Goal: Task Accomplishment & Management: Manage account settings

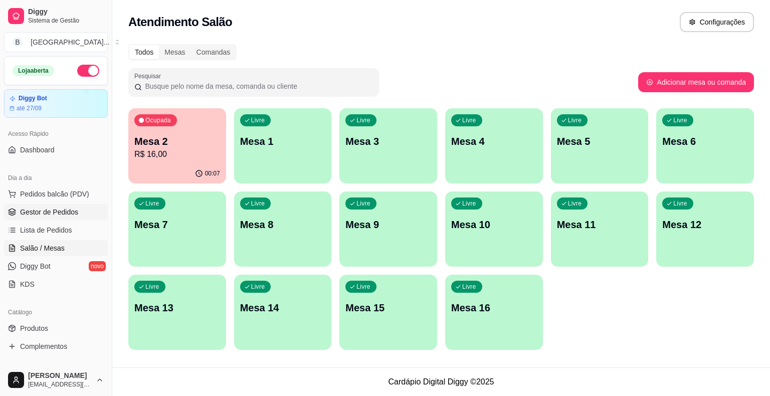
click at [48, 209] on span "Gestor de Pedidos" at bounding box center [49, 212] width 58 height 10
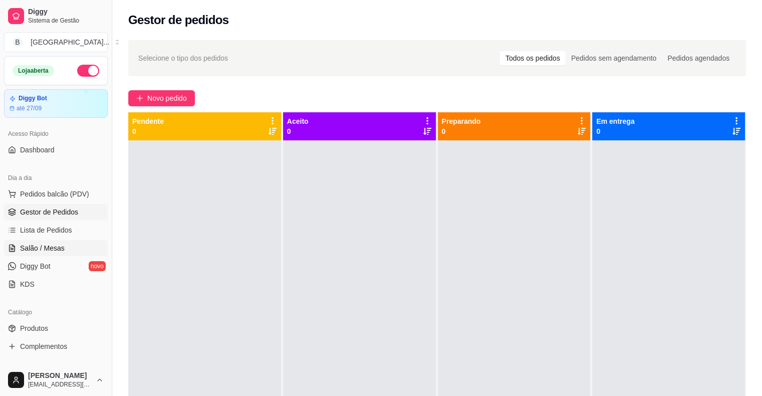
click at [32, 251] on span "Salão / Mesas" at bounding box center [42, 248] width 45 height 10
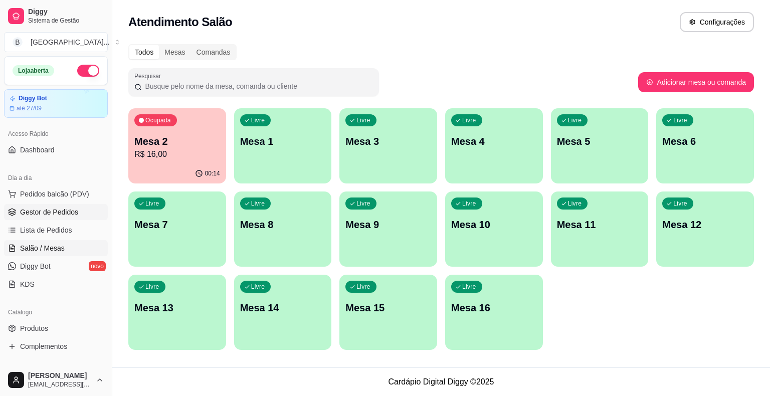
click at [49, 213] on span "Gestor de Pedidos" at bounding box center [49, 212] width 58 height 10
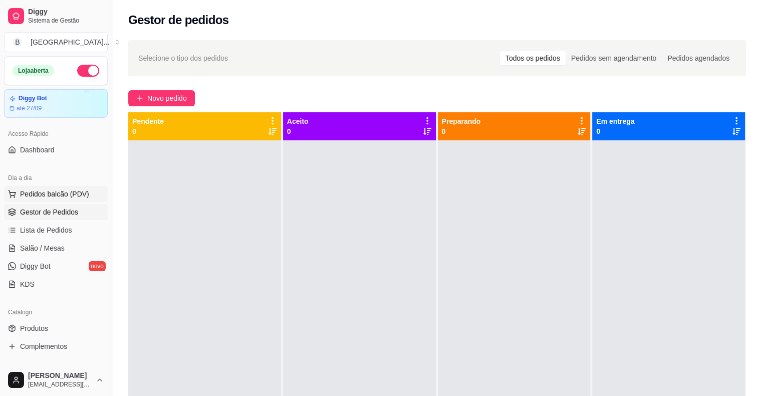
click at [70, 192] on span "Pedidos balcão (PDV)" at bounding box center [54, 194] width 69 height 10
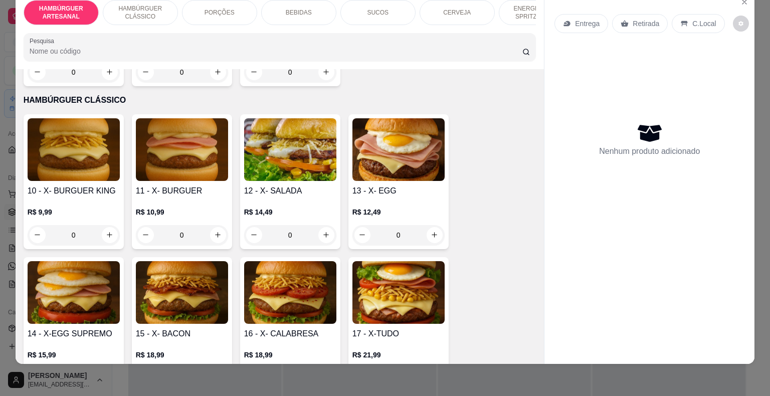
scroll to position [451, 0]
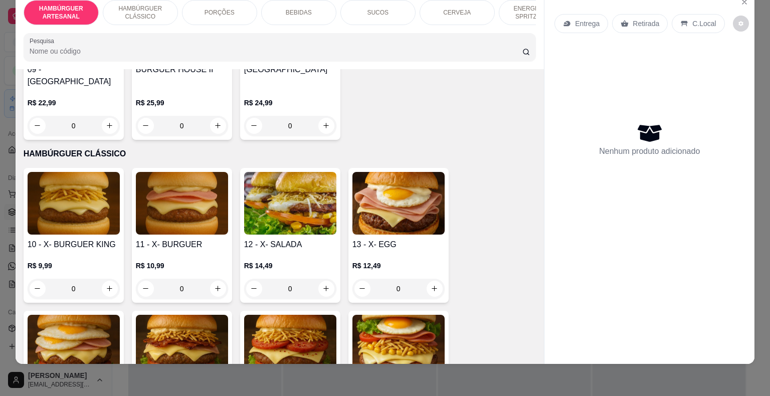
click at [320, 279] on div "0" at bounding box center [290, 289] width 92 height 20
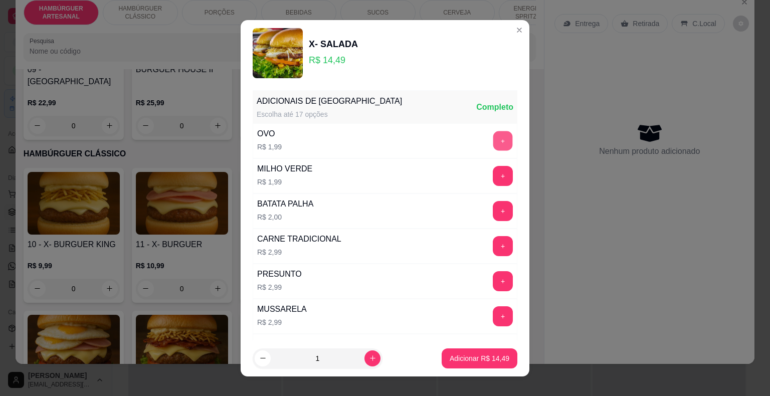
click at [493, 138] on button "+" at bounding box center [503, 141] width 20 height 20
click at [496, 358] on p "Adicionar R$ 16,48" at bounding box center [480, 358] width 58 height 10
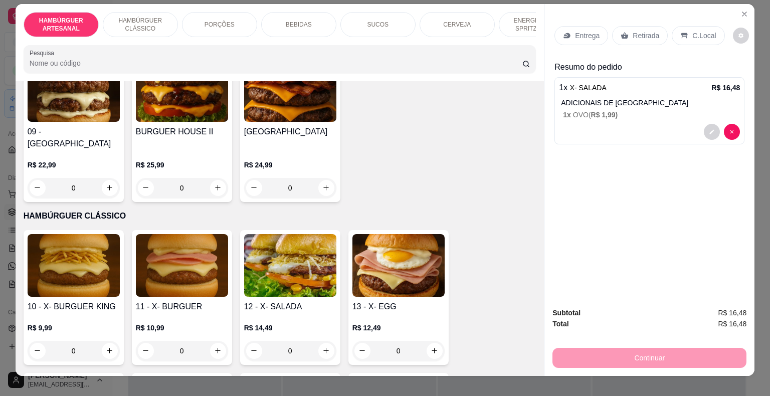
scroll to position [0, 0]
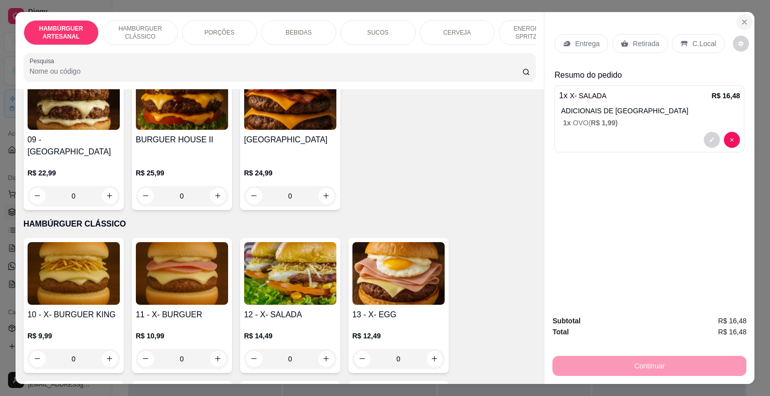
click at [746, 18] on button "Close" at bounding box center [744, 22] width 16 height 16
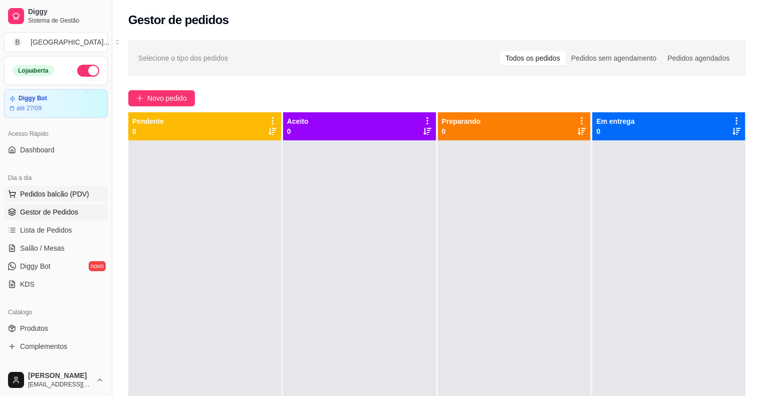
click at [60, 197] on span "Pedidos balcão (PDV)" at bounding box center [54, 194] width 69 height 10
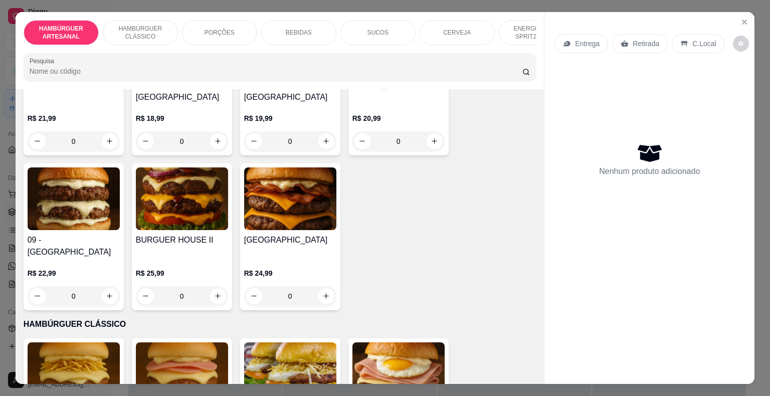
scroll to position [501, 0]
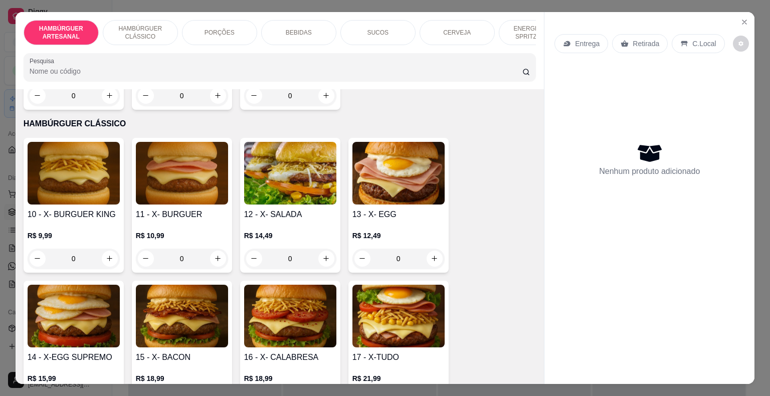
click at [99, 249] on div "0" at bounding box center [74, 259] width 92 height 20
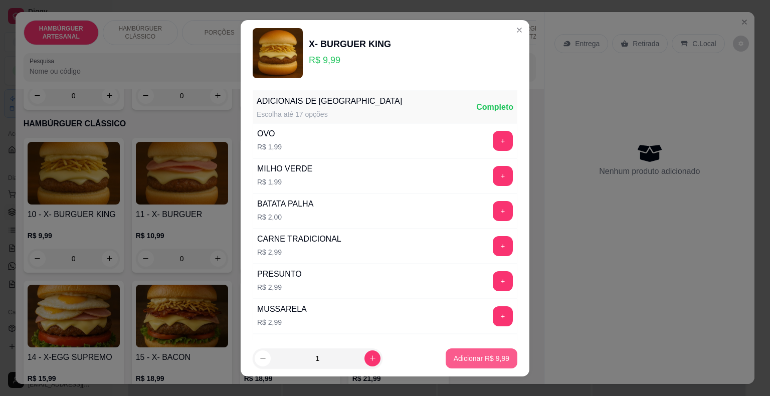
click at [460, 360] on p "Adicionar R$ 9,99" at bounding box center [482, 358] width 56 height 10
type input "1"
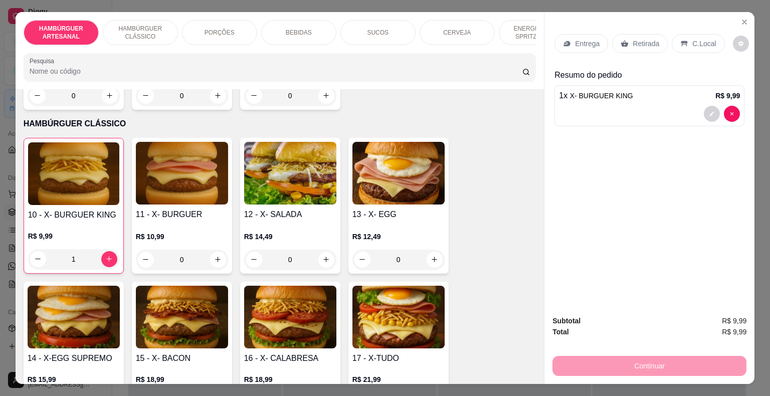
click at [643, 34] on div "Retirada" at bounding box center [640, 43] width 56 height 19
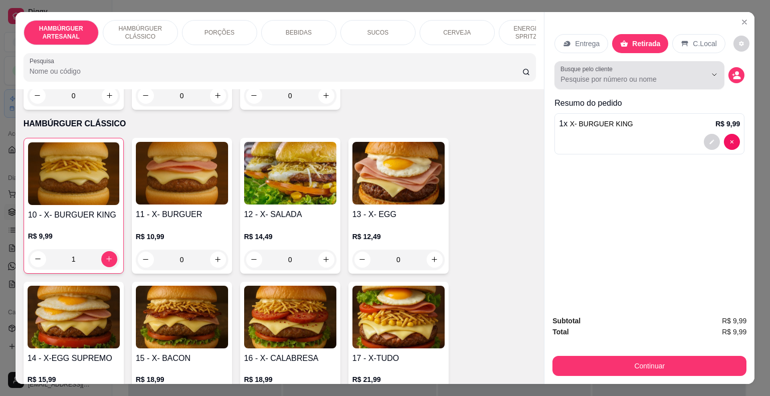
click at [684, 74] on input "Busque pelo cliente" at bounding box center [625, 79] width 130 height 10
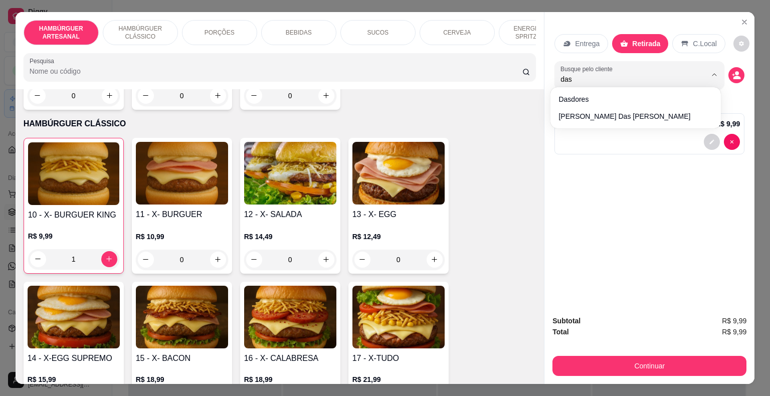
type input "dasd"
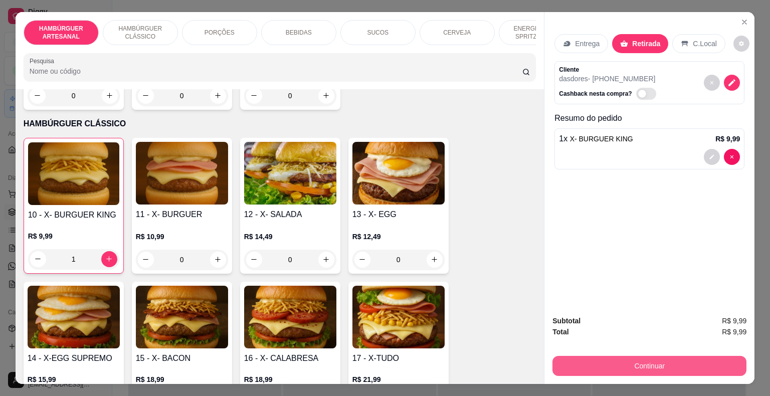
click at [627, 359] on button "Continuar" at bounding box center [649, 366] width 194 height 20
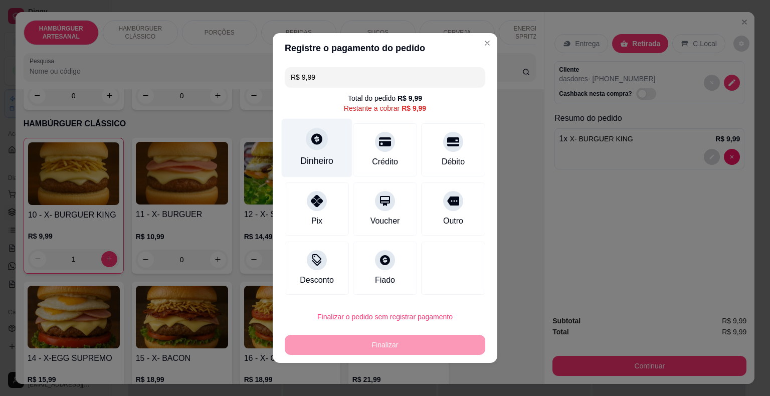
click at [303, 141] on div "Dinheiro" at bounding box center [317, 148] width 71 height 59
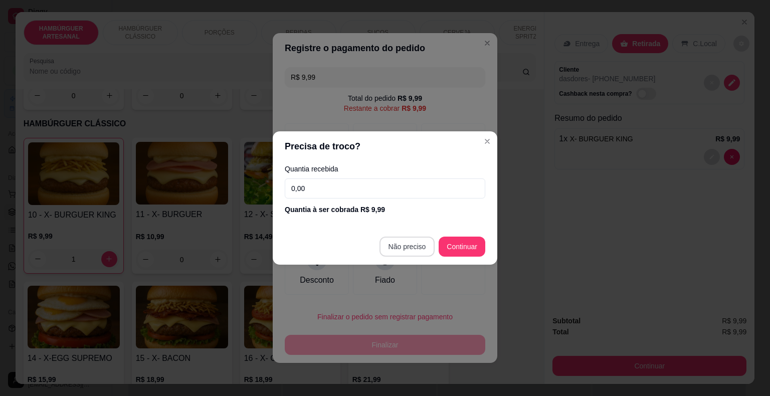
type input "R$ 0,00"
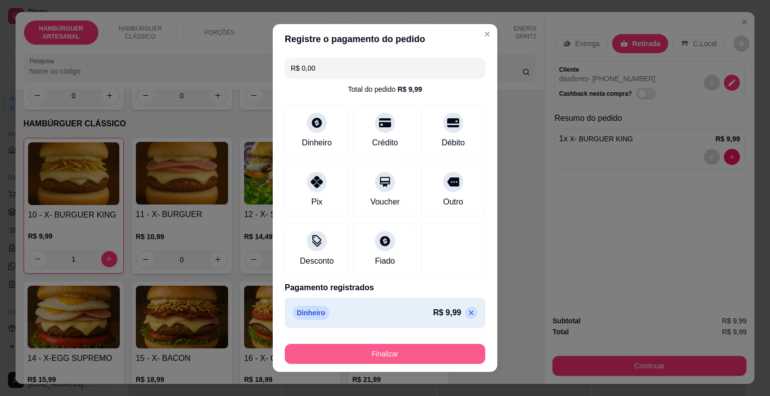
click at [401, 347] on button "Finalizar" at bounding box center [385, 354] width 200 height 20
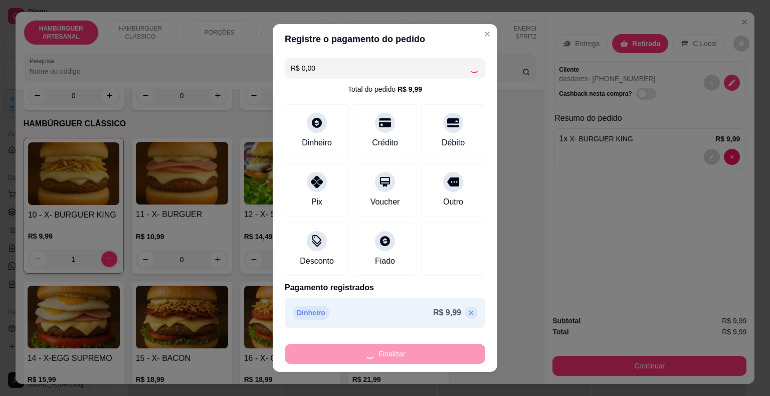
type input "0"
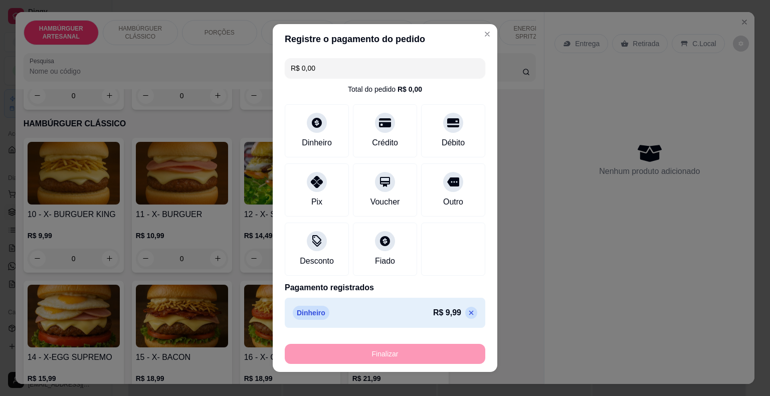
type input "-R$ 9,99"
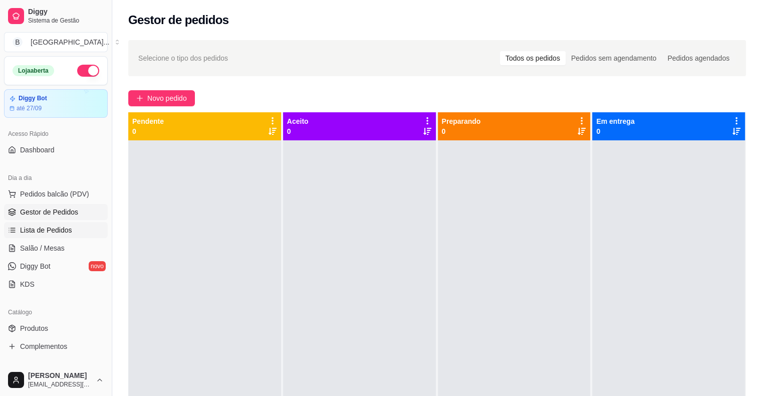
click at [37, 224] on link "Lista de Pedidos" at bounding box center [56, 230] width 104 height 16
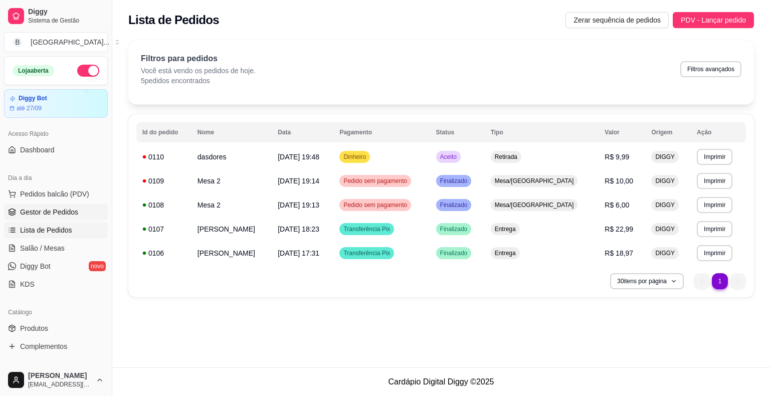
click at [41, 208] on span "Gestor de Pedidos" at bounding box center [49, 212] width 58 height 10
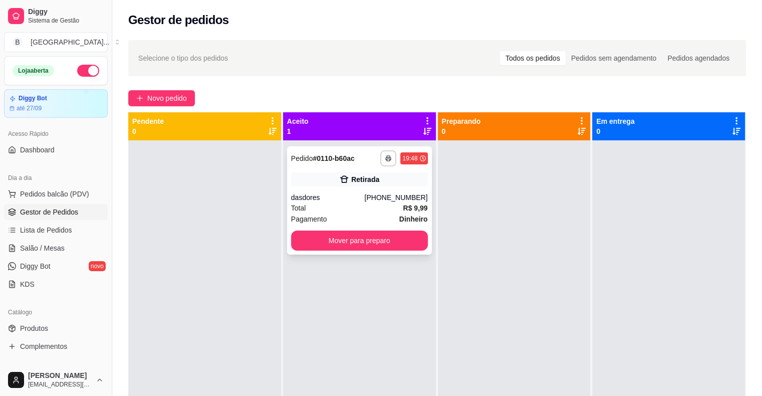
click at [337, 198] on div "dasdores" at bounding box center [328, 197] width 74 height 10
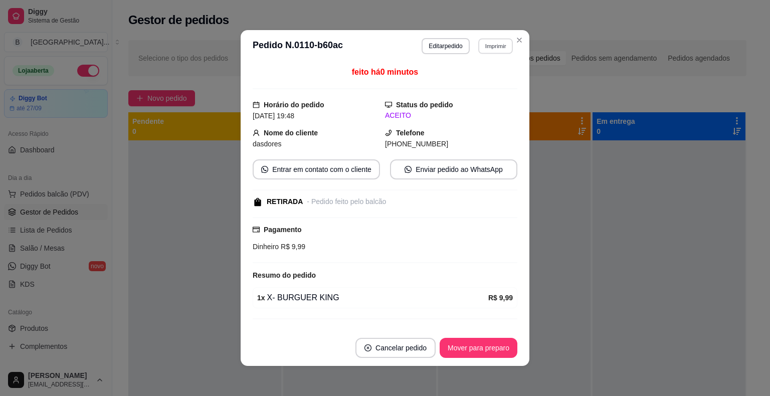
click at [494, 51] on button "Imprimir" at bounding box center [495, 46] width 35 height 16
click at [481, 80] on button "IMPRESSORA" at bounding box center [473, 81] width 73 height 16
click at [485, 345] on button "Mover para preparo" at bounding box center [477, 348] width 75 height 20
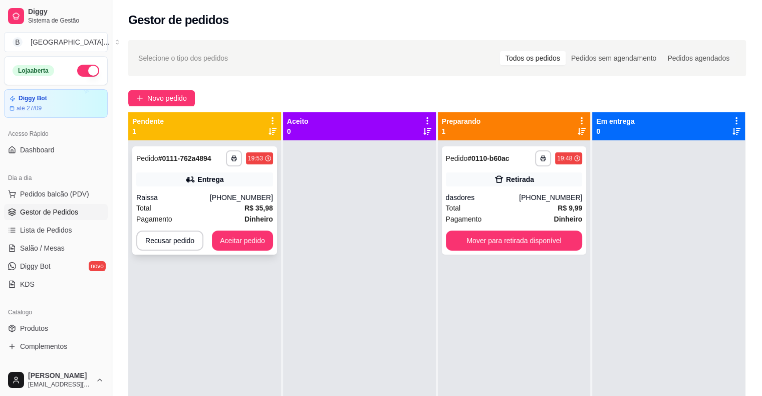
click at [208, 205] on div "Total R$ 35,98" at bounding box center [204, 207] width 137 height 11
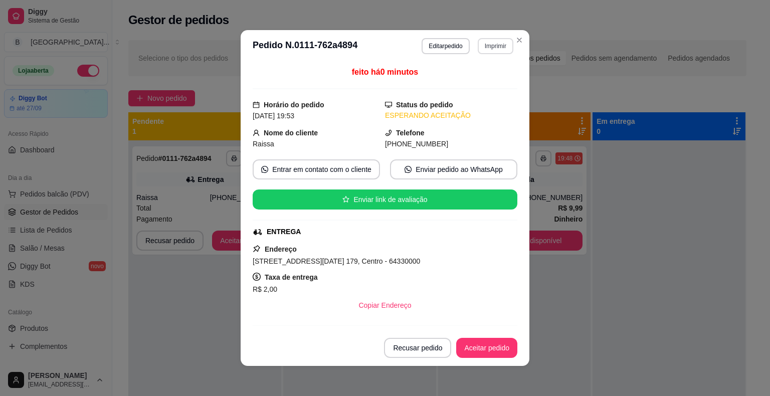
click at [502, 49] on button "Imprimir" at bounding box center [496, 46] width 36 height 16
click at [485, 48] on button "Imprimir" at bounding box center [496, 46] width 36 height 16
click at [471, 74] on button "IMPRESSORA" at bounding box center [473, 81] width 73 height 16
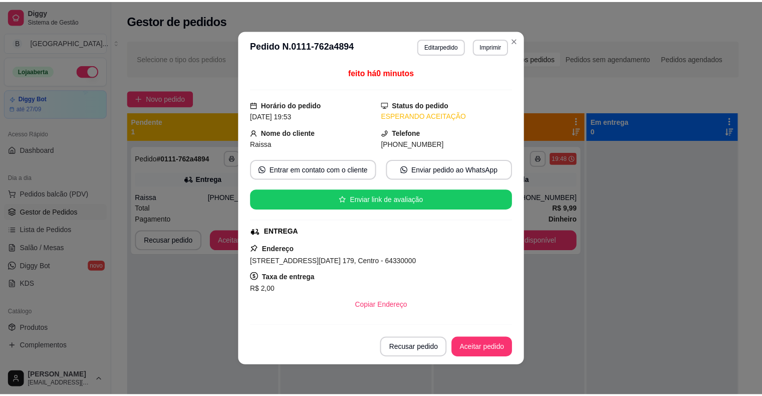
scroll to position [150, 0]
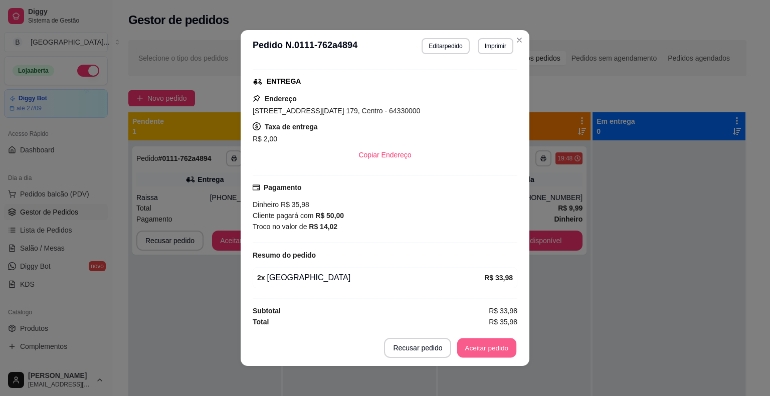
click at [497, 353] on button "Aceitar pedido" at bounding box center [486, 348] width 59 height 20
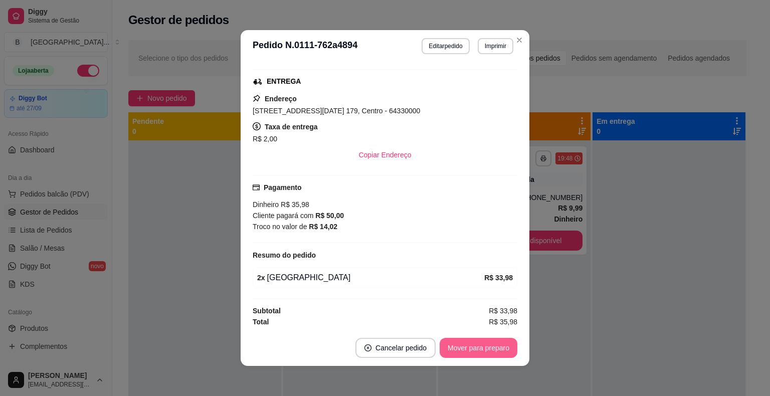
click at [503, 344] on button "Mover para preparo" at bounding box center [478, 348] width 78 height 20
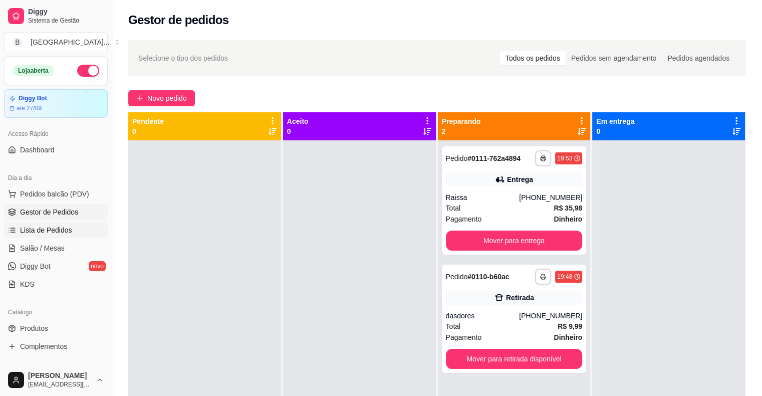
click at [58, 228] on span "Lista de Pedidos" at bounding box center [46, 230] width 52 height 10
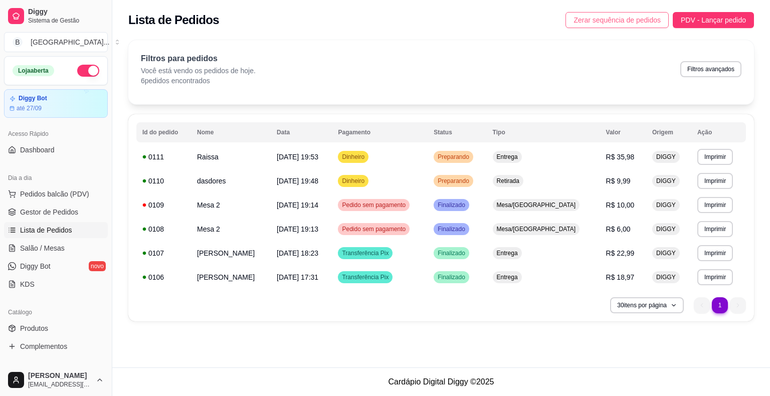
click at [609, 13] on button "Zerar sequência de pedidos" at bounding box center [616, 20] width 103 height 16
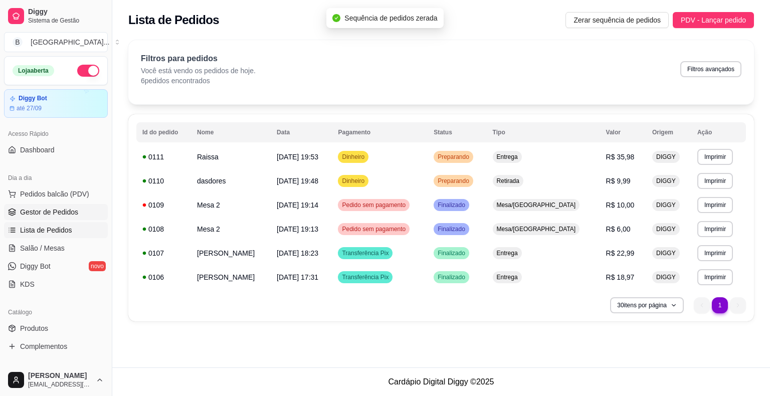
click at [76, 204] on link "Gestor de Pedidos" at bounding box center [56, 212] width 104 height 16
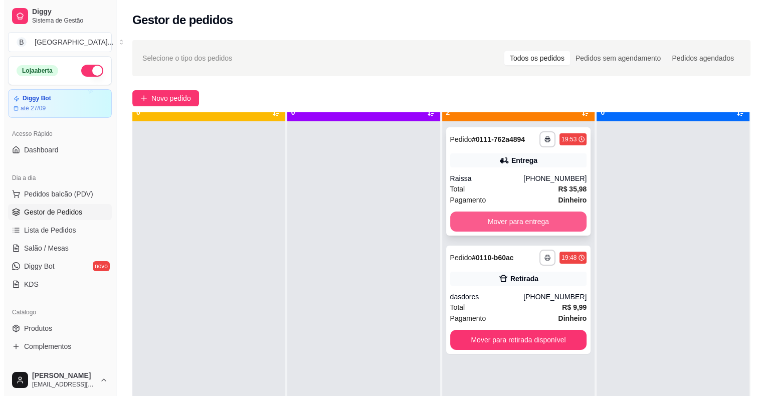
scroll to position [28, 0]
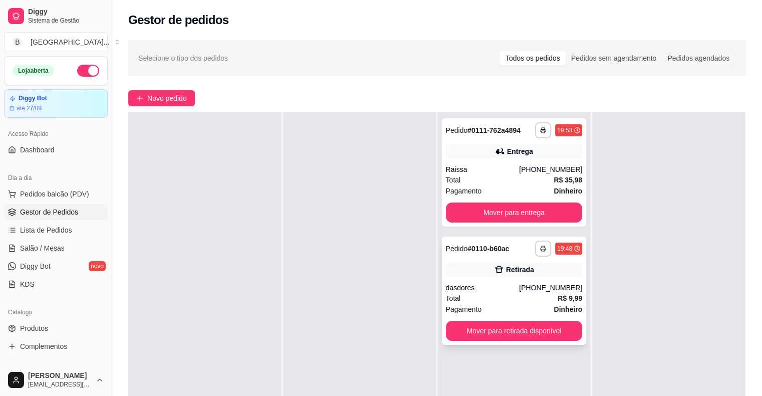
click at [498, 264] on div "Retirada" at bounding box center [514, 270] width 137 height 14
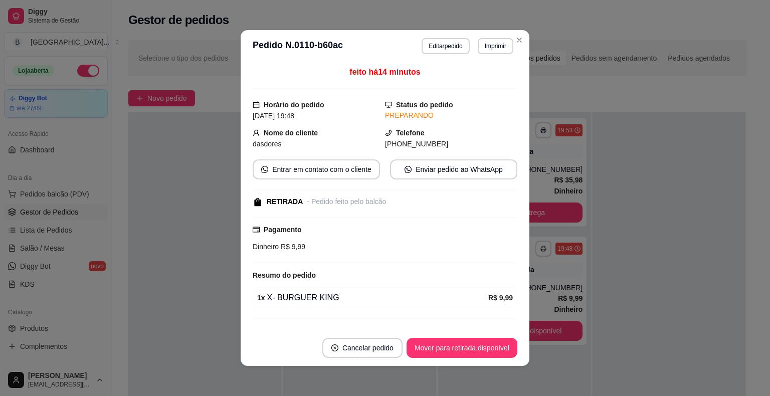
scroll to position [20, 0]
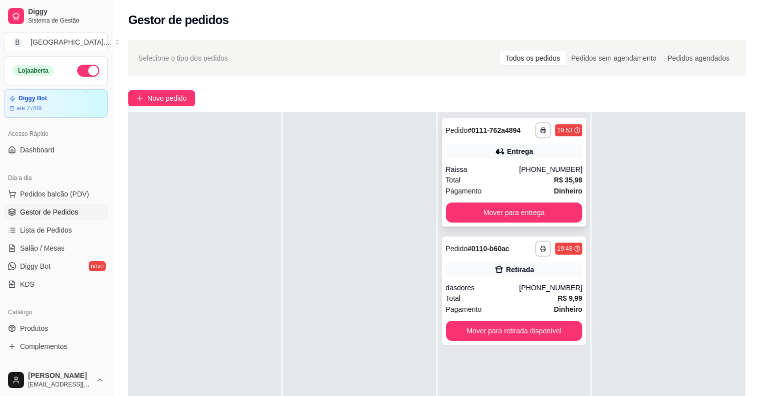
click at [522, 177] on div "Total R$ 35,98" at bounding box center [514, 179] width 137 height 11
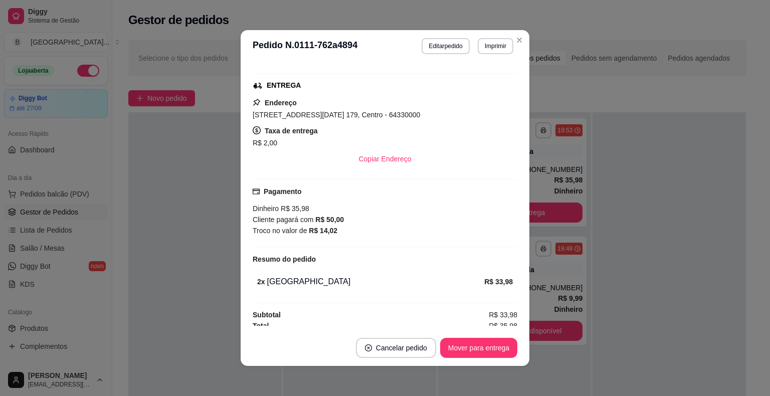
scroll to position [150, 0]
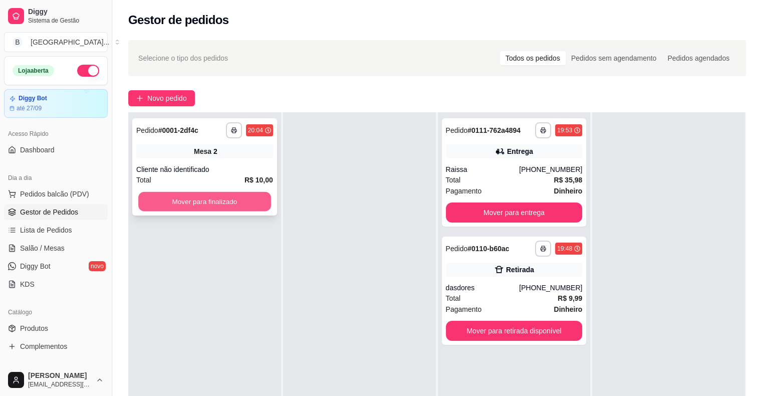
click at [243, 199] on button "Mover para finalizado" at bounding box center [204, 202] width 133 height 20
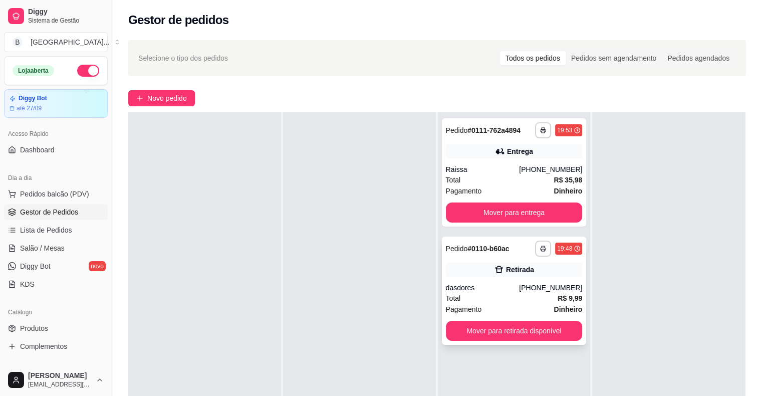
click at [503, 290] on div "dasdores" at bounding box center [483, 288] width 74 height 10
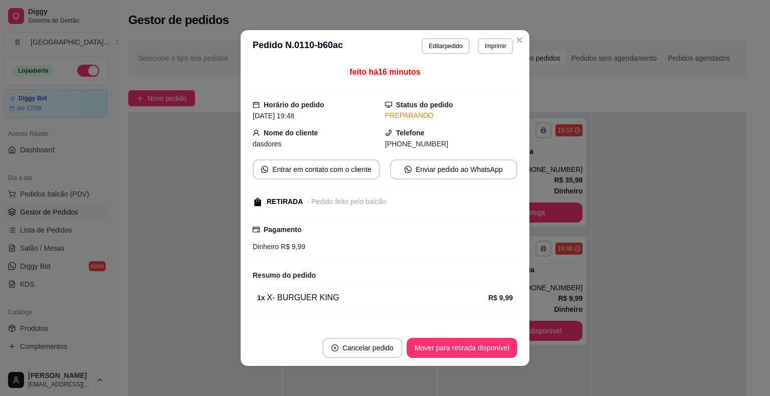
scroll to position [20, 0]
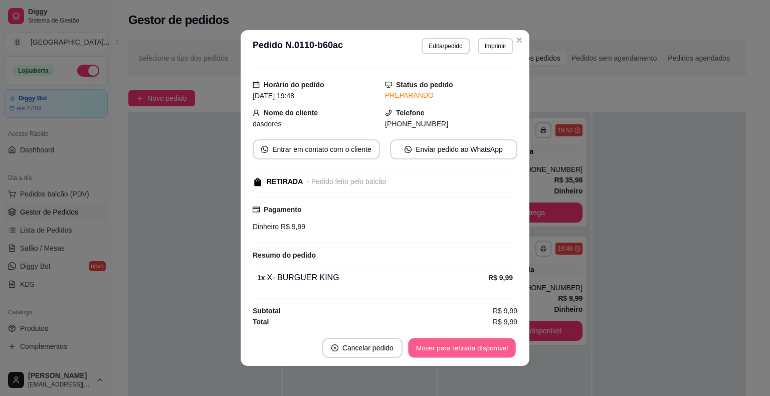
click at [479, 356] on button "Mover para retirada disponível" at bounding box center [461, 348] width 107 height 20
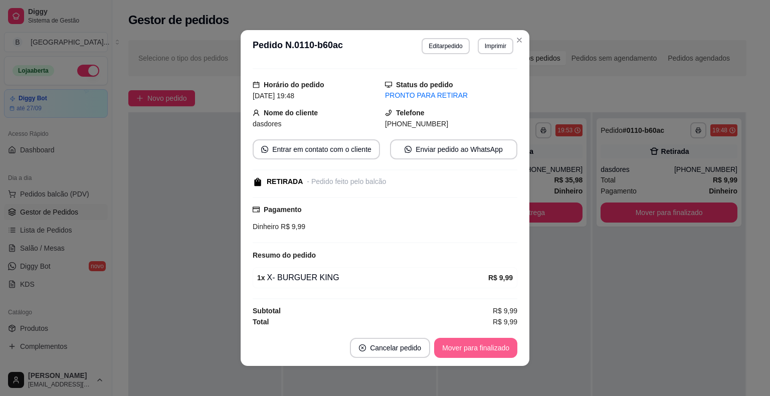
click at [504, 353] on button "Mover para finalizado" at bounding box center [475, 348] width 83 height 20
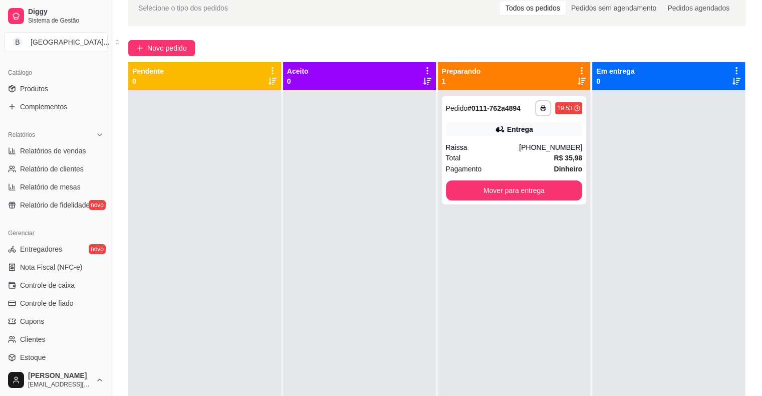
scroll to position [251, 0]
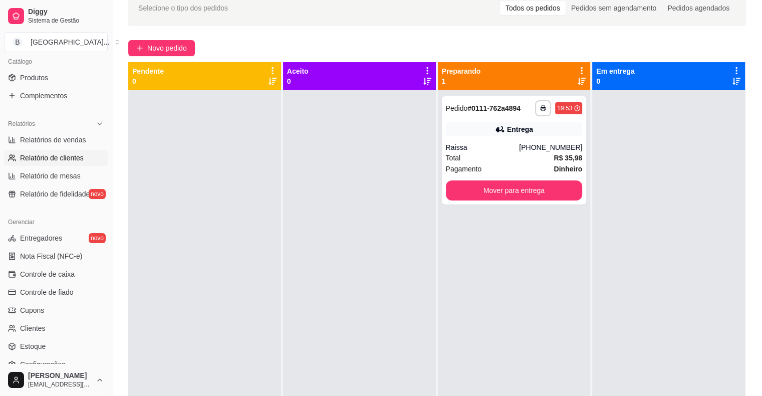
click at [77, 155] on span "Relatório de clientes" at bounding box center [52, 158] width 64 height 10
select select "30"
select select "HIGHEST_TOTAL_SPENT_WITH_ORDERS"
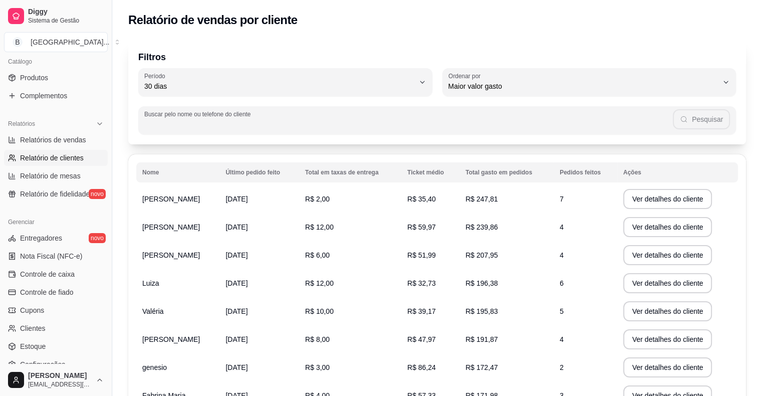
click at [331, 119] on input "Buscar pelo nome ou telefone do cliente" at bounding box center [408, 124] width 529 height 10
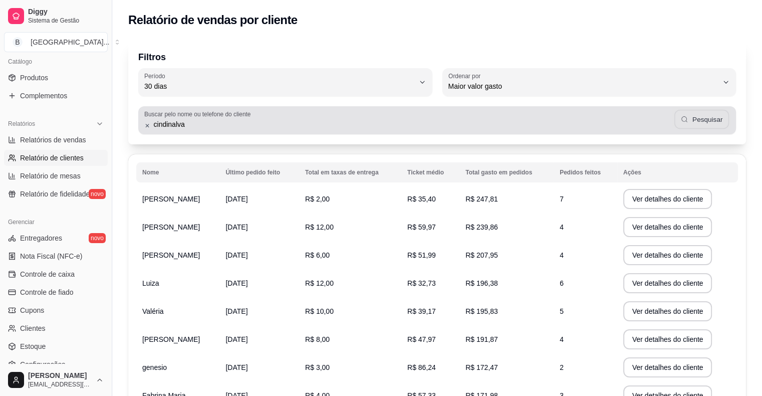
click at [726, 123] on button "Pesquisar" at bounding box center [702, 120] width 55 height 20
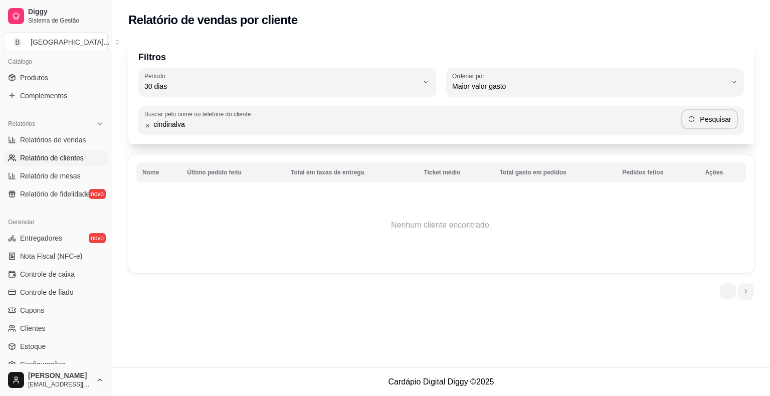
click at [160, 127] on input "cindinalva" at bounding box center [416, 124] width 530 height 10
click at [163, 123] on input "cindinalva" at bounding box center [416, 124] width 530 height 10
type input "cidinalva"
click at [692, 118] on icon "button" at bounding box center [692, 119] width 8 height 8
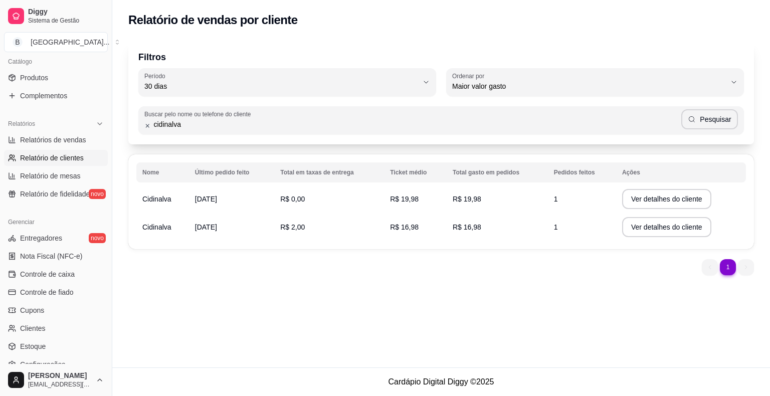
click at [308, 208] on td "R$ 0,00" at bounding box center [329, 199] width 110 height 28
click at [672, 205] on button "Ver detalhes do cliente" at bounding box center [666, 199] width 86 height 20
click at [633, 225] on button "Ver detalhes do cliente" at bounding box center [666, 227] width 86 height 20
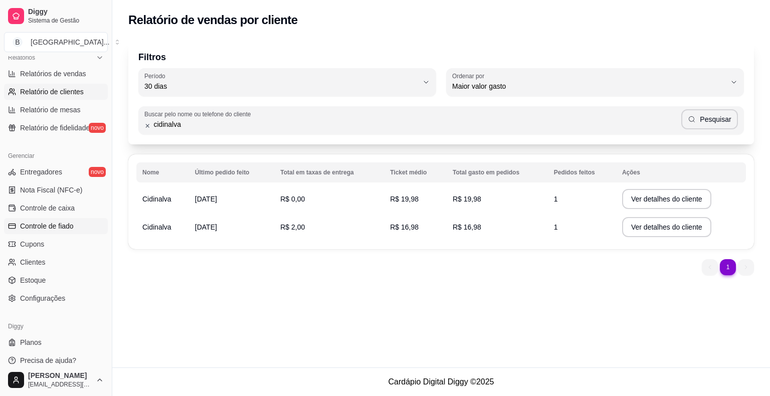
scroll to position [325, 0]
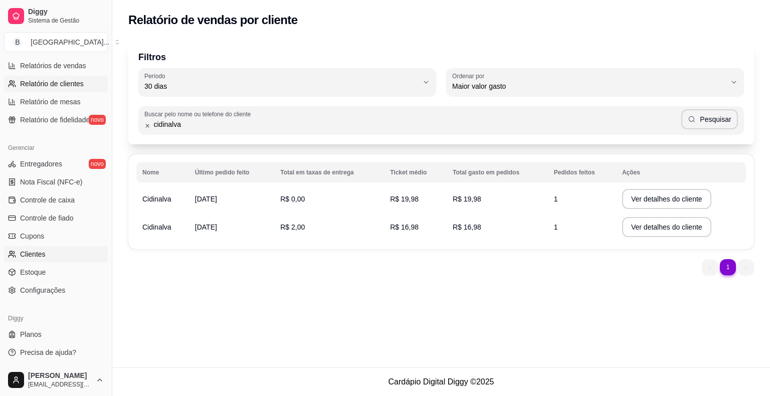
click at [37, 250] on span "Clientes" at bounding box center [33, 254] width 26 height 10
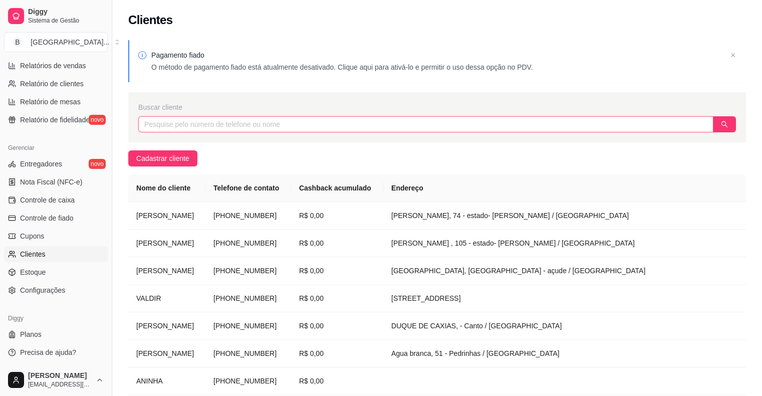
click at [238, 116] on input "text" at bounding box center [425, 124] width 575 height 16
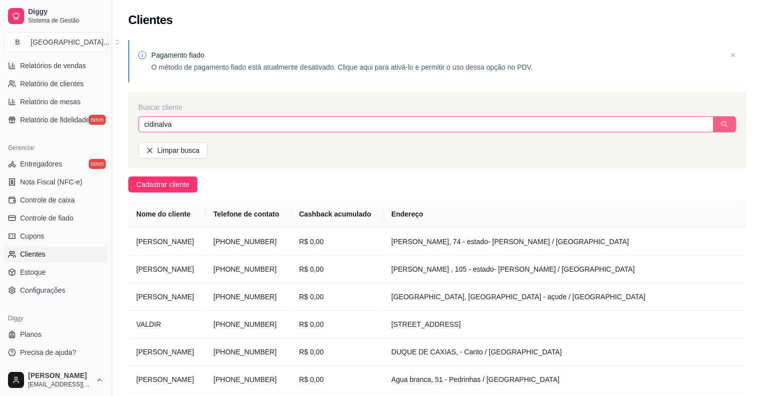
click at [715, 119] on button "button" at bounding box center [724, 124] width 23 height 16
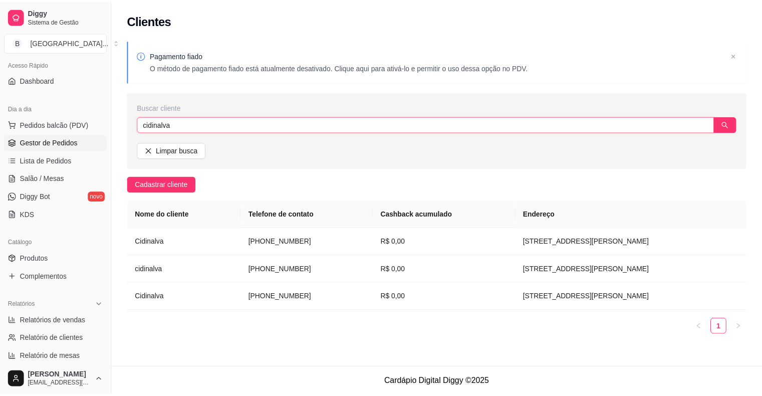
scroll to position [24, 0]
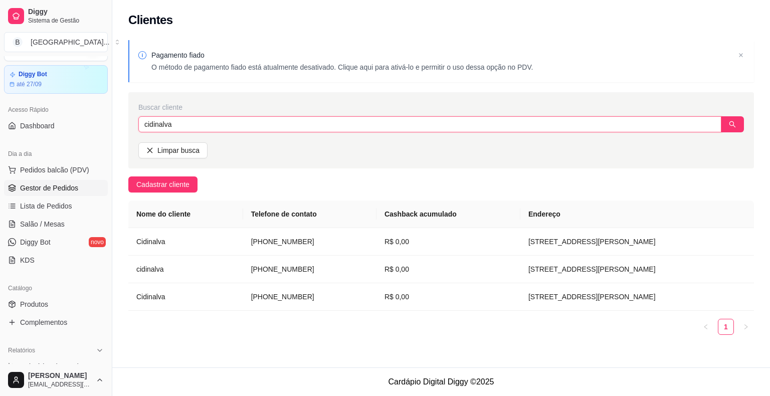
type input "cidinalva"
click at [61, 191] on span "Gestor de Pedidos" at bounding box center [49, 188] width 58 height 10
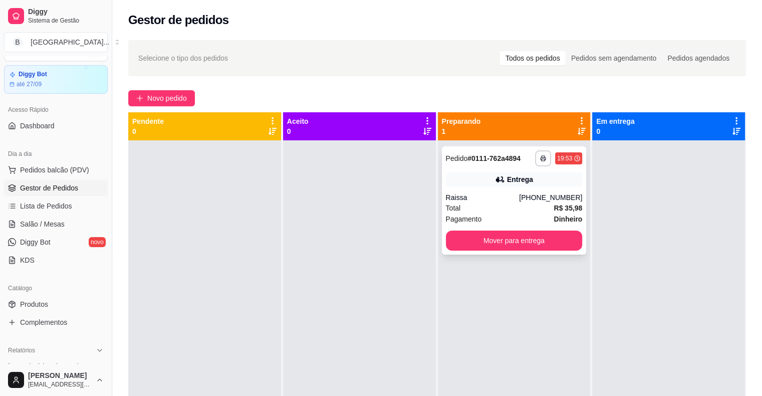
click at [502, 187] on div "**********" at bounding box center [514, 200] width 145 height 108
click at [526, 237] on button "Mover para entrega" at bounding box center [514, 241] width 133 height 20
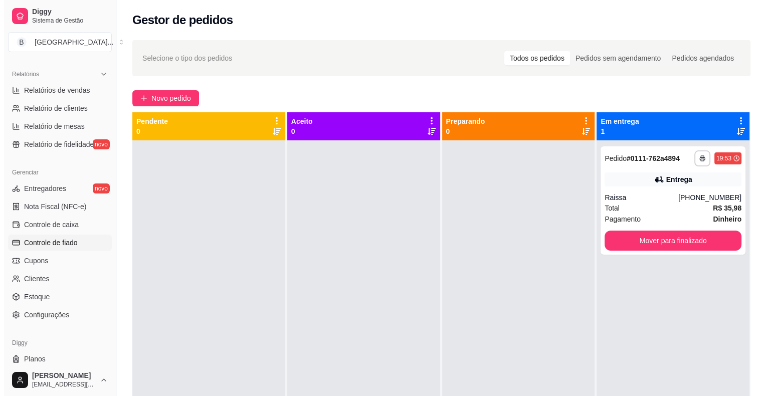
scroll to position [325, 0]
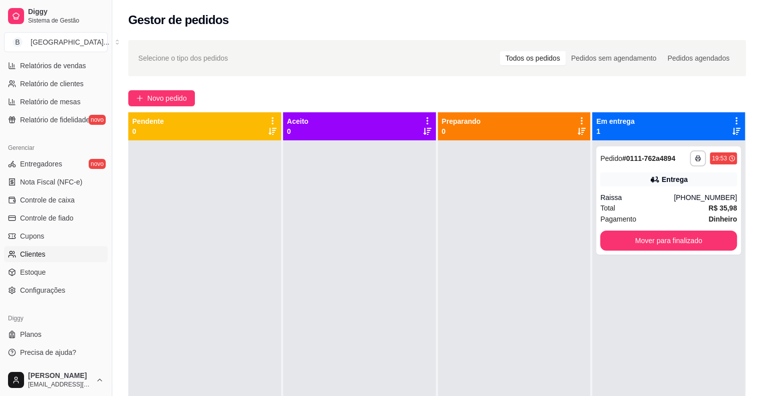
click at [56, 246] on link "Clientes" at bounding box center [56, 254] width 104 height 16
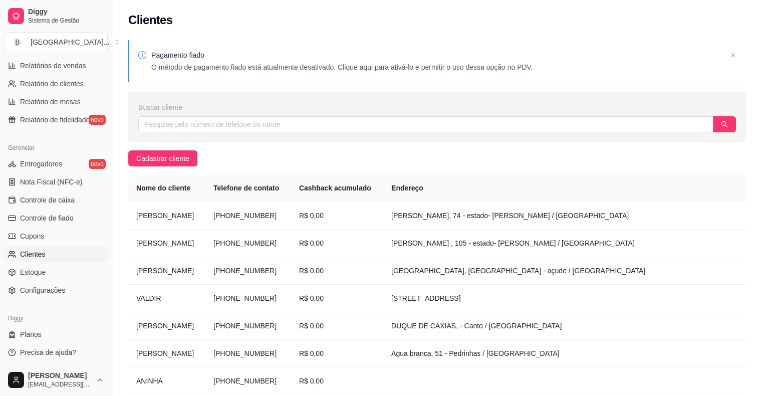
click at [483, 113] on div "Buscar cliente" at bounding box center [437, 117] width 618 height 50
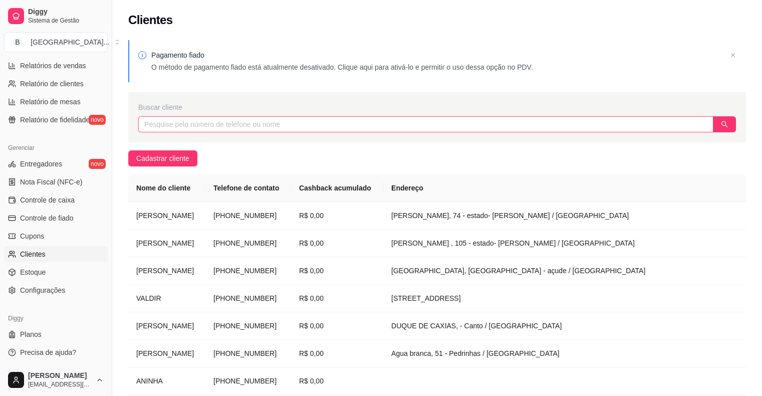
click at [326, 125] on input "text" at bounding box center [425, 124] width 575 height 16
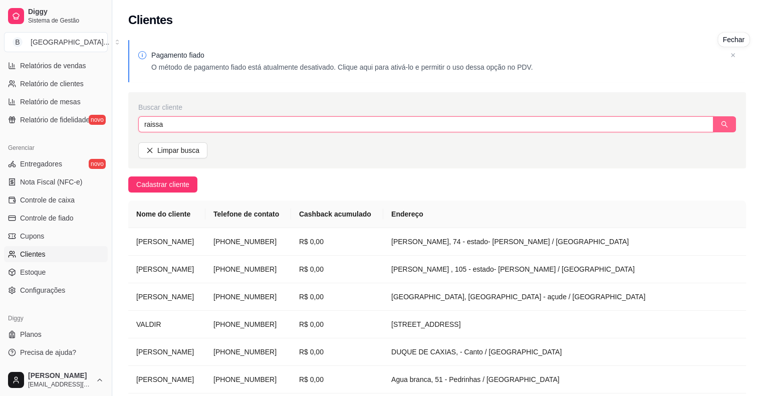
click at [718, 124] on button "button" at bounding box center [724, 124] width 23 height 16
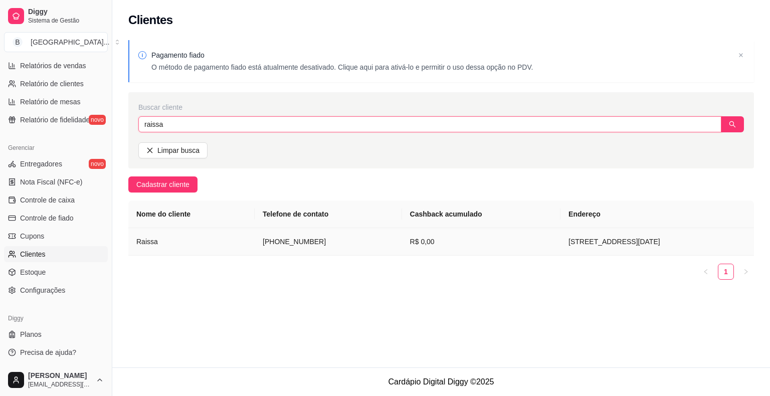
type input "raissa"
click at [571, 247] on td "[STREET_ADDRESS][DATE]" at bounding box center [656, 242] width 193 height 28
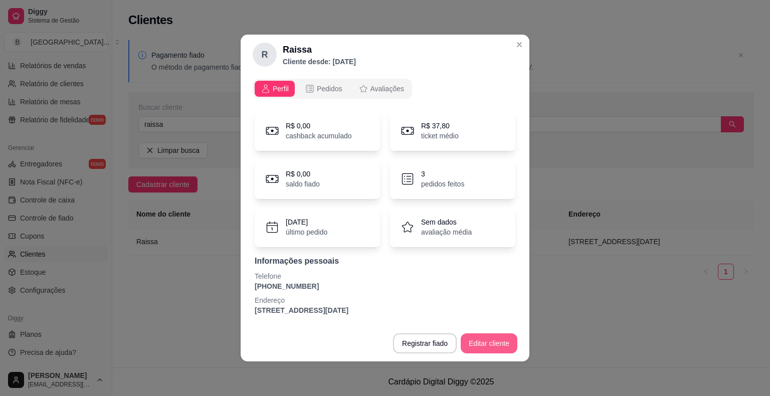
click at [503, 342] on button "Editar cliente" at bounding box center [489, 343] width 57 height 20
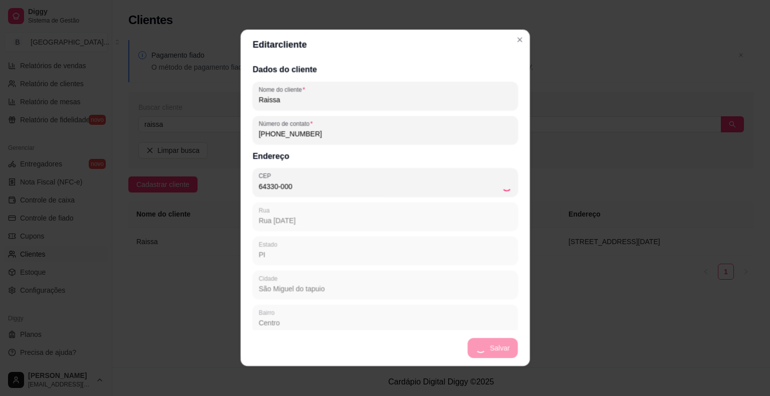
type input "São Miguel do Tapuio"
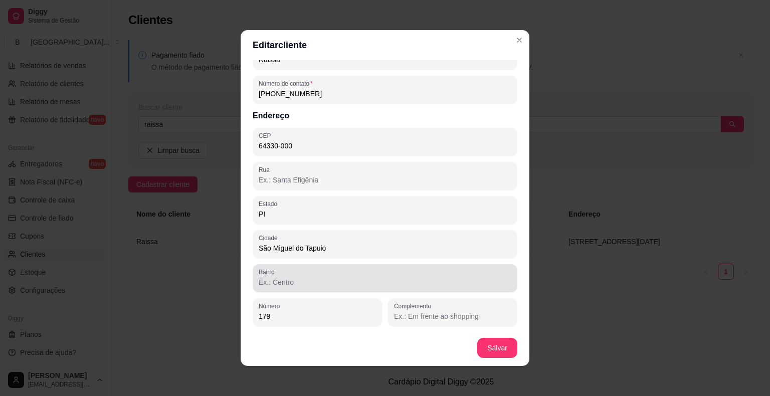
scroll to position [2, 0]
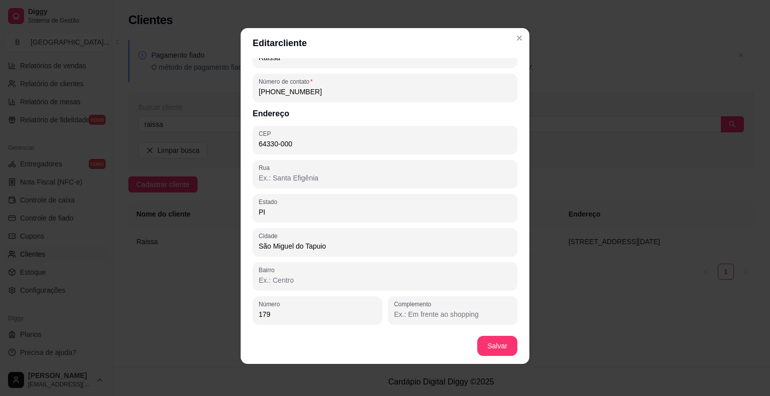
click at [430, 316] on input "Complemento" at bounding box center [452, 314] width 117 height 10
type input "perto da agespisa"
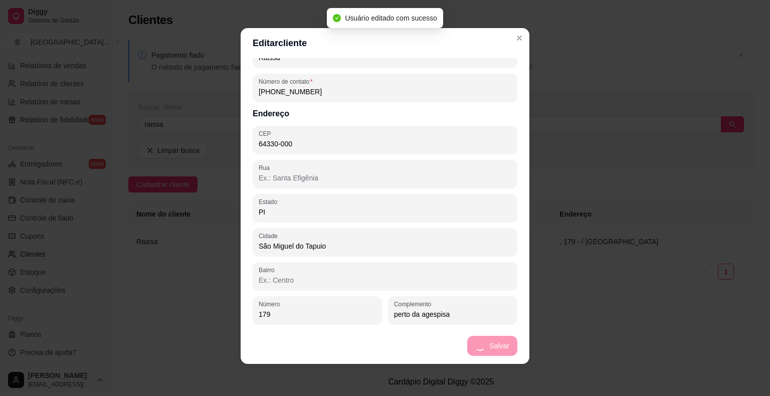
scroll to position [0, 0]
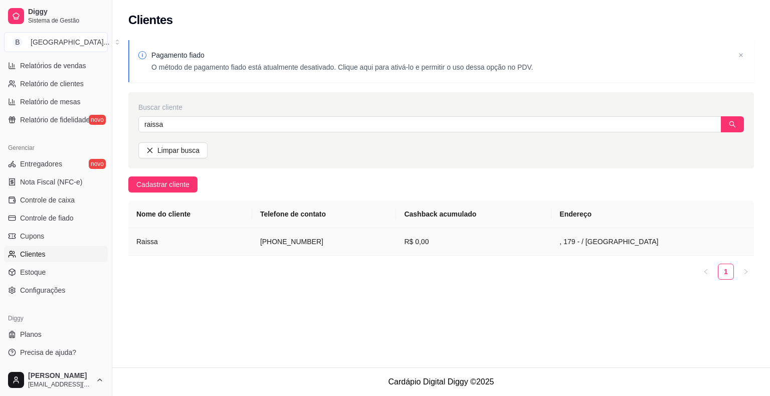
click at [534, 244] on td "R$ 0,00" at bounding box center [473, 242] width 155 height 28
click at [586, 242] on td ", 179 - / [GEOGRAPHIC_DATA]" at bounding box center [652, 242] width 202 height 28
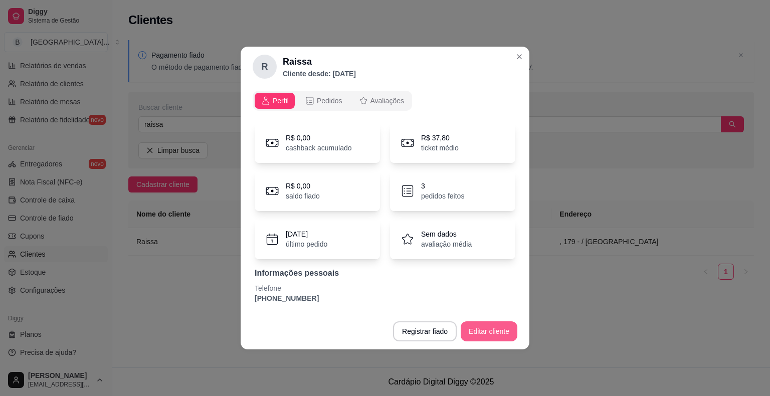
click at [471, 327] on button "Editar cliente" at bounding box center [489, 331] width 57 height 20
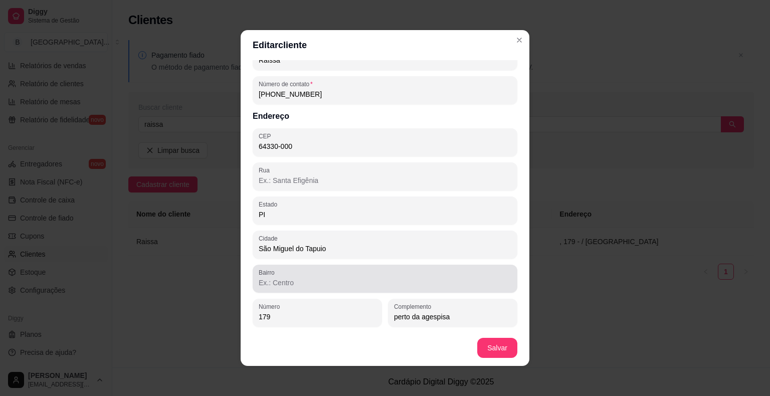
scroll to position [41, 0]
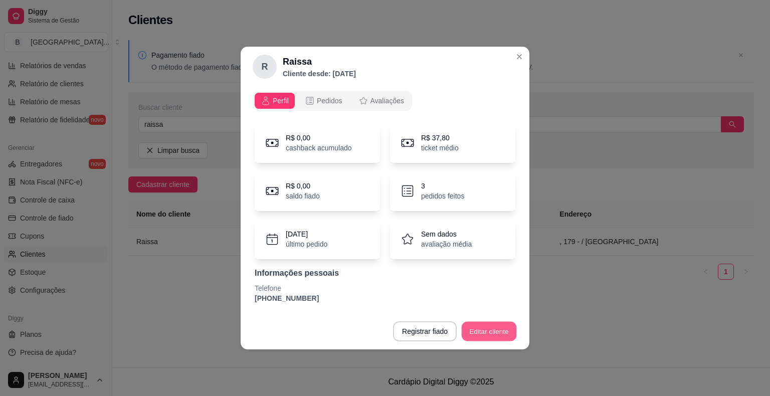
click at [491, 326] on button "Editar cliente" at bounding box center [489, 332] width 55 height 20
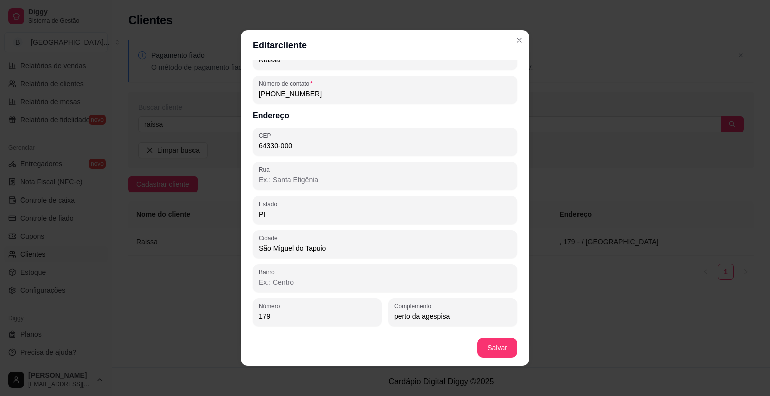
scroll to position [2, 0]
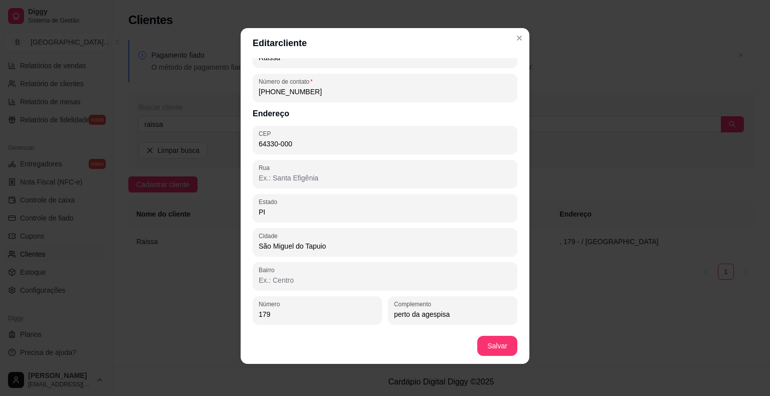
click at [507, 360] on footer "Salvar" at bounding box center [385, 346] width 289 height 36
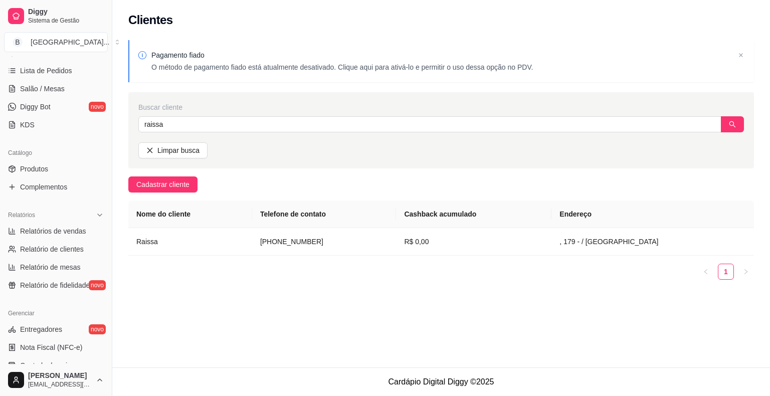
scroll to position [74, 0]
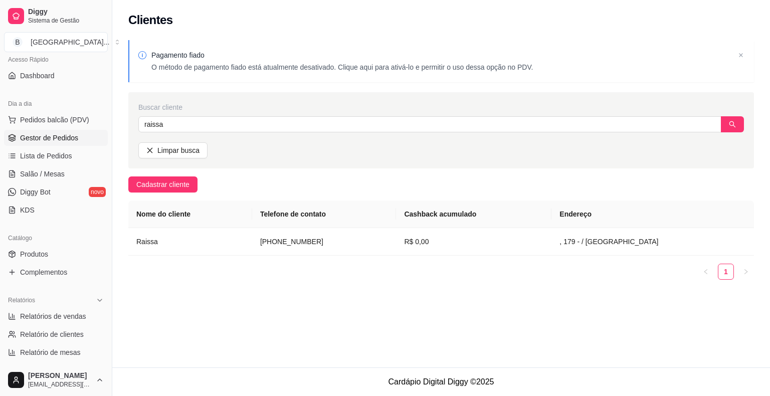
click at [66, 140] on span "Gestor de Pedidos" at bounding box center [49, 138] width 58 height 10
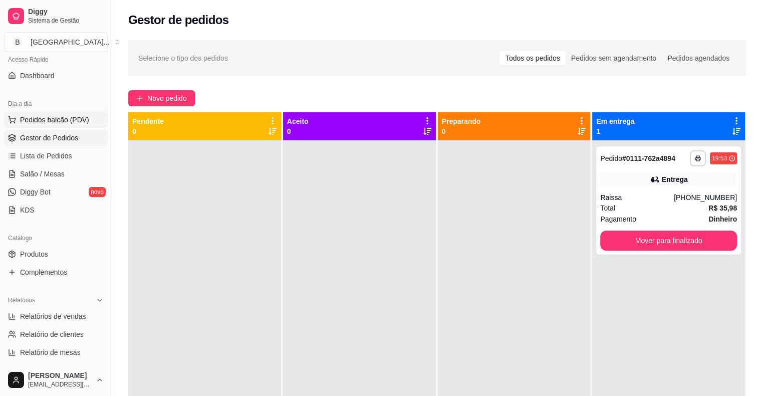
click at [43, 119] on span "Pedidos balcão (PDV)" at bounding box center [54, 120] width 69 height 10
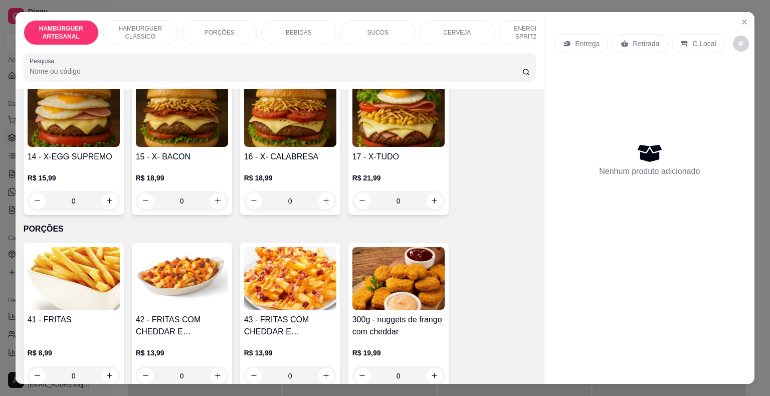
scroll to position [501, 0]
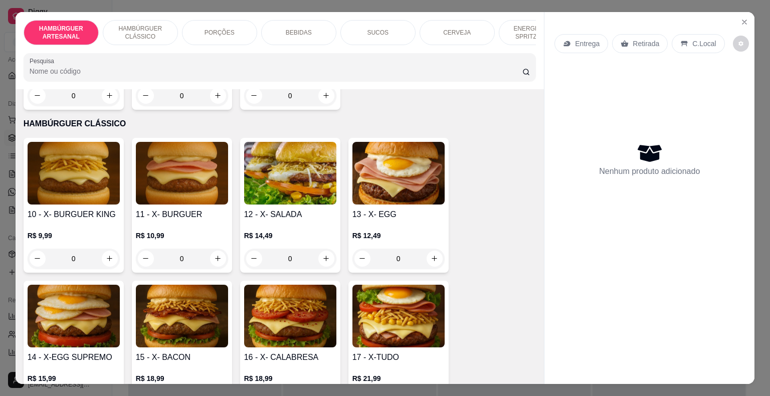
click at [104, 249] on div "0" at bounding box center [74, 259] width 92 height 20
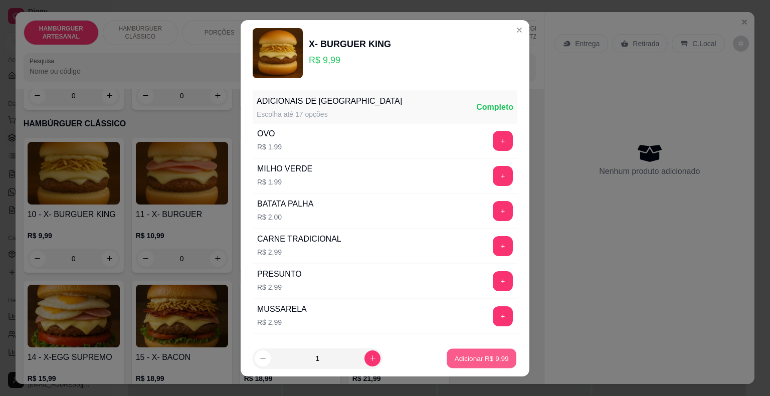
click at [471, 358] on p "Adicionar R$ 9,99" at bounding box center [481, 358] width 54 height 10
type input "1"
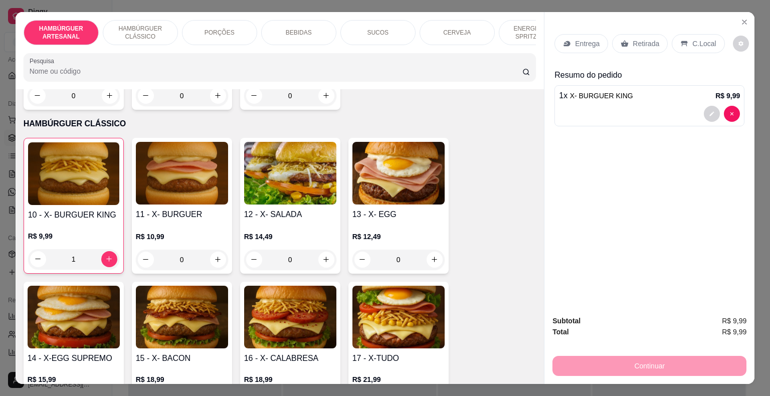
click at [613, 36] on div "Retirada" at bounding box center [640, 43] width 56 height 19
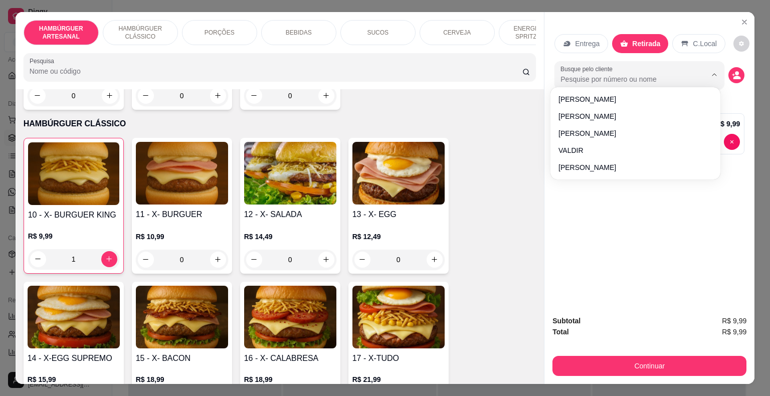
click at [668, 74] on input "Busque pelo cliente" at bounding box center [625, 79] width 130 height 10
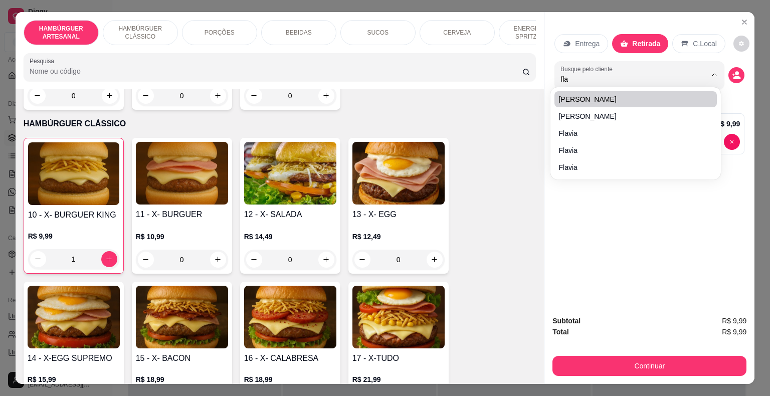
type input "flav"
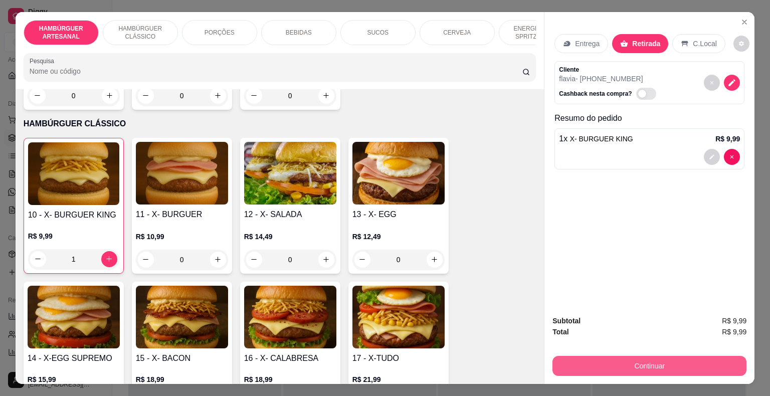
click at [646, 361] on button "Continuar" at bounding box center [649, 366] width 194 height 20
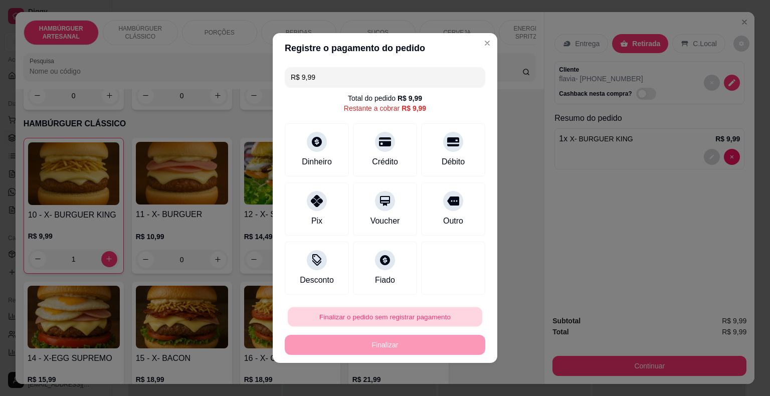
click at [406, 318] on button "Finalizar o pedido sem registrar pagamento" at bounding box center [385, 317] width 194 height 20
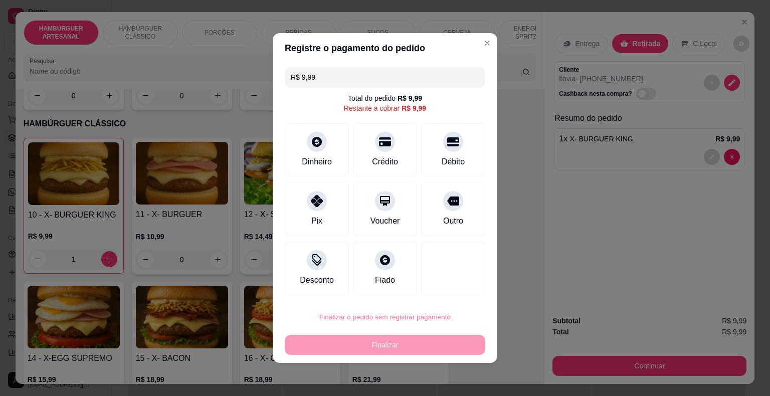
click at [455, 287] on button "Confirmar" at bounding box center [446, 288] width 36 height 15
type input "0"
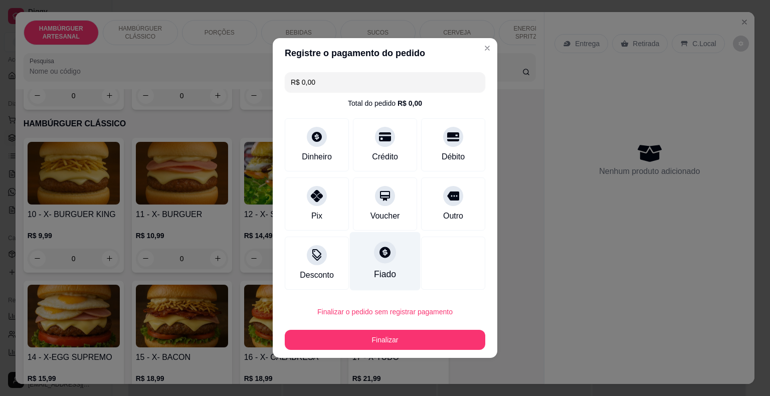
type input "R$ 0,00"
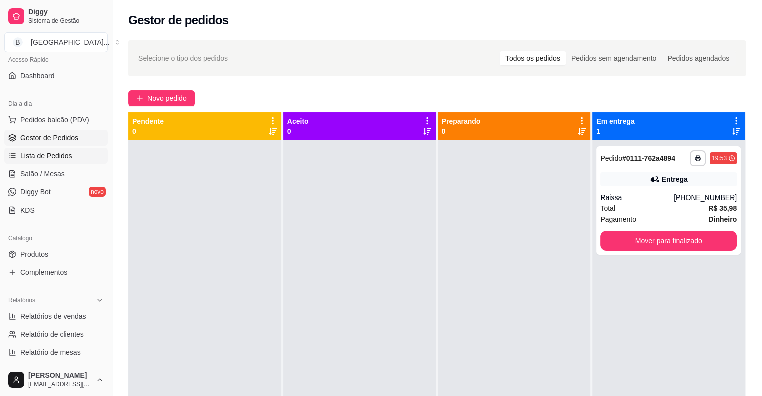
click at [70, 157] on link "Lista de Pedidos" at bounding box center [56, 156] width 104 height 16
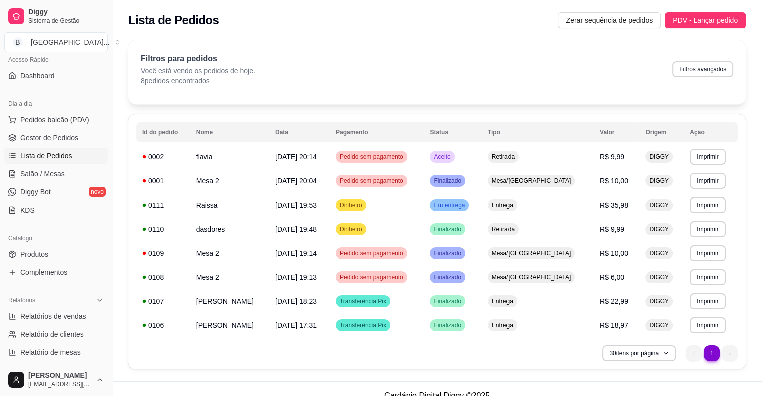
click at [69, 145] on link "Gestor de Pedidos" at bounding box center [56, 138] width 104 height 16
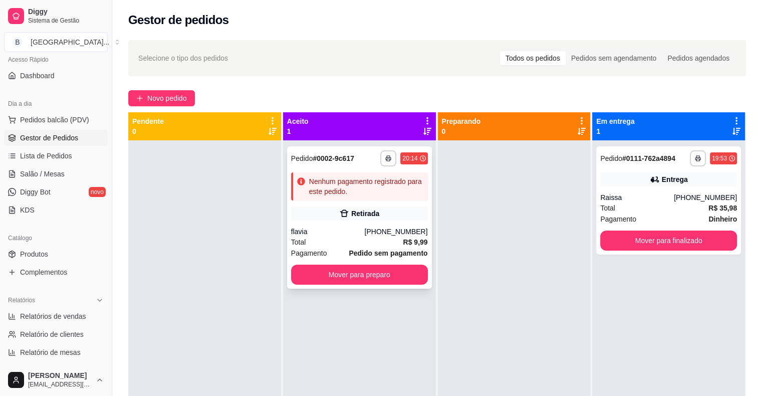
click at [285, 215] on div "**********" at bounding box center [359, 338] width 153 height 396
click at [306, 210] on div "Retirada" at bounding box center [359, 213] width 137 height 14
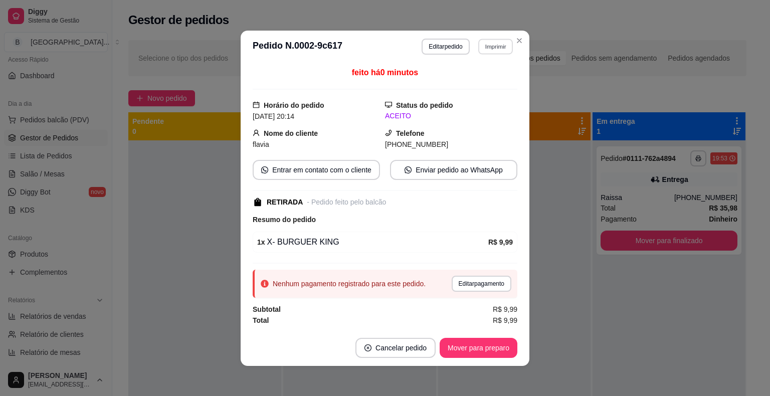
click at [480, 47] on button "Imprimir" at bounding box center [495, 47] width 35 height 16
click at [476, 74] on div "Escolha a impressora IMPRESSORA Impressora" at bounding box center [473, 85] width 83 height 54
click at [463, 71] on div "Escolha a impressora IMPRESSORA Impressora" at bounding box center [473, 85] width 83 height 54
click at [463, 82] on button "IMPRESSORA" at bounding box center [473, 82] width 73 height 16
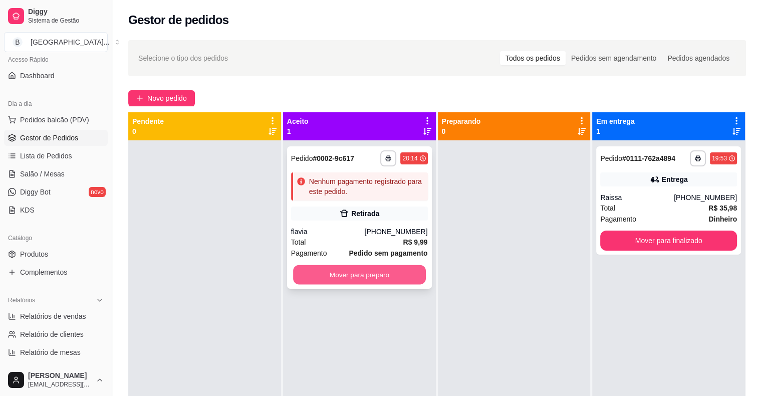
click at [388, 278] on button "Mover para preparo" at bounding box center [359, 275] width 133 height 20
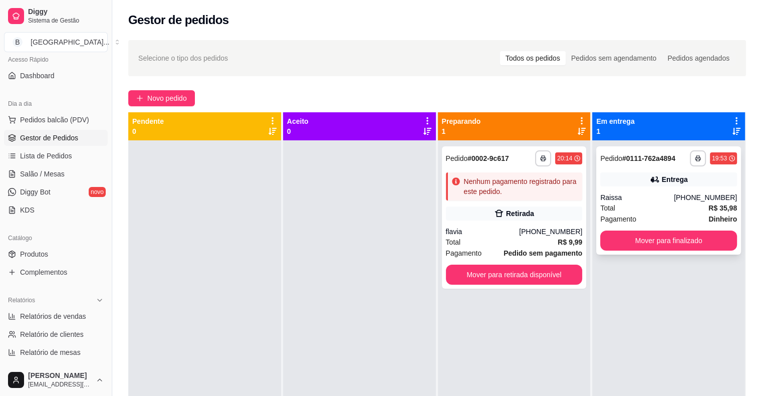
click at [661, 206] on div "Total R$ 35,98" at bounding box center [668, 207] width 137 height 11
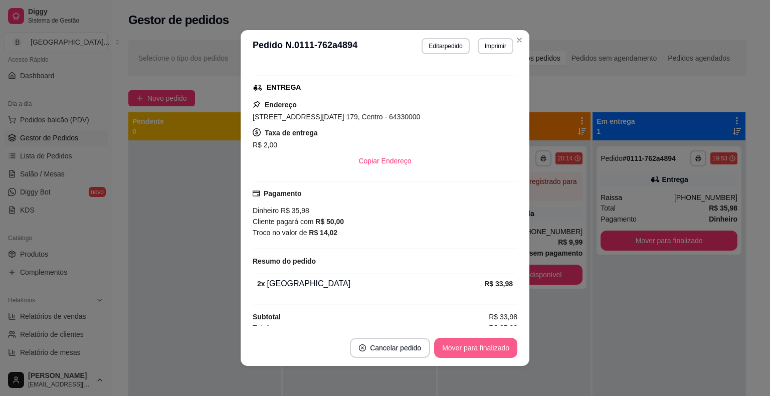
scroll to position [150, 0]
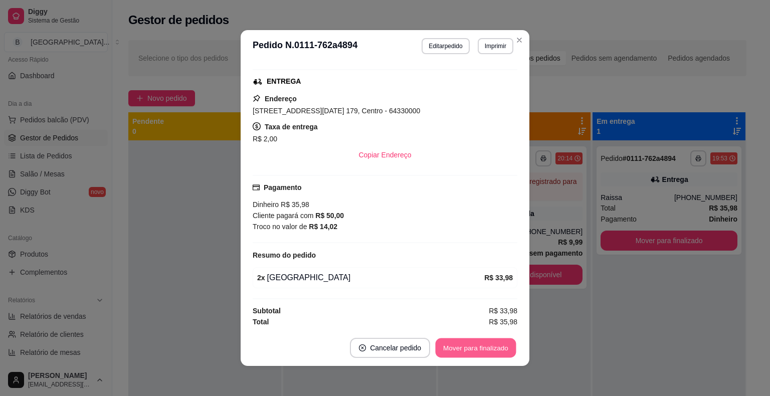
click at [458, 344] on button "Mover para finalizado" at bounding box center [475, 348] width 81 height 20
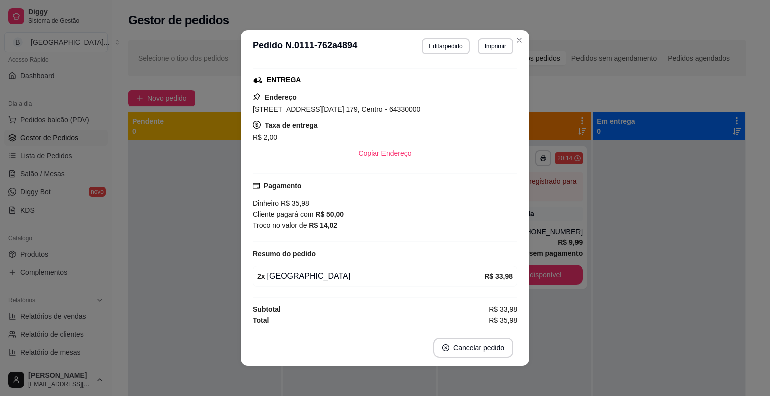
scroll to position [127, 0]
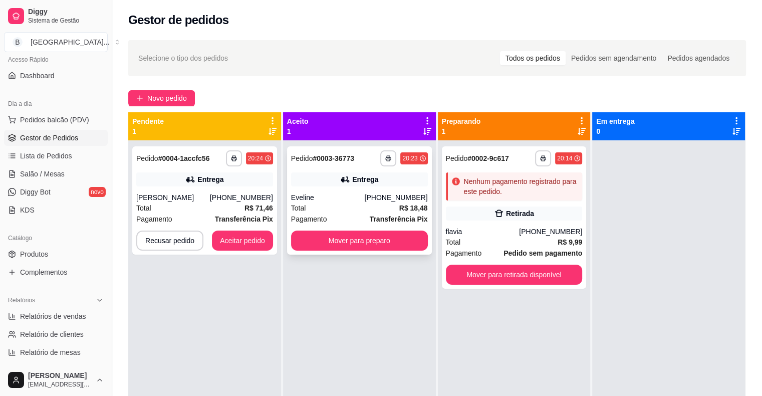
click at [302, 188] on div "**********" at bounding box center [359, 200] width 145 height 108
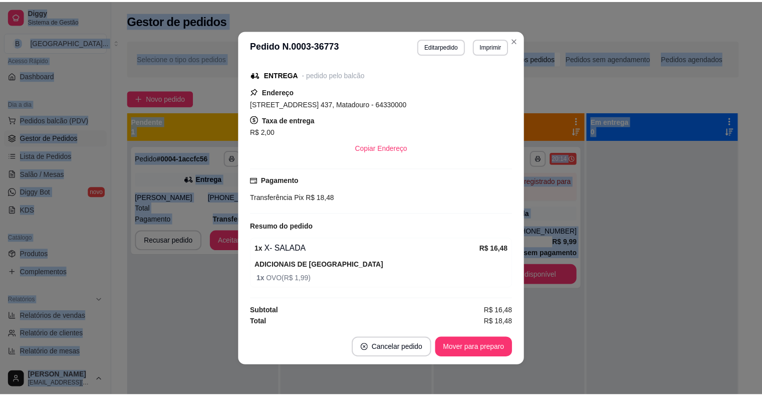
scroll to position [2, 0]
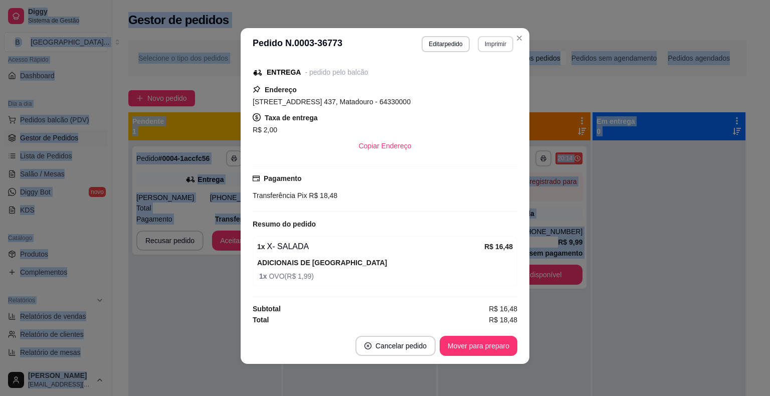
click at [485, 49] on button "Imprimir" at bounding box center [496, 44] width 36 height 16
click at [475, 85] on button "IMPRESSORA" at bounding box center [473, 79] width 73 height 16
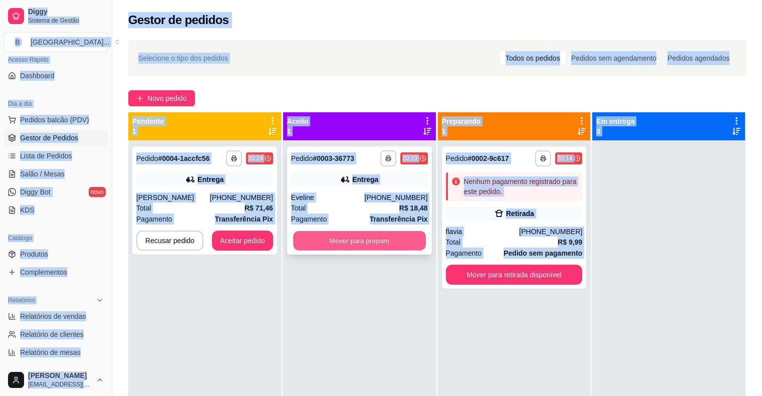
click at [348, 237] on button "Mover para preparo" at bounding box center [359, 241] width 133 height 20
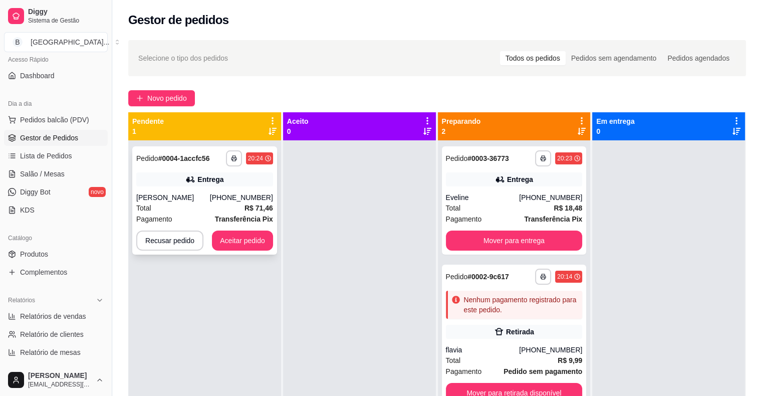
click at [176, 199] on div "[PERSON_NAME]" at bounding box center [173, 197] width 74 height 10
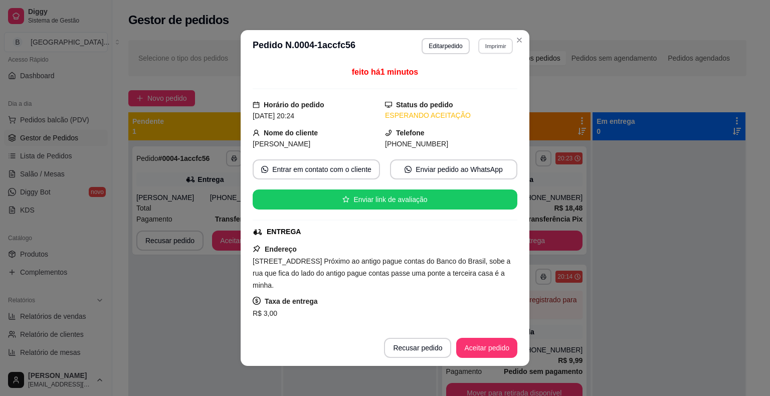
click at [486, 47] on button "Imprimir" at bounding box center [495, 46] width 35 height 16
click at [482, 80] on button "IMPRESSORA" at bounding box center [473, 81] width 73 height 16
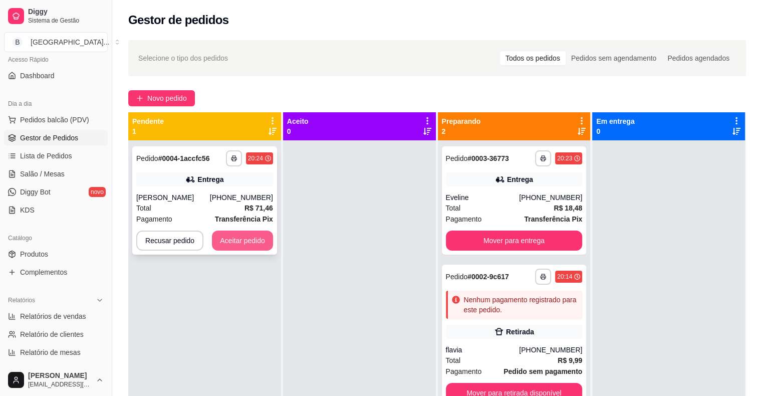
click at [232, 243] on button "Aceitar pedido" at bounding box center [242, 241] width 61 height 20
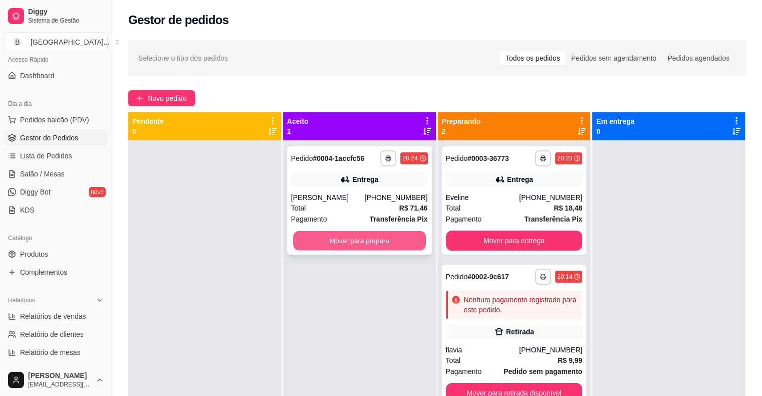
click at [311, 245] on button "Mover para preparo" at bounding box center [359, 241] width 133 height 20
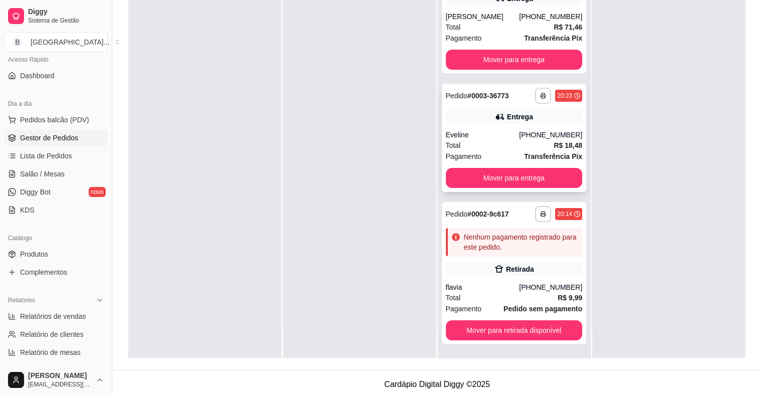
scroll to position [152, 0]
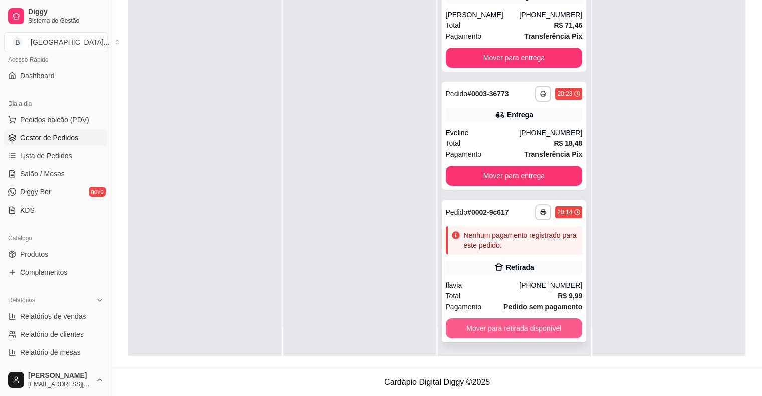
click at [499, 326] on button "Mover para retirada disponível" at bounding box center [514, 328] width 137 height 20
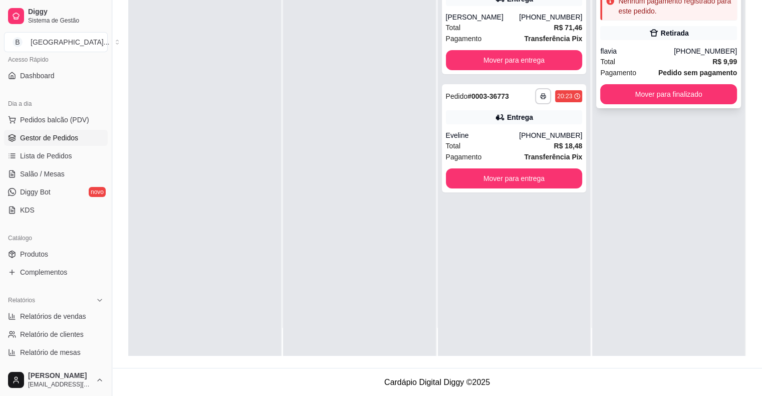
click at [650, 54] on div "flavia" at bounding box center [637, 51] width 74 height 10
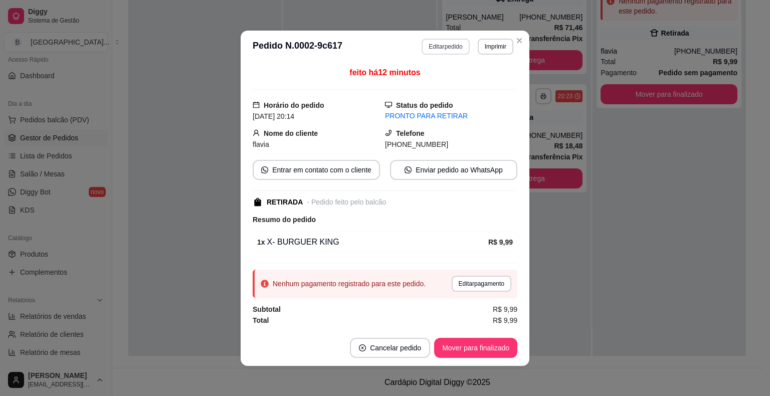
click at [421, 43] on button "Editar pedido" at bounding box center [445, 47] width 48 height 16
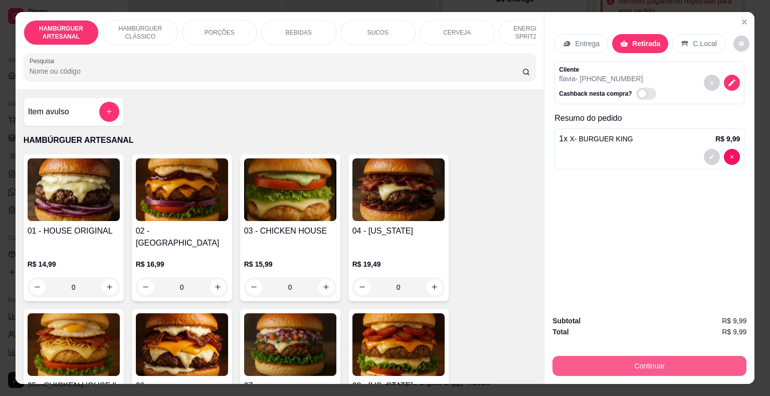
click at [612, 362] on button "Continuar" at bounding box center [649, 366] width 194 height 20
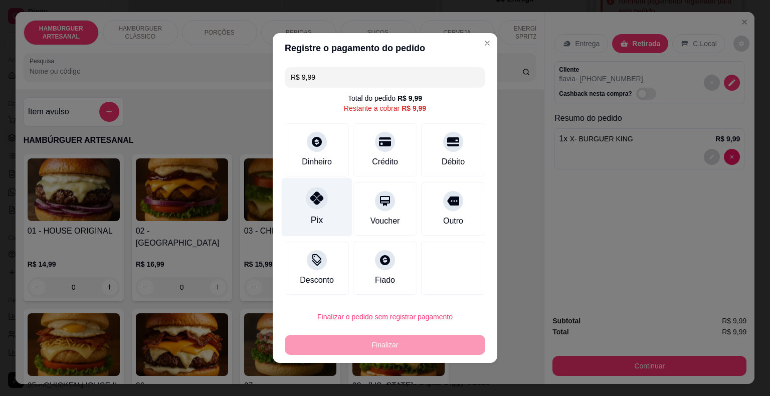
click at [310, 203] on icon at bounding box center [316, 197] width 13 height 13
type input "R$ 0,00"
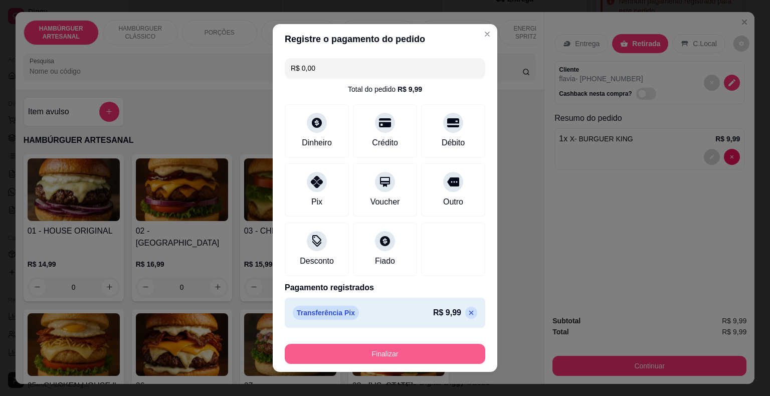
click at [385, 360] on button "Finalizar" at bounding box center [385, 354] width 200 height 20
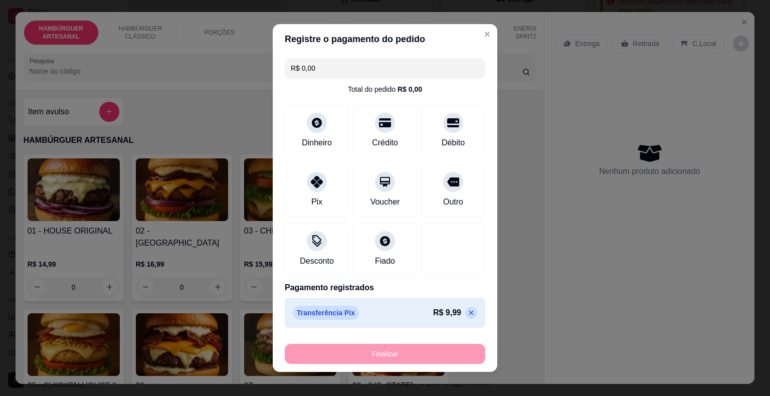
type input "0"
type input "-R$ 9,99"
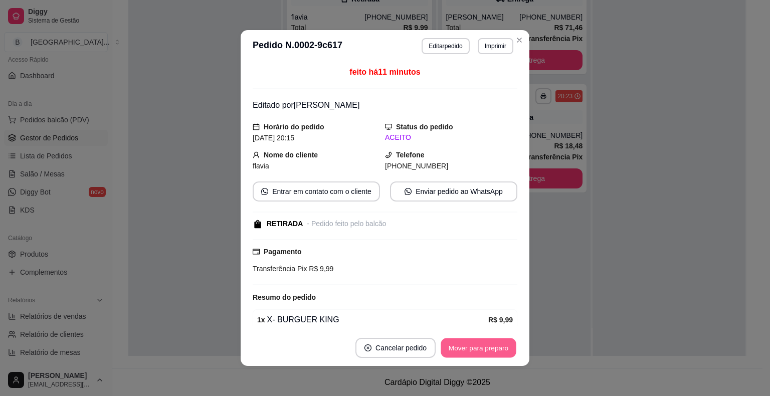
click at [459, 343] on button "Mover para preparo" at bounding box center [477, 348] width 75 height 20
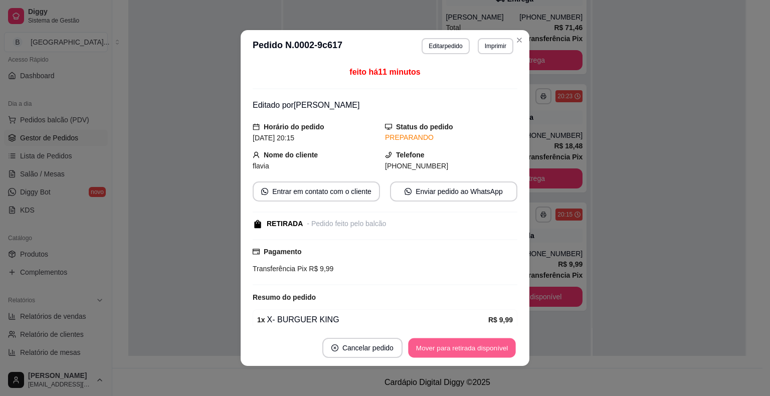
click at [477, 344] on button "Mover para retirada disponível" at bounding box center [461, 348] width 107 height 20
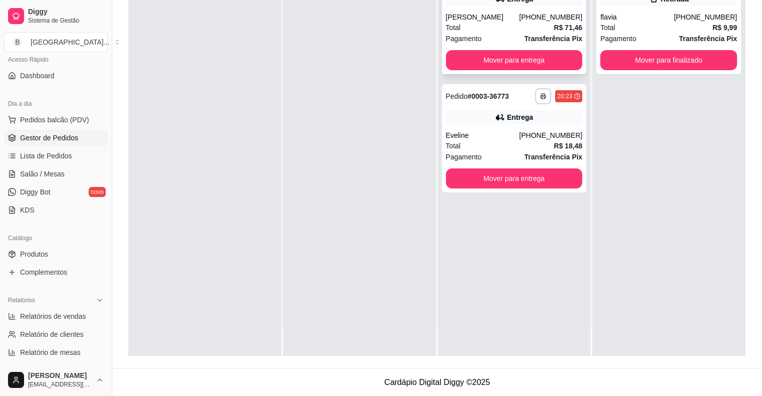
click at [524, 22] on div "Total R$ 71,46" at bounding box center [514, 27] width 137 height 11
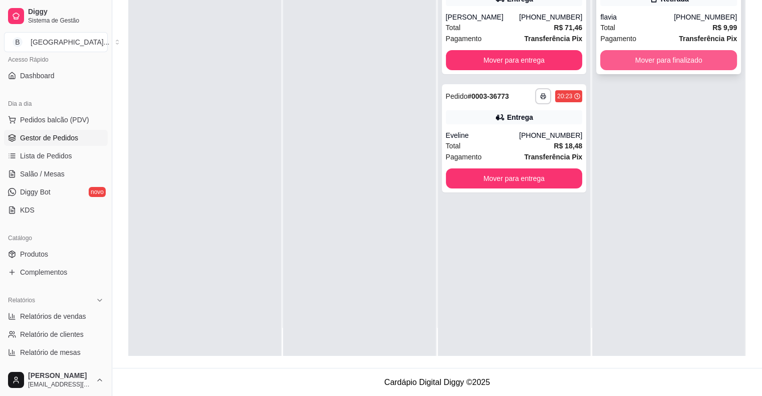
click at [675, 59] on button "Mover para finalizado" at bounding box center [668, 60] width 137 height 20
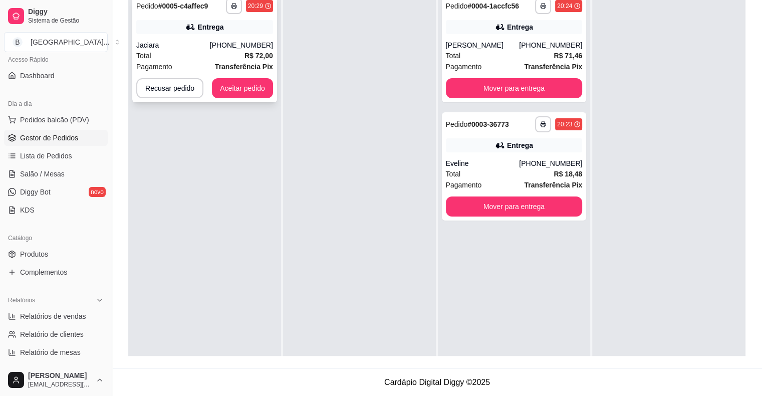
click at [180, 44] on div "Jaciara" at bounding box center [173, 45] width 74 height 10
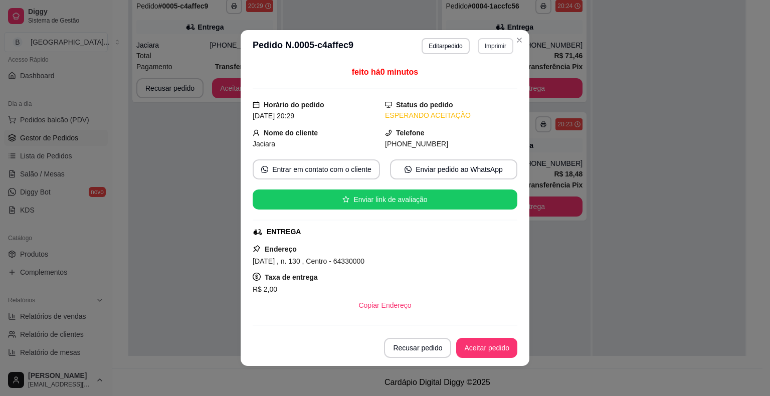
click at [481, 44] on button "Imprimir" at bounding box center [496, 46] width 36 height 16
click at [473, 79] on button "IMPRESSORA" at bounding box center [473, 82] width 70 height 16
click at [500, 347] on button "Aceitar pedido" at bounding box center [486, 348] width 59 height 20
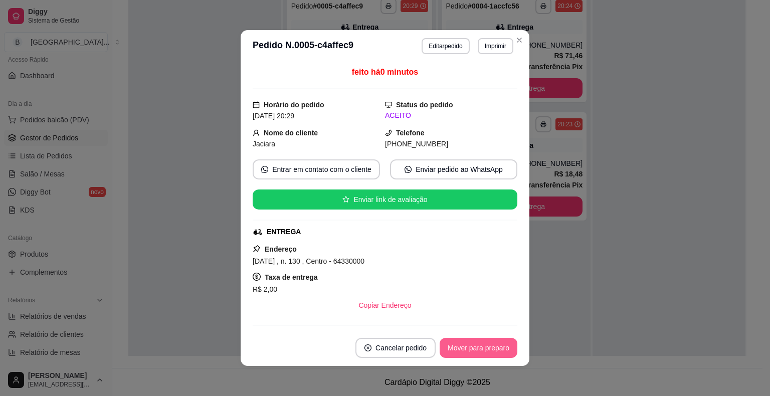
click at [499, 347] on button "Mover para preparo" at bounding box center [478, 348] width 78 height 20
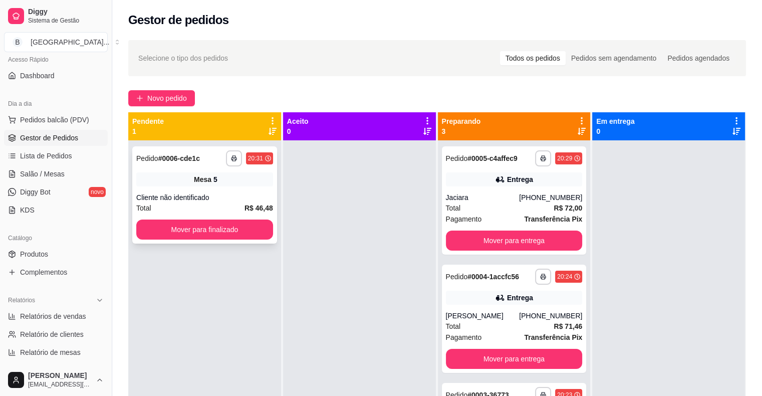
click at [213, 190] on div "**********" at bounding box center [204, 194] width 145 height 97
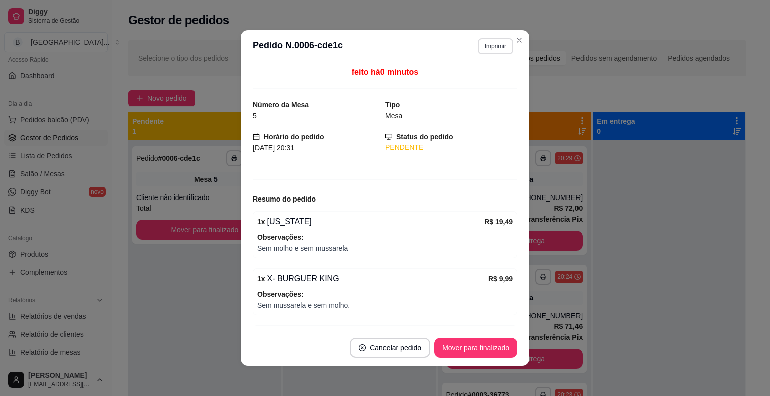
click at [481, 43] on button "Imprimir" at bounding box center [496, 46] width 36 height 16
click at [482, 74] on button "IMPRESSORA" at bounding box center [473, 81] width 73 height 16
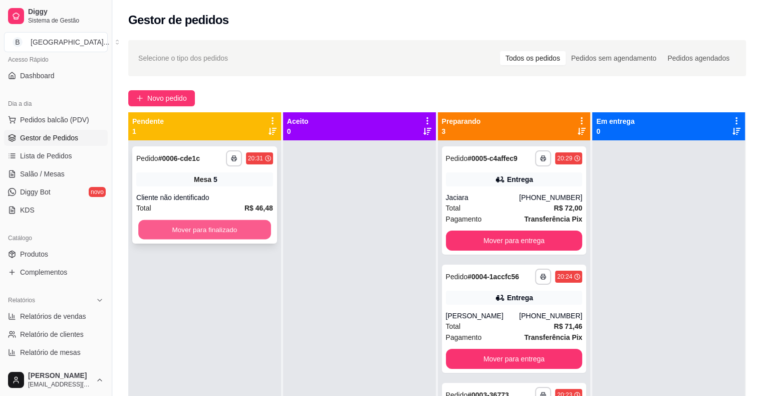
click at [193, 232] on button "Mover para finalizado" at bounding box center [204, 230] width 133 height 20
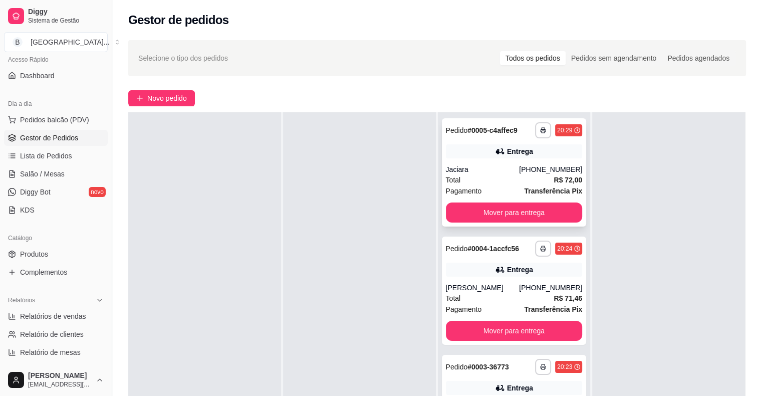
click at [487, 165] on div "Jaciara" at bounding box center [483, 169] width 74 height 10
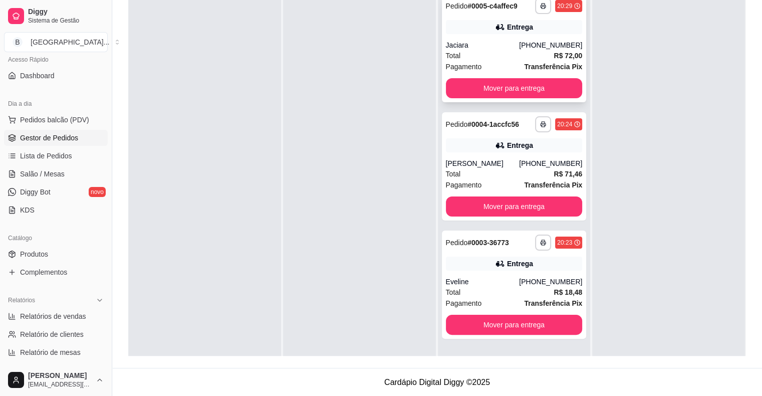
click at [488, 47] on div "Jaciara" at bounding box center [483, 45] width 74 height 10
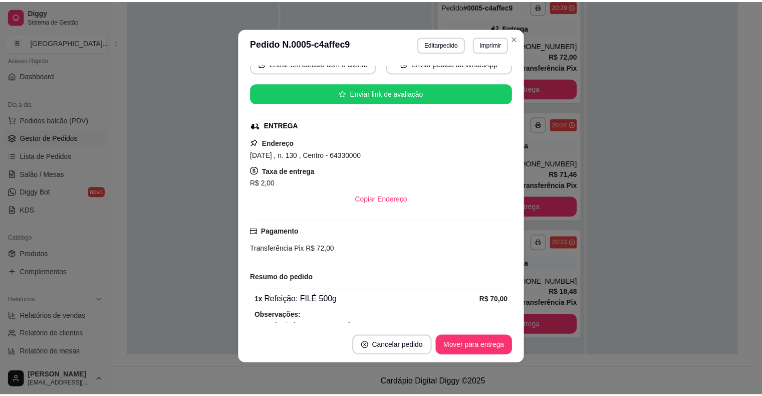
scroll to position [154, 0]
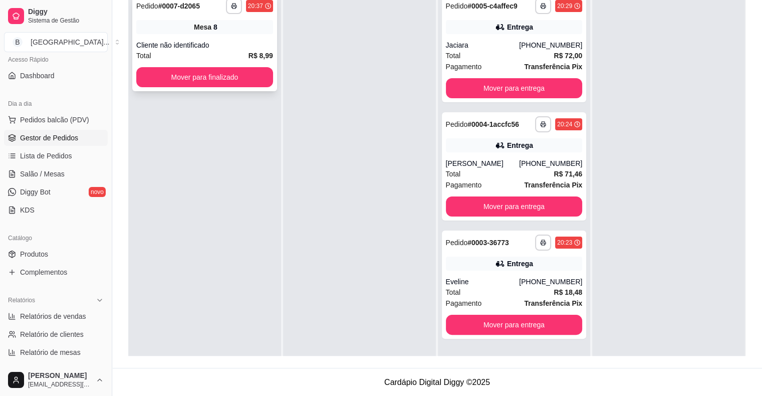
click at [243, 23] on div "Mesa 8" at bounding box center [204, 27] width 137 height 14
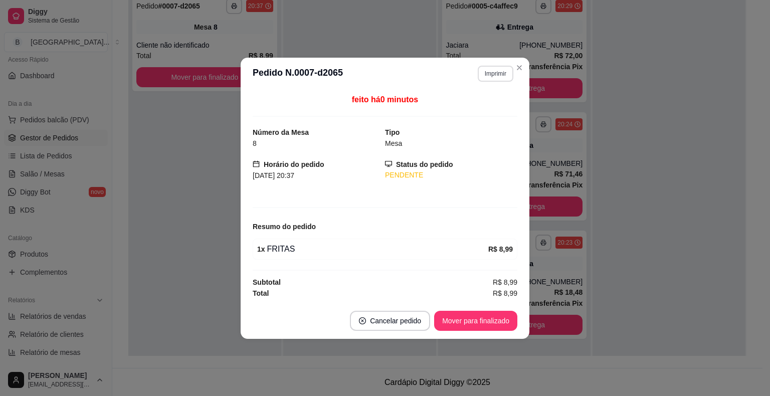
click at [497, 69] on button "Imprimir" at bounding box center [496, 74] width 36 height 16
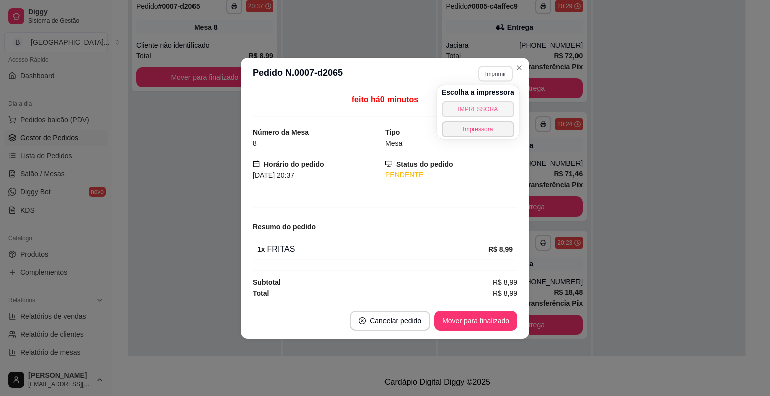
click at [478, 105] on button "IMPRESSORA" at bounding box center [477, 109] width 73 height 16
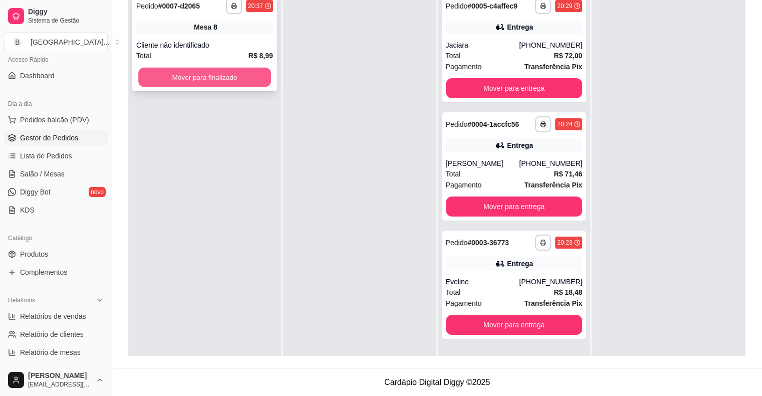
click at [204, 71] on button "Mover para finalizado" at bounding box center [204, 78] width 133 height 20
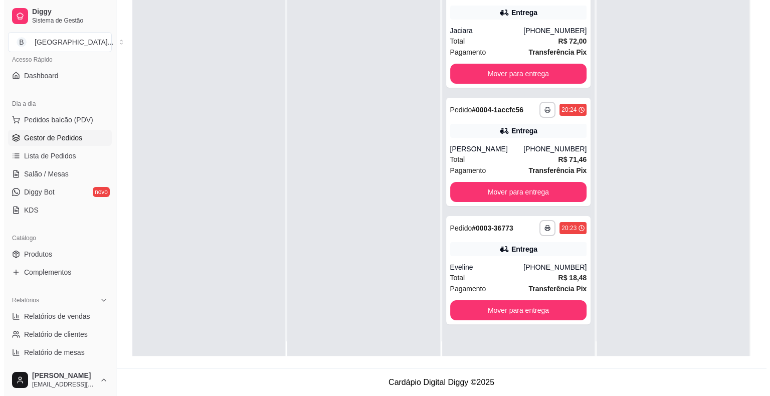
scroll to position [28, 0]
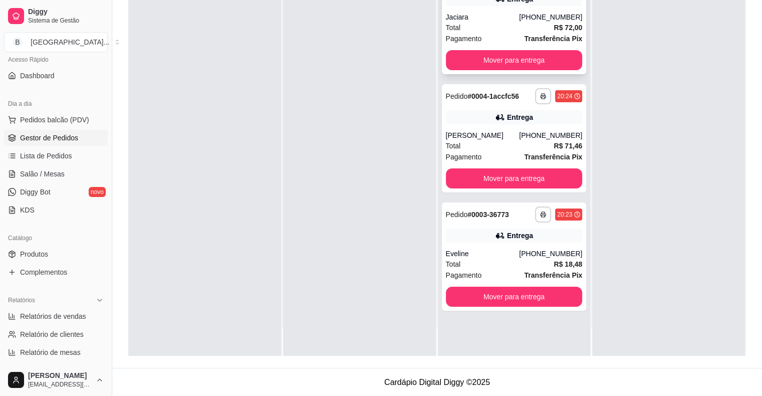
click at [453, 20] on div "Jaciara" at bounding box center [483, 17] width 74 height 10
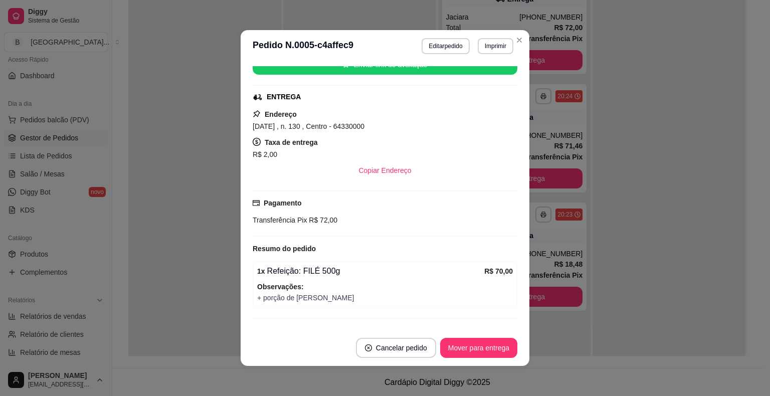
scroll to position [150, 0]
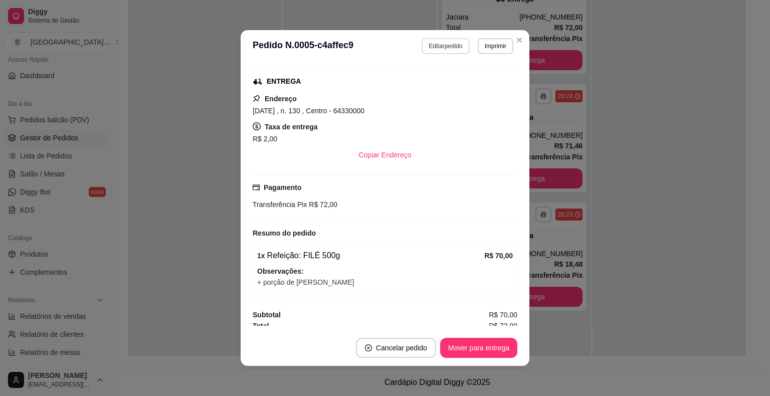
click at [428, 48] on button "Editar pedido" at bounding box center [445, 46] width 48 height 16
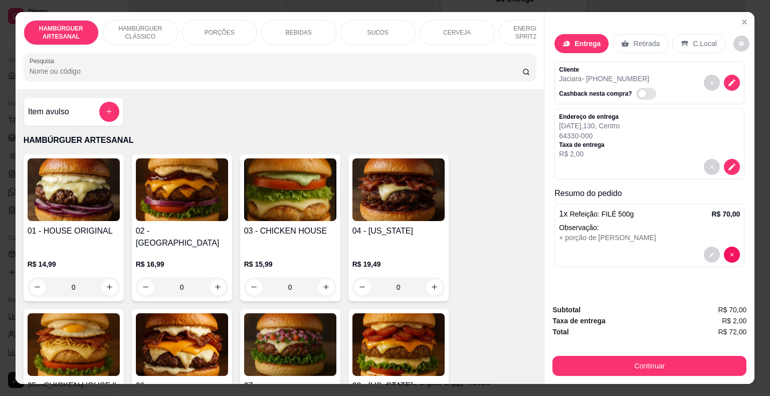
click at [667, 223] on p "Observação:" at bounding box center [649, 228] width 181 height 10
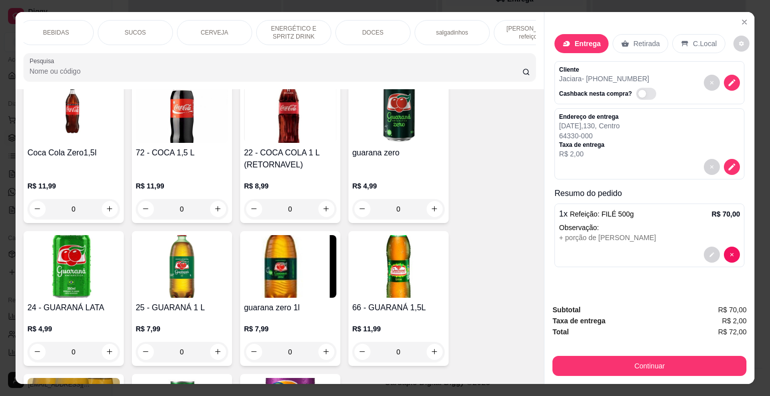
scroll to position [0, 275]
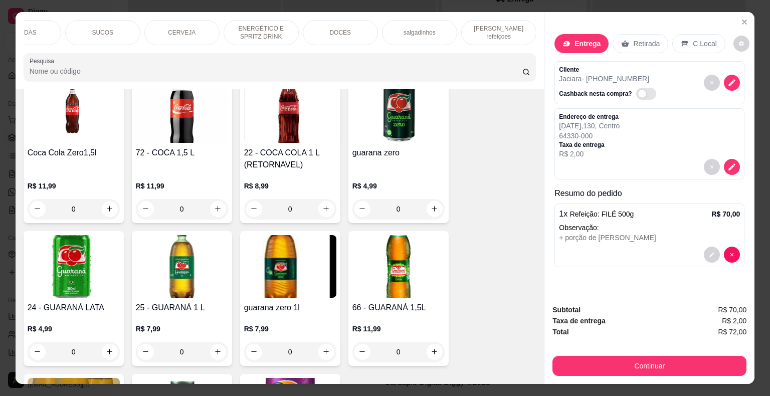
click at [511, 35] on div "[PERSON_NAME] refeiçoes" at bounding box center [498, 32] width 75 height 25
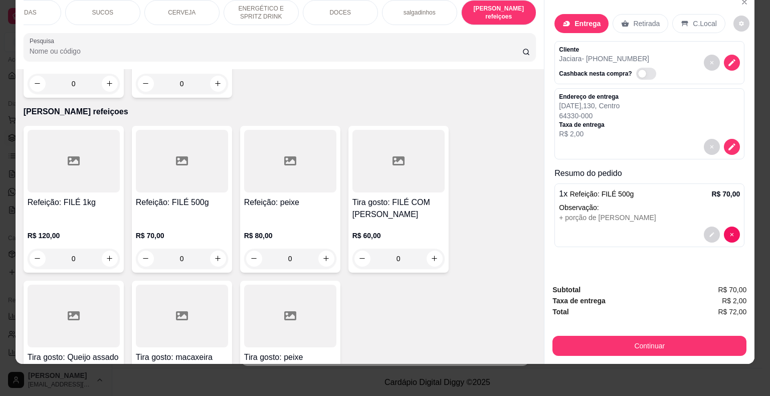
scroll to position [3053, 0]
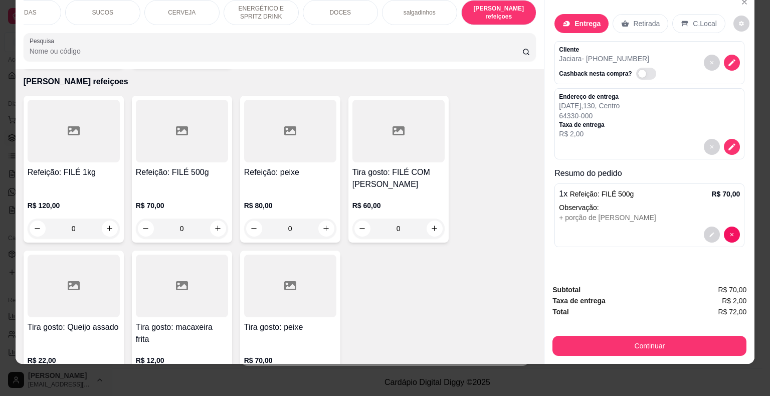
click at [211, 355] on p "R$ 12,00" at bounding box center [182, 360] width 92 height 10
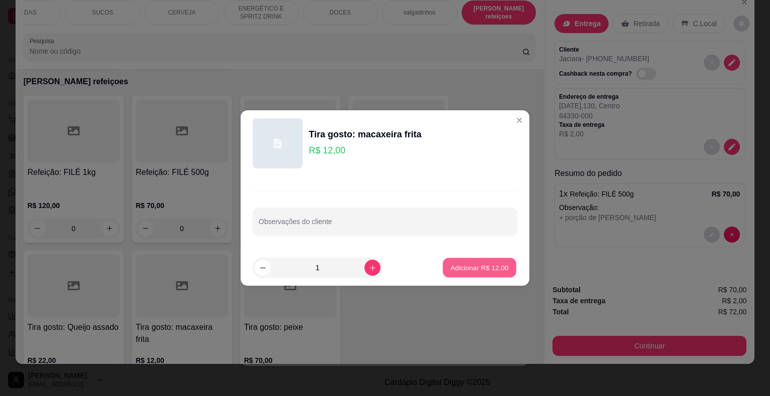
click at [465, 259] on button "Adicionar R$ 12,00" at bounding box center [479, 268] width 74 height 20
type input "1"
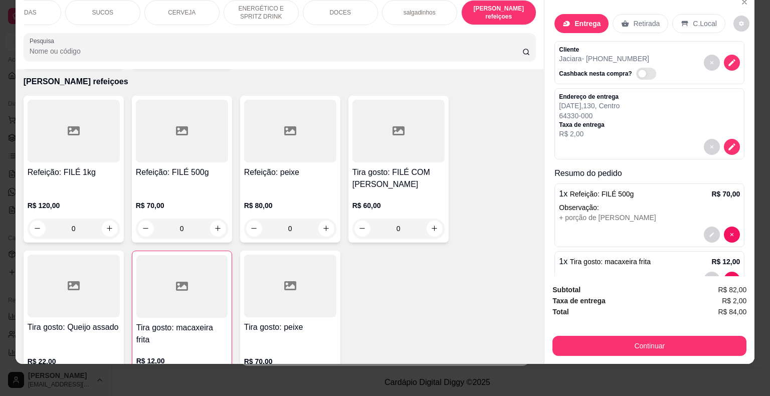
scroll to position [28, 0]
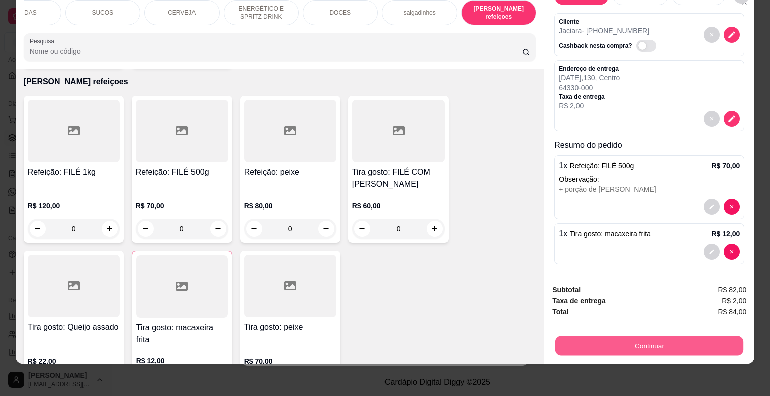
click at [635, 336] on button "Continuar" at bounding box center [649, 346] width 188 height 20
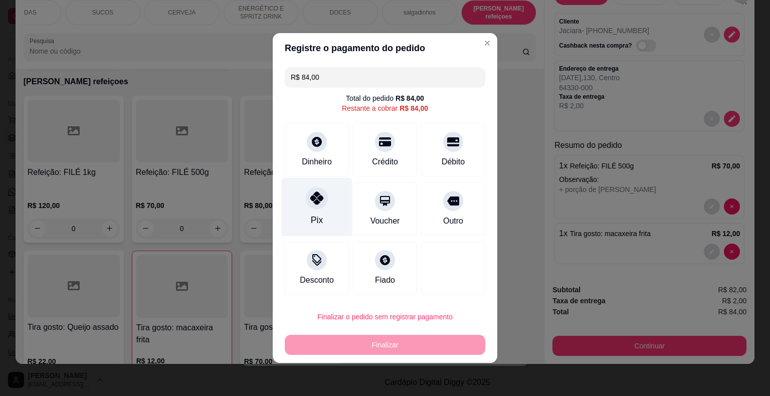
click at [303, 201] on div "Pix" at bounding box center [317, 207] width 71 height 59
type input "R$ 0,00"
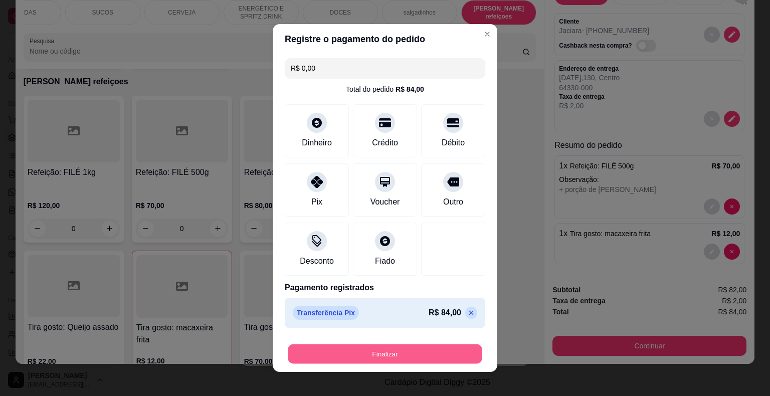
click at [358, 352] on button "Finalizar" at bounding box center [385, 354] width 194 height 20
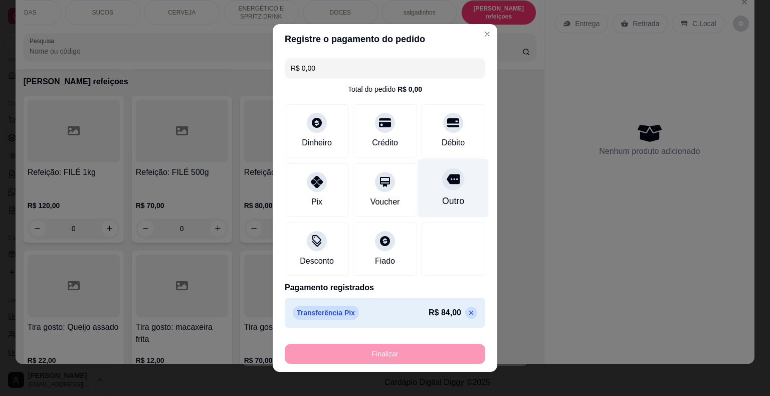
type input "0"
type input "-R$ 84,00"
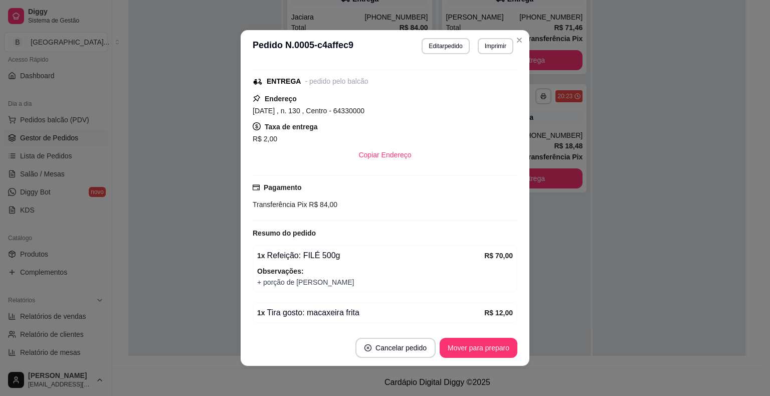
scroll to position [177, 0]
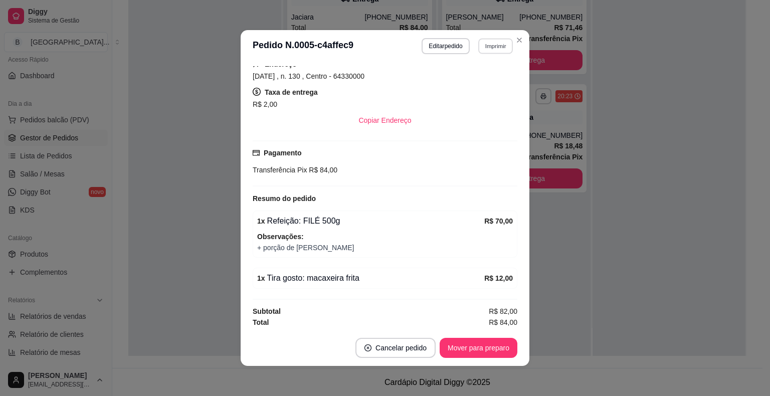
click at [494, 52] on button "Imprimir" at bounding box center [495, 46] width 35 height 16
click at [499, 45] on button "Imprimir" at bounding box center [495, 46] width 35 height 16
click at [487, 76] on button "IMPRESSORA" at bounding box center [473, 82] width 70 height 16
click at [460, 349] on button "Mover para preparo" at bounding box center [477, 348] width 75 height 20
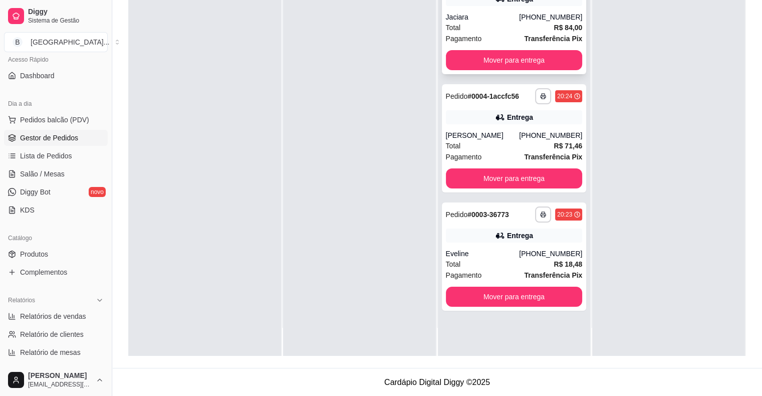
click at [478, 11] on div "**********" at bounding box center [514, 20] width 145 height 108
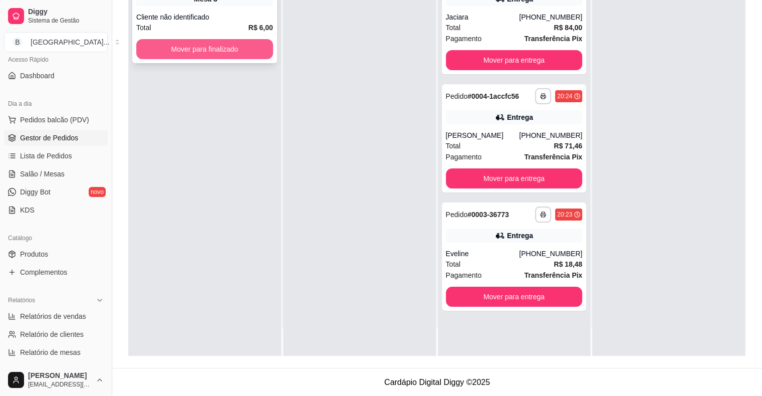
click at [252, 54] on button "Mover para finalizado" at bounding box center [204, 49] width 137 height 20
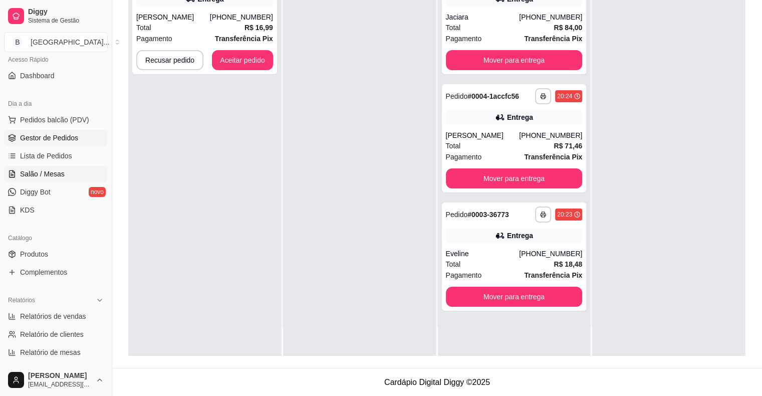
click at [44, 177] on span "Salão / Mesas" at bounding box center [42, 174] width 45 height 10
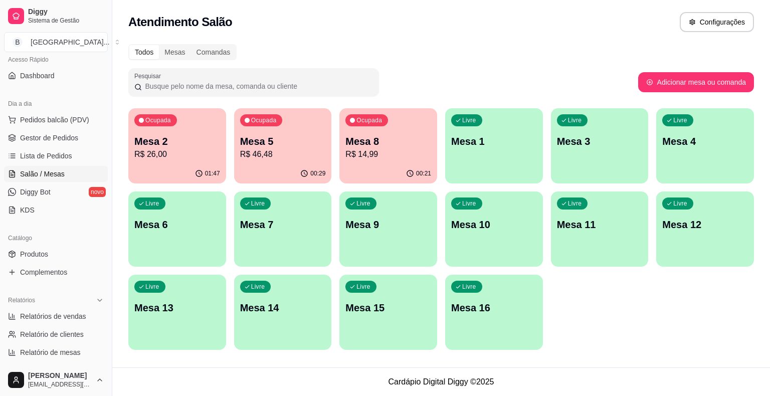
click at [149, 140] on p "Mesa 2" at bounding box center [177, 141] width 86 height 14
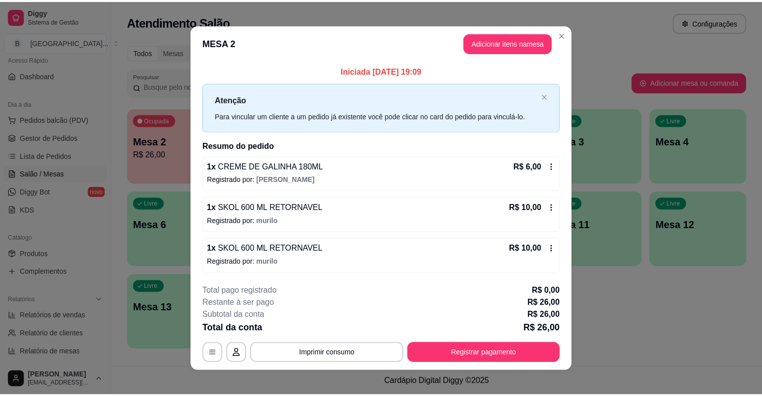
scroll to position [7, 0]
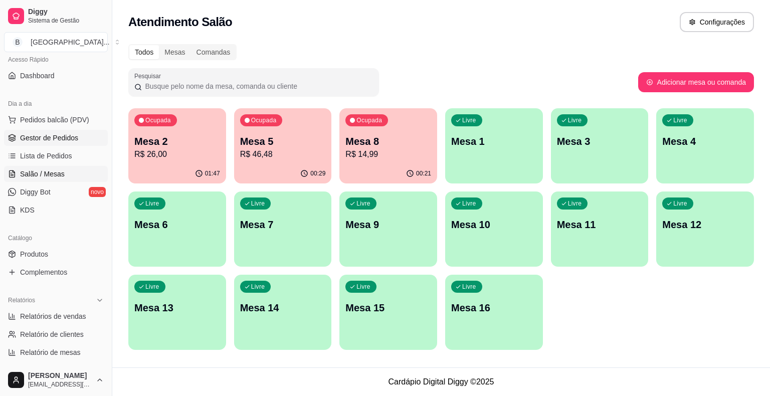
click at [50, 139] on span "Gestor de Pedidos" at bounding box center [49, 138] width 58 height 10
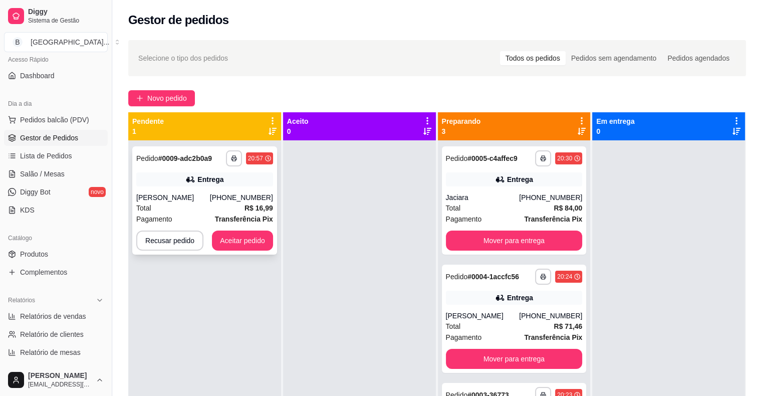
click at [156, 175] on div "Entrega" at bounding box center [204, 179] width 137 height 14
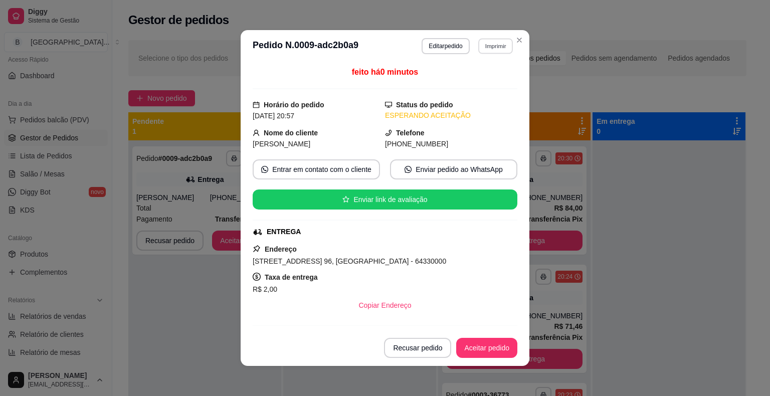
click at [478, 42] on button "Imprimir" at bounding box center [495, 46] width 35 height 16
click at [475, 73] on button "IMPRESSORA" at bounding box center [473, 81] width 73 height 16
click at [482, 348] on button "Aceitar pedido" at bounding box center [486, 348] width 61 height 20
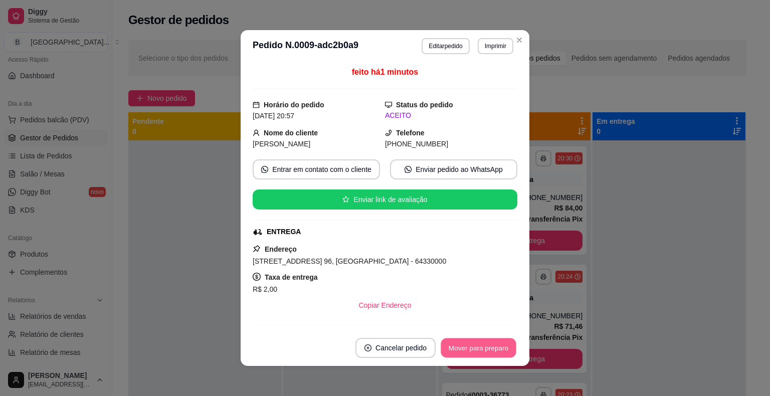
click at [502, 345] on button "Mover para preparo" at bounding box center [477, 348] width 75 height 20
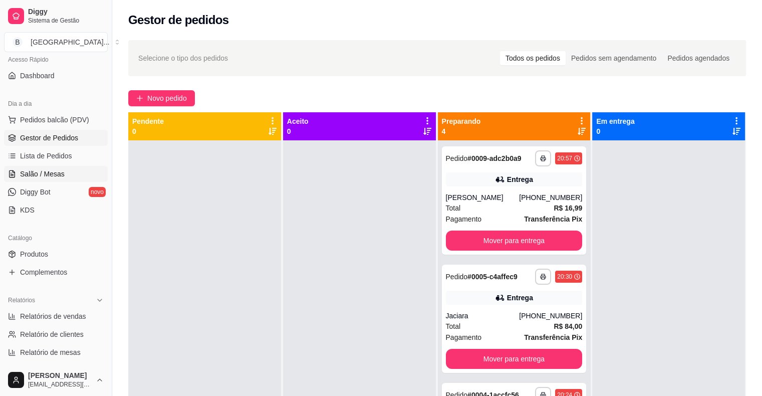
click at [44, 175] on span "Salão / Mesas" at bounding box center [42, 174] width 45 height 10
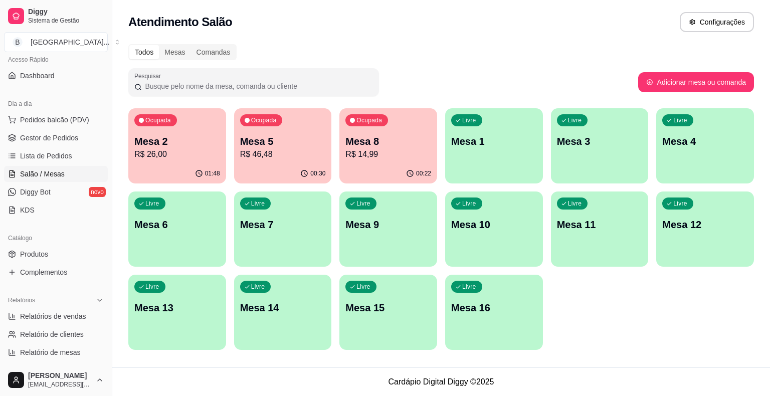
click at [135, 143] on p "Mesa 2" at bounding box center [177, 141] width 86 height 14
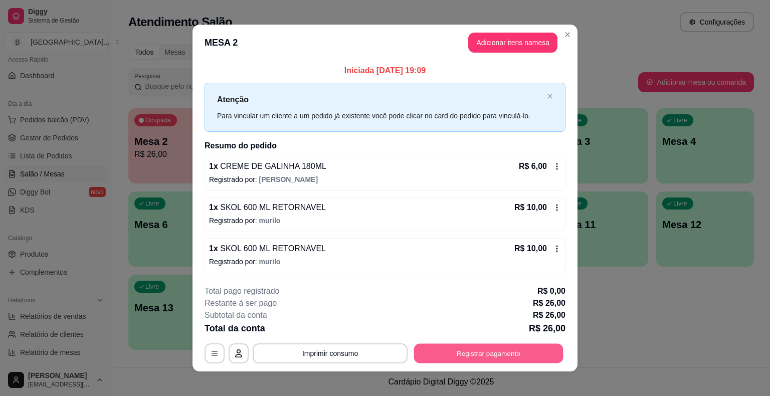
click at [432, 354] on button "Registrar pagamento" at bounding box center [488, 353] width 149 height 20
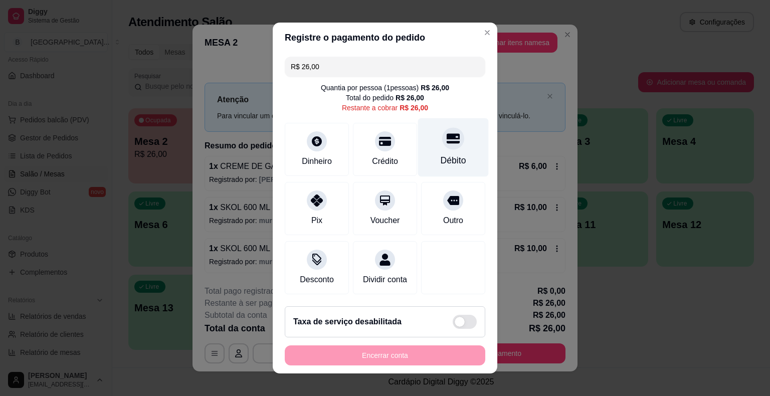
click at [438, 153] on div "Débito" at bounding box center [453, 147] width 71 height 59
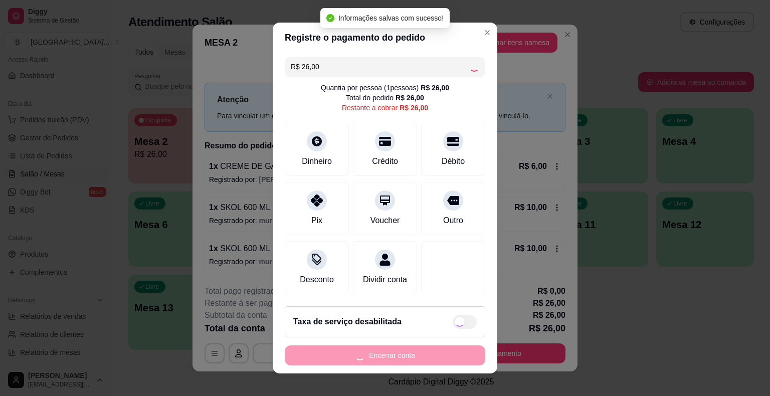
type input "R$ 0,00"
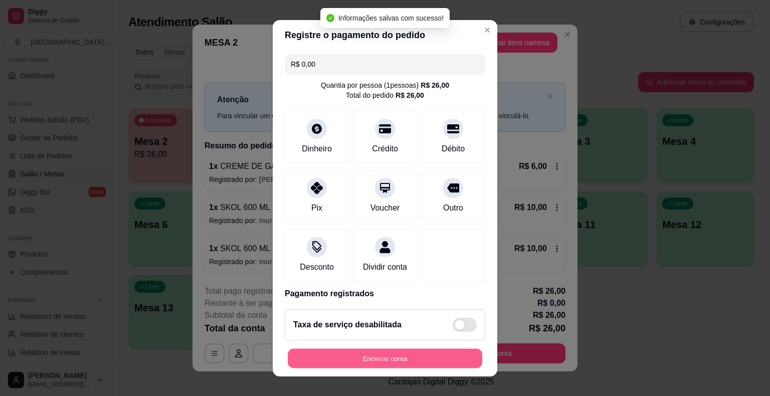
click at [433, 360] on button "Encerrar conta" at bounding box center [385, 358] width 194 height 20
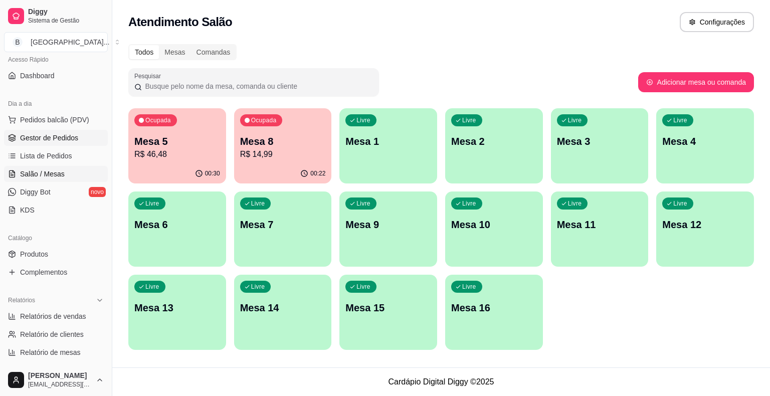
click at [31, 134] on span "Gestor de Pedidos" at bounding box center [49, 138] width 58 height 10
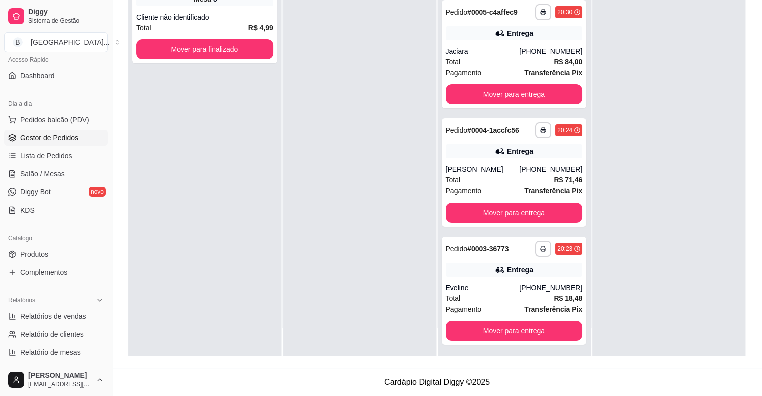
scroll to position [87, 0]
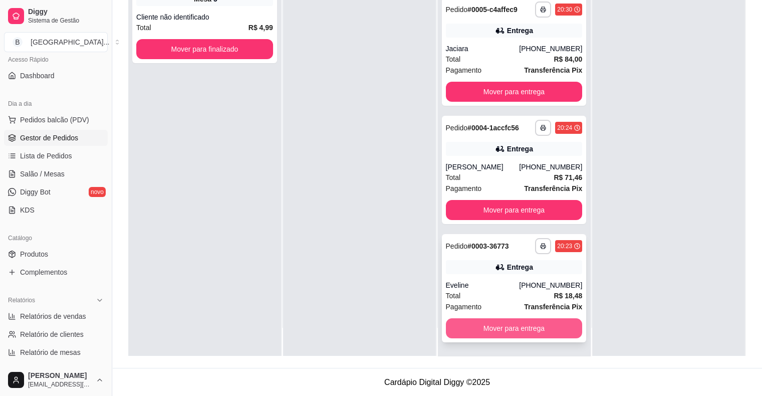
click at [529, 325] on button "Mover para entrega" at bounding box center [514, 328] width 137 height 20
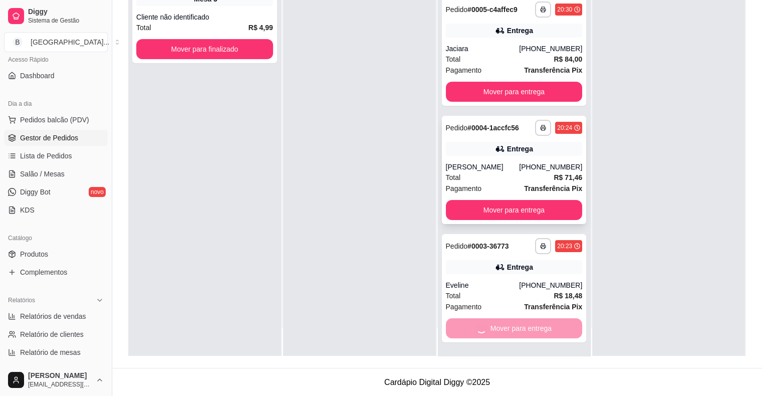
scroll to position [0, 0]
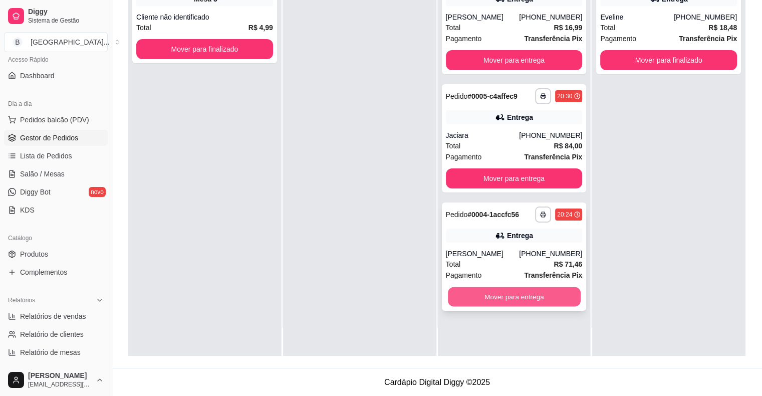
click at [519, 297] on button "Mover para entrega" at bounding box center [514, 297] width 133 height 20
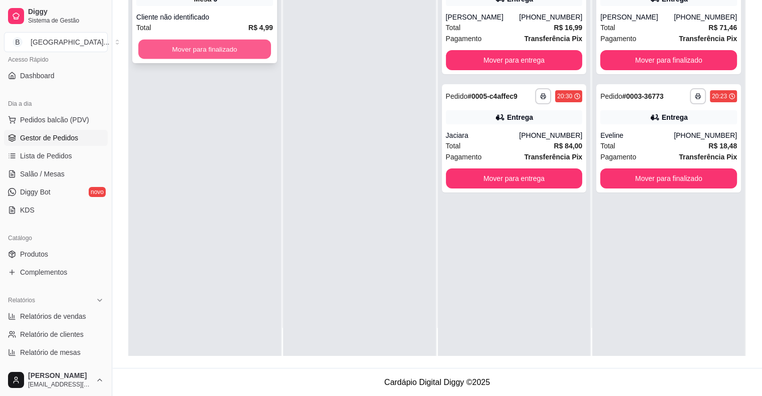
click at [180, 51] on button "Mover para finalizado" at bounding box center [204, 50] width 133 height 20
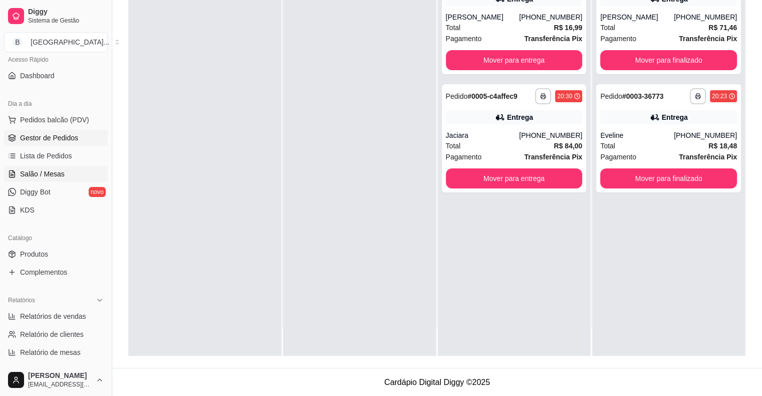
click at [75, 169] on link "Salão / Mesas" at bounding box center [56, 174] width 104 height 16
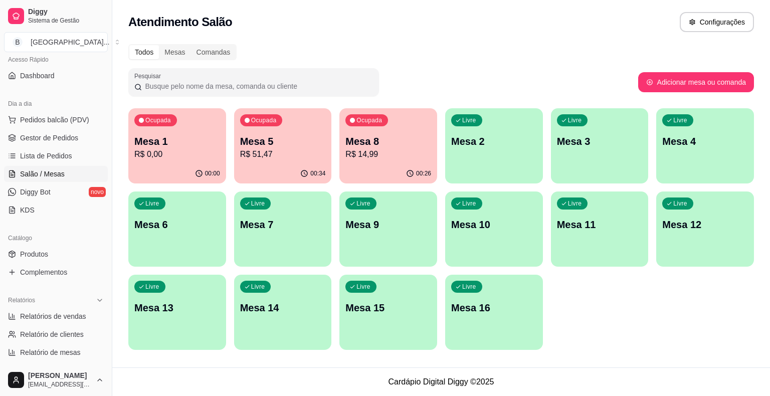
click at [271, 162] on div "Ocupada Mesa 5 R$ 51,47" at bounding box center [283, 136] width 98 height 56
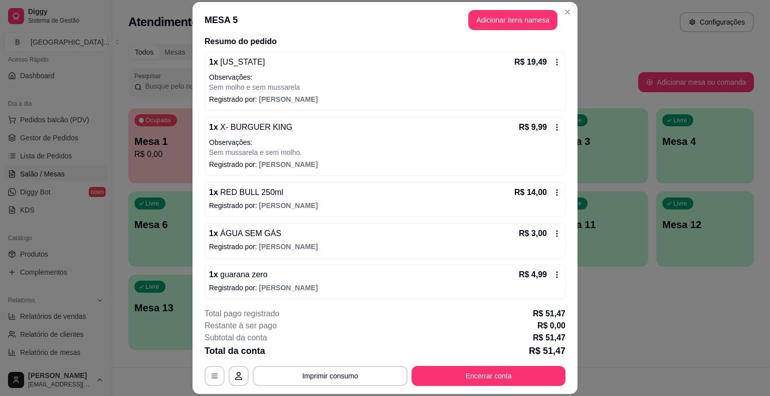
scroll to position [83, 0]
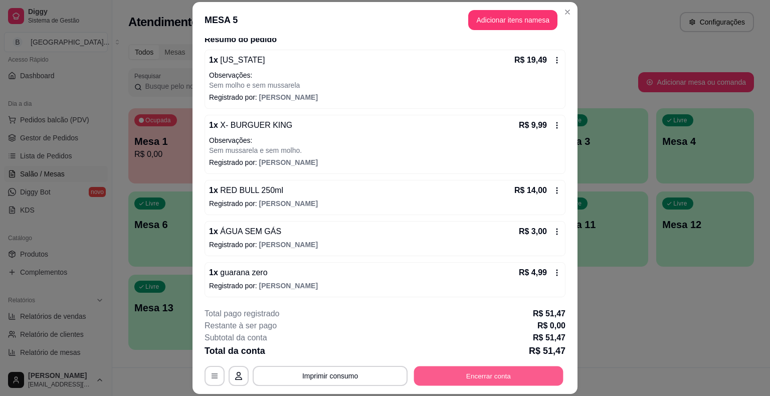
click at [447, 372] on button "Encerrar conta" at bounding box center [488, 376] width 149 height 20
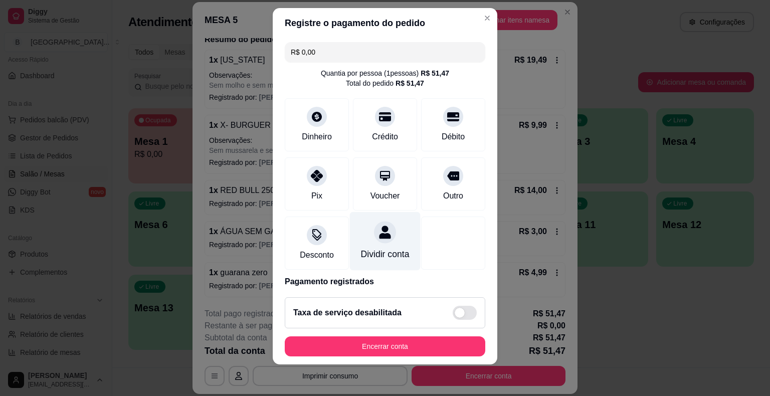
scroll to position [47, 0]
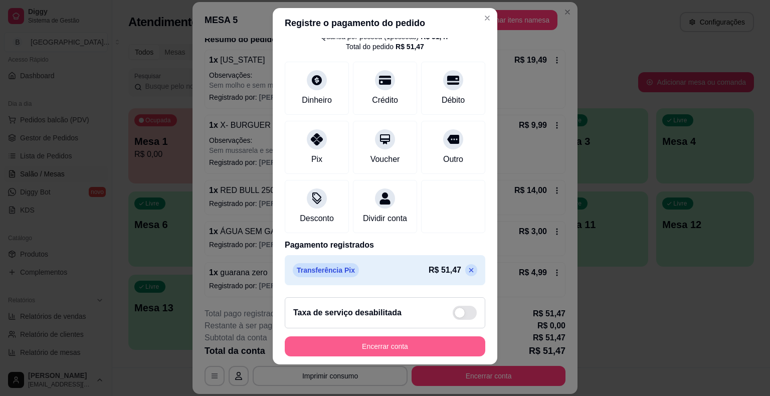
click at [409, 344] on button "Encerrar conta" at bounding box center [385, 346] width 200 height 20
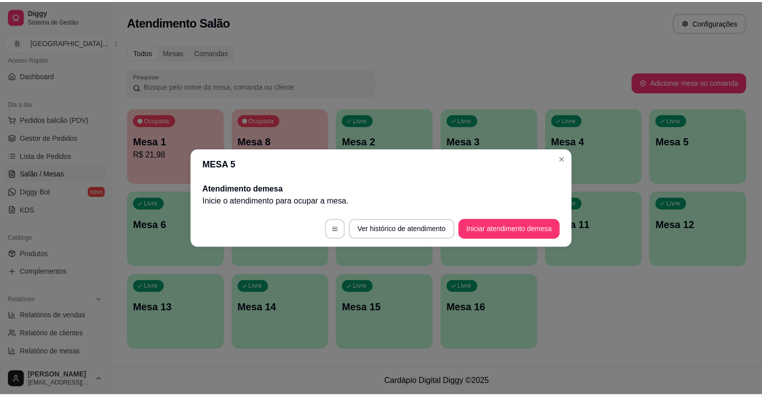
scroll to position [0, 0]
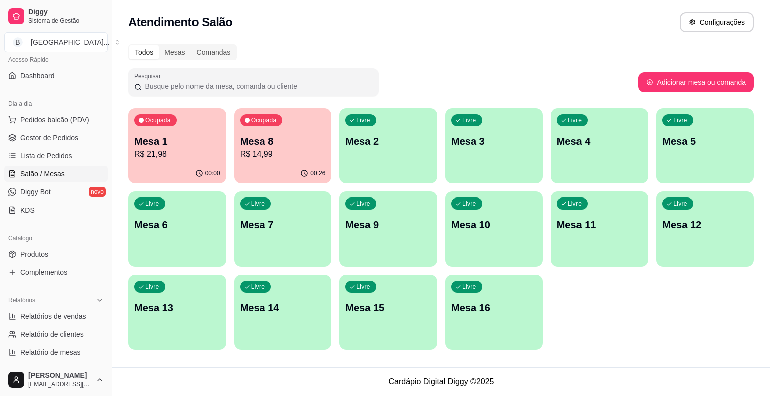
click at [3, 131] on div "Dia a dia Pedidos balcão (PDV) Gestor de Pedidos Lista de Pedidos Salão / Mesas…" at bounding box center [56, 157] width 112 height 130
click at [26, 133] on span "Gestor de Pedidos" at bounding box center [49, 138] width 58 height 10
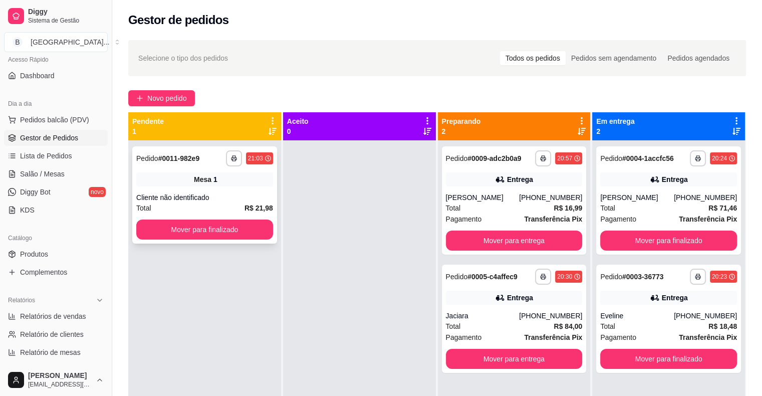
click at [267, 204] on strong "R$ 21,98" at bounding box center [259, 208] width 29 height 8
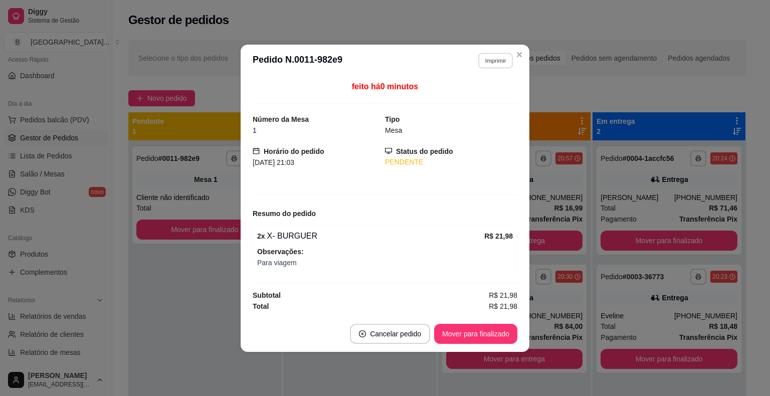
click at [497, 61] on button "Imprimir" at bounding box center [495, 61] width 35 height 16
click at [497, 91] on button "IMPRESSORA" at bounding box center [477, 96] width 70 height 16
click at [479, 325] on button "Mover para finalizado" at bounding box center [475, 334] width 81 height 20
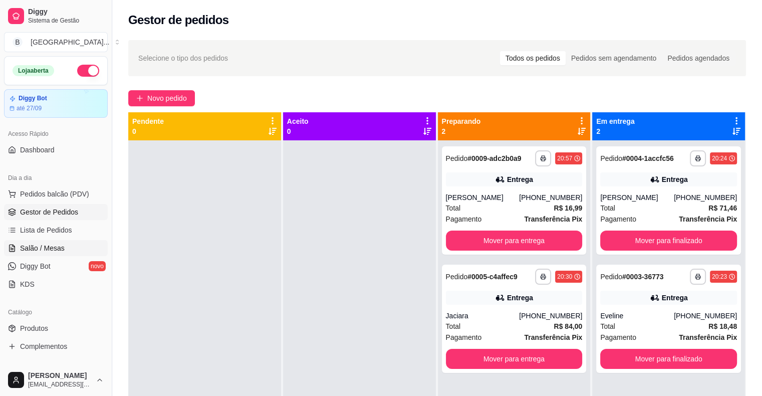
click at [53, 240] on link "Salão / Mesas" at bounding box center [56, 248] width 104 height 16
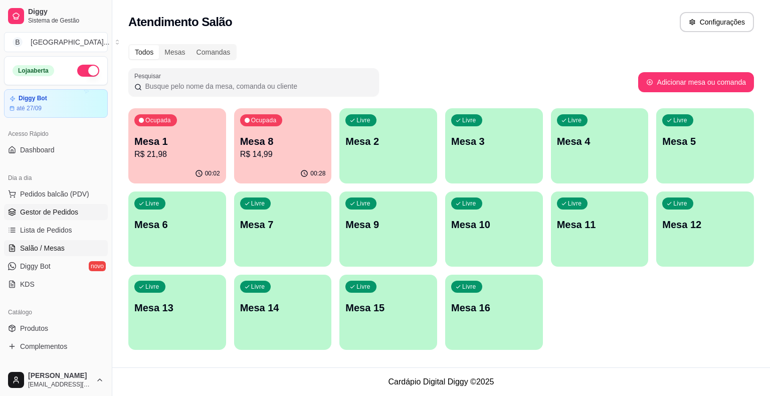
click at [65, 207] on span "Gestor de Pedidos" at bounding box center [49, 212] width 58 height 10
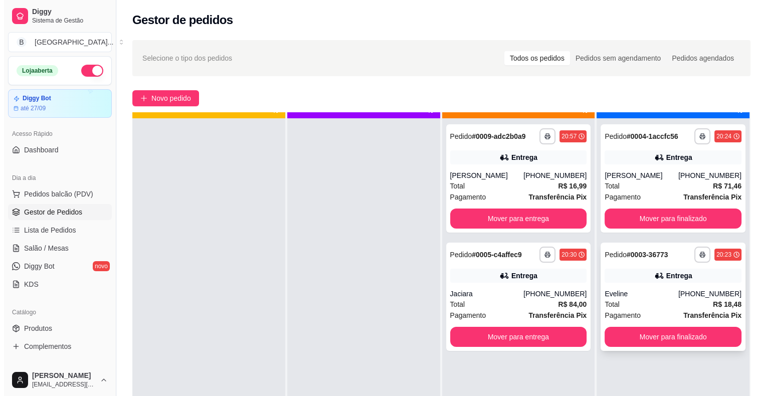
scroll to position [28, 0]
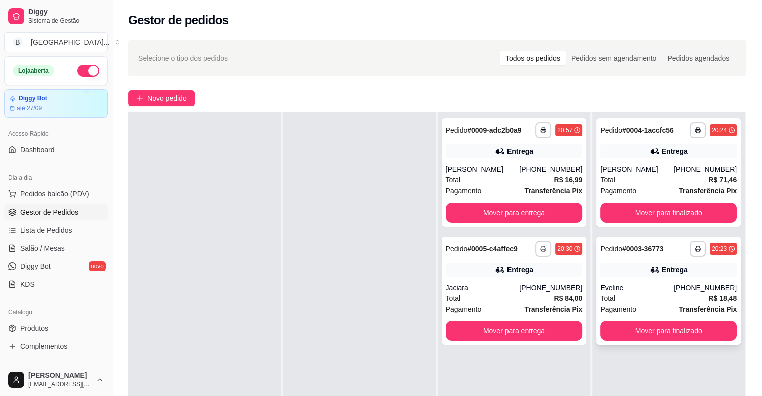
click at [634, 294] on div "Total R$ 18,48" at bounding box center [668, 298] width 137 height 11
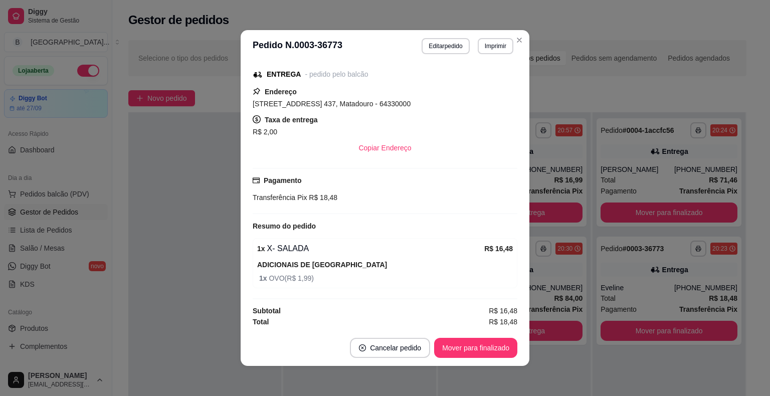
scroll to position [2, 0]
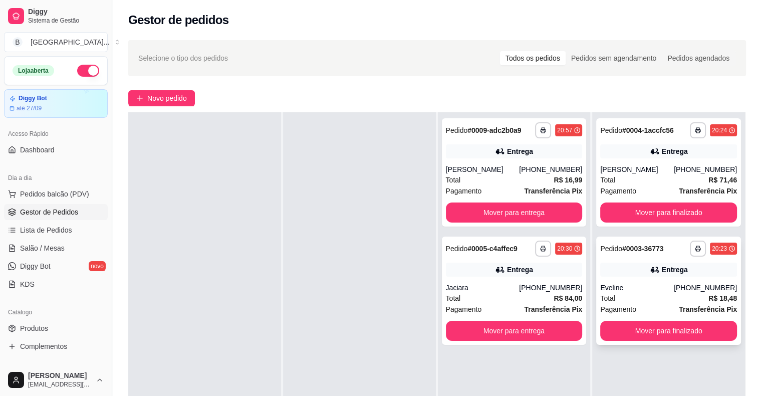
click at [674, 292] on div "Eveline" at bounding box center [637, 288] width 74 height 10
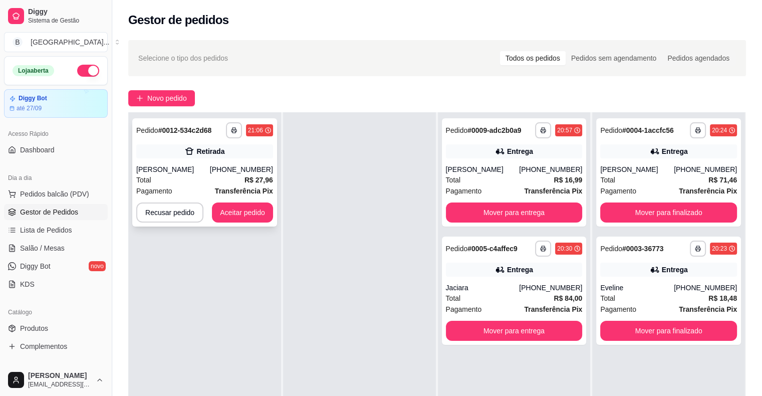
click at [156, 158] on div "Retirada" at bounding box center [204, 151] width 137 height 14
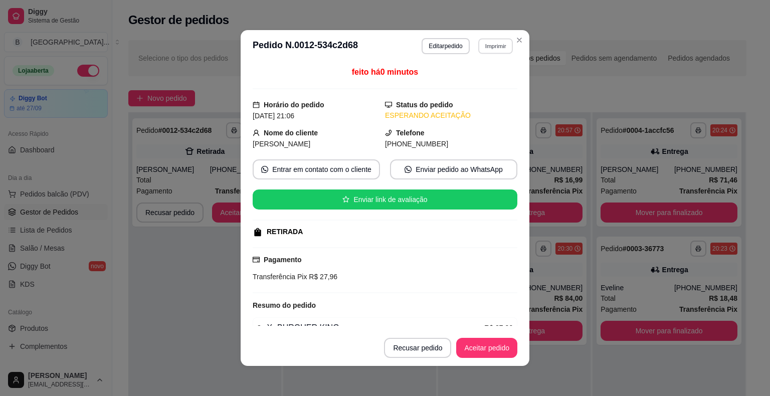
click at [492, 45] on button "Imprimir" at bounding box center [495, 46] width 35 height 16
click at [476, 88] on button "IMPRESSORA" at bounding box center [473, 81] width 70 height 16
click at [482, 352] on button "Aceitar pedido" at bounding box center [486, 348] width 59 height 20
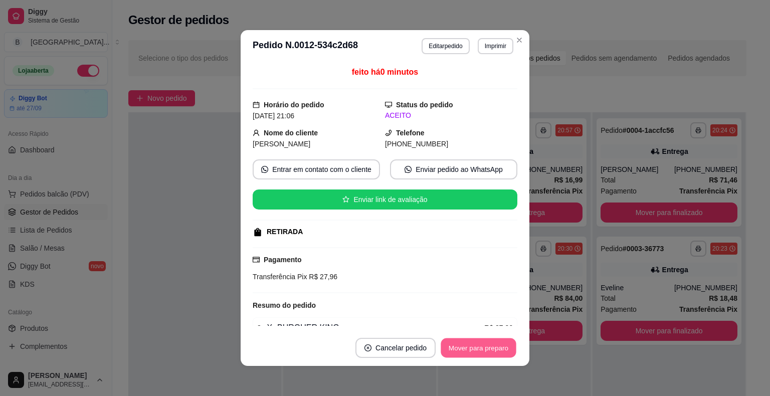
click at [486, 352] on button "Mover para preparo" at bounding box center [477, 348] width 75 height 20
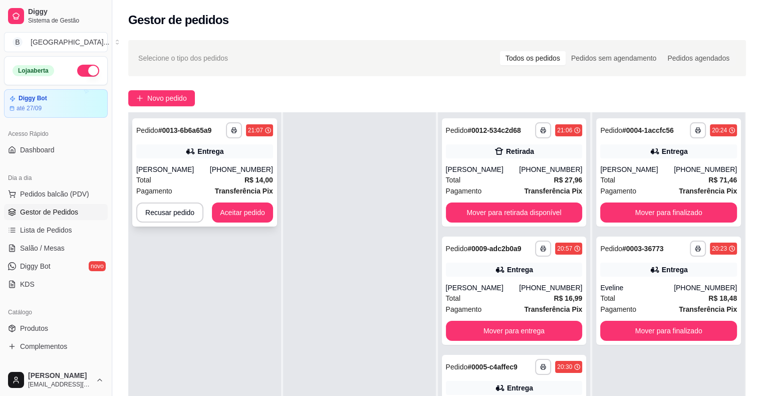
click at [194, 178] on div "Total R$ 14,00" at bounding box center [204, 179] width 137 height 11
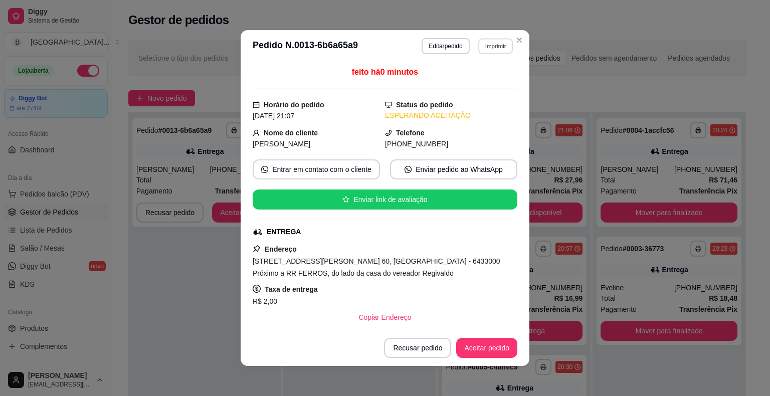
click at [478, 50] on button "Imprimir" at bounding box center [495, 46] width 35 height 16
click at [469, 71] on div "Escolha a impressora IMPRESSORA Impressora" at bounding box center [473, 84] width 83 height 54
click at [464, 79] on button "IMPRESSORA" at bounding box center [473, 81] width 70 height 16
click at [471, 343] on button "Aceitar pedido" at bounding box center [486, 348] width 59 height 20
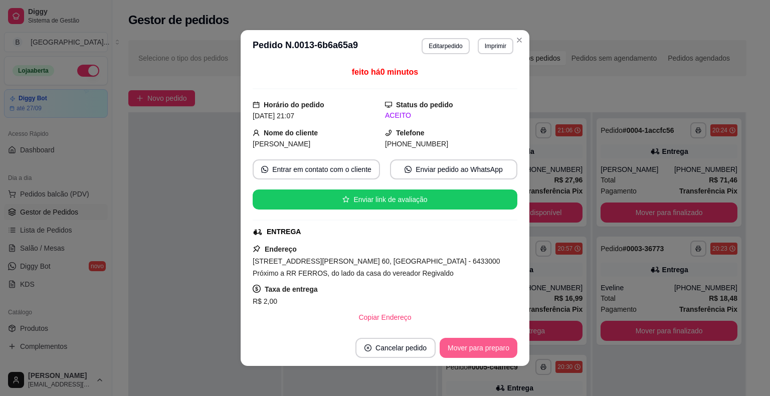
click at [470, 346] on button "Mover para preparo" at bounding box center [478, 348] width 78 height 20
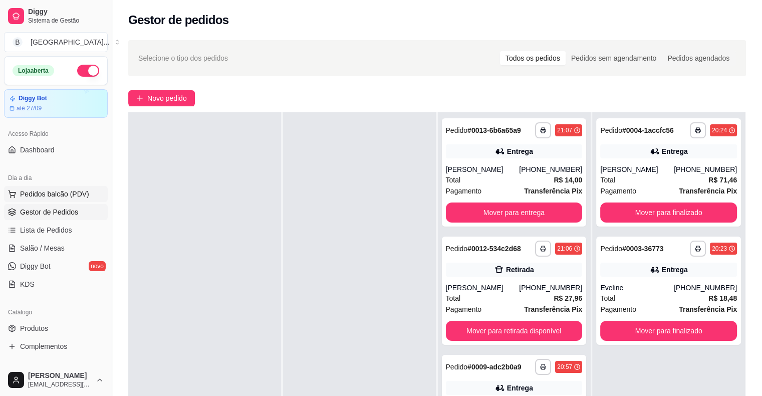
click at [58, 193] on span "Pedidos balcão (PDV)" at bounding box center [54, 194] width 69 height 10
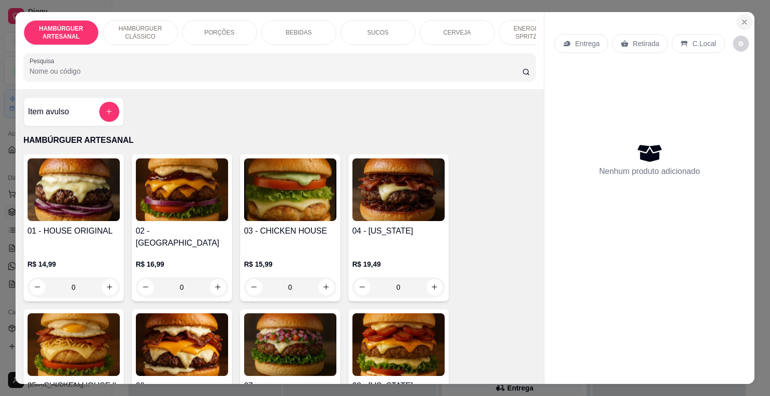
click at [744, 19] on icon "Close" at bounding box center [744, 22] width 8 height 8
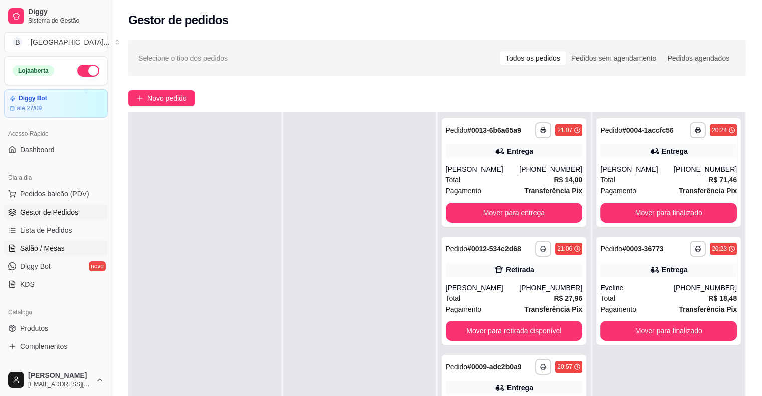
click at [48, 249] on span "Salão / Mesas" at bounding box center [42, 248] width 45 height 10
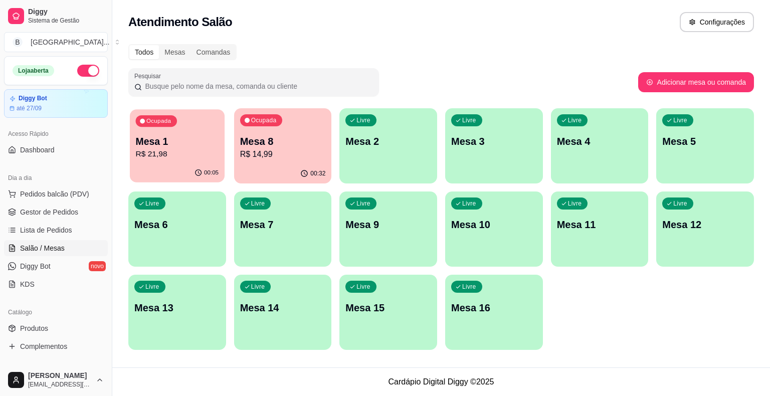
click at [177, 152] on p "R$ 21,98" at bounding box center [177, 154] width 83 height 12
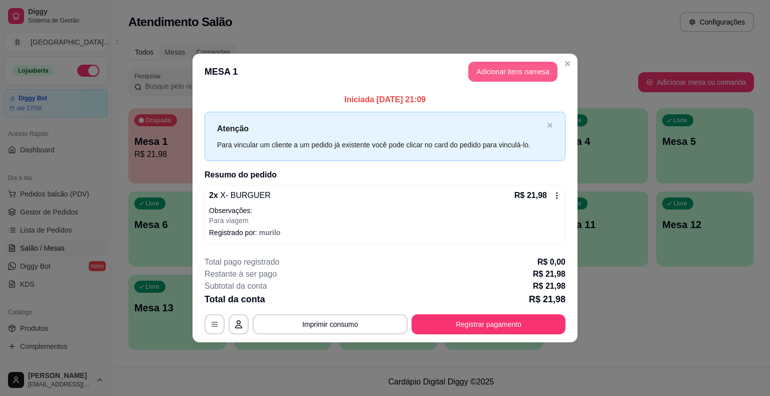
click at [478, 78] on button "Adicionar itens na mesa" at bounding box center [512, 72] width 89 height 20
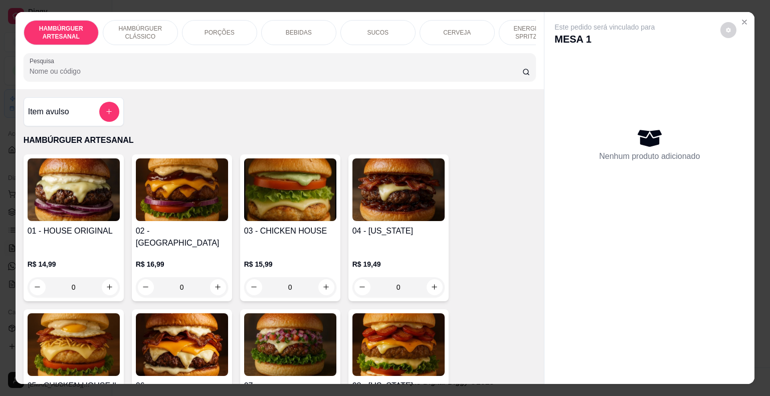
click at [291, 23] on div "BEBIDAS" at bounding box center [298, 32] width 75 height 25
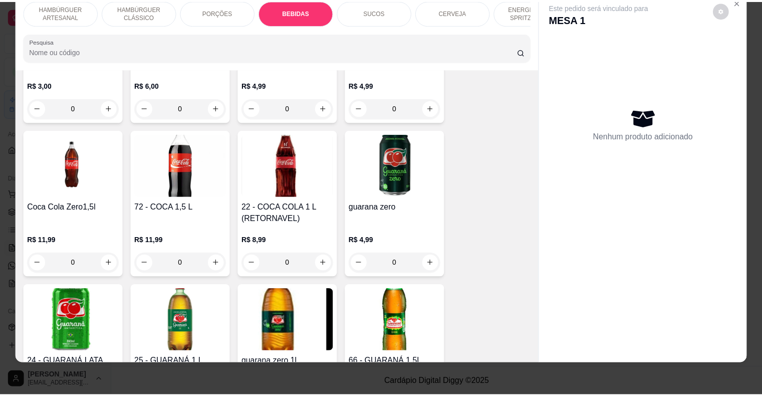
scroll to position [1329, 0]
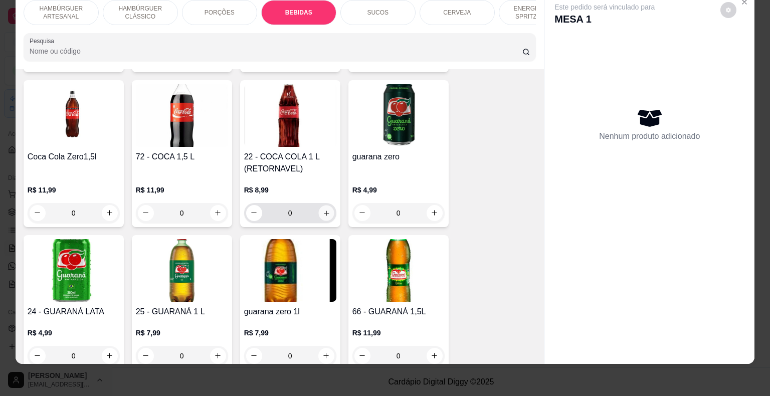
click at [322, 209] on icon "increase-product-quantity" at bounding box center [326, 213] width 8 height 8
type input "1"
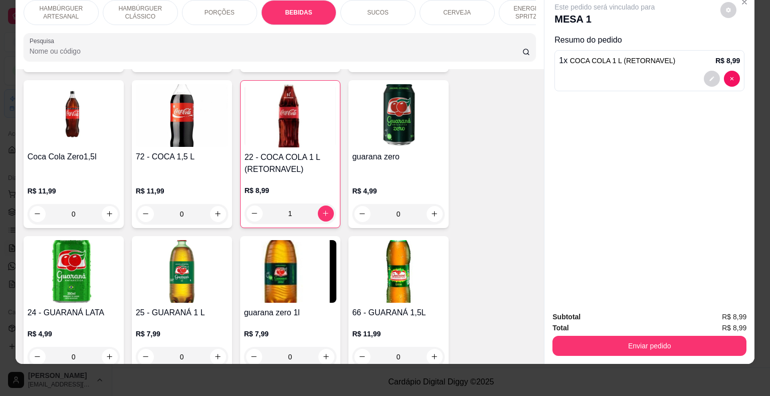
click at [599, 333] on div "Enviar pedido" at bounding box center [649, 344] width 194 height 23
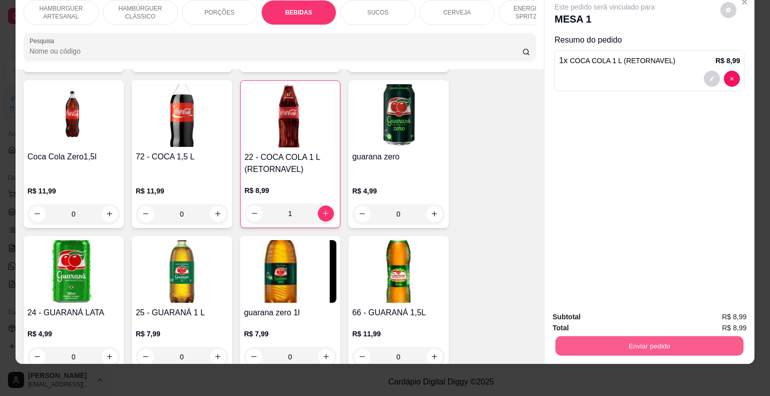
click at [598, 336] on button "Enviar pedido" at bounding box center [649, 346] width 188 height 20
click at [565, 311] on button "Não registrar e enviar pedido" at bounding box center [615, 313] width 101 height 19
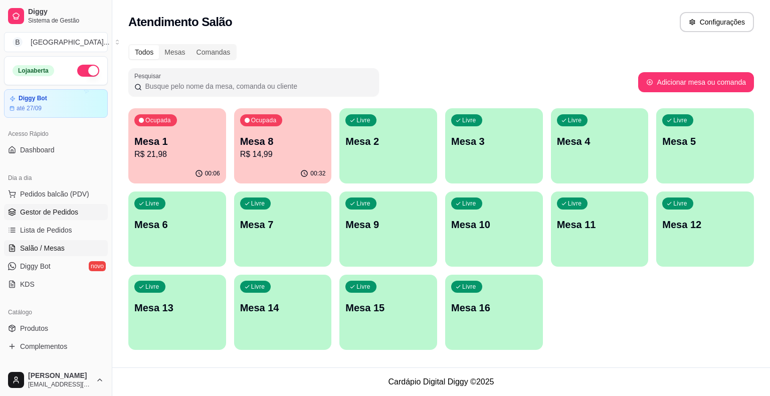
click at [46, 216] on link "Gestor de Pedidos" at bounding box center [56, 212] width 104 height 16
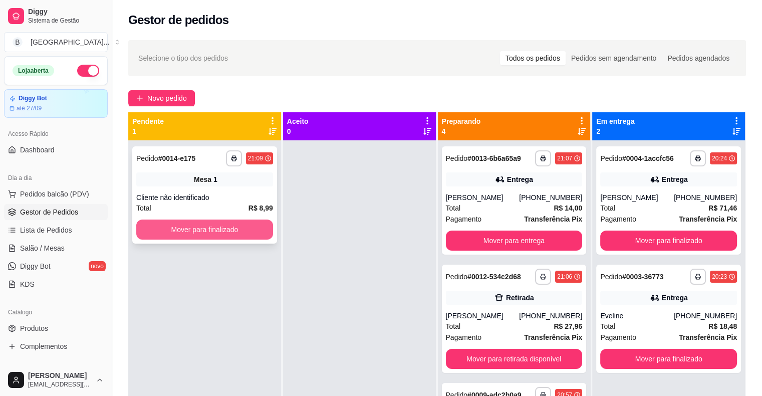
click at [214, 224] on button "Mover para finalizado" at bounding box center [204, 229] width 137 height 20
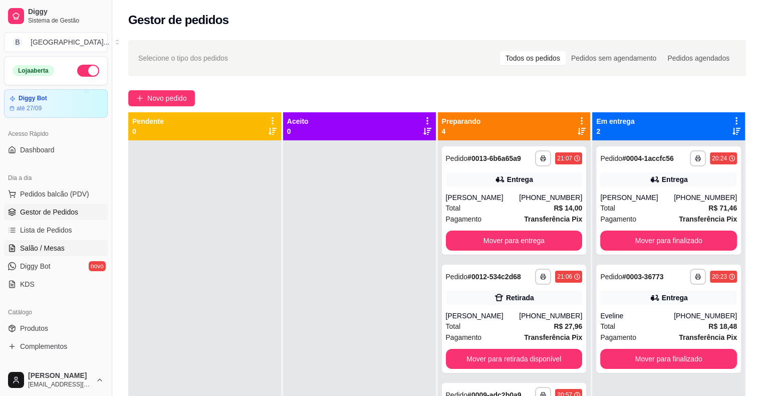
click at [82, 247] on link "Salão / Mesas" at bounding box center [56, 248] width 104 height 16
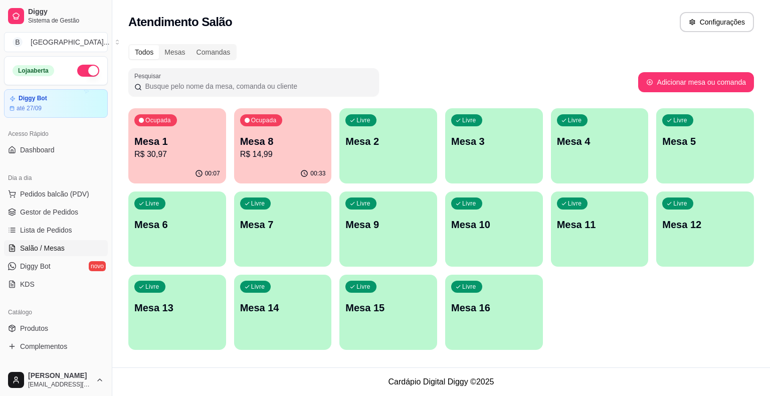
click at [181, 133] on div "Ocupada Mesa 1 R$ 30,97" at bounding box center [177, 136] width 98 height 56
click at [22, 207] on span "Gestor de Pedidos" at bounding box center [49, 212] width 58 height 10
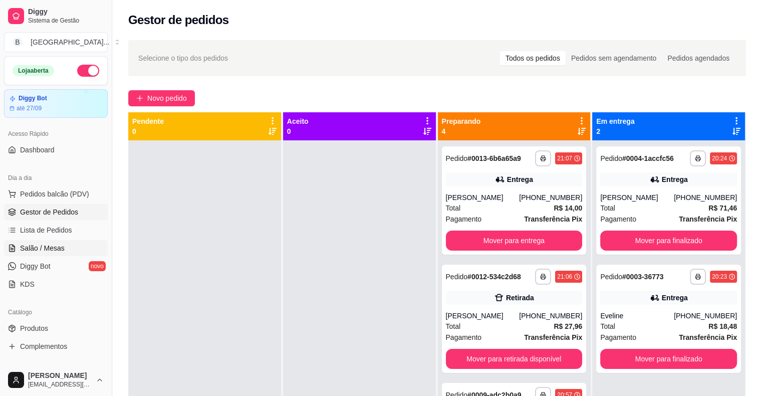
click at [26, 244] on span "Salão / Mesas" at bounding box center [42, 248] width 45 height 10
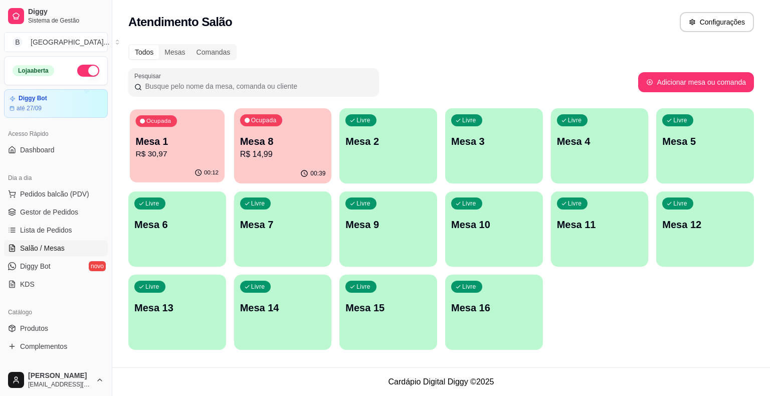
click at [166, 177] on div "00:12" at bounding box center [177, 172] width 95 height 19
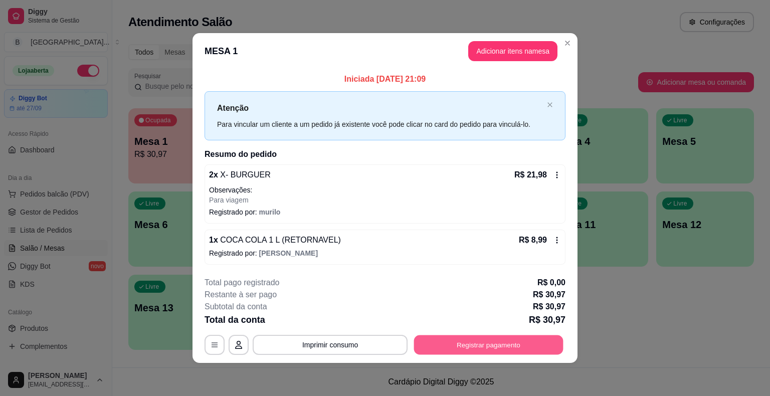
click at [510, 350] on button "Registrar pagamento" at bounding box center [488, 345] width 149 height 20
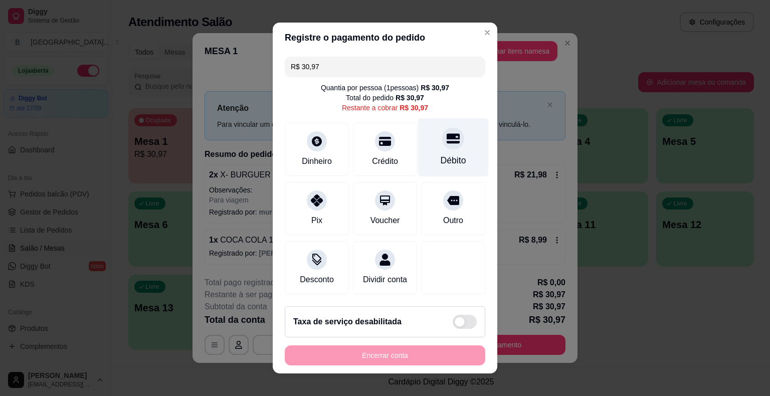
scroll to position [9, 0]
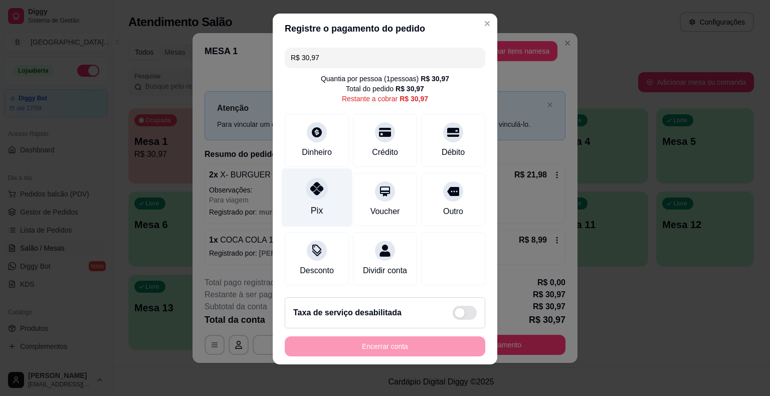
click at [331, 197] on div "Pix" at bounding box center [317, 197] width 71 height 59
type input "R$ 0,00"
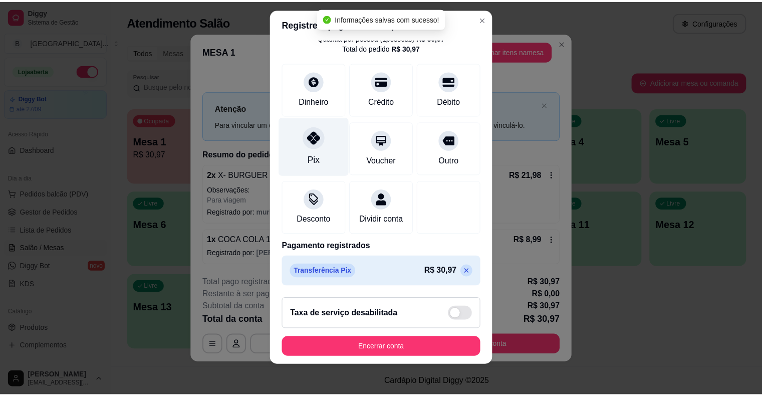
scroll to position [12, 0]
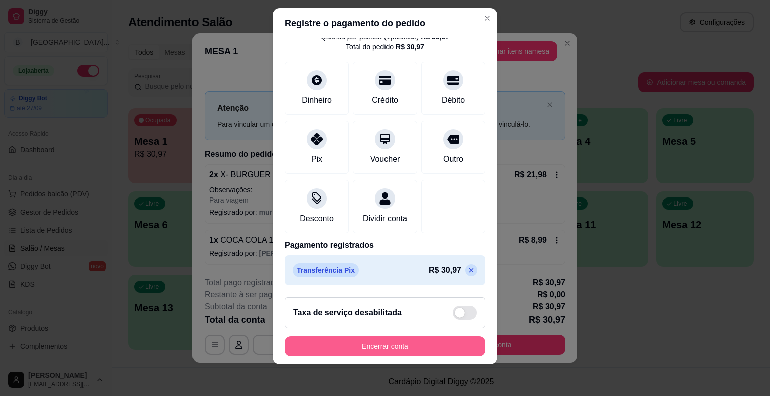
click at [367, 342] on button "Encerrar conta" at bounding box center [385, 346] width 200 height 20
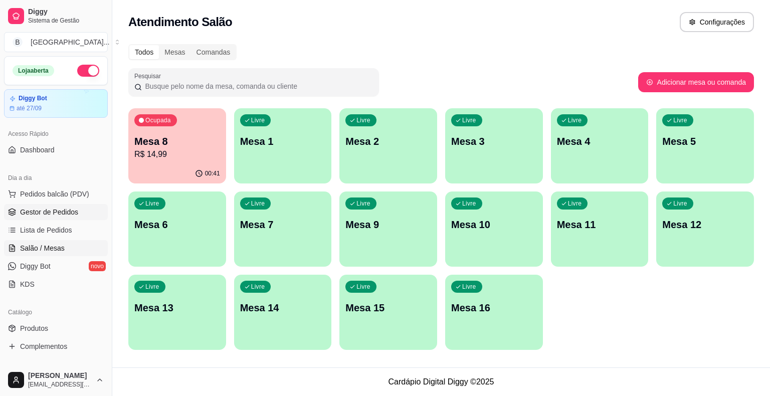
click at [59, 211] on span "Gestor de Pedidos" at bounding box center [49, 212] width 58 height 10
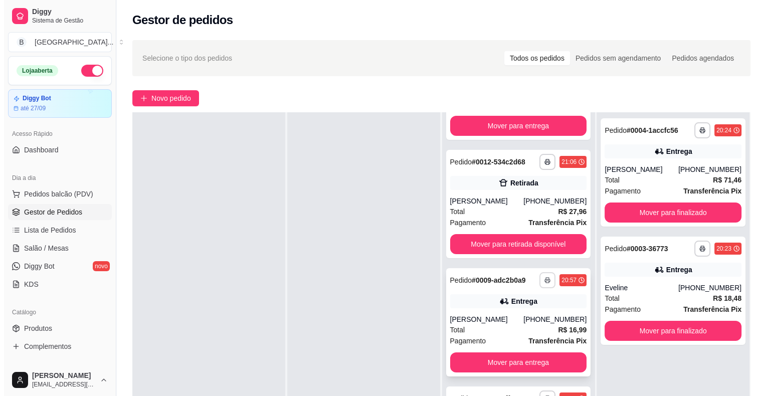
scroll to position [152, 0]
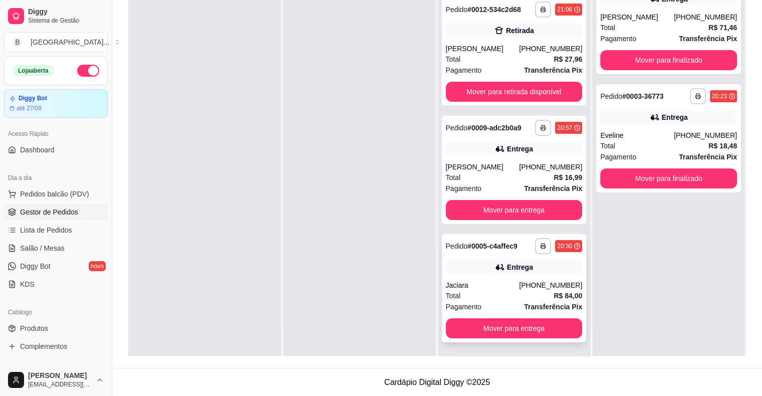
click at [513, 282] on div "Jaciara" at bounding box center [483, 285] width 74 height 10
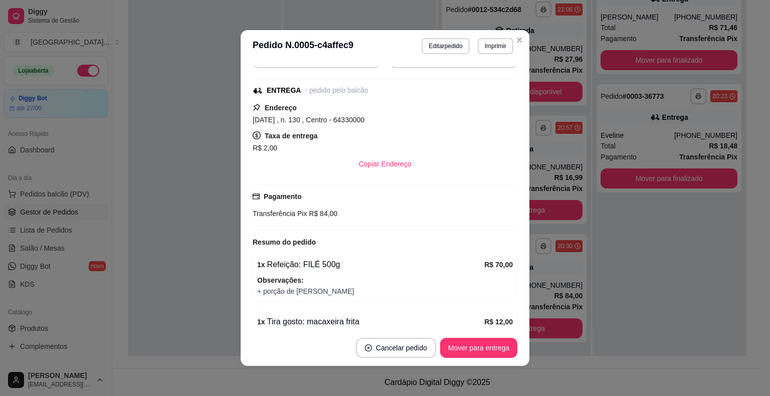
scroll to position [177, 0]
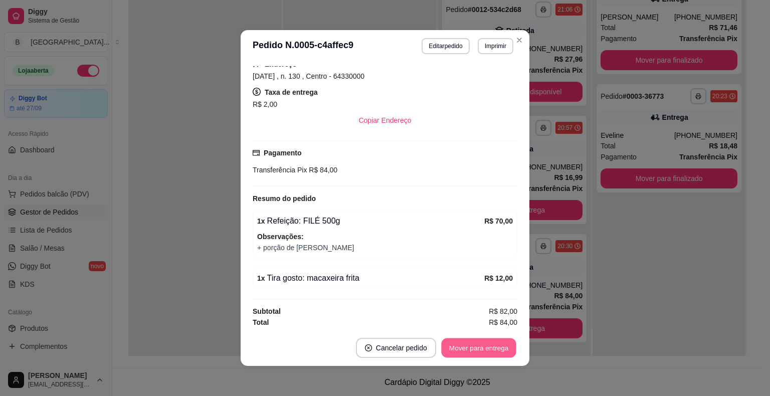
click at [499, 354] on button "Mover para entrega" at bounding box center [478, 348] width 75 height 20
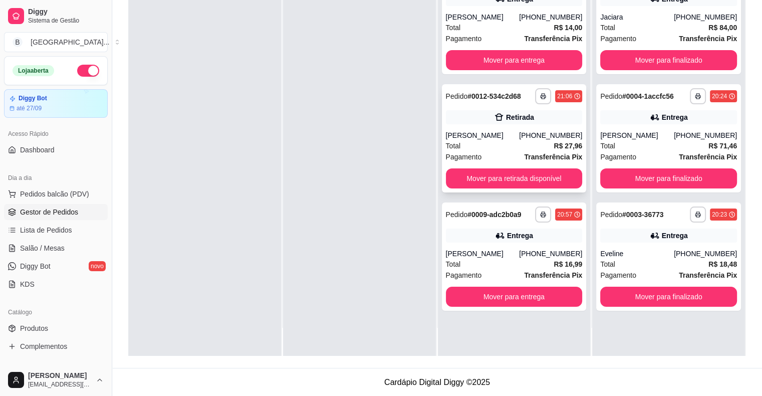
scroll to position [0, 0]
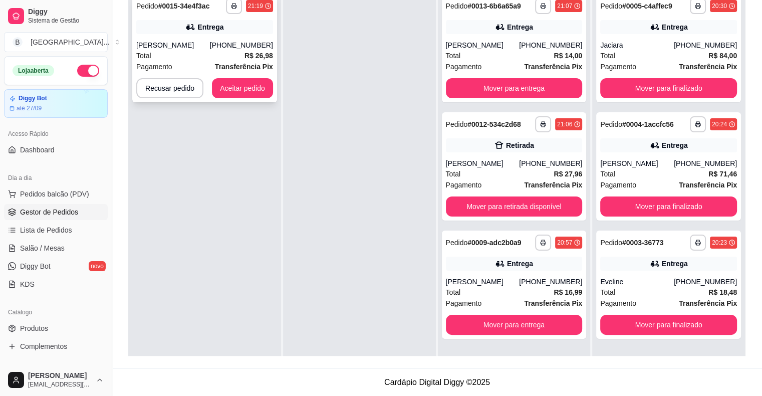
click at [186, 40] on div "[PERSON_NAME]" at bounding box center [173, 45] width 74 height 10
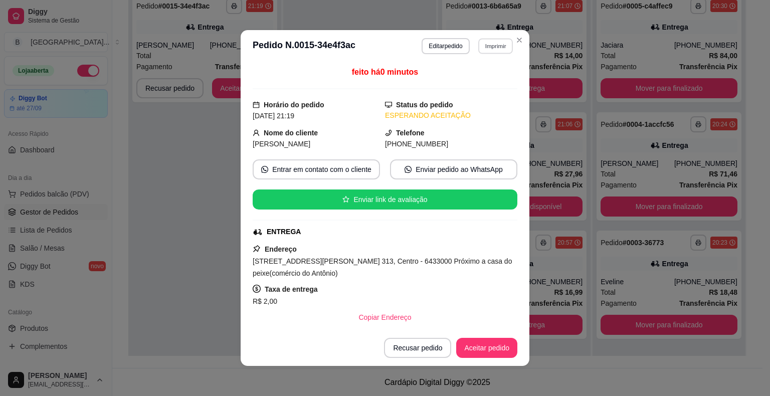
click at [493, 49] on button "Imprimir" at bounding box center [495, 46] width 35 height 16
click at [487, 89] on div "Escolha a impressora IMPRESSORA Impressora" at bounding box center [473, 85] width 83 height 54
click at [491, 79] on button "IMPRESSORA" at bounding box center [473, 82] width 73 height 16
click at [482, 350] on button "Aceitar pedido" at bounding box center [486, 348] width 59 height 20
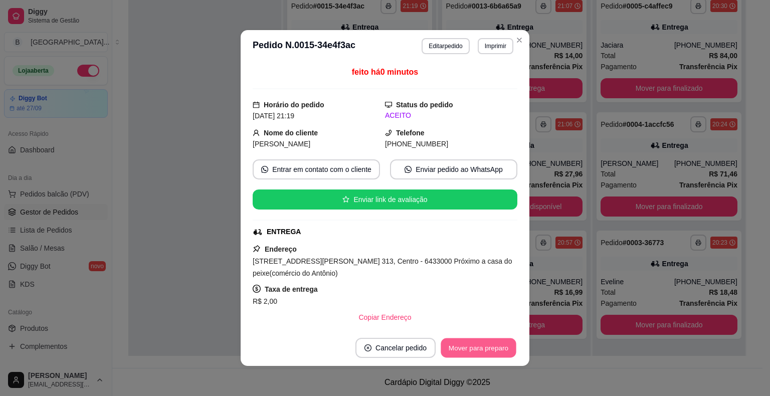
click at [482, 350] on button "Mover para preparo" at bounding box center [477, 348] width 75 height 20
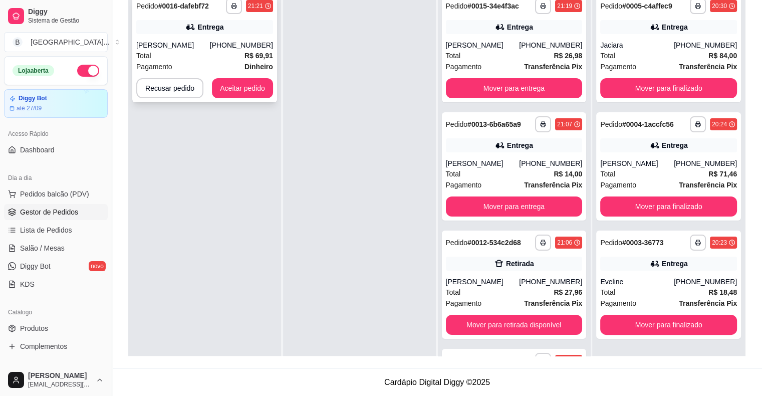
click at [194, 59] on div "Total R$ 69,91" at bounding box center [204, 55] width 137 height 11
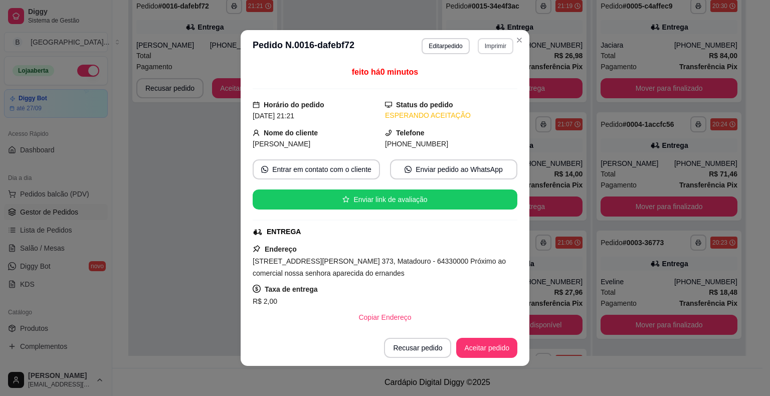
click at [485, 49] on button "Imprimir" at bounding box center [496, 46] width 36 height 16
click at [494, 87] on button "IMPRESSORA" at bounding box center [473, 82] width 70 height 16
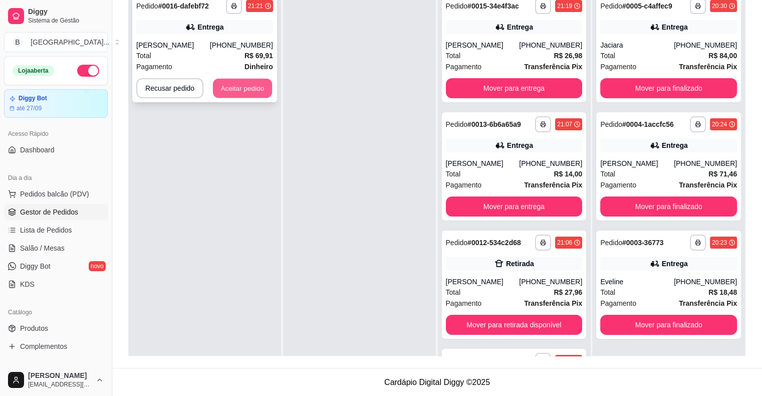
click at [252, 91] on button "Aceitar pedido" at bounding box center [242, 89] width 59 height 20
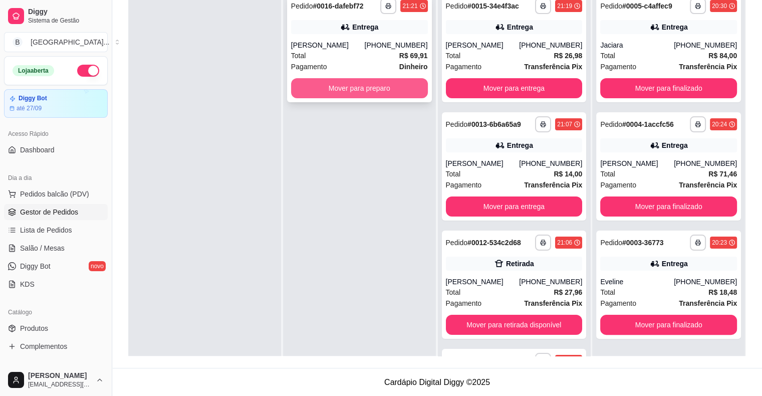
click at [364, 89] on button "Mover para preparo" at bounding box center [359, 88] width 137 height 20
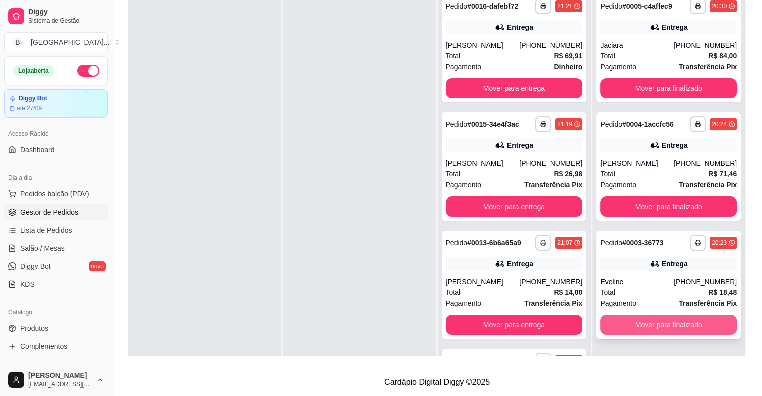
click at [642, 322] on button "Mover para finalizado" at bounding box center [668, 325] width 137 height 20
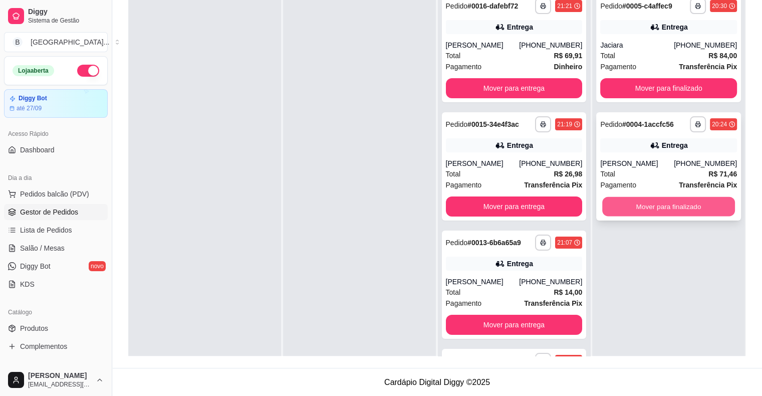
click at [615, 197] on button "Mover para finalizado" at bounding box center [668, 207] width 133 height 20
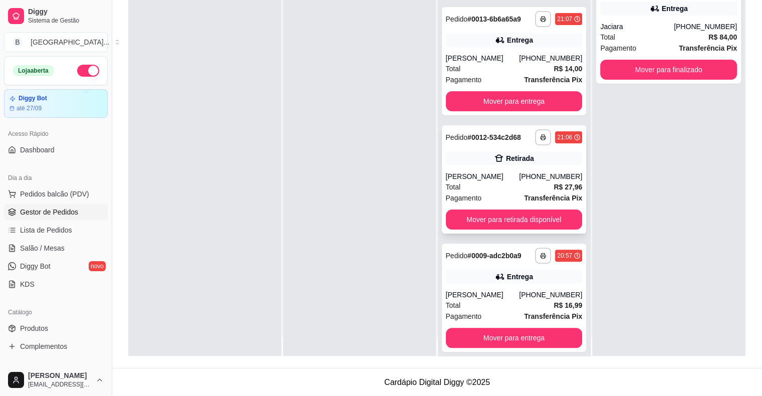
scroll to position [28, 0]
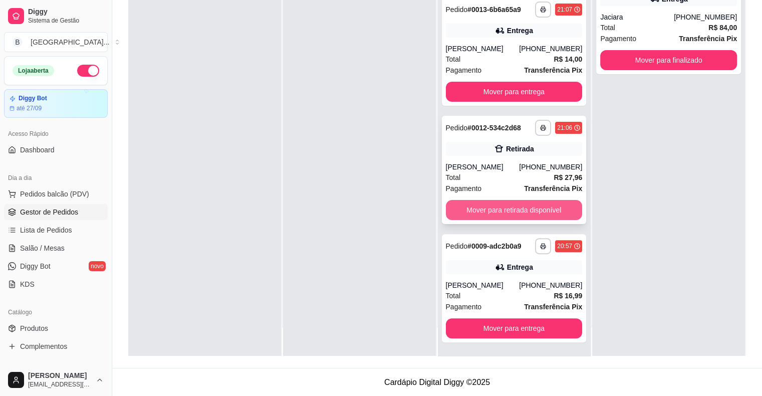
click at [530, 201] on button "Mover para retirada disponível" at bounding box center [514, 210] width 137 height 20
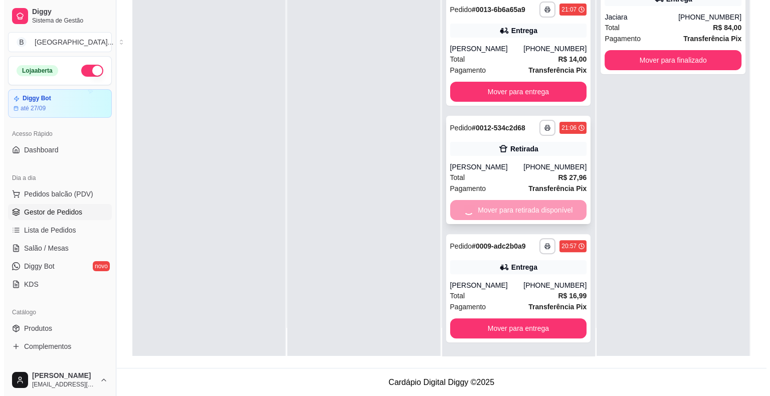
scroll to position [87, 0]
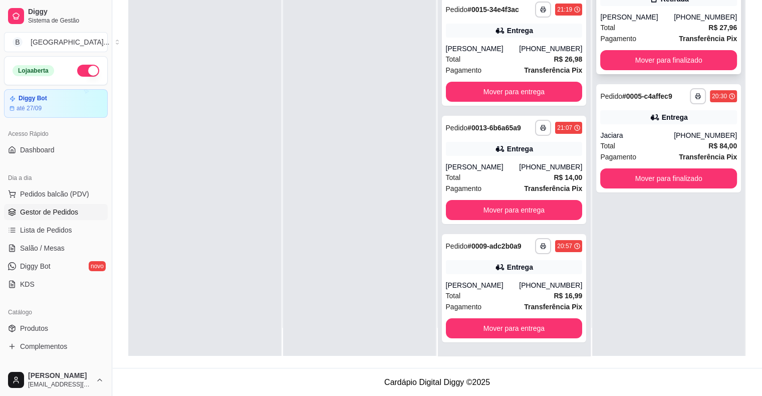
click at [618, 30] on div "Total R$ 27,96" at bounding box center [668, 27] width 137 height 11
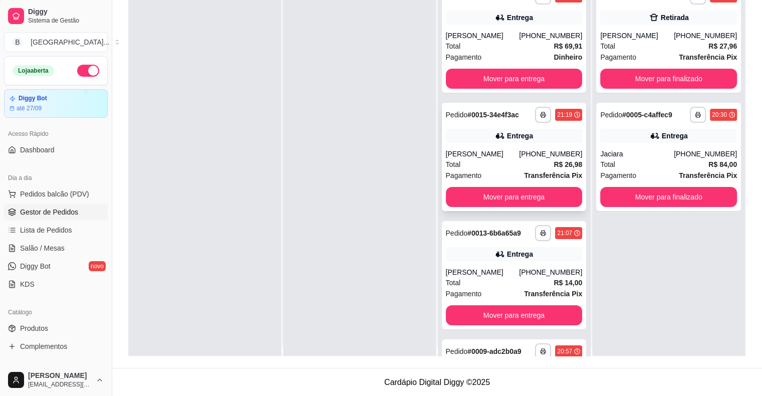
scroll to position [0, 0]
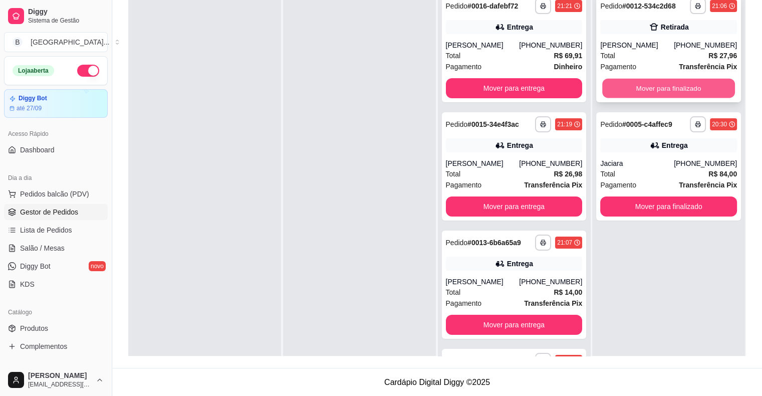
click at [672, 86] on button "Mover para finalizado" at bounding box center [668, 89] width 133 height 20
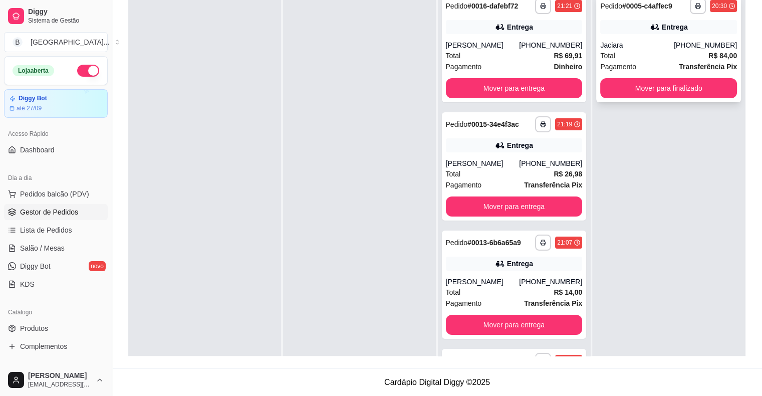
click at [612, 77] on div "**********" at bounding box center [668, 48] width 145 height 108
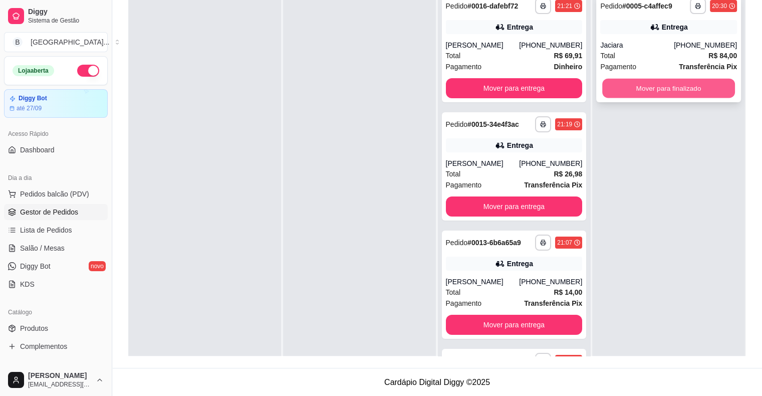
click at [624, 92] on button "Mover para finalizado" at bounding box center [668, 89] width 133 height 20
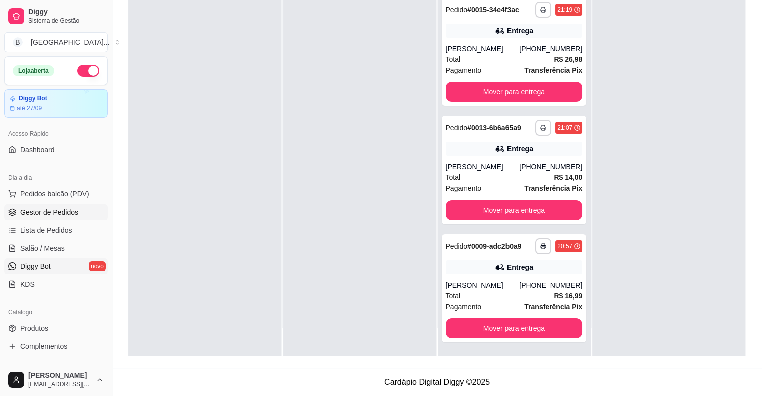
scroll to position [251, 0]
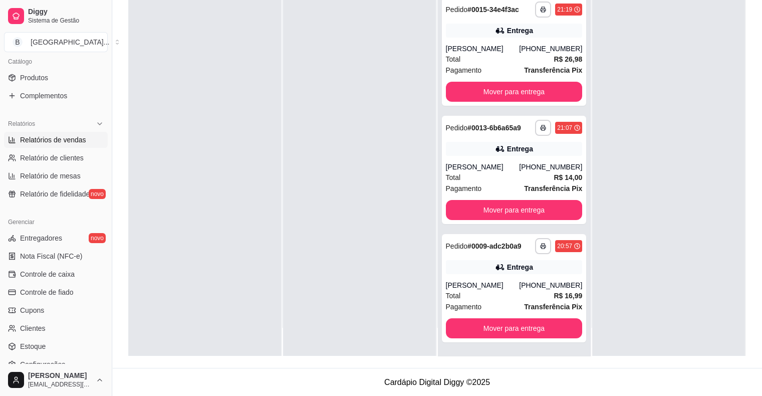
click at [74, 141] on span "Relatórios de vendas" at bounding box center [53, 140] width 66 height 10
select select "ALL"
select select "0"
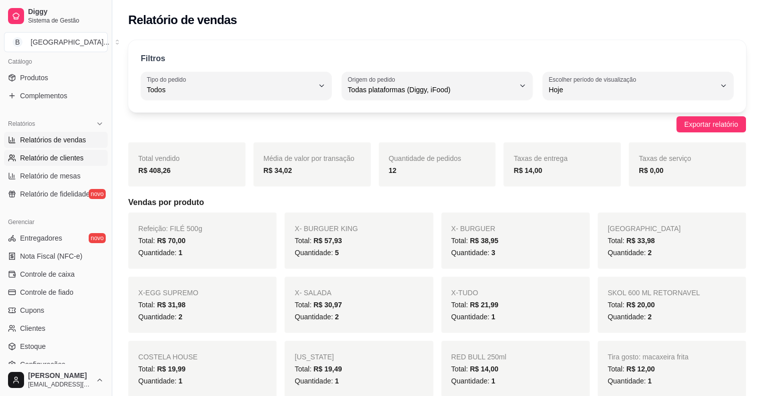
click at [56, 155] on span "Relatório de clientes" at bounding box center [52, 158] width 64 height 10
select select "30"
select select "HIGHEST_TOTAL_SPENT_WITH_ORDERS"
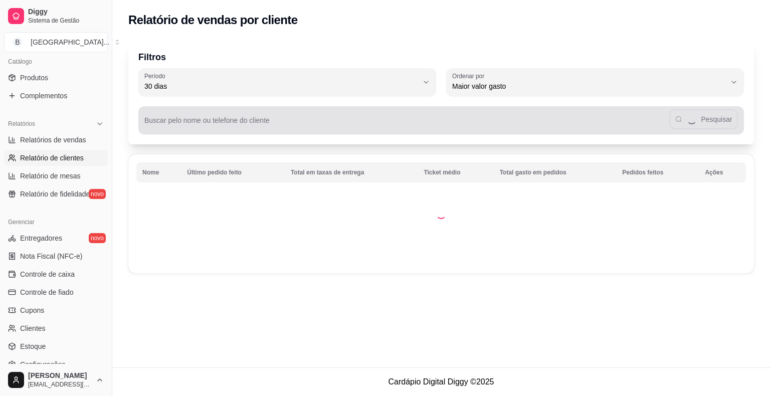
click at [256, 121] on input "Buscar pelo nome ou telefone do cliente" at bounding box center [406, 124] width 525 height 10
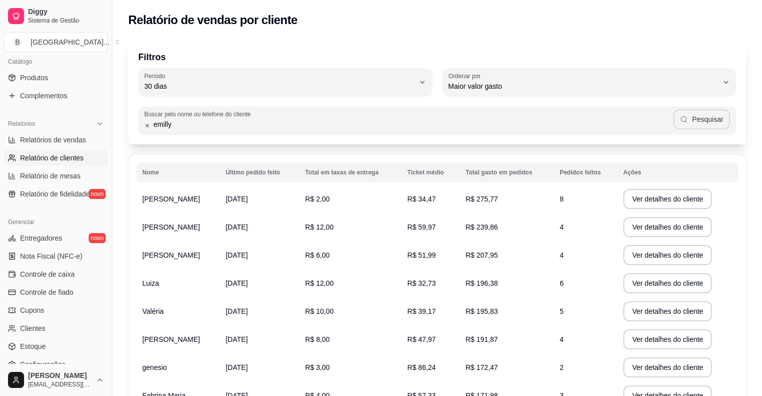
type input "emilly"
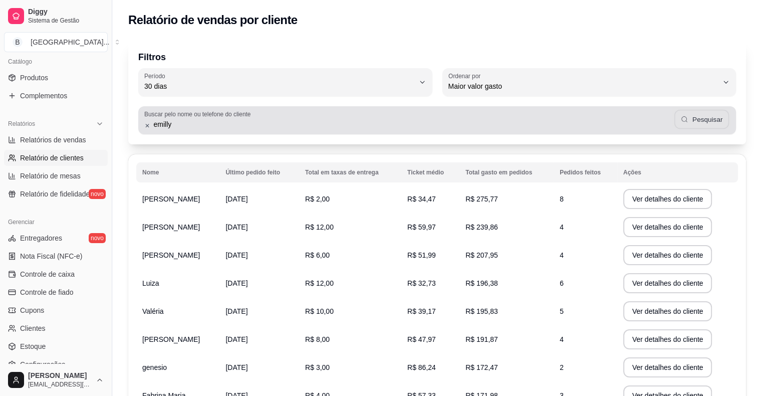
click at [702, 114] on button "Pesquisar" at bounding box center [702, 120] width 55 height 20
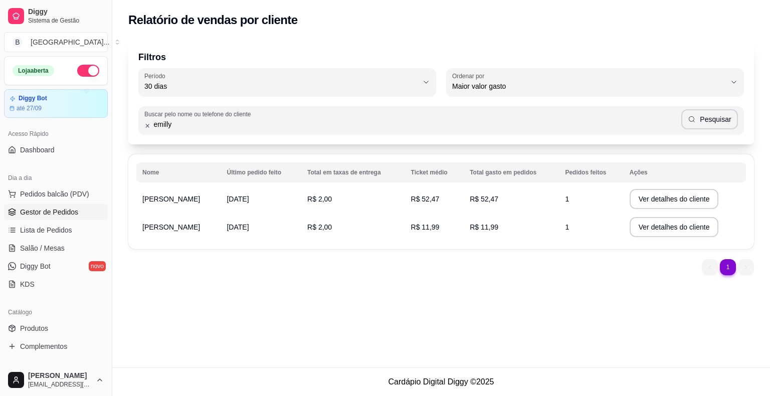
click at [38, 209] on span "Gestor de Pedidos" at bounding box center [49, 212] width 58 height 10
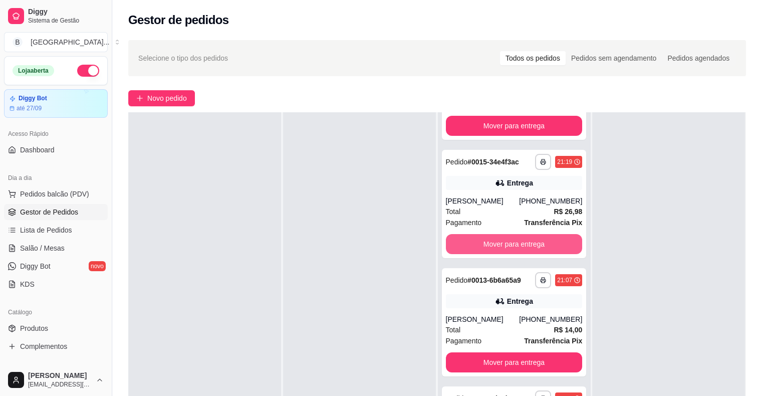
scroll to position [152, 0]
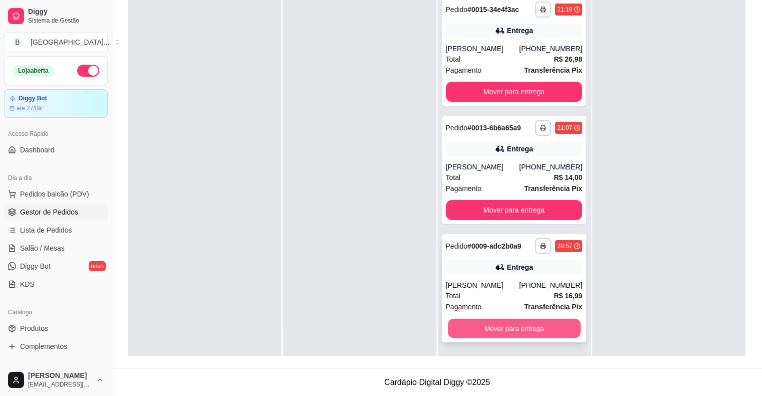
click at [480, 329] on button "Mover para entrega" at bounding box center [514, 329] width 133 height 20
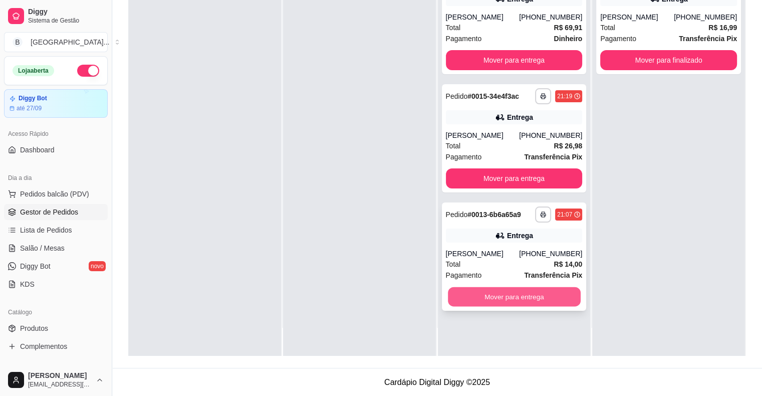
click at [491, 296] on button "Mover para entrega" at bounding box center [514, 297] width 133 height 20
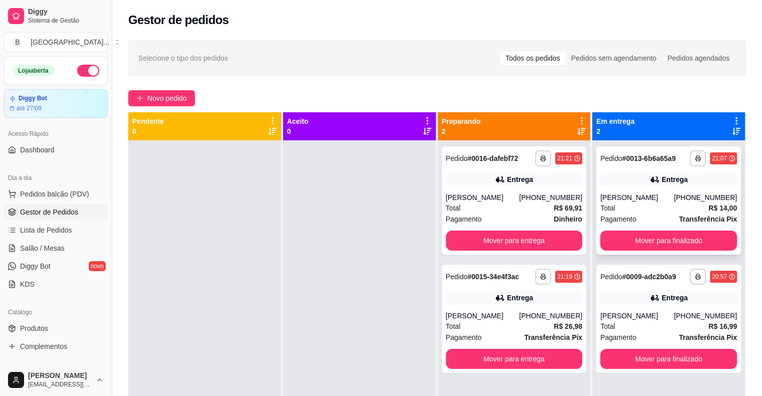
click at [667, 201] on div "[PERSON_NAME]" at bounding box center [637, 197] width 74 height 10
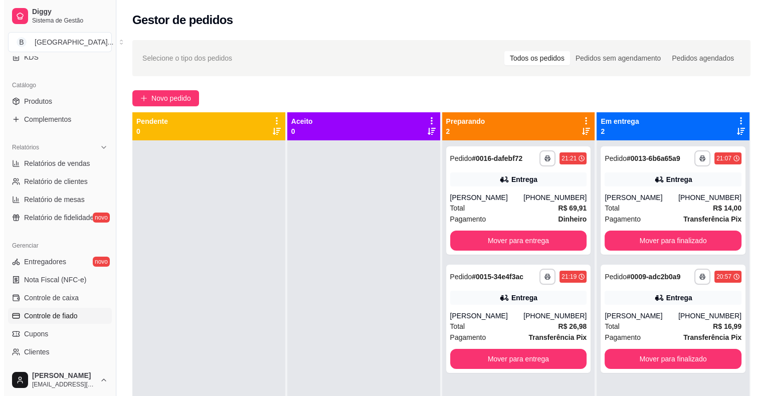
scroll to position [251, 0]
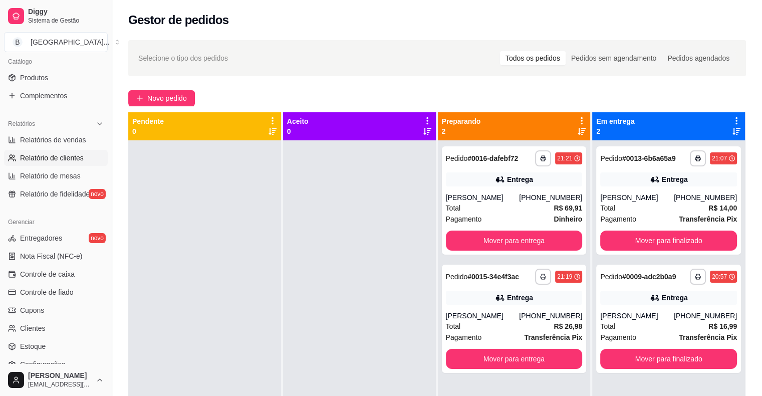
click at [52, 153] on span "Relatório de clientes" at bounding box center [52, 158] width 64 height 10
select select "30"
select select "HIGHEST_TOTAL_SPENT_WITH_ORDERS"
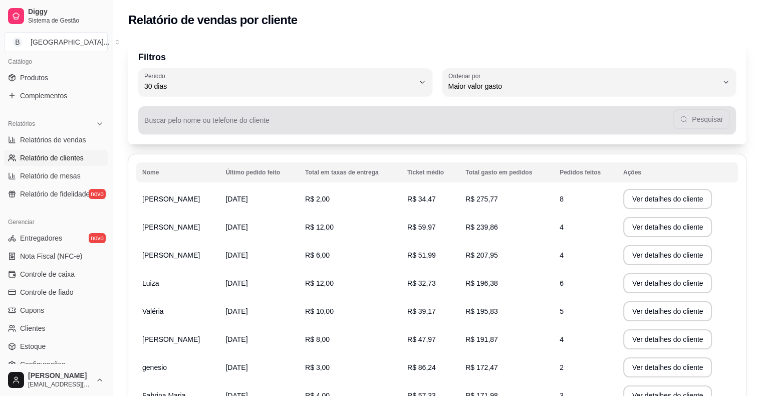
click at [351, 127] on input "Buscar pelo nome ou telefone do cliente" at bounding box center [408, 124] width 529 height 10
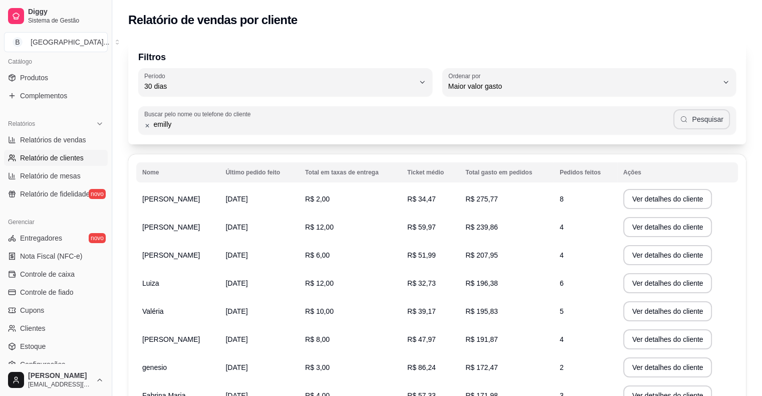
type input "emilly"
click at [712, 117] on button "Pesquisar" at bounding box center [702, 119] width 57 height 20
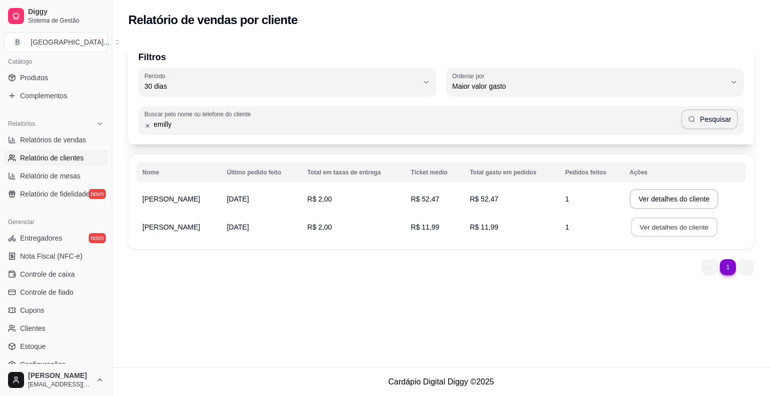
click at [654, 225] on button "Ver detalhes do cliente" at bounding box center [673, 227] width 86 height 20
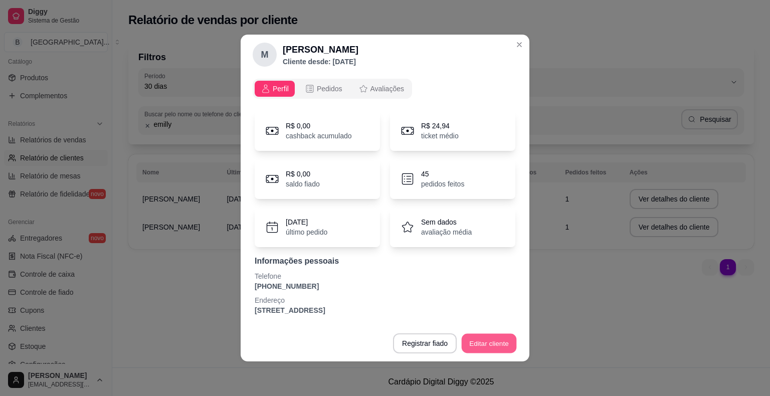
click at [492, 336] on button "Editar cliente" at bounding box center [489, 344] width 55 height 20
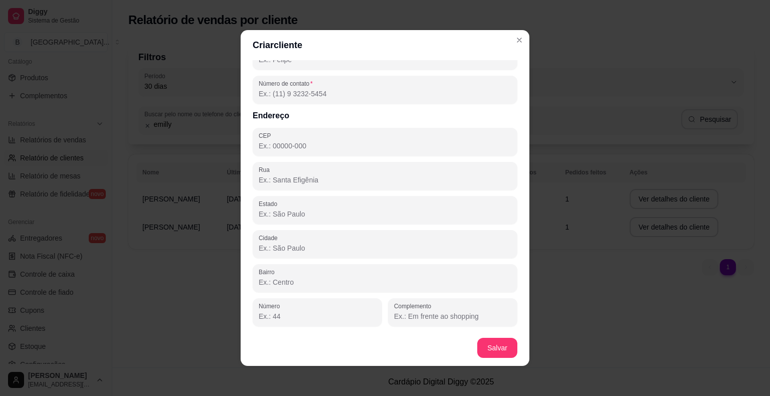
scroll to position [2, 0]
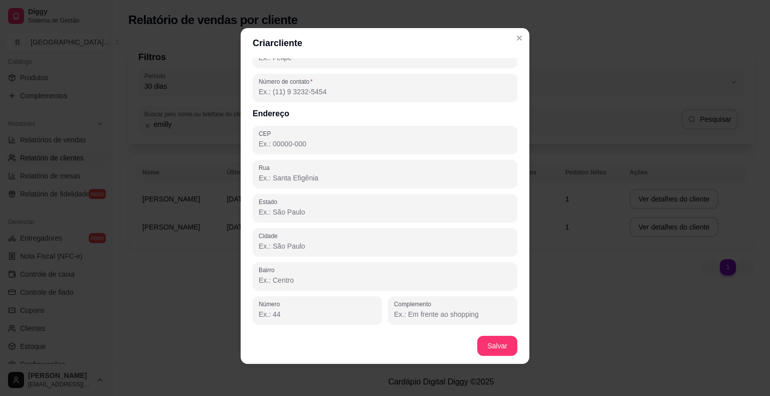
click at [469, 310] on input "Complemento" at bounding box center [452, 314] width 117 height 10
type input "skinão bar, casa antes do quebra mola, [GEOGRAPHIC_DATA]"
click at [497, 346] on button "Salvar" at bounding box center [497, 346] width 39 height 20
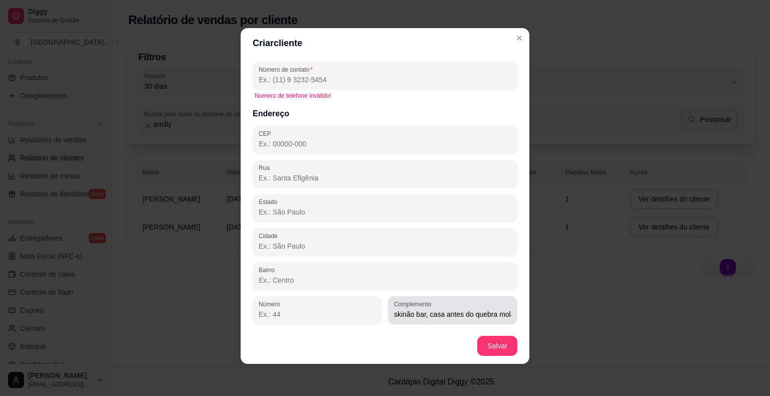
scroll to position [0, 0]
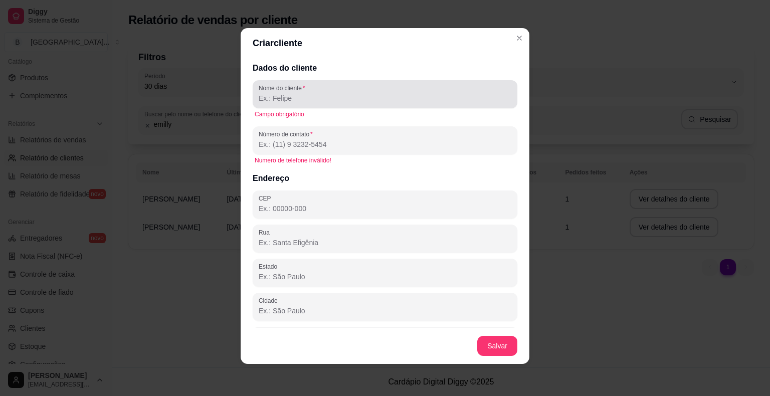
click at [366, 87] on div at bounding box center [385, 94] width 253 height 20
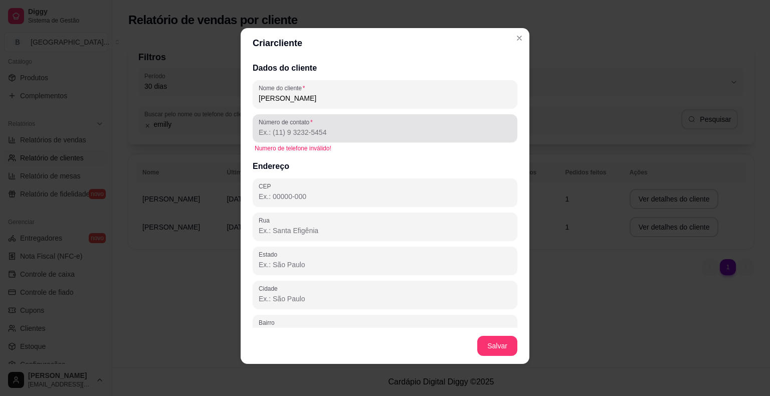
type input "[PERSON_NAME]"
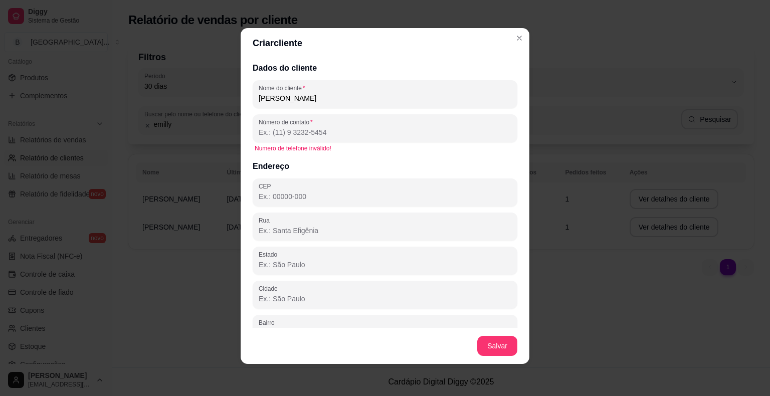
click at [397, 132] on input "Número de contato" at bounding box center [385, 132] width 253 height 10
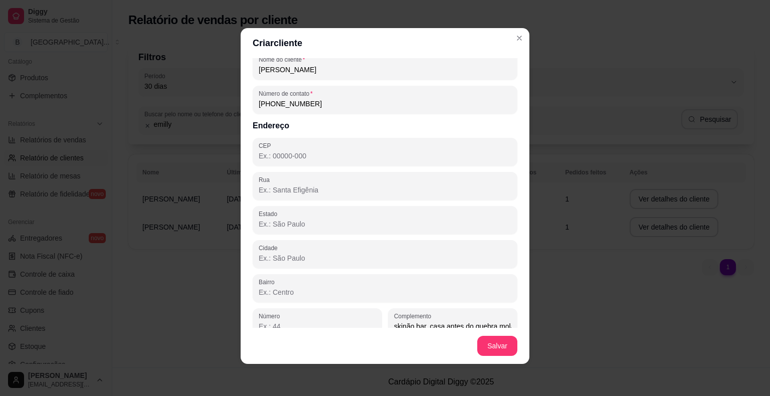
scroll to position [41, 0]
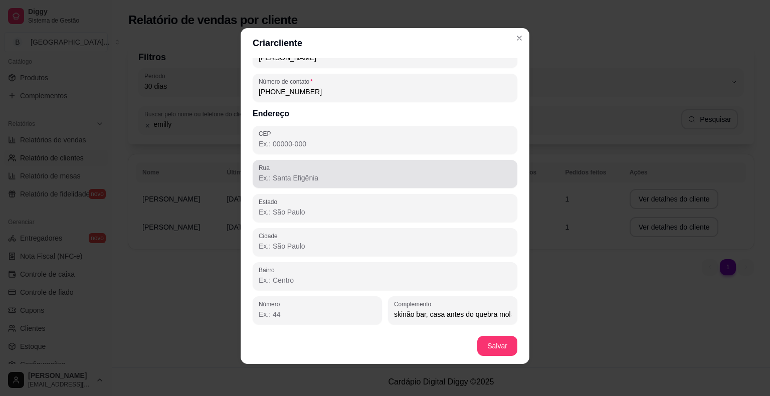
type input "[PHONE_NUMBER]"
click at [346, 177] on input "Rua" at bounding box center [385, 178] width 253 height 10
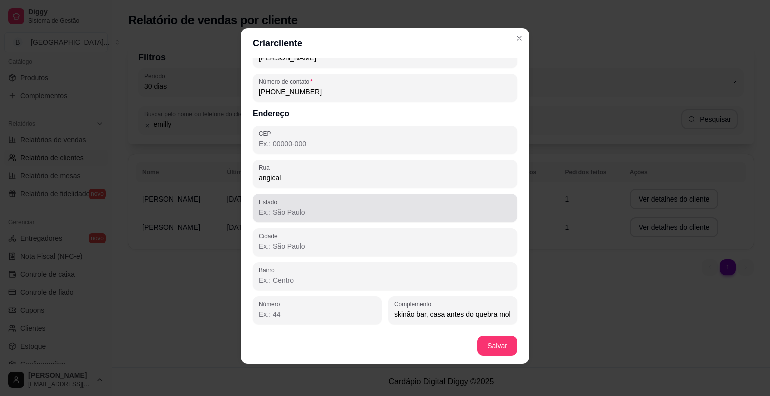
type input "angical"
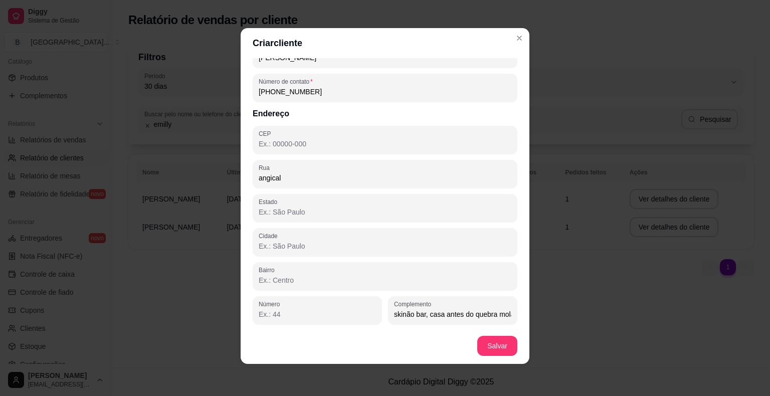
click at [391, 221] on div "Dados do cliente Nome do cliente [PERSON_NAME] Número de contato [PHONE_NUMBER]…" at bounding box center [385, 193] width 289 height 270
click at [383, 209] on input "Estado" at bounding box center [385, 212] width 253 height 10
click at [373, 143] on input "CEP" at bounding box center [385, 144] width 253 height 10
type input "64330-000"
type input "PI"
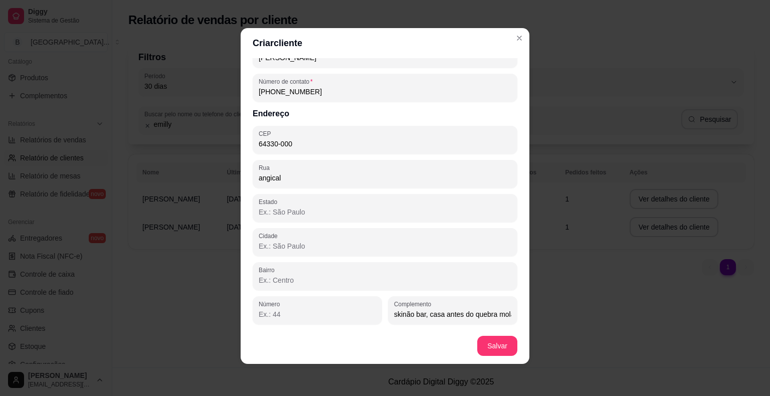
type input "São Miguel do Tapuio"
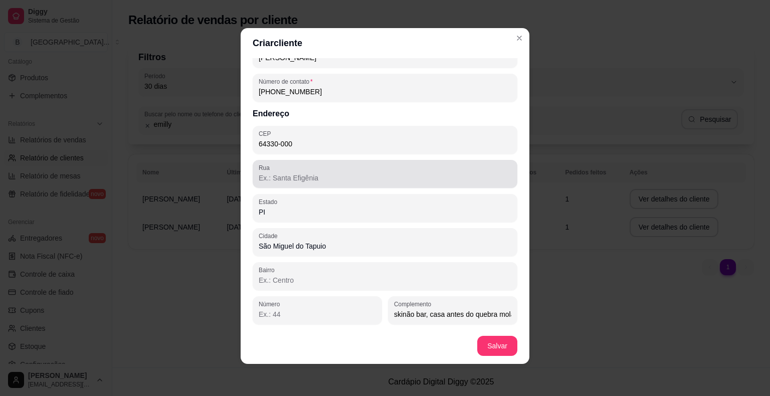
type input "64330-000"
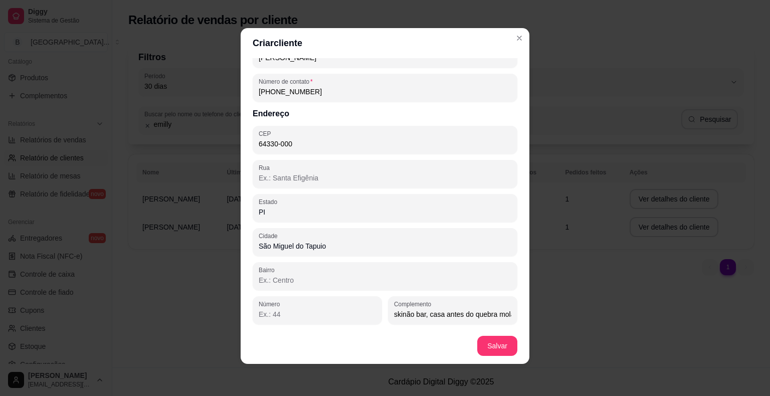
click at [280, 181] on input "Rua" at bounding box center [385, 178] width 253 height 10
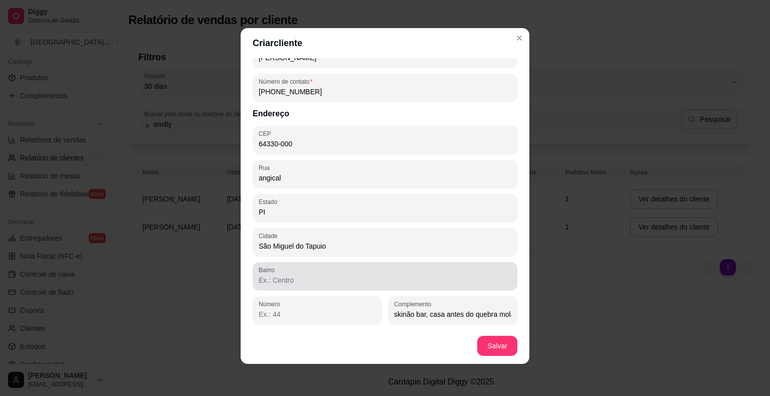
type input "angical"
click at [334, 274] on div at bounding box center [385, 276] width 253 height 20
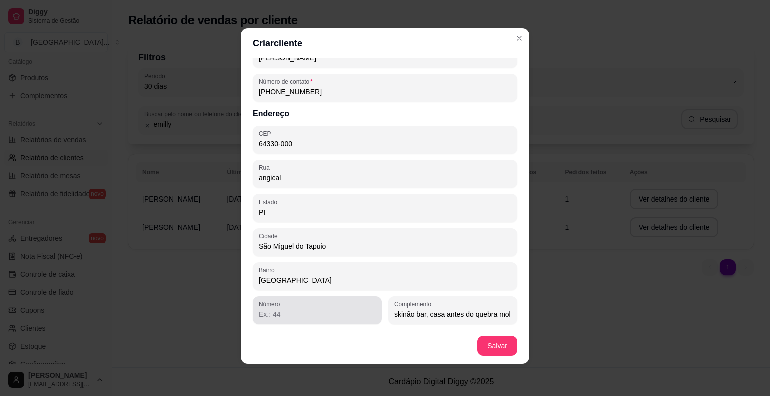
type input "[GEOGRAPHIC_DATA]"
click at [281, 307] on div at bounding box center [317, 310] width 117 height 20
type input "96"
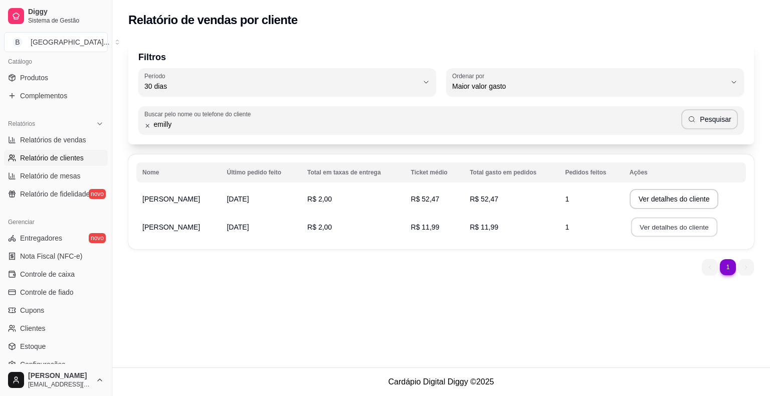
click at [663, 230] on button "Ver detalhes do cliente" at bounding box center [673, 227] width 86 height 20
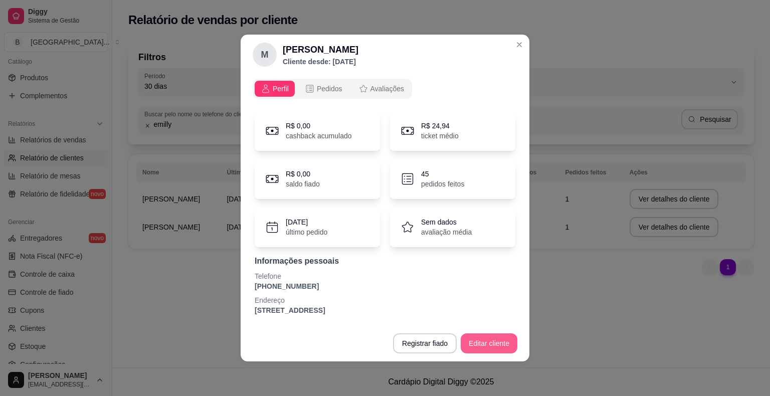
click at [492, 343] on button "Editar cliente" at bounding box center [489, 343] width 57 height 20
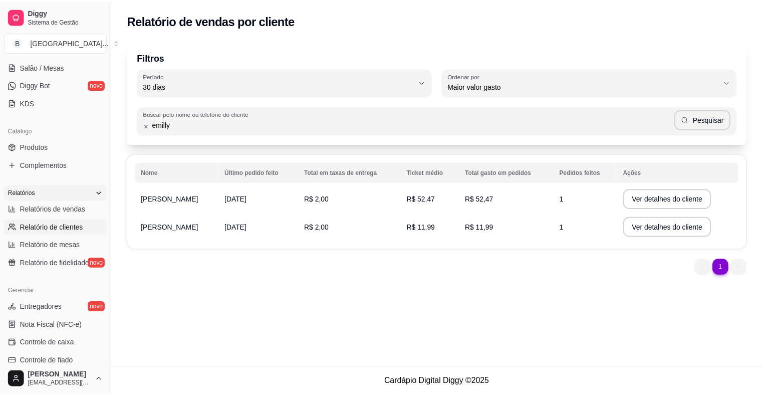
scroll to position [0, 0]
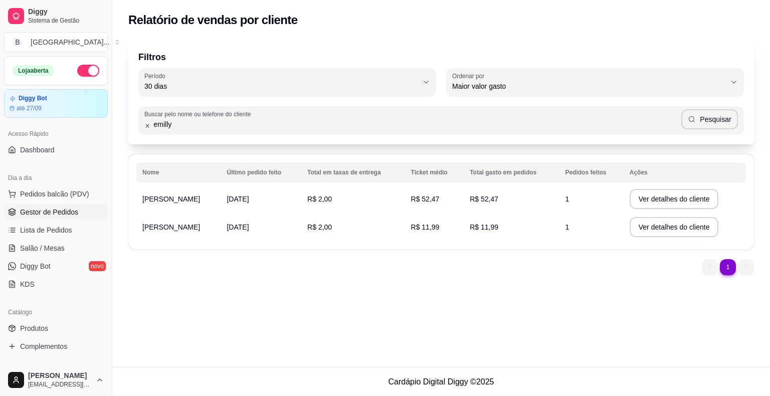
click at [73, 204] on link "Gestor de Pedidos" at bounding box center [56, 212] width 104 height 16
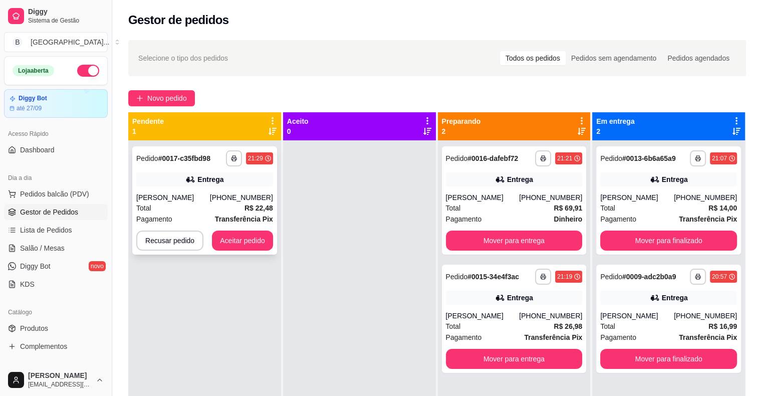
click at [208, 200] on div "[PERSON_NAME]" at bounding box center [173, 197] width 74 height 10
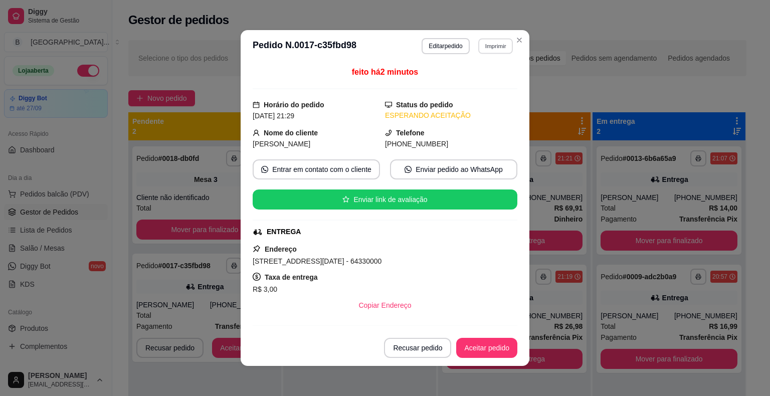
click at [487, 45] on button "Imprimir" at bounding box center [495, 46] width 35 height 16
click at [491, 81] on button "IMPRESSORA" at bounding box center [473, 81] width 73 height 16
click at [463, 344] on button "Aceitar pedido" at bounding box center [486, 348] width 59 height 20
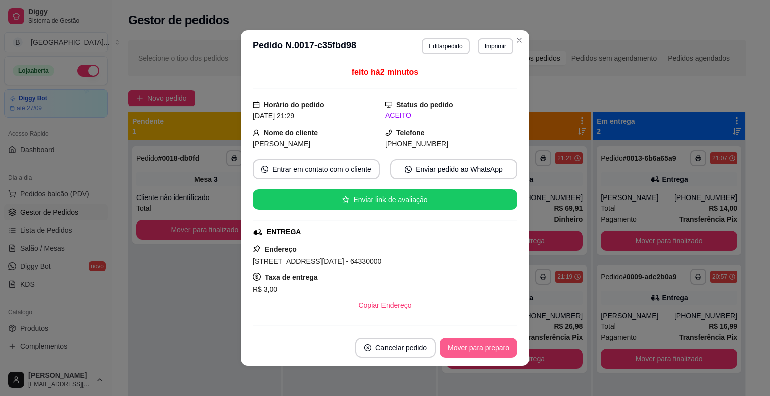
click at [463, 344] on button "Mover para preparo" at bounding box center [478, 348] width 78 height 20
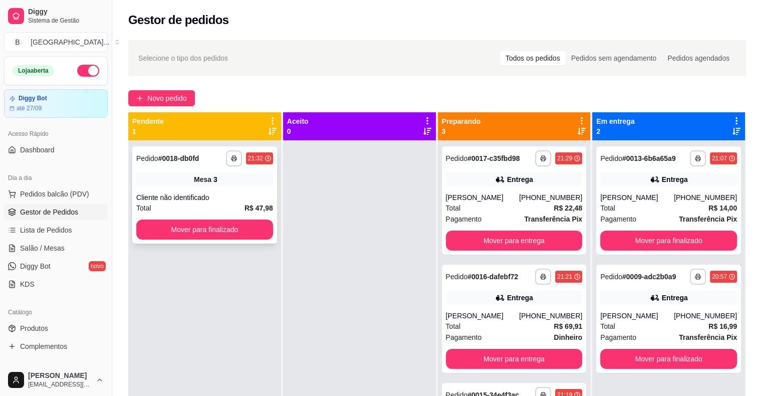
click at [234, 208] on div "Total R$ 47,98" at bounding box center [204, 207] width 137 height 11
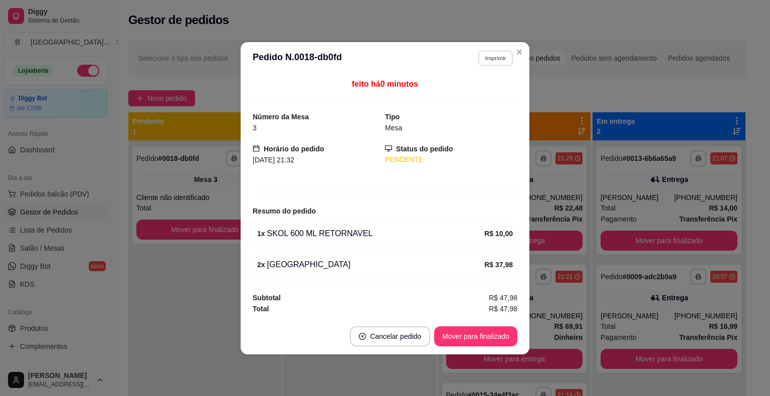
click at [495, 64] on button "Imprimir" at bounding box center [495, 58] width 35 height 16
click at [484, 88] on button "IMPRESSORA" at bounding box center [477, 94] width 70 height 16
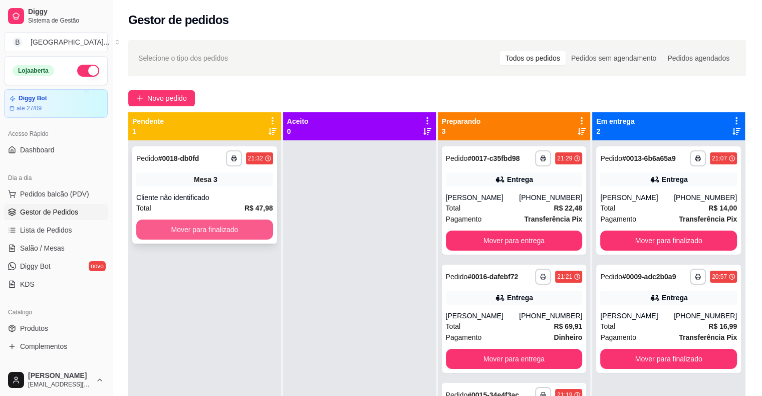
click at [241, 235] on button "Mover para finalizado" at bounding box center [204, 229] width 137 height 20
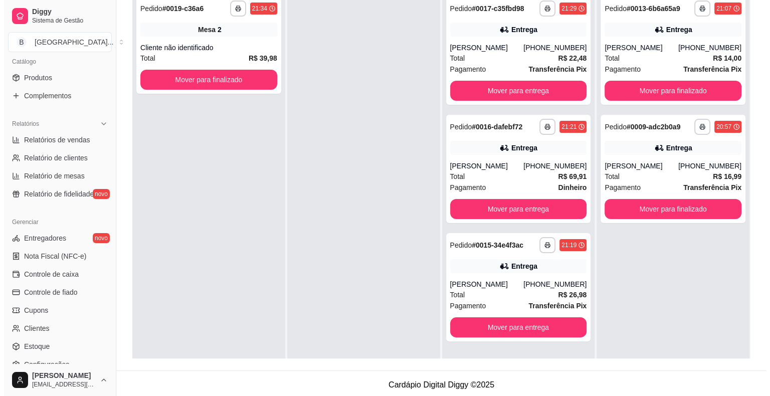
scroll to position [150, 0]
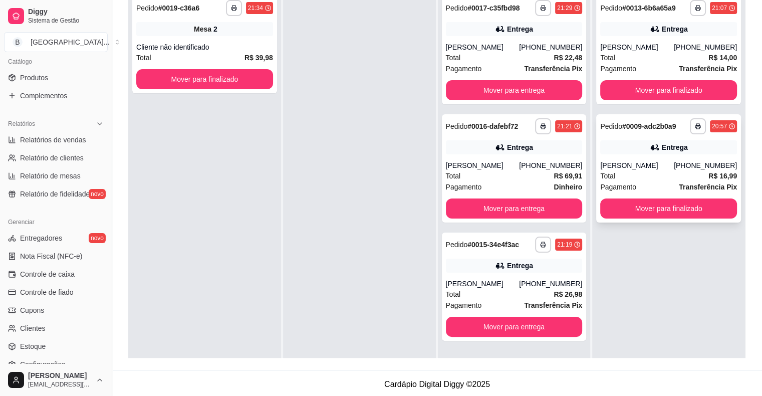
click at [674, 161] on div "[PERSON_NAME]" at bounding box center [637, 165] width 74 height 10
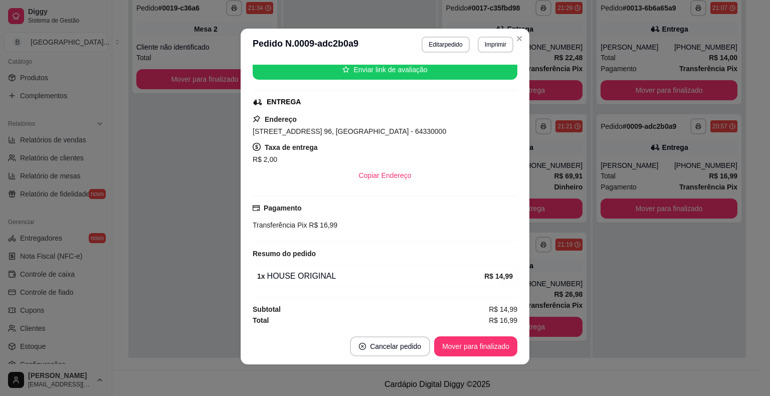
scroll to position [2, 0]
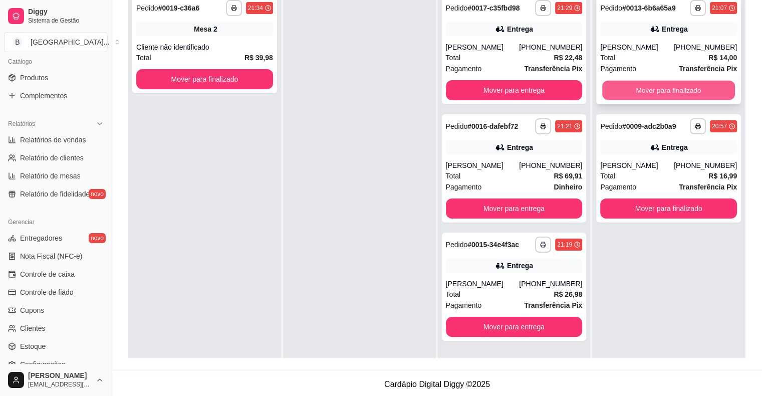
click at [657, 83] on button "Mover para finalizado" at bounding box center [668, 91] width 133 height 20
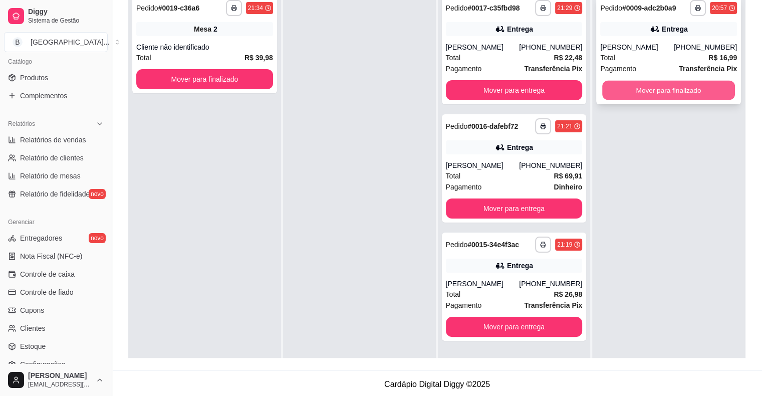
click at [639, 90] on button "Mover para finalizado" at bounding box center [668, 91] width 133 height 20
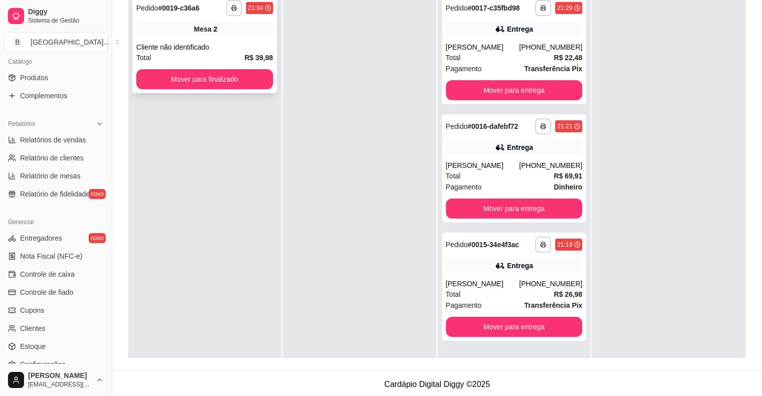
click at [151, 47] on div "Cliente não identificado" at bounding box center [204, 47] width 137 height 10
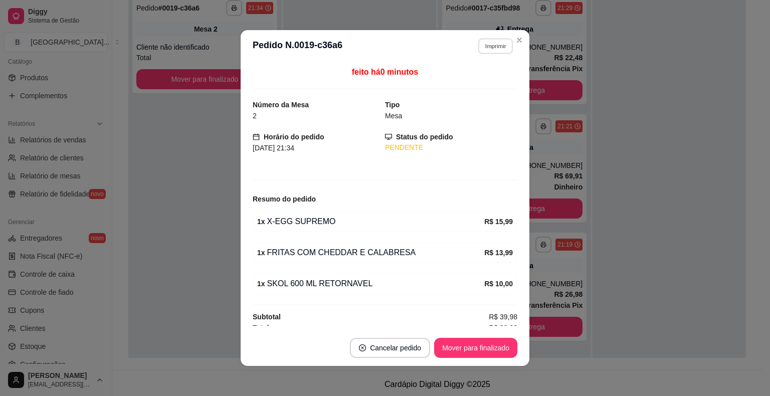
click at [487, 43] on button "Imprimir" at bounding box center [495, 46] width 35 height 16
click at [479, 83] on button "IMPRESSORA" at bounding box center [473, 81] width 73 height 16
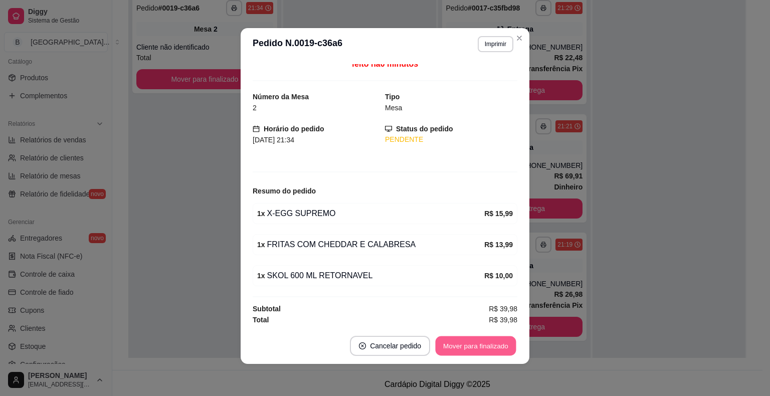
click at [475, 338] on button "Mover para finalizado" at bounding box center [475, 346] width 81 height 20
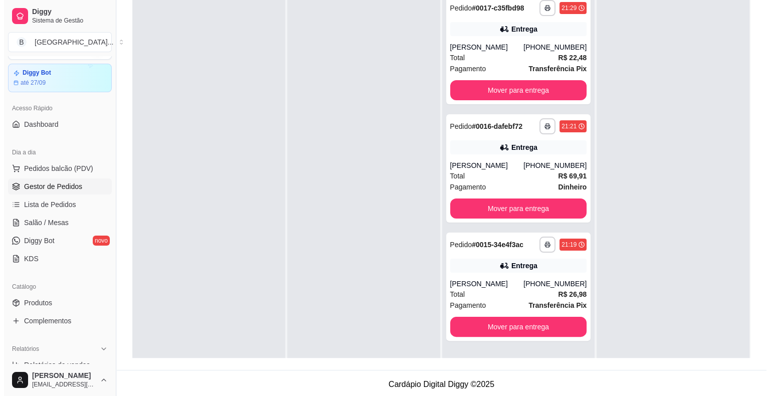
scroll to position [0, 0]
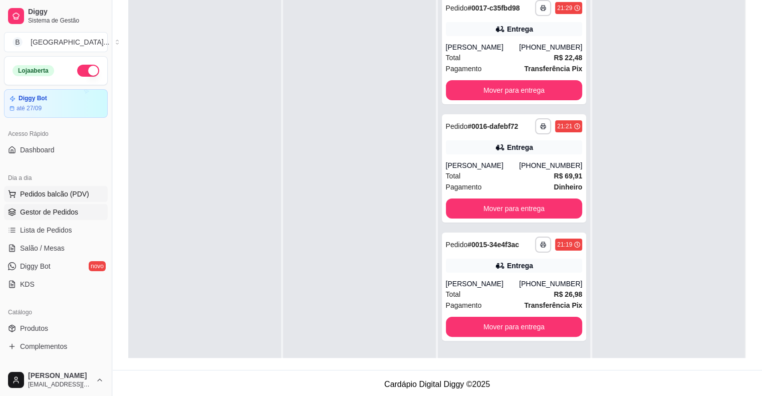
click at [51, 200] on button "Pedidos balcão (PDV)" at bounding box center [56, 194] width 104 height 16
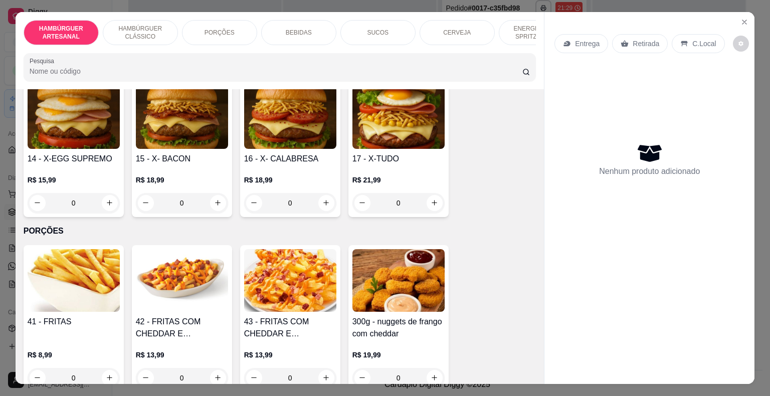
scroll to position [702, 0]
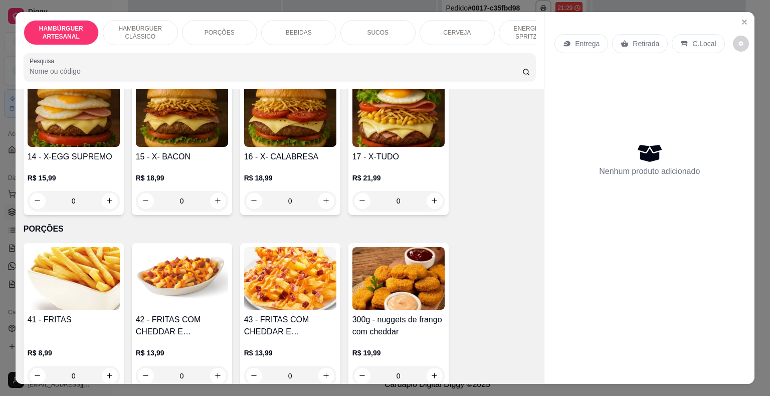
click at [430, 191] on div "0" at bounding box center [398, 201] width 92 height 20
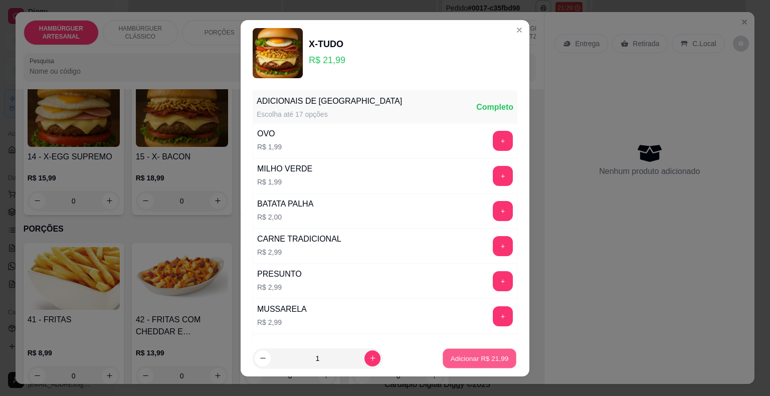
click at [451, 357] on p "Adicionar R$ 21,99" at bounding box center [480, 358] width 58 height 10
type input "1"
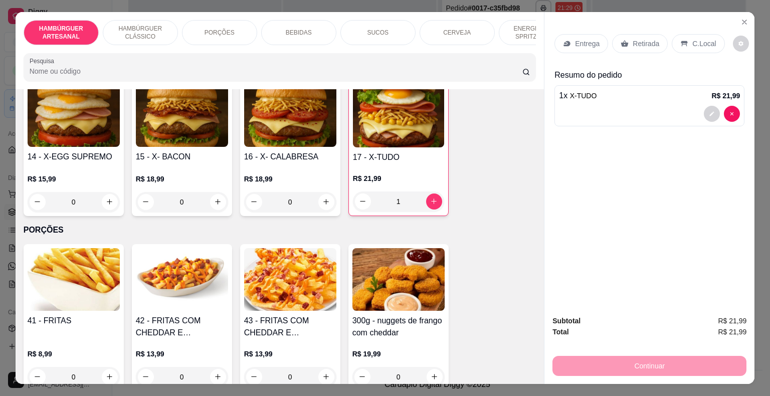
click at [265, 27] on div "BEBIDAS" at bounding box center [298, 32] width 75 height 25
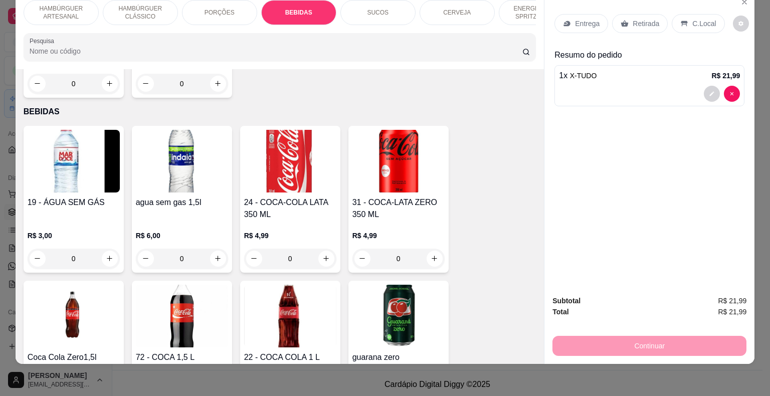
scroll to position [1230, 0]
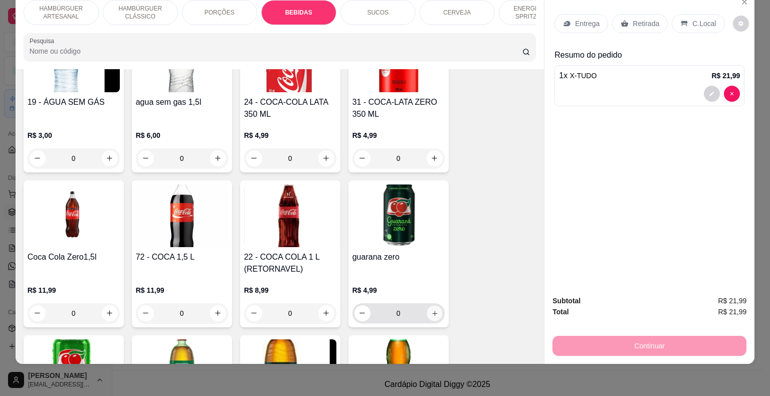
click at [435, 305] on button "increase-product-quantity" at bounding box center [434, 313] width 16 height 16
type input "1"
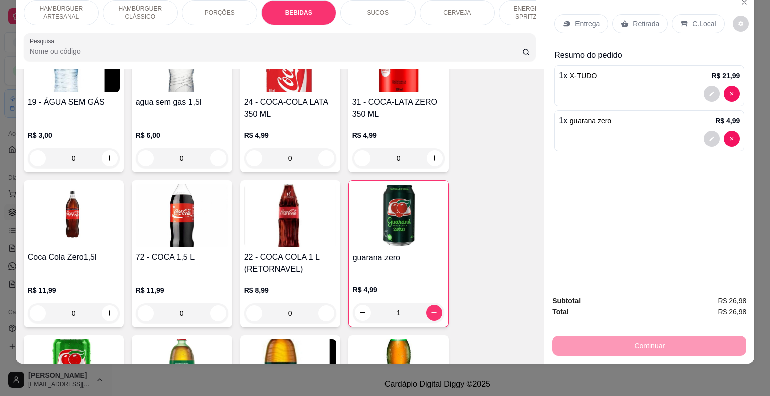
click at [681, 21] on icon at bounding box center [684, 24] width 7 height 6
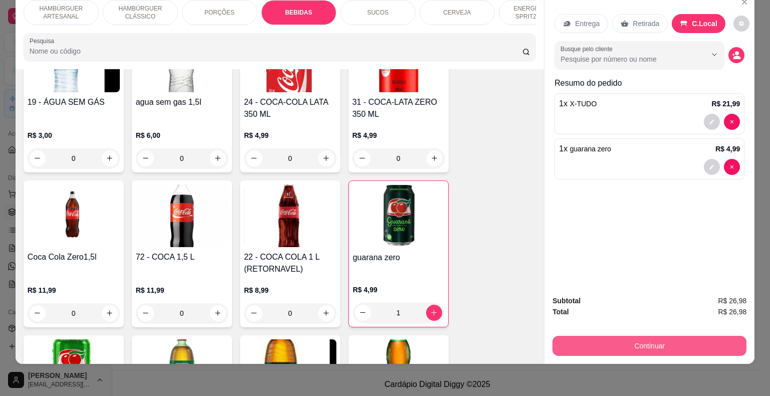
click at [573, 337] on button "Continuar" at bounding box center [649, 346] width 194 height 20
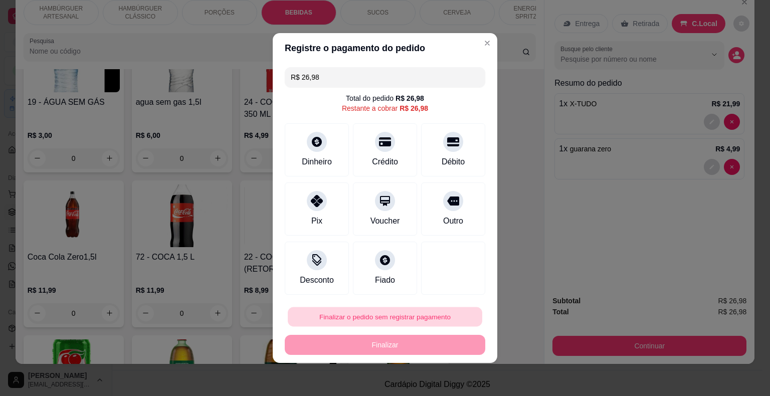
click at [450, 321] on button "Finalizar o pedido sem registrar pagamento" at bounding box center [385, 317] width 194 height 20
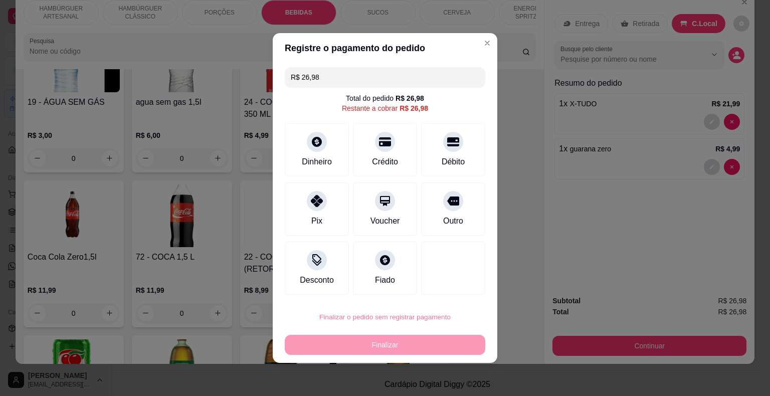
click at [433, 288] on button "Confirmar" at bounding box center [446, 288] width 36 height 15
type input "0"
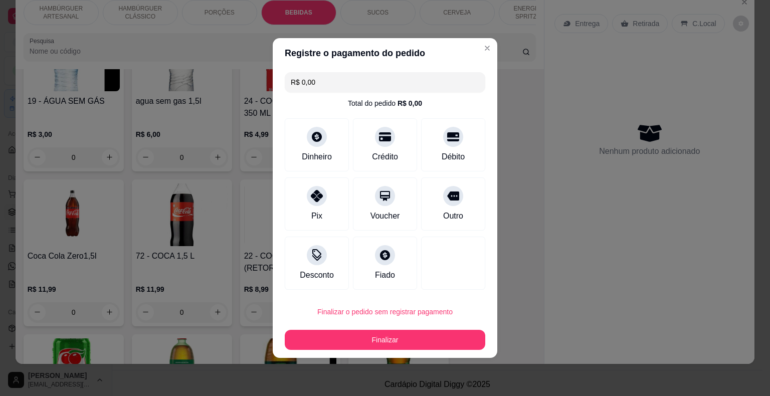
type input "R$ 0,00"
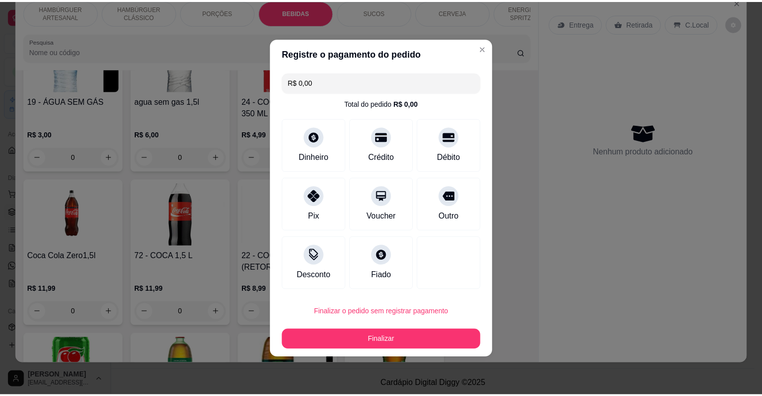
scroll to position [1229, 0]
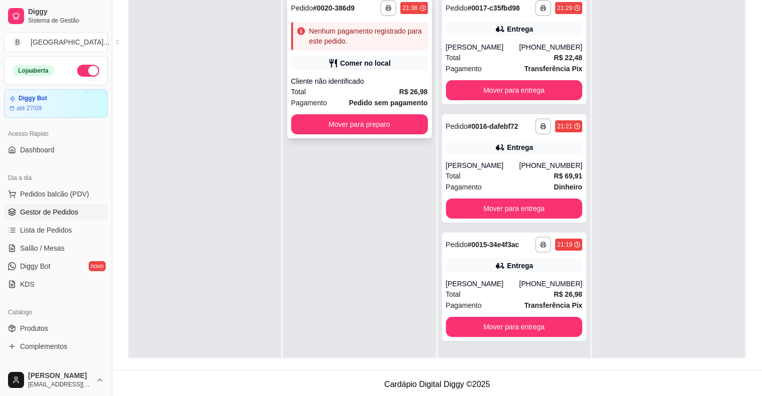
click at [377, 69] on div "Comer no local" at bounding box center [359, 63] width 137 height 14
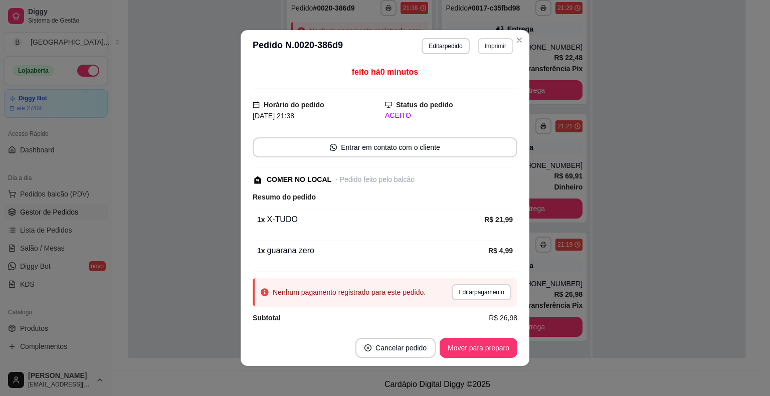
click at [478, 47] on button "Imprimir" at bounding box center [496, 46] width 36 height 16
click at [478, 87] on button "IMPRESSORA" at bounding box center [473, 81] width 70 height 16
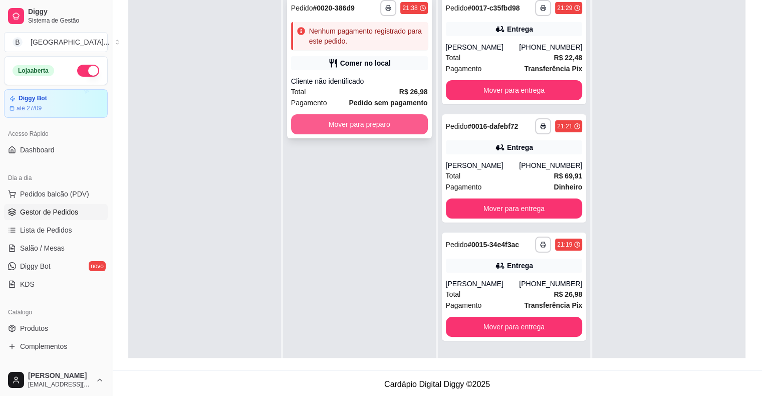
click at [386, 132] on button "Mover para preparo" at bounding box center [359, 124] width 137 height 20
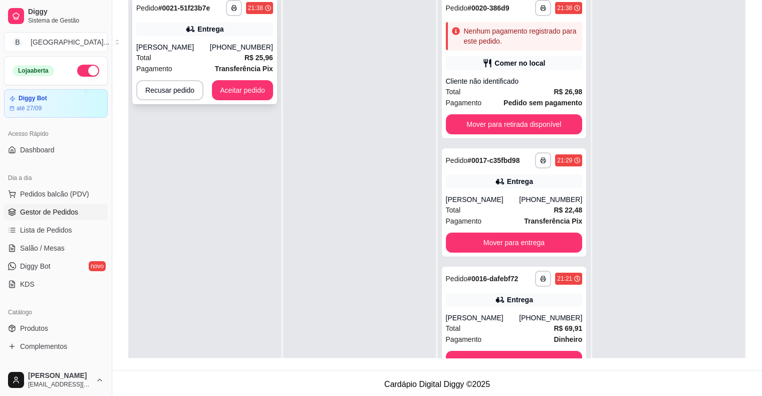
click at [216, 62] on div "Total R$ 25,96" at bounding box center [204, 57] width 137 height 11
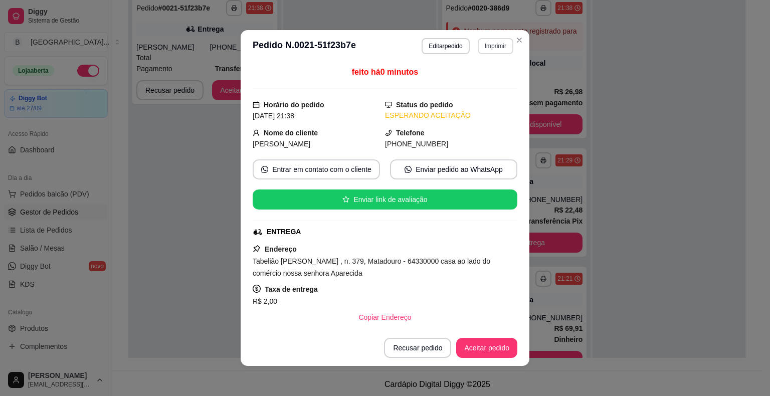
click at [496, 53] on button "Imprimir" at bounding box center [496, 46] width 36 height 16
click at [489, 76] on button "IMPRESSORA" at bounding box center [473, 81] width 70 height 16
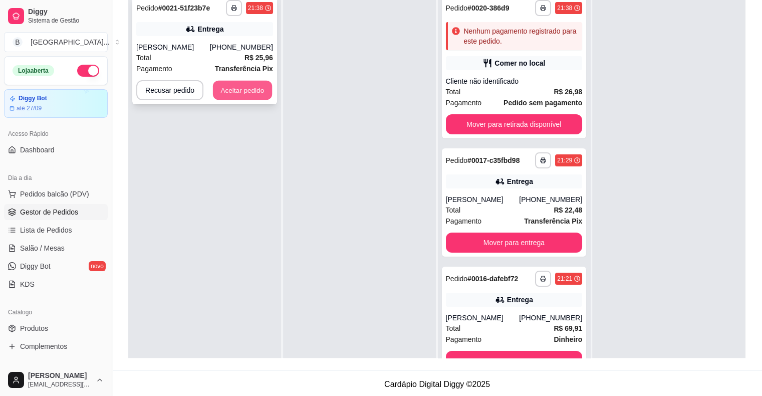
click at [230, 89] on button "Aceitar pedido" at bounding box center [242, 91] width 59 height 20
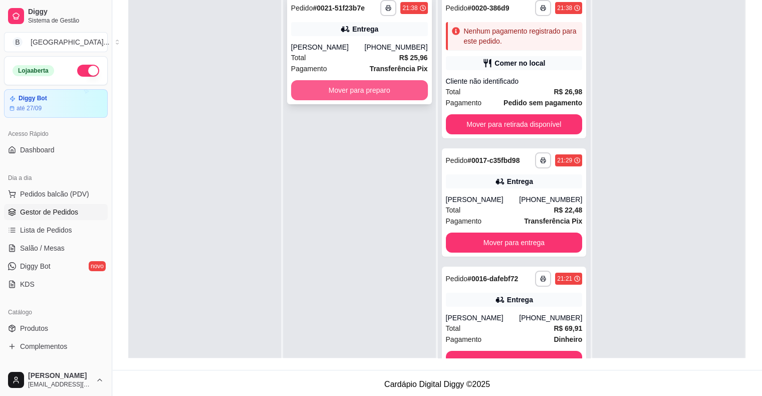
click at [311, 88] on button "Mover para preparo" at bounding box center [359, 90] width 137 height 20
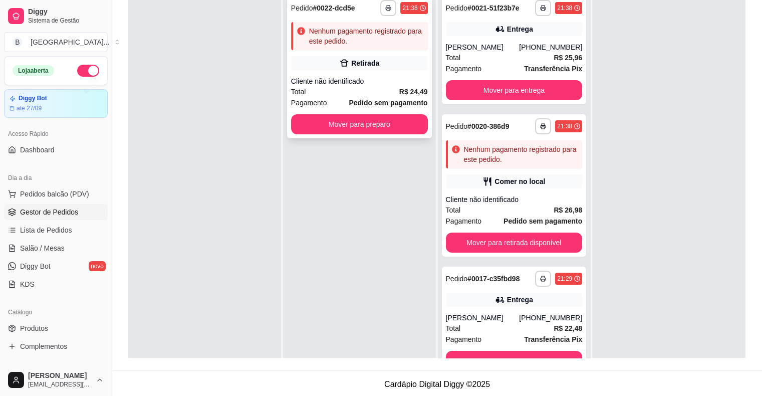
click at [362, 77] on div "Cliente não identificado" at bounding box center [359, 81] width 137 height 10
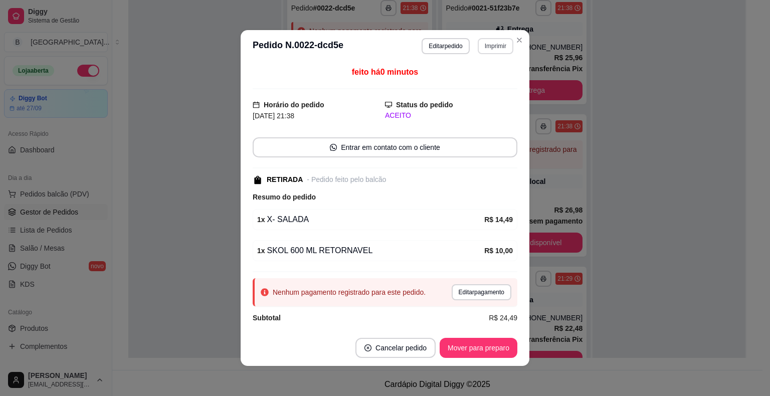
click at [481, 51] on button "Imprimir" at bounding box center [496, 46] width 36 height 16
click at [474, 72] on div "Escolha a impressora IMPRESSORA Impressora" at bounding box center [473, 84] width 83 height 54
click at [473, 73] on div "Escolha a impressora IMPRESSORA Impressora" at bounding box center [473, 84] width 83 height 54
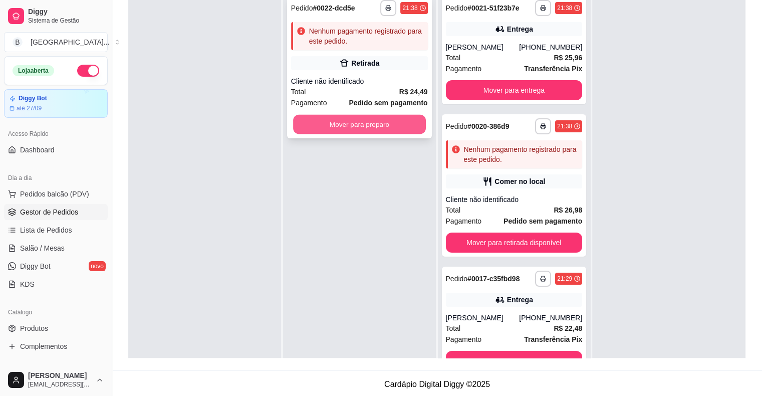
click at [405, 128] on button "Mover para preparo" at bounding box center [359, 125] width 133 height 20
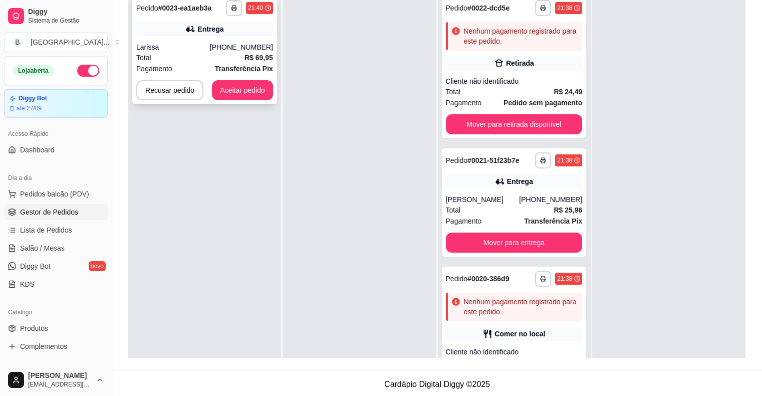
click at [198, 49] on div "Larissa" at bounding box center [173, 47] width 74 height 10
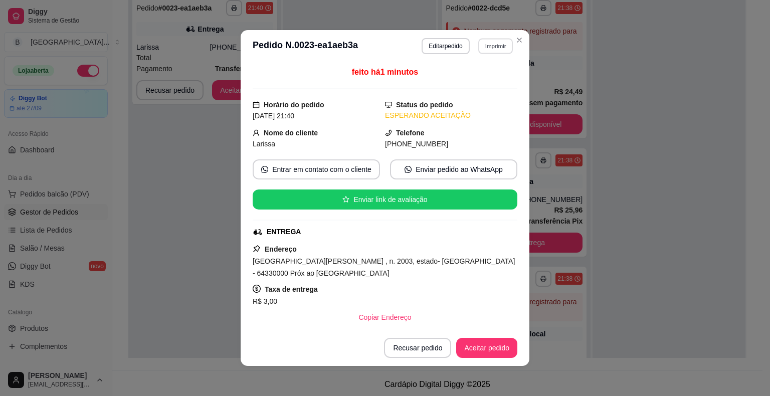
click at [499, 43] on button "Imprimir" at bounding box center [495, 46] width 35 height 16
click at [473, 87] on button "IMPRESSORA" at bounding box center [473, 81] width 70 height 16
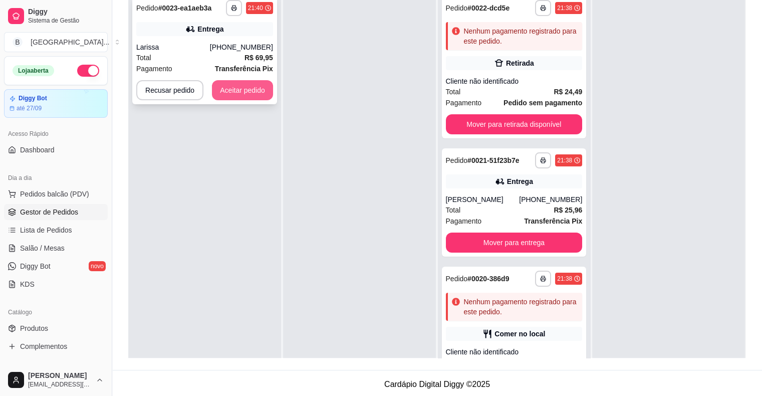
click at [269, 92] on button "Aceitar pedido" at bounding box center [242, 90] width 61 height 20
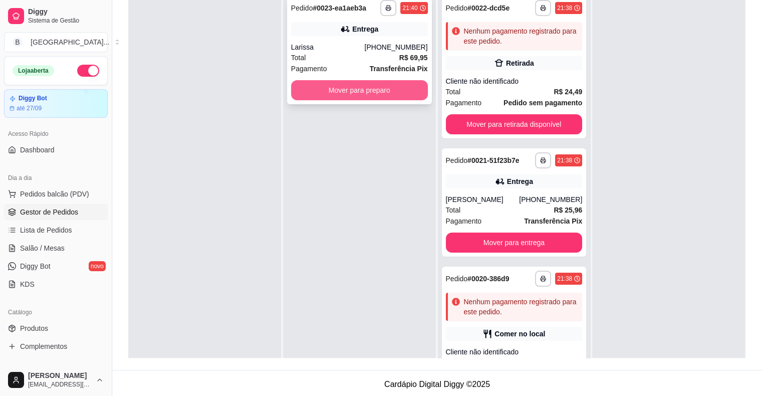
click at [311, 93] on button "Mover para preparo" at bounding box center [359, 90] width 137 height 20
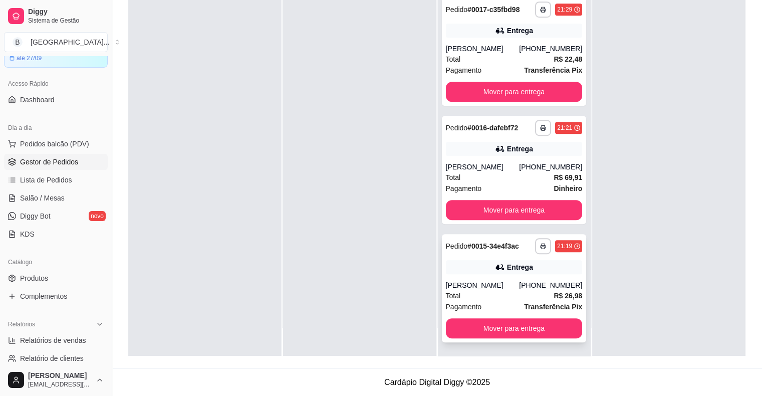
scroll to position [152, 0]
click at [491, 332] on button "Mover para entrega" at bounding box center [514, 328] width 137 height 20
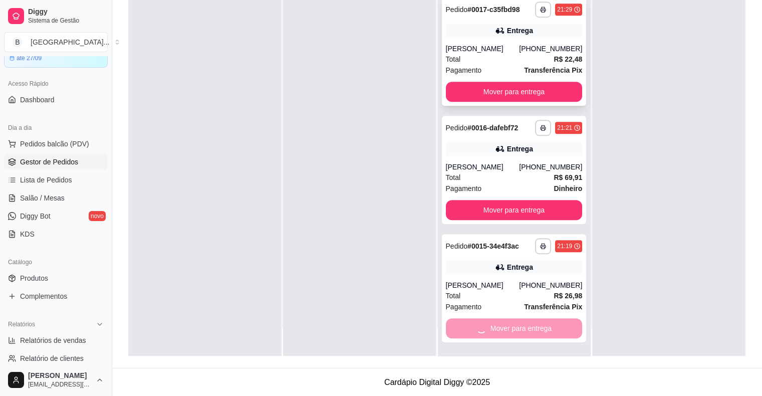
scroll to position [391, 0]
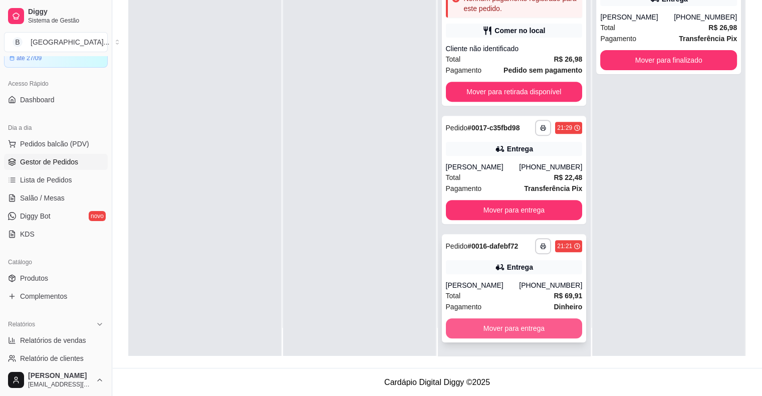
click at [485, 327] on button "Mover para entrega" at bounding box center [514, 328] width 137 height 20
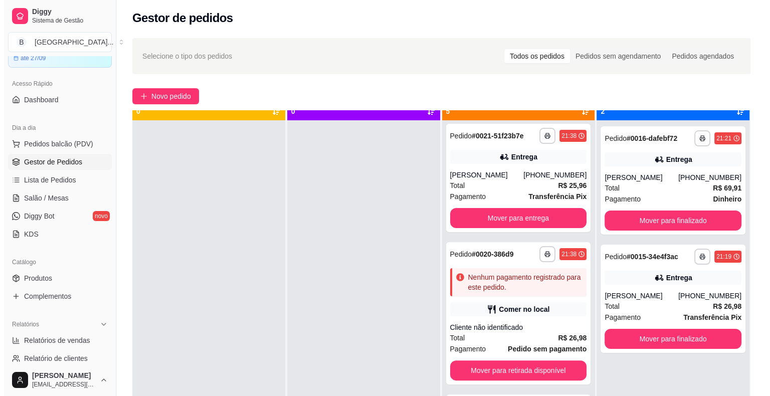
scroll to position [28, 0]
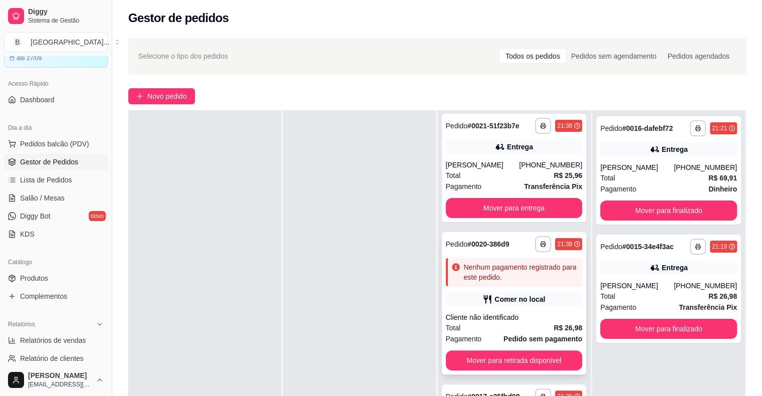
click at [447, 317] on div "Cliente não identificado" at bounding box center [514, 317] width 137 height 10
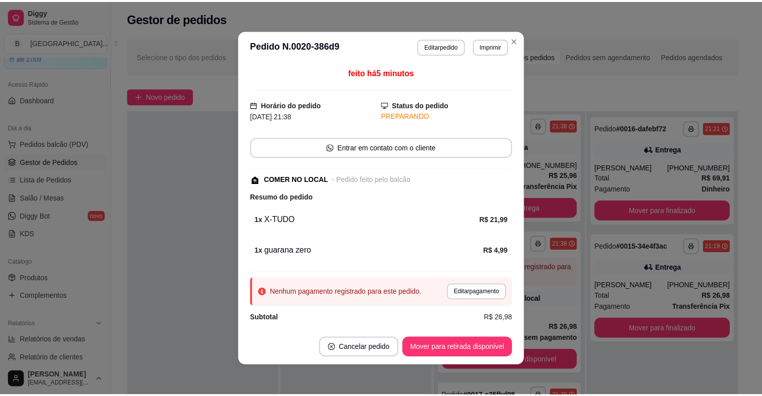
scroll to position [7, 0]
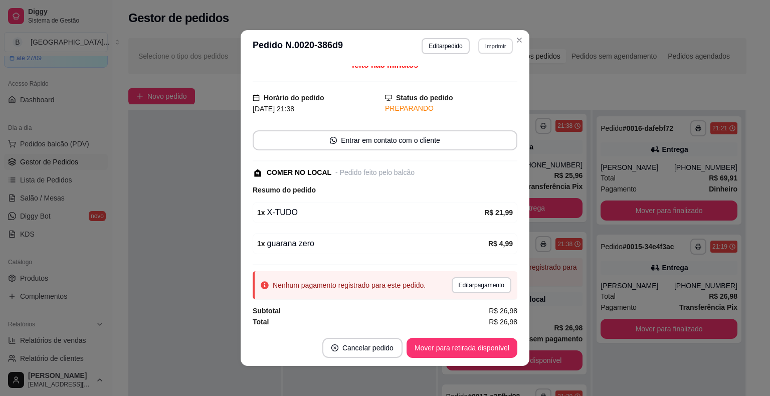
click at [499, 41] on button "Imprimir" at bounding box center [495, 46] width 35 height 16
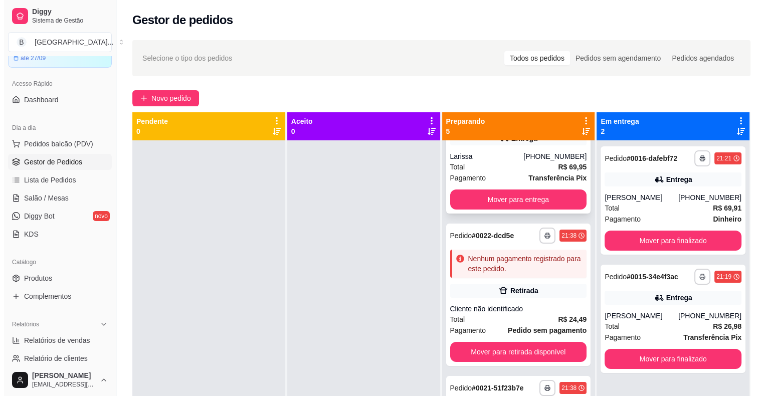
scroll to position [0, 0]
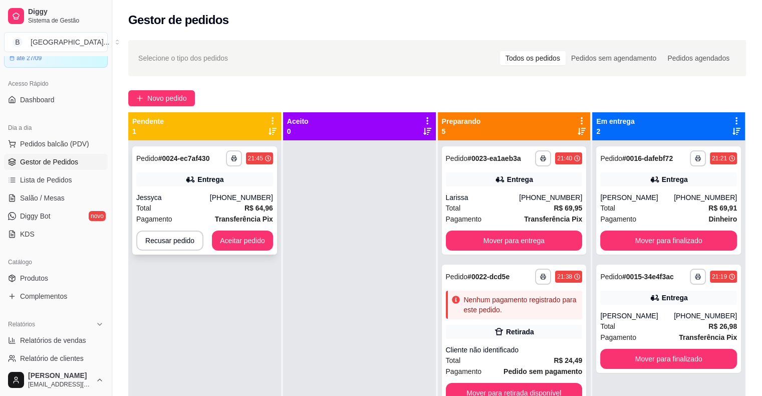
click at [179, 206] on div "Total R$ 64,96" at bounding box center [204, 207] width 137 height 11
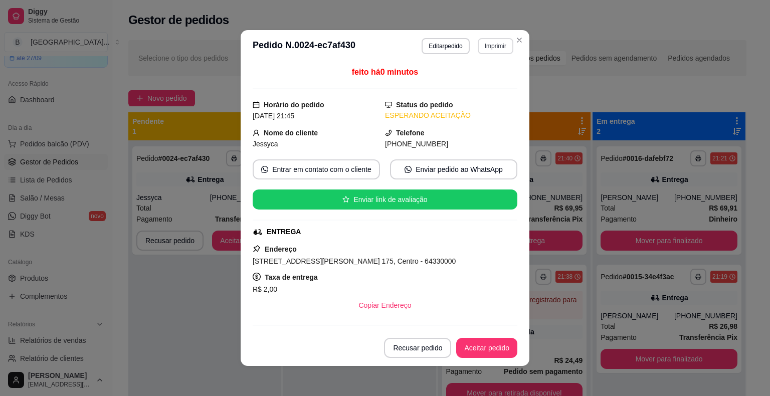
click at [481, 43] on button "Imprimir" at bounding box center [496, 46] width 36 height 16
click at [477, 86] on button "IMPRESSORA" at bounding box center [473, 81] width 73 height 16
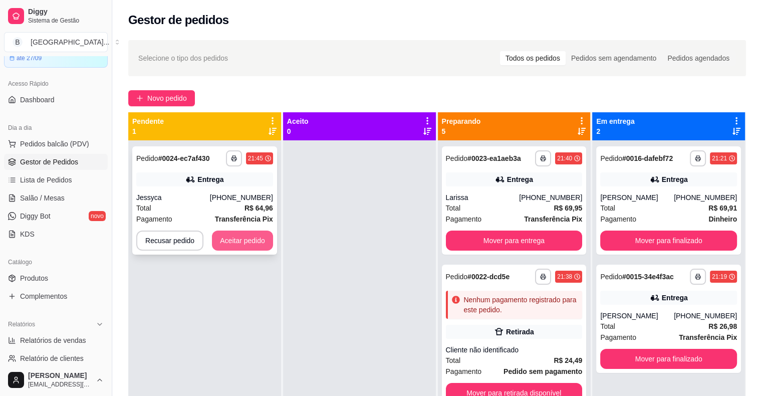
click at [216, 242] on button "Aceitar pedido" at bounding box center [242, 241] width 61 height 20
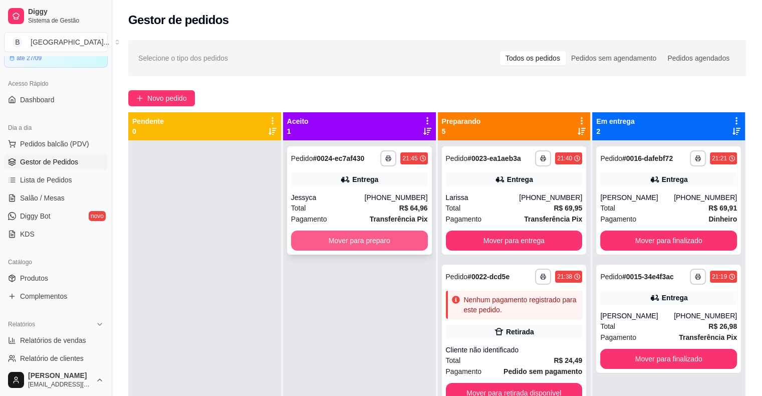
click at [361, 239] on button "Mover para preparo" at bounding box center [359, 241] width 137 height 20
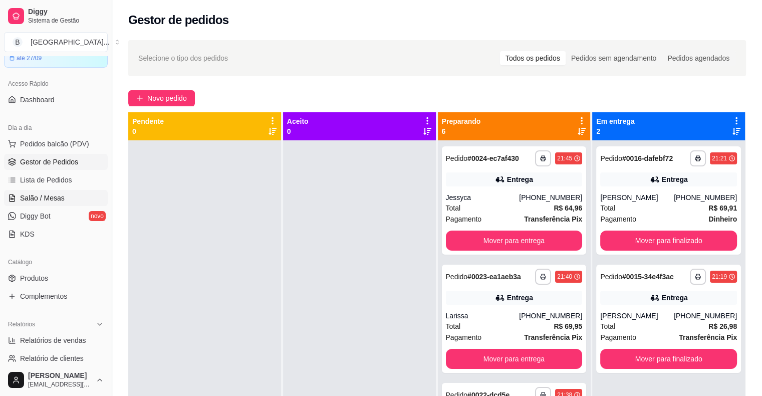
click at [74, 203] on link "Salão / Mesas" at bounding box center [56, 198] width 104 height 16
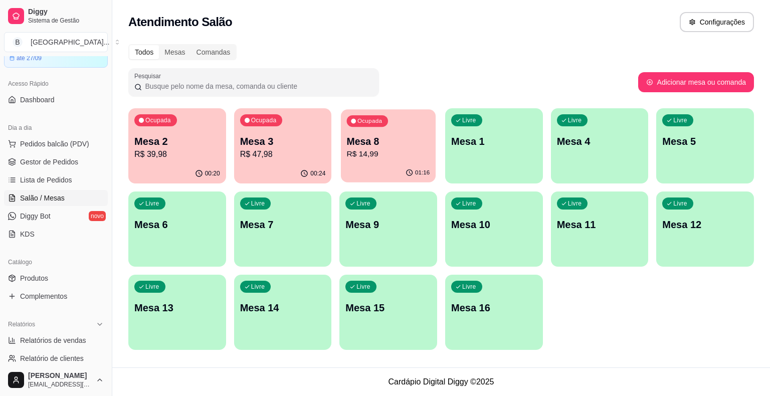
click at [369, 147] on p "Mesa 8" at bounding box center [388, 142] width 83 height 14
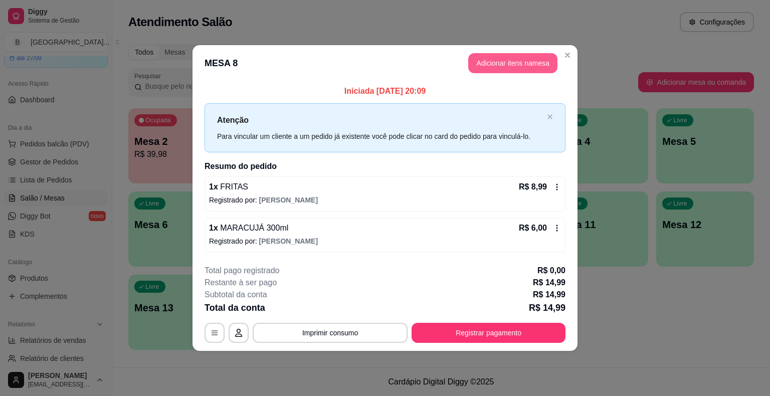
click at [496, 58] on button "Adicionar itens na mesa" at bounding box center [512, 63] width 89 height 20
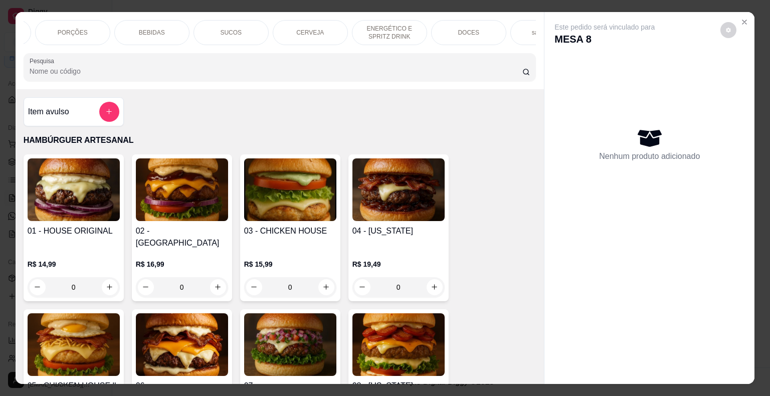
scroll to position [0, 200]
click at [399, 27] on div "DOCES" at bounding box center [414, 32] width 75 height 25
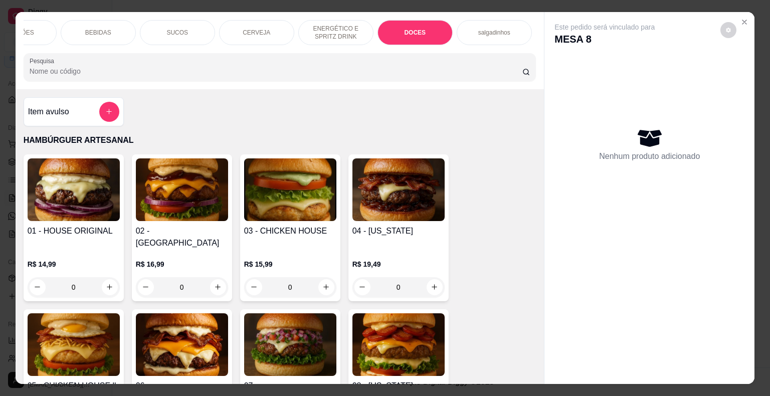
scroll to position [24, 0]
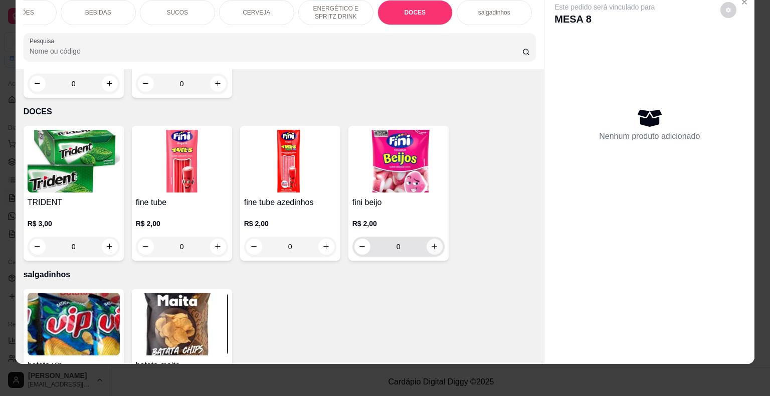
click at [431, 244] on icon "increase-product-quantity" at bounding box center [434, 247] width 6 height 6
type input "1"
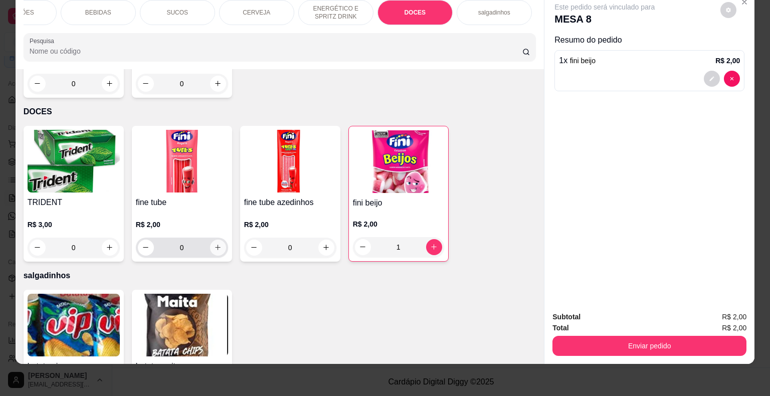
click at [215, 244] on icon "increase-product-quantity" at bounding box center [218, 248] width 8 height 8
type input "1"
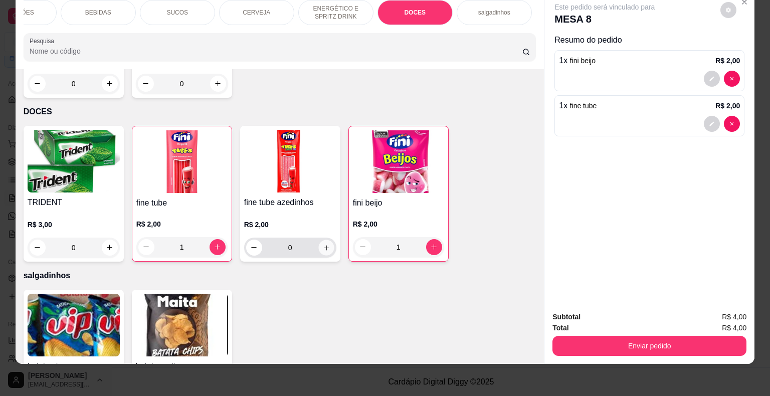
click at [323, 244] on icon "increase-product-quantity" at bounding box center [326, 248] width 8 height 8
type input "1"
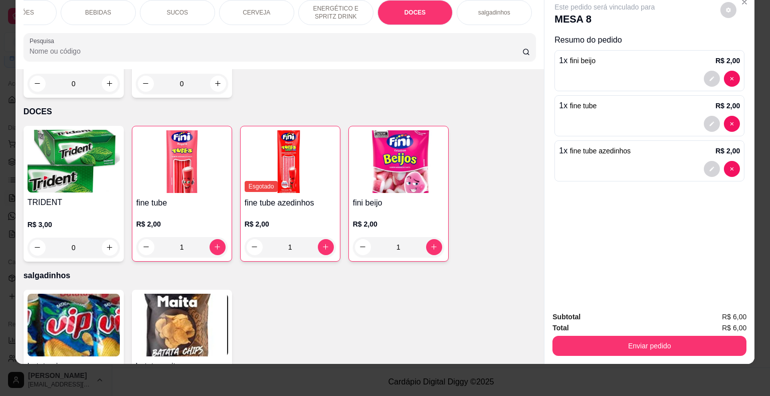
click at [620, 352] on div "Subtotal R$ 6,00 Total R$ 6,00 Enviar pedido" at bounding box center [649, 333] width 210 height 61
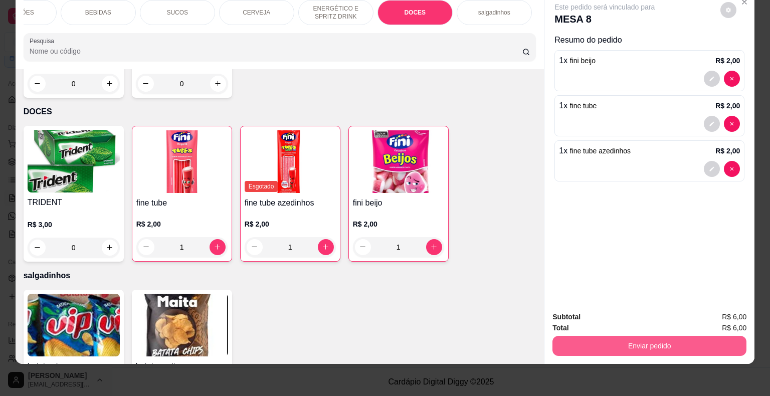
click at [603, 336] on button "Enviar pedido" at bounding box center [649, 346] width 194 height 20
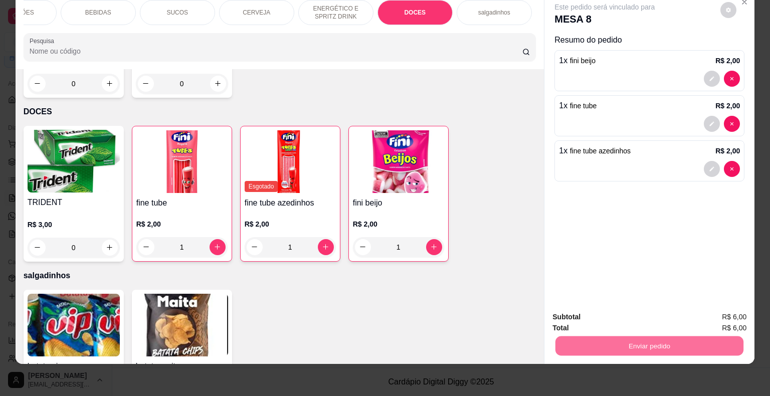
click at [595, 312] on button "Não registrar e enviar pedido" at bounding box center [615, 313] width 101 height 19
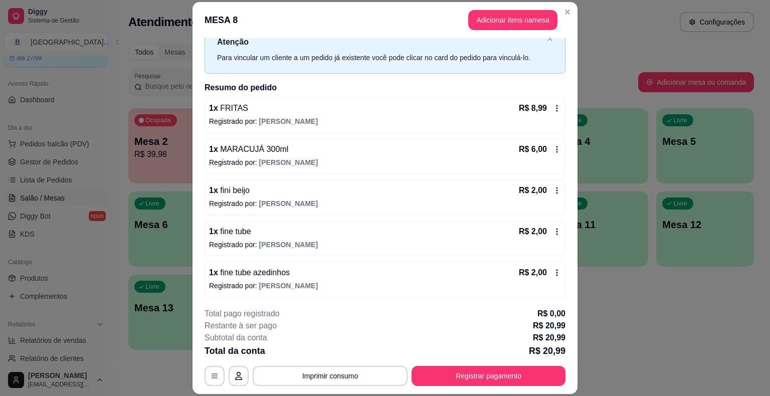
scroll to position [30, 0]
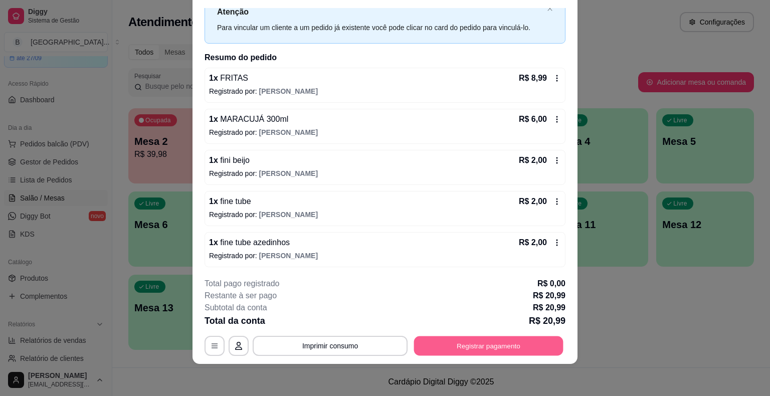
click at [492, 344] on button "Registrar pagamento" at bounding box center [488, 346] width 149 height 20
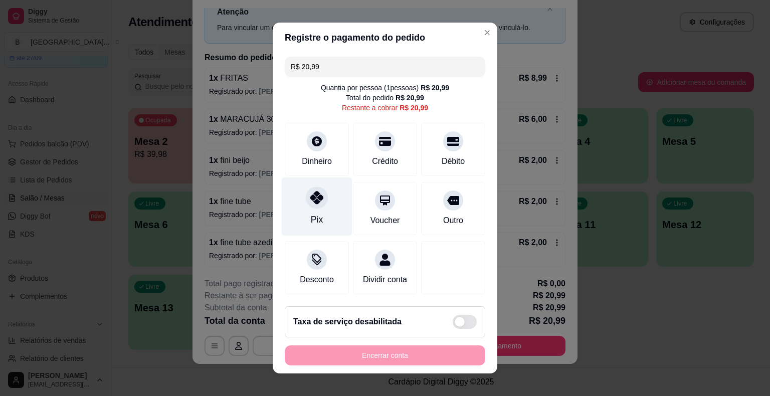
click at [314, 200] on icon at bounding box center [316, 197] width 13 height 13
type input "R$ 0,00"
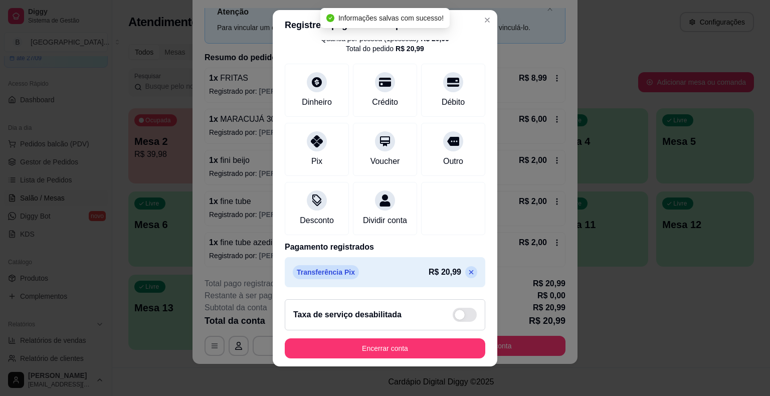
scroll to position [12, 0]
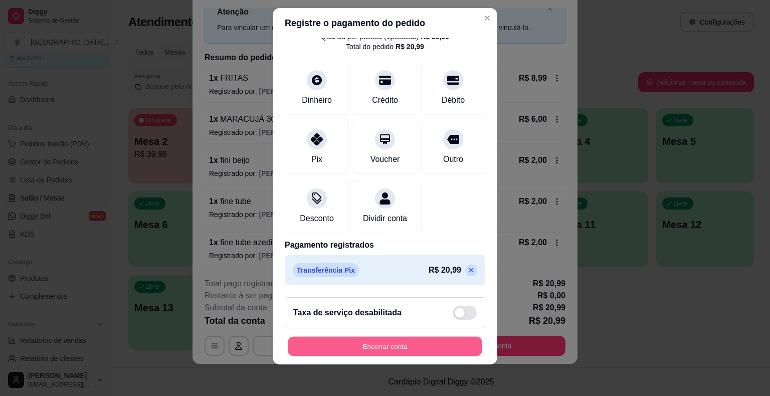
click at [410, 346] on button "Encerrar conta" at bounding box center [385, 346] width 194 height 20
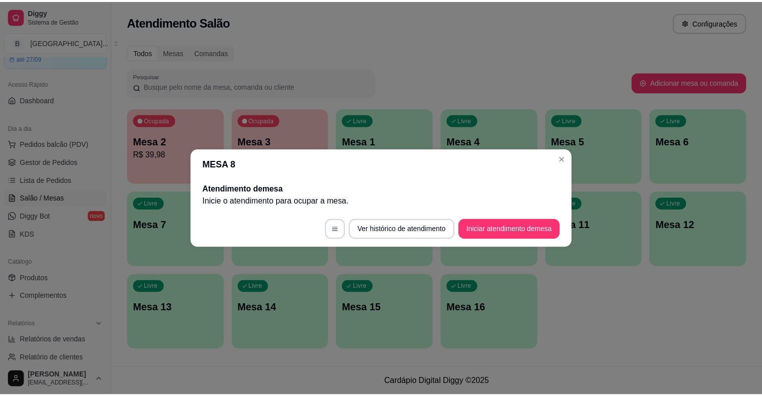
scroll to position [0, 0]
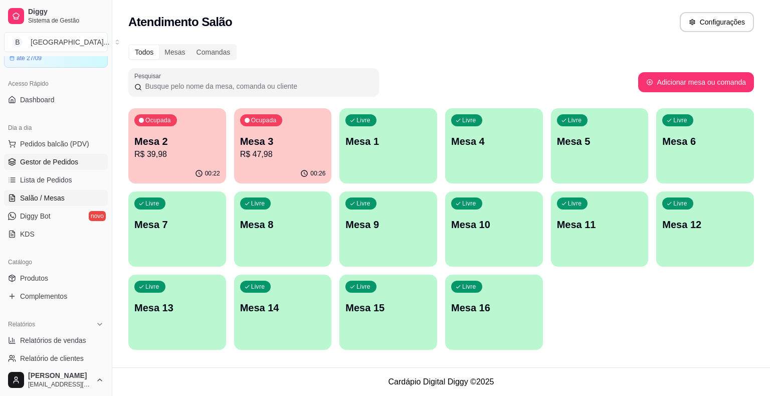
click at [20, 163] on link "Gestor de Pedidos" at bounding box center [56, 162] width 104 height 16
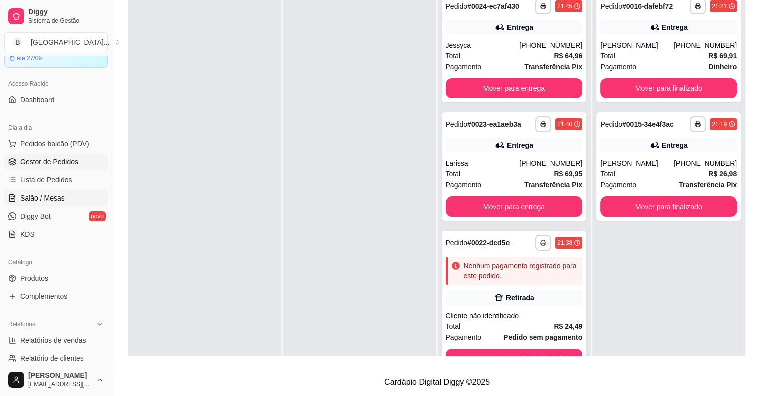
click at [21, 191] on link "Salão / Mesas" at bounding box center [56, 198] width 104 height 16
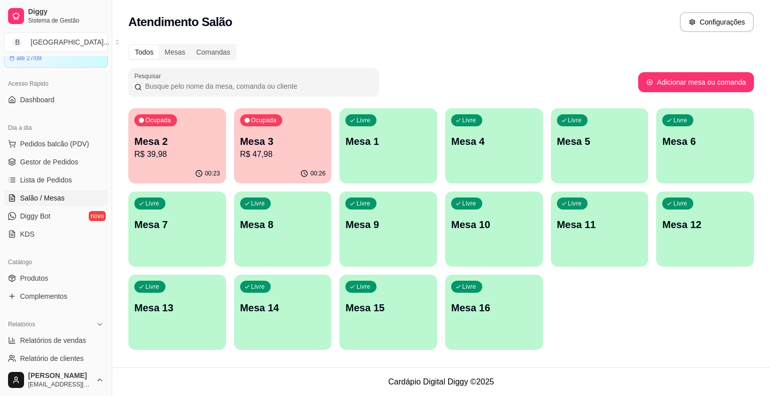
click at [221, 163] on button "Ocupada Mesa 2 R$ 39,98 00:23" at bounding box center [177, 145] width 98 height 75
click at [166, 137] on p "Mesa 2" at bounding box center [177, 141] width 86 height 14
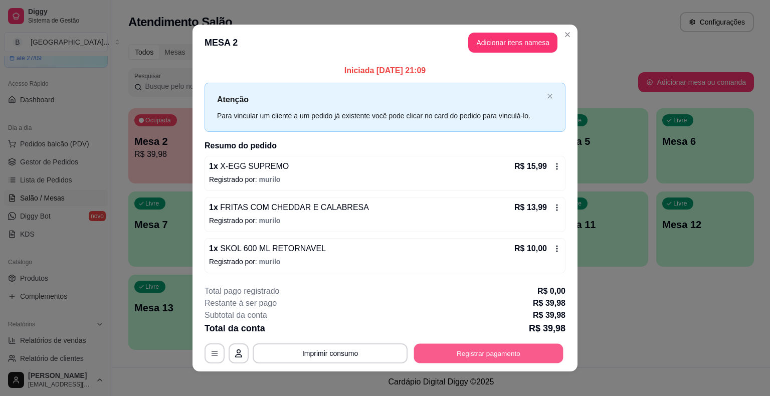
click at [457, 353] on button "Registrar pagamento" at bounding box center [488, 353] width 149 height 20
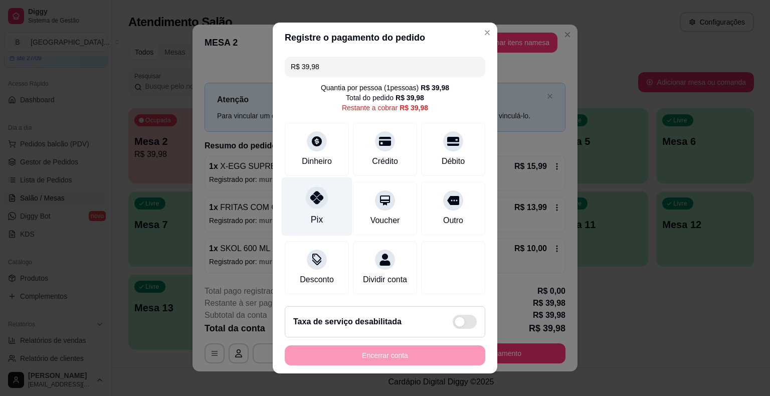
click at [323, 196] on div "Pix" at bounding box center [317, 206] width 71 height 59
type input "R$ 0,00"
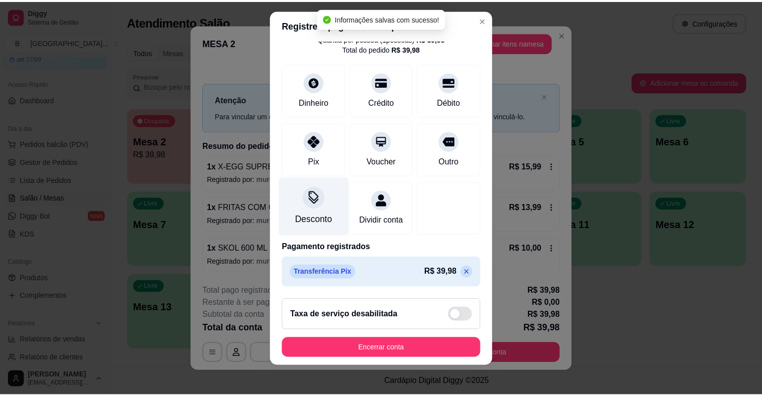
scroll to position [12, 0]
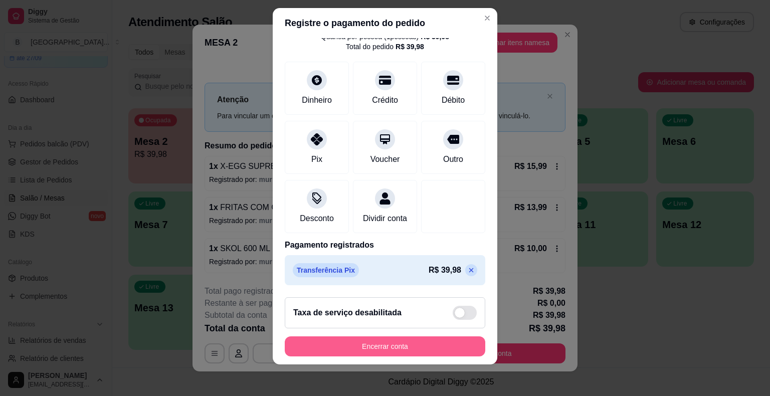
click at [440, 346] on button "Encerrar conta" at bounding box center [385, 346] width 200 height 20
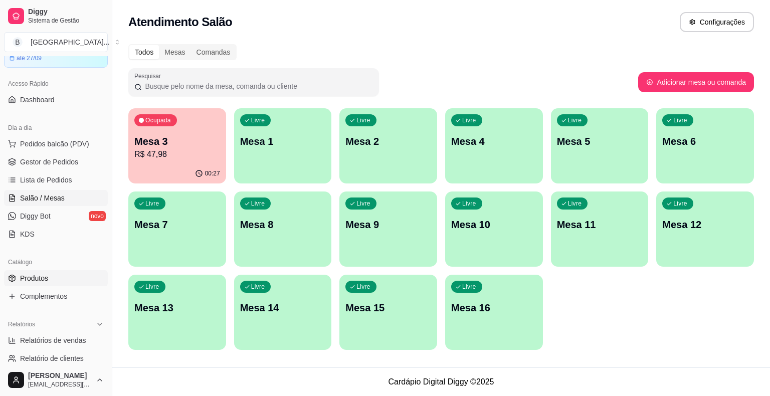
click at [33, 277] on span "Produtos" at bounding box center [34, 278] width 28 height 10
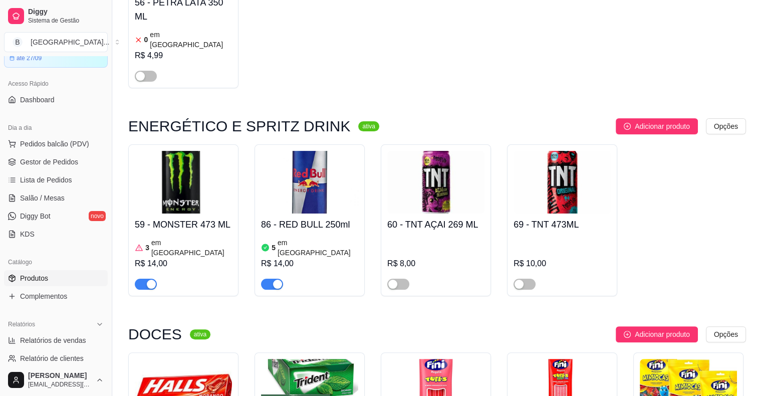
scroll to position [4059, 0]
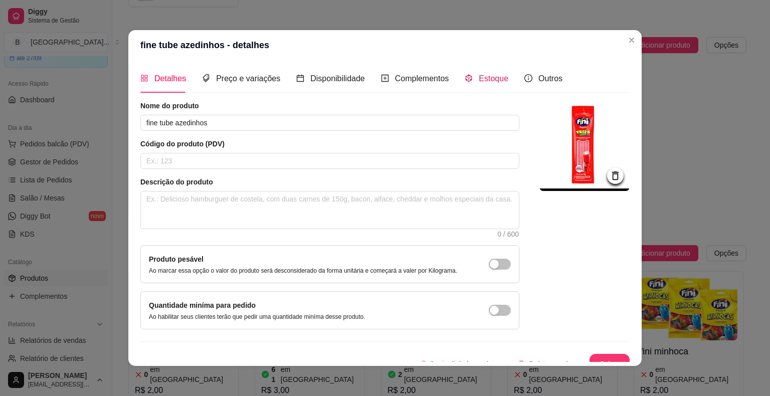
click at [471, 77] on div "Estoque" at bounding box center [487, 78] width 44 height 13
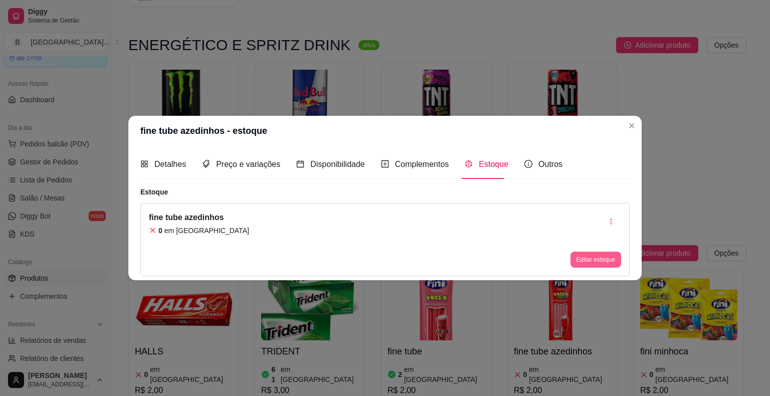
click at [591, 255] on button "Editar estoque" at bounding box center [595, 260] width 51 height 16
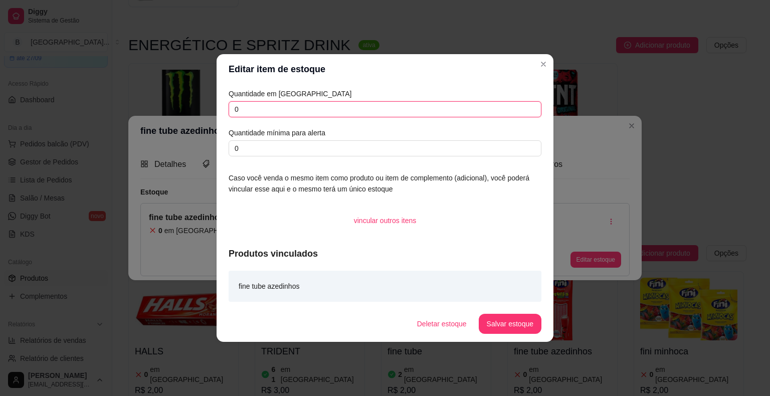
click at [391, 117] on input "0" at bounding box center [385, 109] width 313 height 16
type input "1"
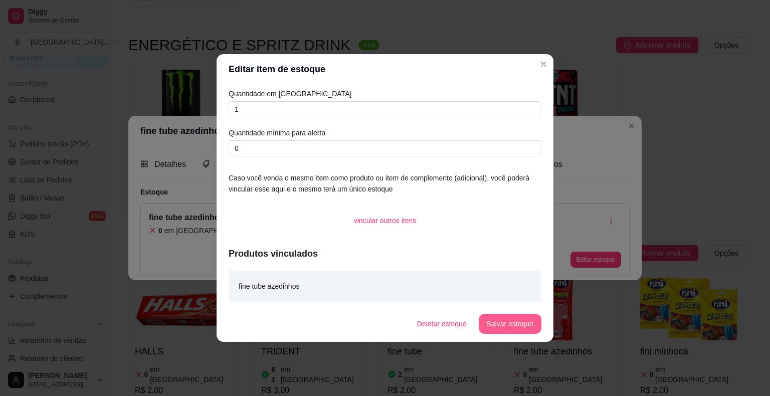
click at [522, 332] on button "Salvar estoque" at bounding box center [510, 324] width 63 height 20
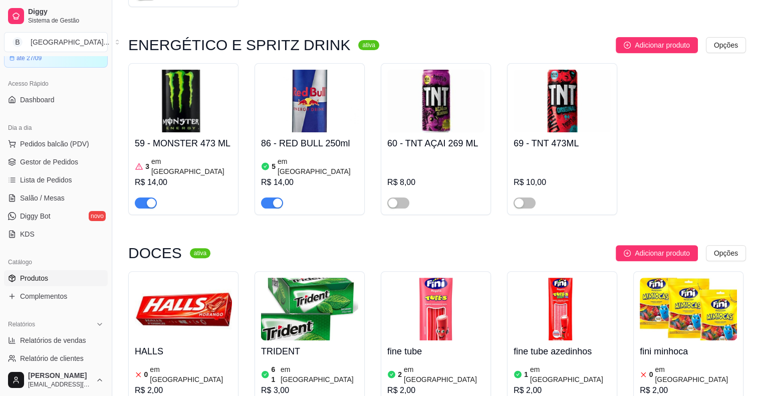
click at [456, 344] on h4 "fine tube" at bounding box center [435, 351] width 97 height 14
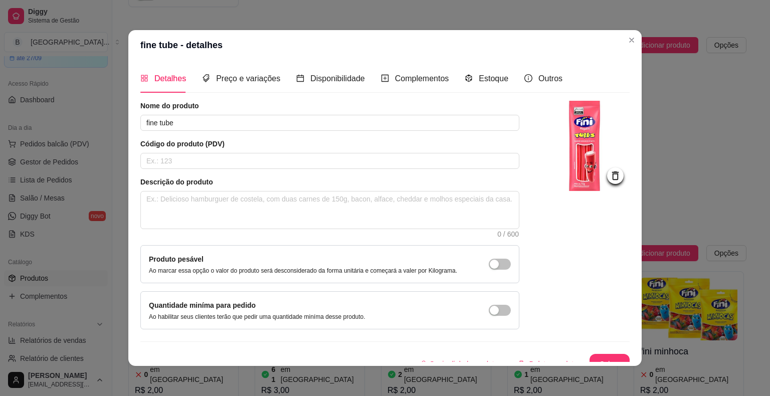
click at [456, 82] on div "Detalhes Preço e variações Disponibilidade Complementos Estoque Outros" at bounding box center [351, 78] width 422 height 29
click at [468, 79] on div "Estoque" at bounding box center [487, 78] width 44 height 13
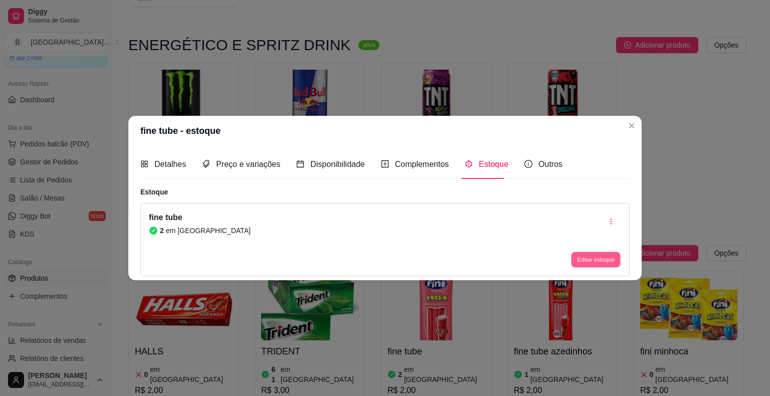
click at [588, 252] on button "Editar estoque" at bounding box center [595, 260] width 49 height 16
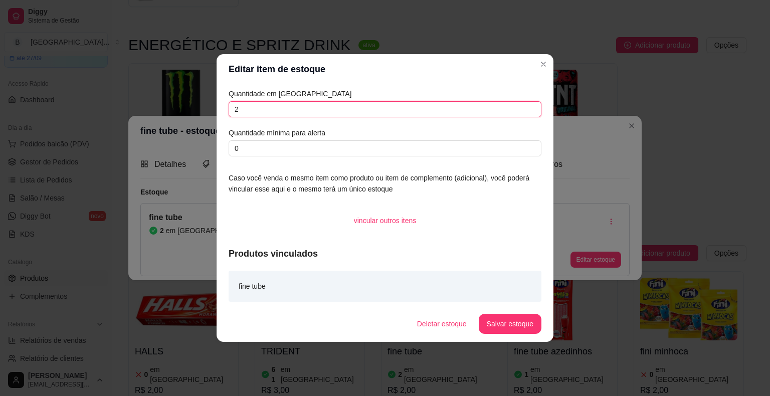
click at [411, 107] on input "2" at bounding box center [385, 109] width 313 height 16
type input "1"
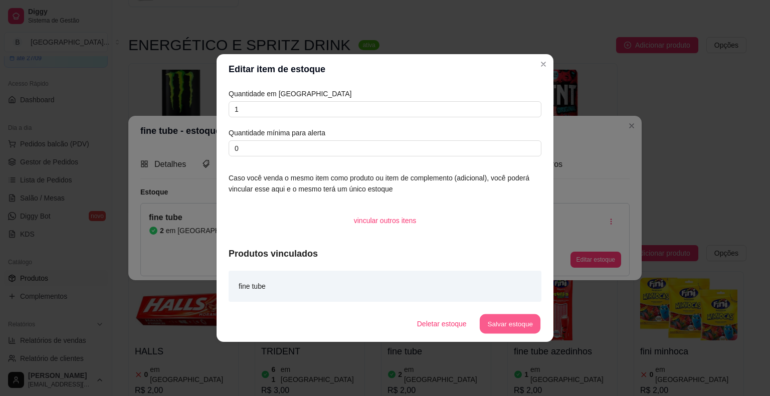
click at [529, 329] on button "Salvar estoque" at bounding box center [509, 324] width 61 height 20
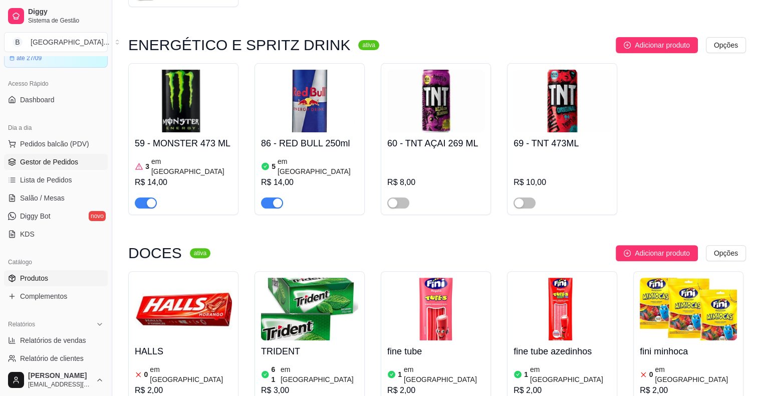
click at [60, 167] on link "Gestor de Pedidos" at bounding box center [56, 162] width 104 height 16
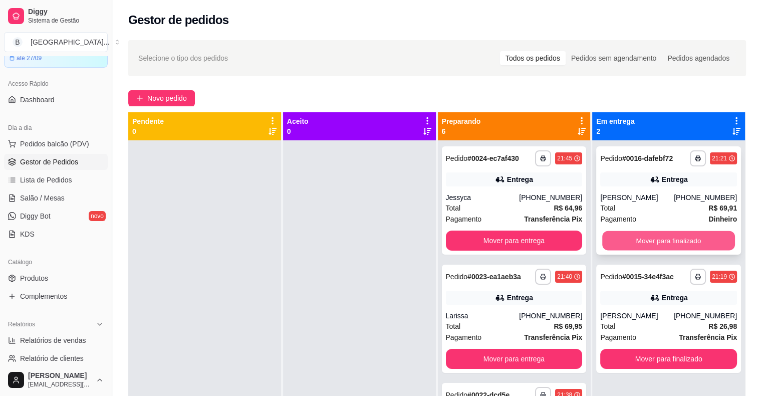
click at [668, 244] on button "Mover para finalizado" at bounding box center [668, 241] width 133 height 20
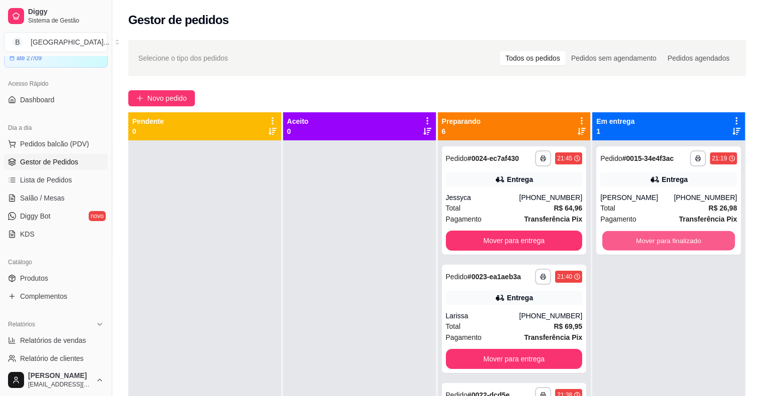
click at [663, 246] on button "Mover para finalizado" at bounding box center [668, 241] width 133 height 20
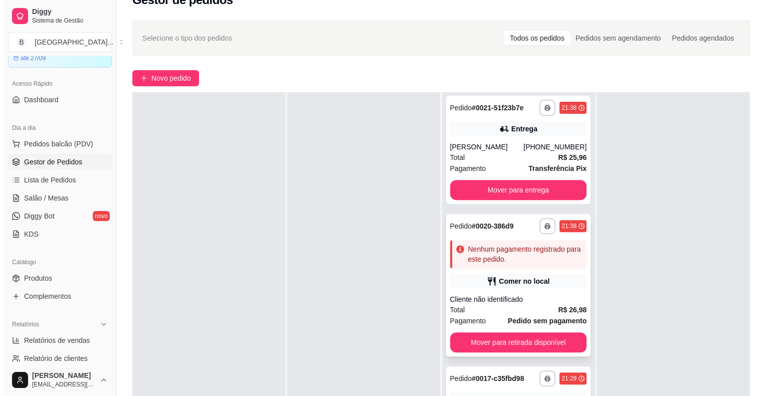
scroll to position [152, 0]
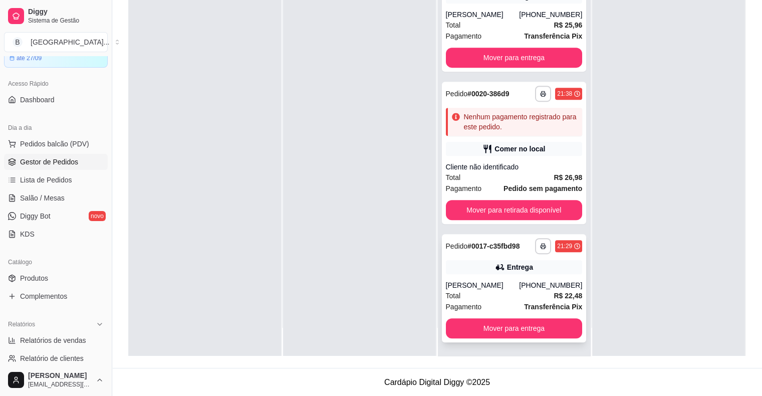
click at [509, 286] on div "[PERSON_NAME]" at bounding box center [483, 285] width 74 height 10
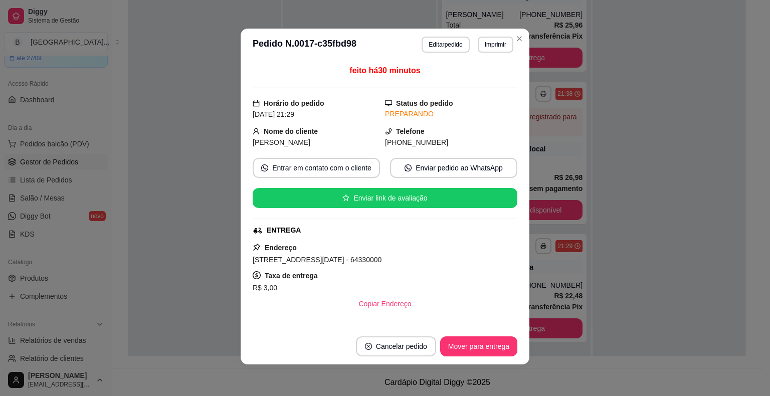
scroll to position [2, 0]
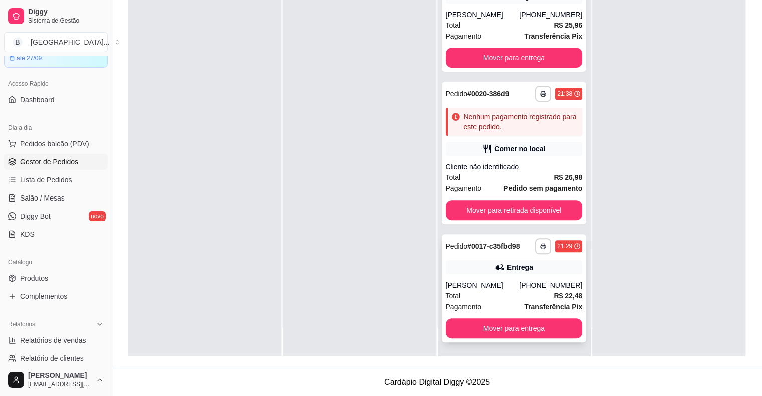
click at [447, 274] on div "**********" at bounding box center [514, 288] width 145 height 108
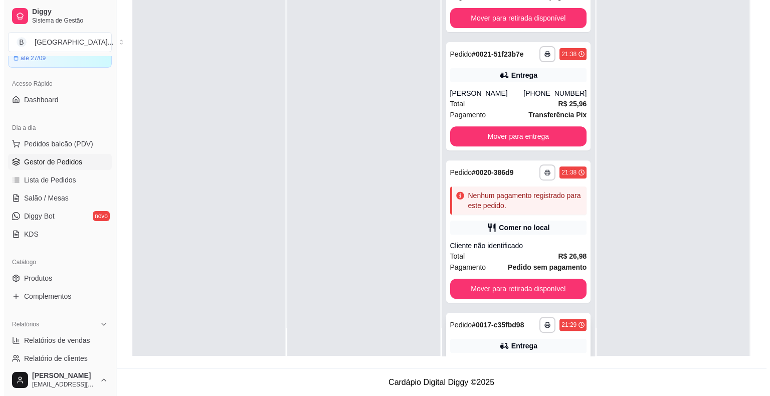
scroll to position [141, 0]
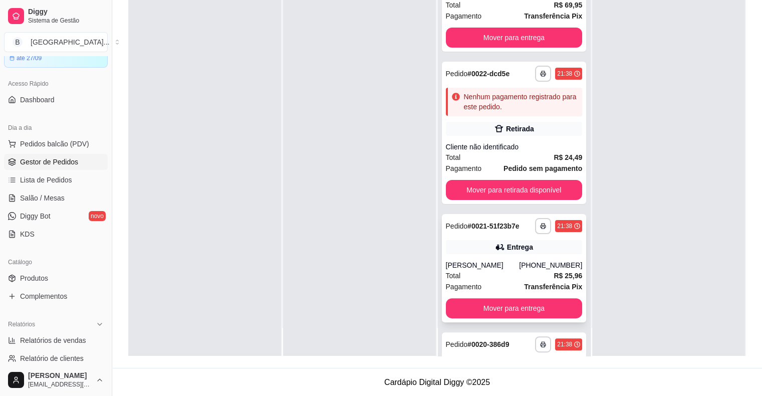
click at [506, 261] on div "[PERSON_NAME]" at bounding box center [483, 265] width 74 height 10
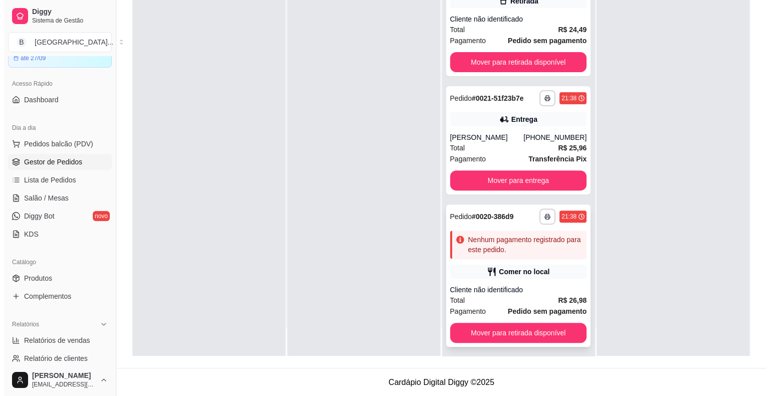
scroll to position [341, 0]
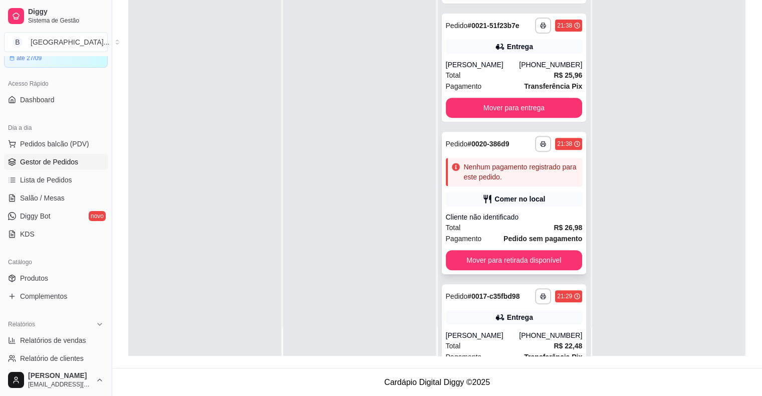
click at [528, 228] on div "Total R$ 26,98" at bounding box center [514, 227] width 137 height 11
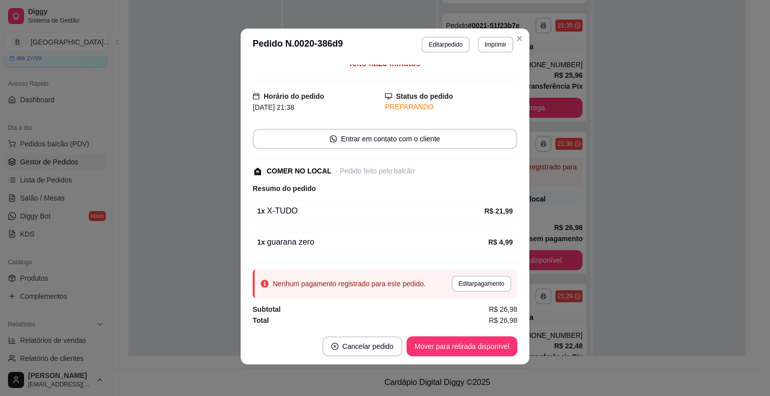
scroll to position [2, 0]
click at [469, 350] on button "Mover para retirada disponível" at bounding box center [461, 346] width 107 height 20
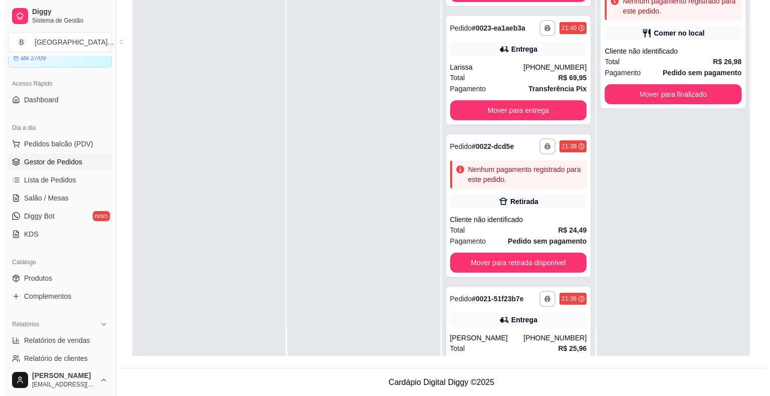
scroll to position [39, 0]
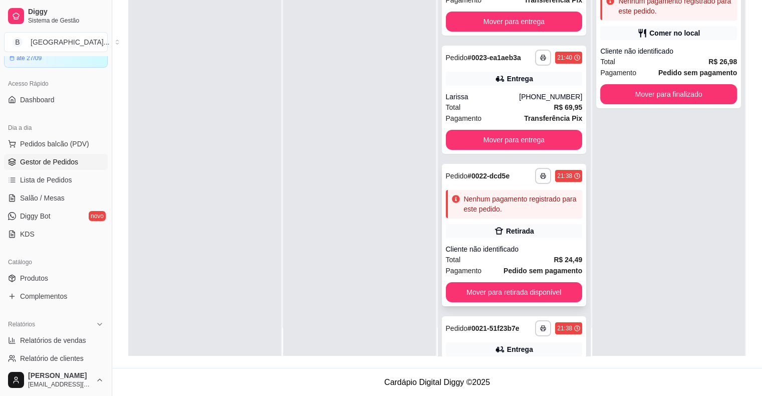
click at [499, 244] on div "Cliente não identificado" at bounding box center [514, 249] width 137 height 10
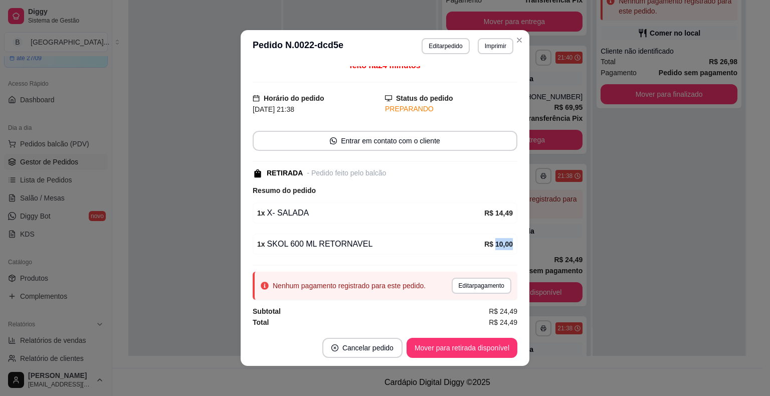
scroll to position [7, 0]
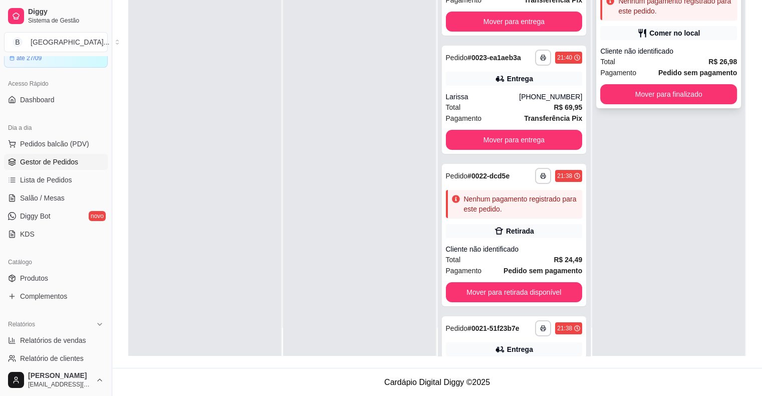
click at [642, 41] on div "**********" at bounding box center [668, 37] width 145 height 142
click at [530, 267] on strong "Pedido sem pagamento" at bounding box center [543, 271] width 79 height 8
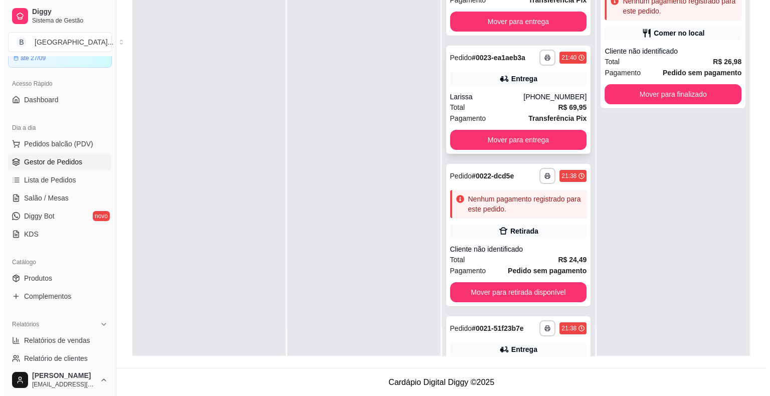
scroll to position [0, 0]
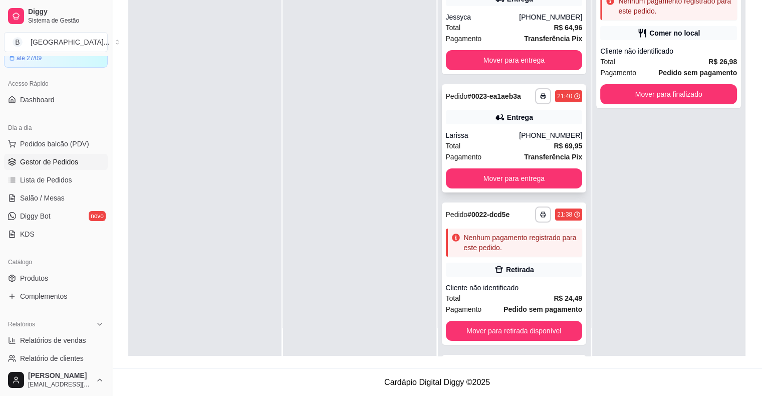
click at [512, 133] on div "Larissa" at bounding box center [483, 135] width 74 height 10
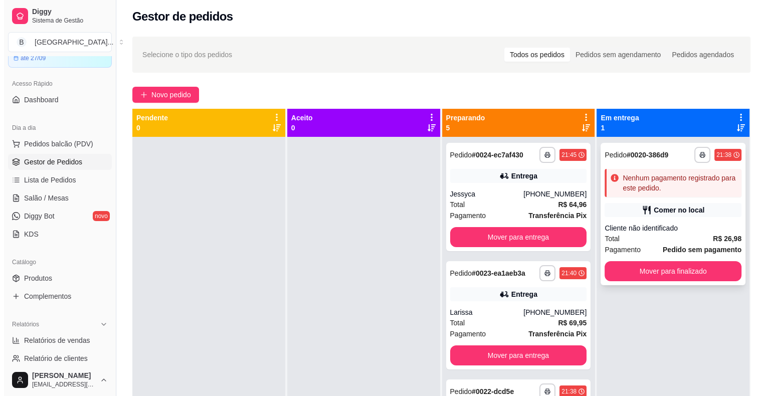
scroll to position [2, 0]
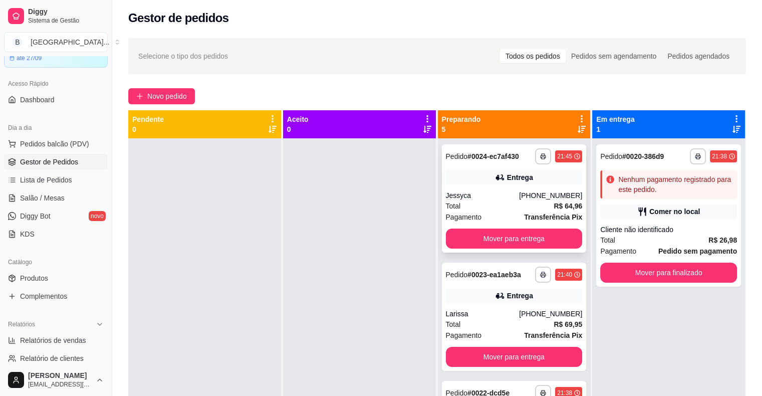
click at [460, 191] on div "Jessyca" at bounding box center [483, 195] width 74 height 10
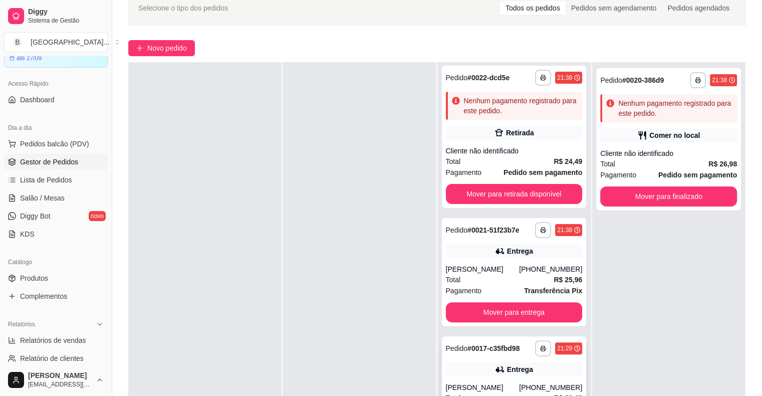
scroll to position [152, 0]
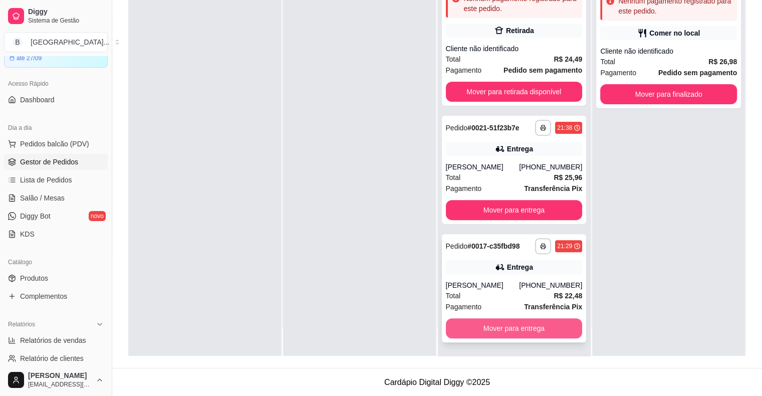
click at [481, 322] on button "Mover para entrega" at bounding box center [514, 328] width 137 height 20
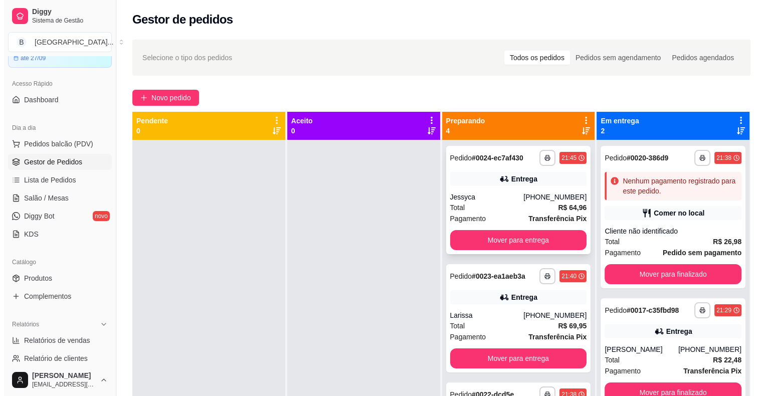
scroll to position [0, 0]
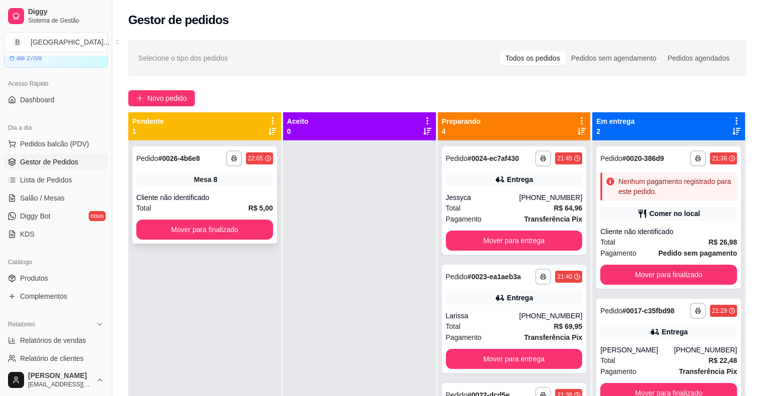
click at [187, 186] on div "Mesa 8" at bounding box center [204, 179] width 137 height 14
click at [174, 225] on button "Mover para finalizado" at bounding box center [204, 229] width 137 height 20
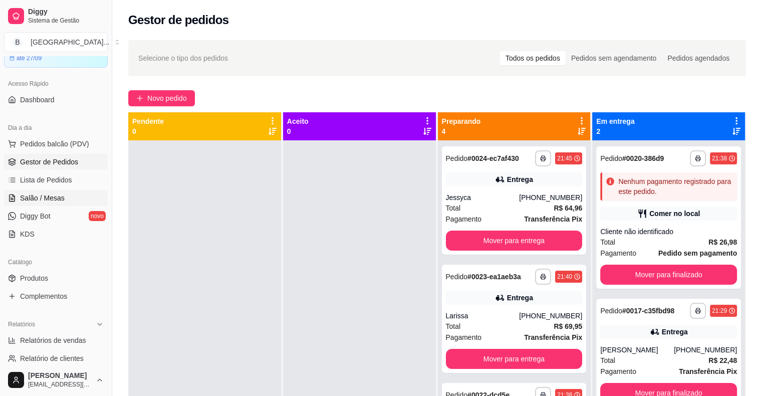
click at [44, 201] on span "Salão / Mesas" at bounding box center [42, 198] width 45 height 10
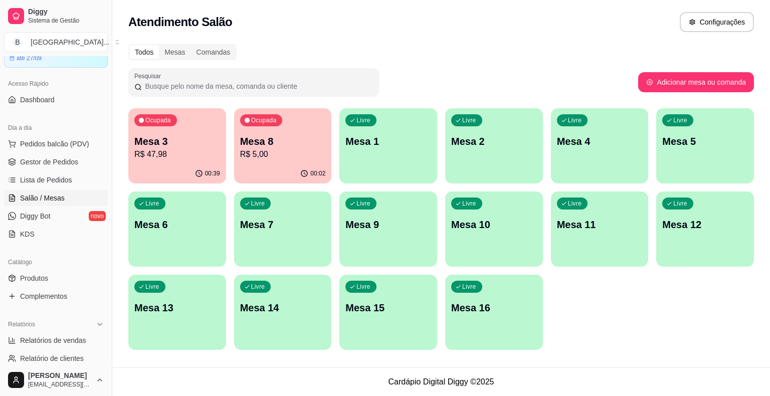
click at [184, 163] on div "Ocupada Mesa 3 R$ 47,98" at bounding box center [177, 136] width 98 height 56
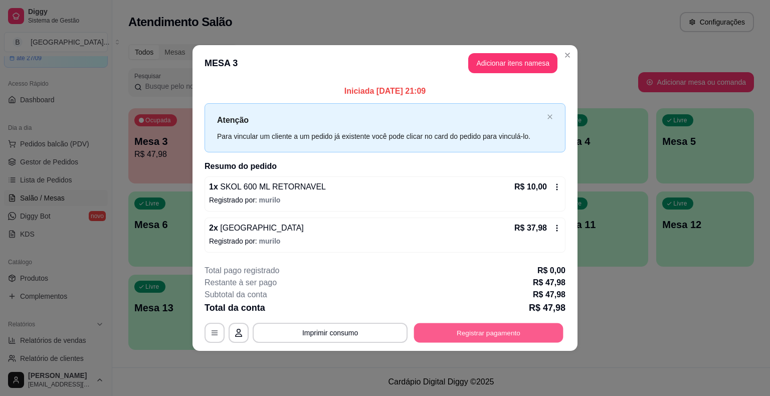
click at [471, 330] on button "Registrar pagamento" at bounding box center [488, 333] width 149 height 20
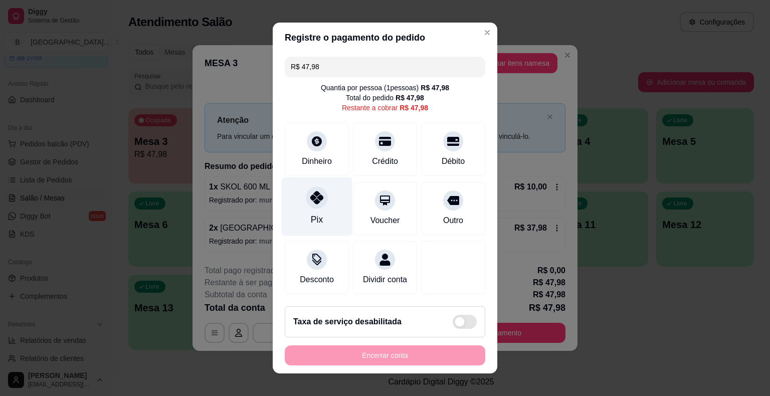
click at [334, 194] on div "Pix" at bounding box center [317, 206] width 71 height 59
type input "R$ 0,00"
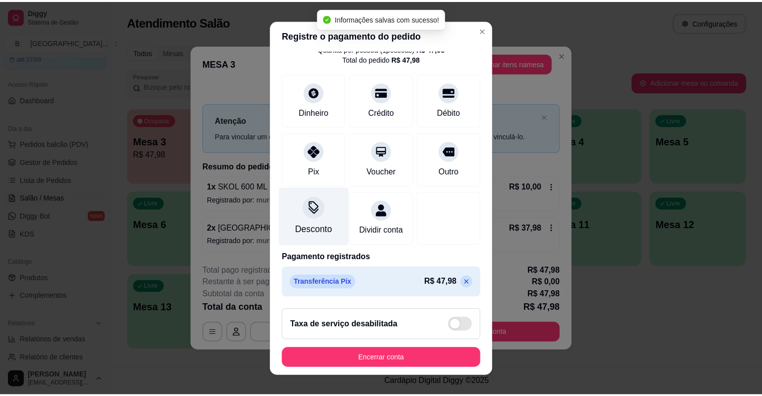
scroll to position [47, 0]
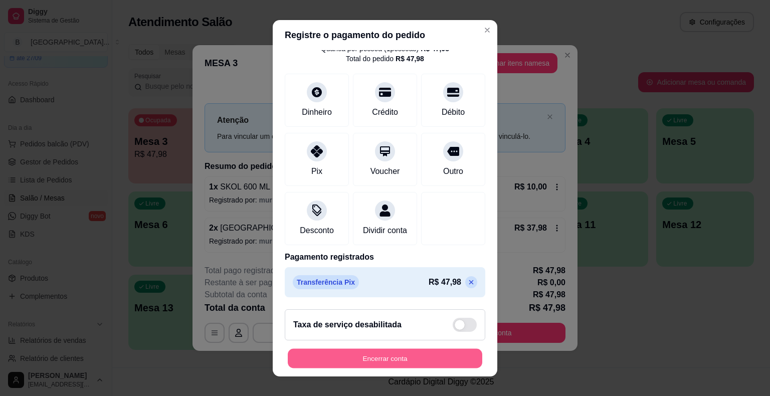
click at [374, 363] on button "Encerrar conta" at bounding box center [385, 358] width 194 height 20
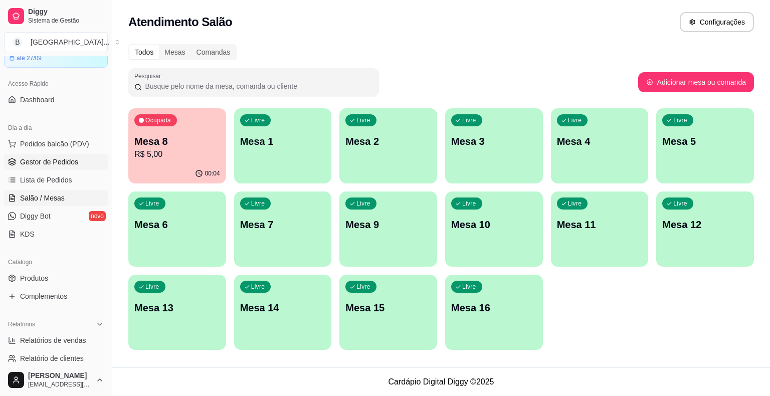
click at [58, 159] on span "Gestor de Pedidos" at bounding box center [49, 162] width 58 height 10
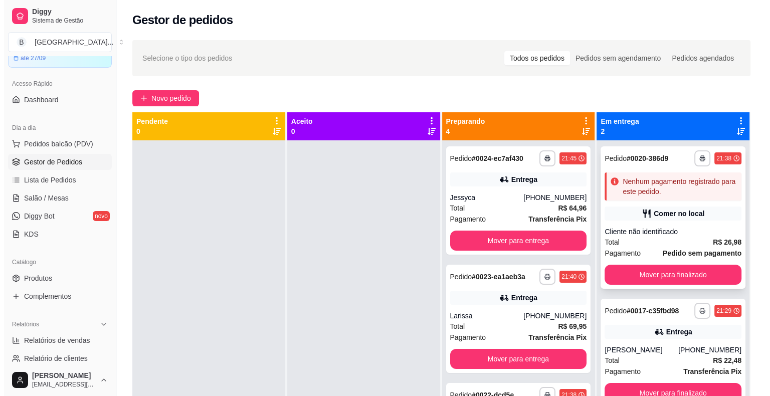
scroll to position [28, 0]
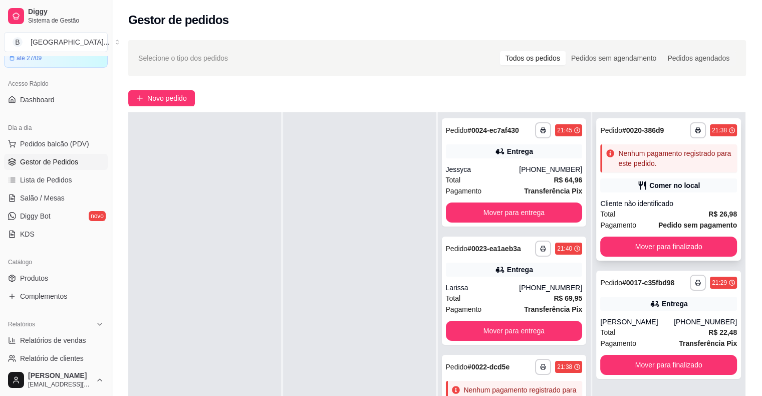
click at [688, 199] on div "Cliente não identificado" at bounding box center [668, 203] width 137 height 10
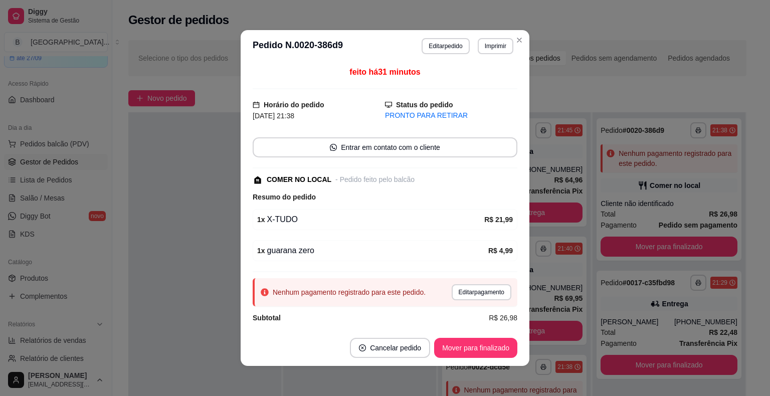
scroll to position [7, 0]
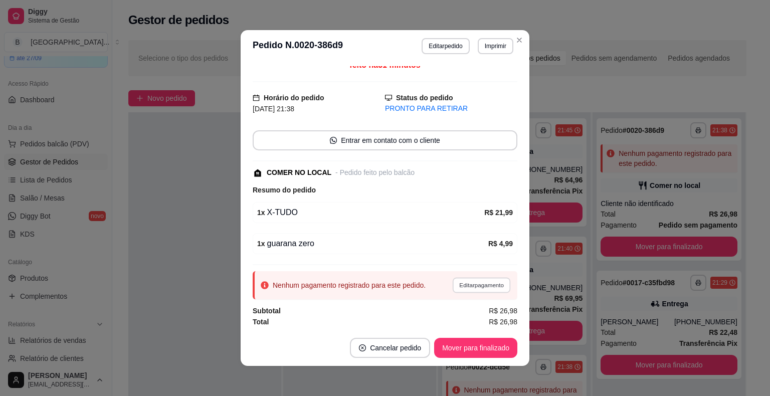
click at [455, 285] on button "Editar pagamento" at bounding box center [481, 285] width 58 height 16
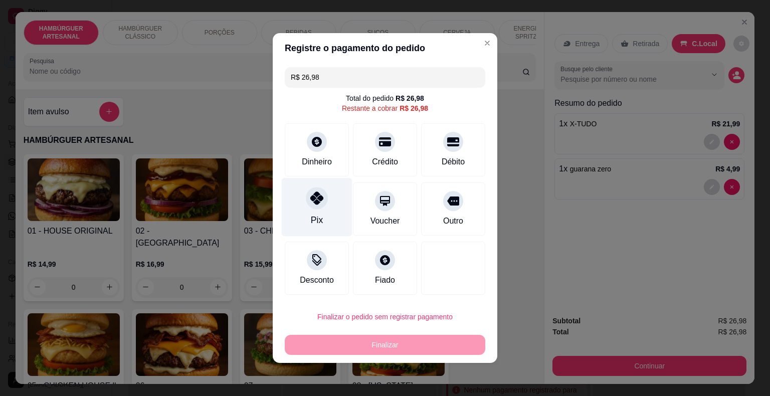
click at [303, 185] on div "Pix" at bounding box center [317, 207] width 71 height 59
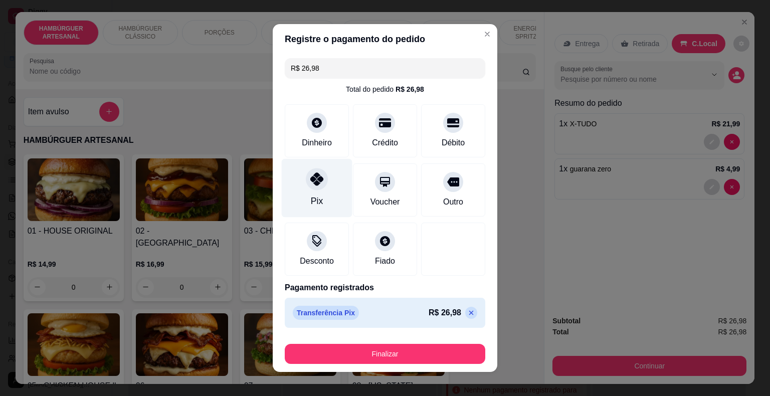
type input "R$ 0,00"
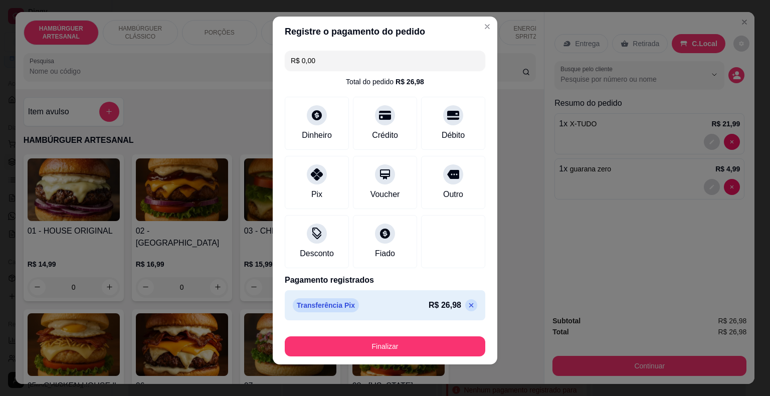
click at [352, 334] on div "Finalizar" at bounding box center [385, 344] width 200 height 24
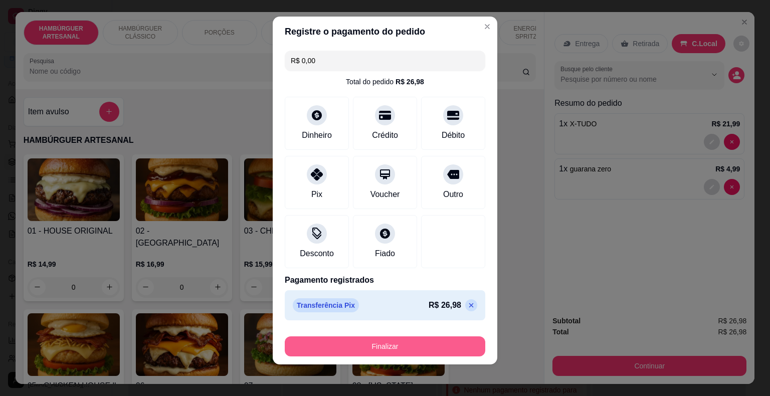
click at [347, 342] on button "Finalizar" at bounding box center [385, 346] width 200 height 20
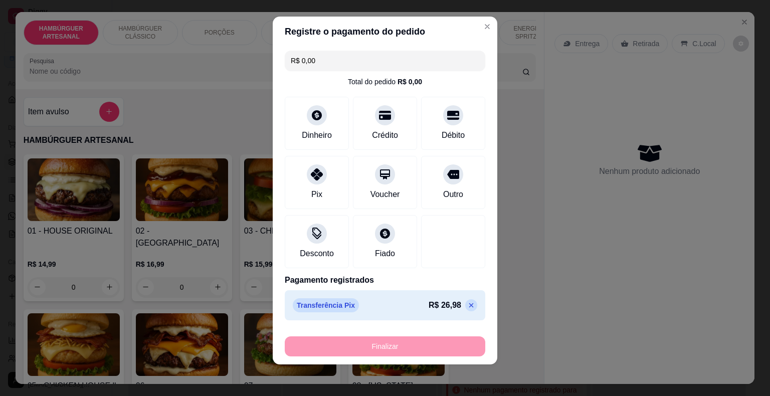
type input "0"
type input "-R$ 26,98"
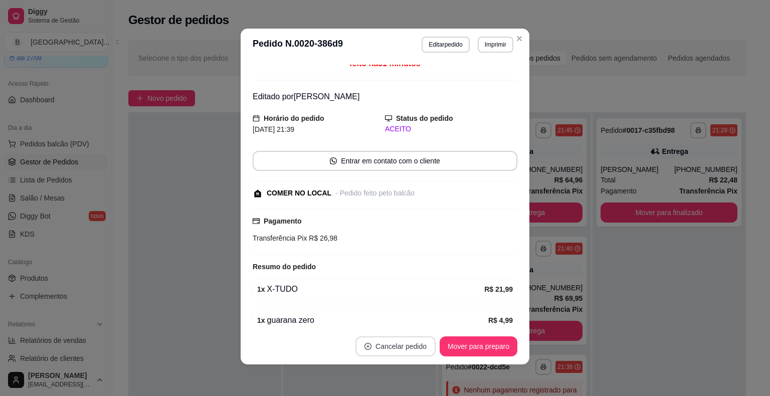
scroll to position [2, 0]
click at [467, 351] on button "Mover para preparo" at bounding box center [477, 346] width 75 height 20
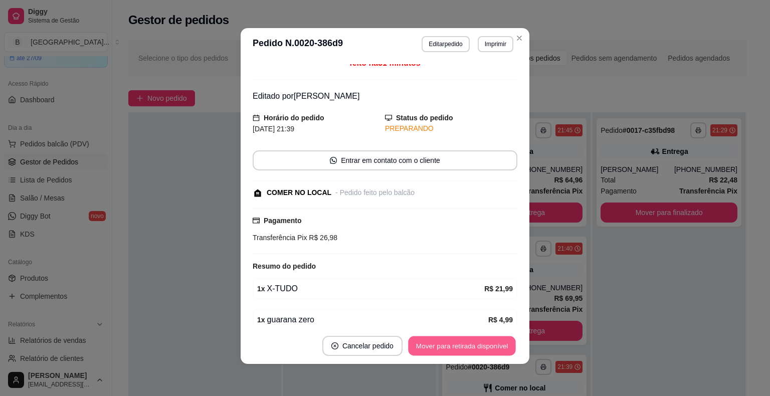
click at [469, 349] on button "Mover para retirada disponível" at bounding box center [461, 346] width 107 height 20
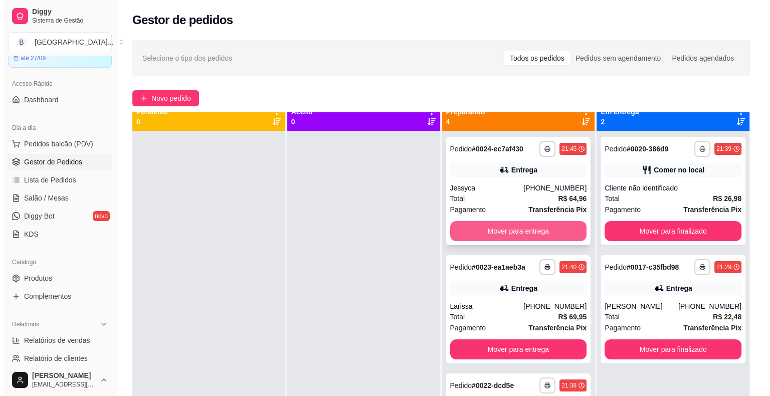
scroll to position [0, 0]
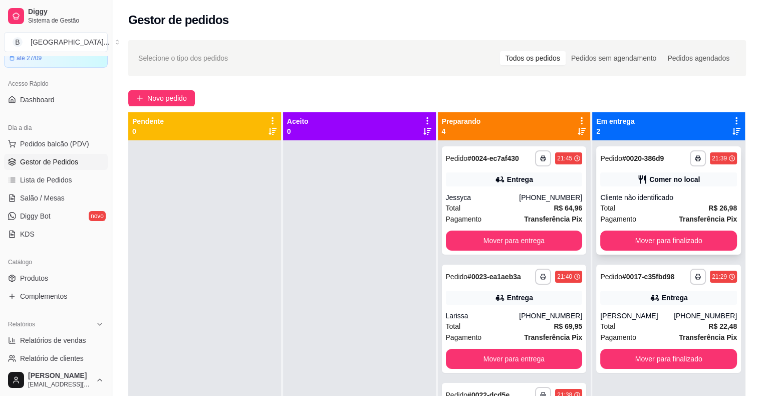
click at [618, 206] on div "Total R$ 26,98" at bounding box center [668, 207] width 137 height 11
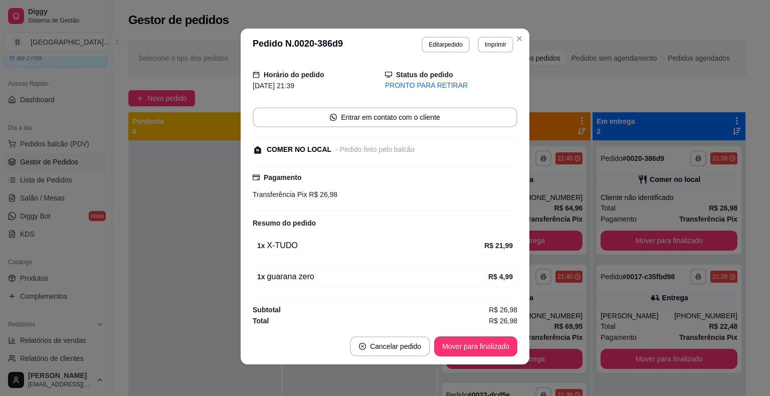
scroll to position [2, 0]
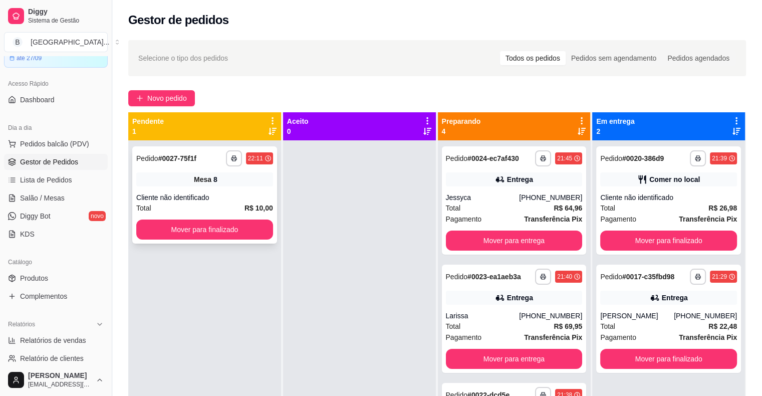
click at [218, 208] on div "Total R$ 10,00" at bounding box center [204, 207] width 137 height 11
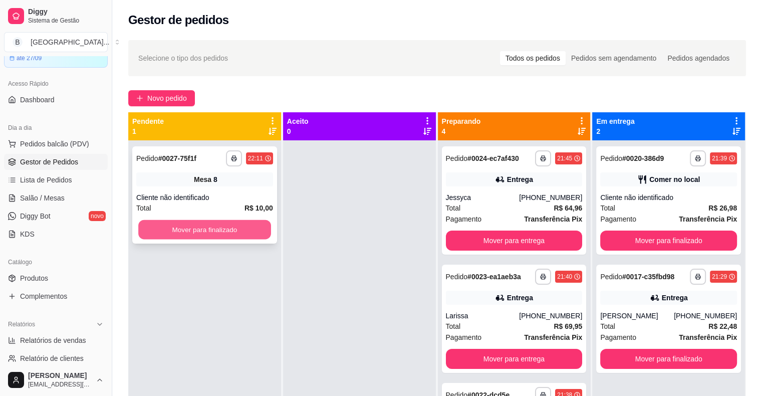
click at [214, 238] on button "Mover para finalizado" at bounding box center [204, 230] width 133 height 20
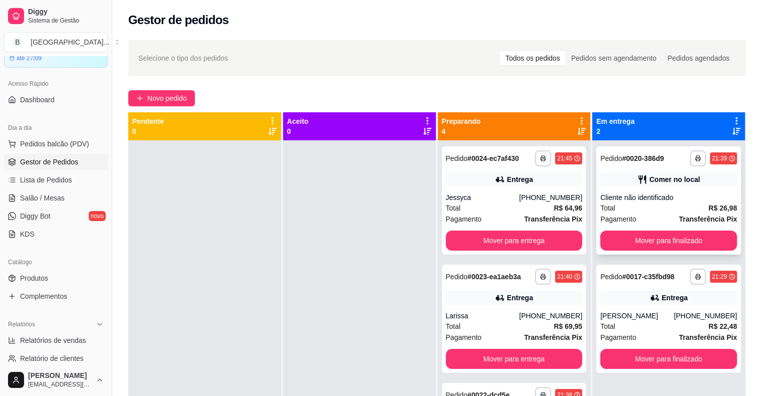
click at [634, 229] on div "**********" at bounding box center [668, 200] width 145 height 108
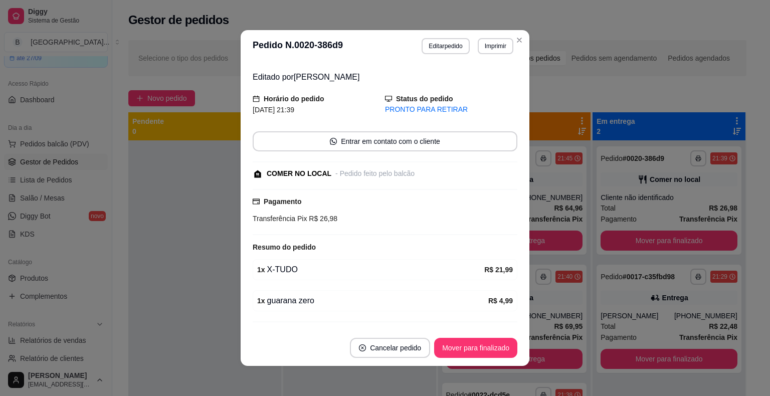
scroll to position [51, 0]
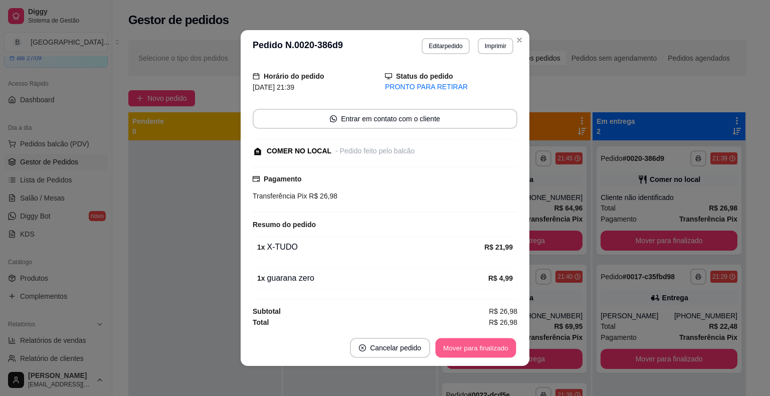
click at [467, 344] on button "Mover para finalizado" at bounding box center [475, 348] width 81 height 20
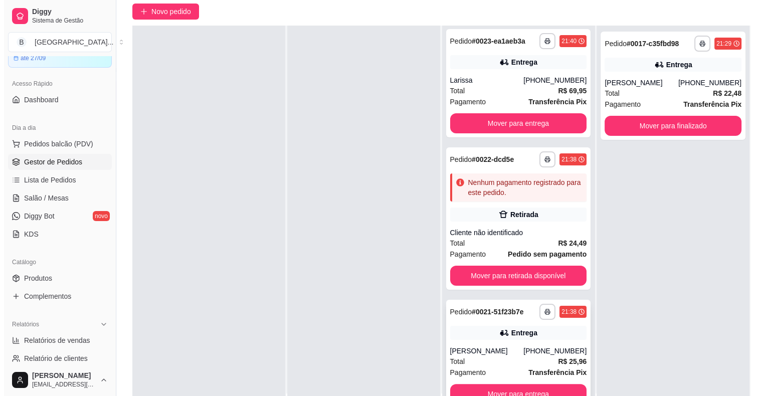
scroll to position [152, 0]
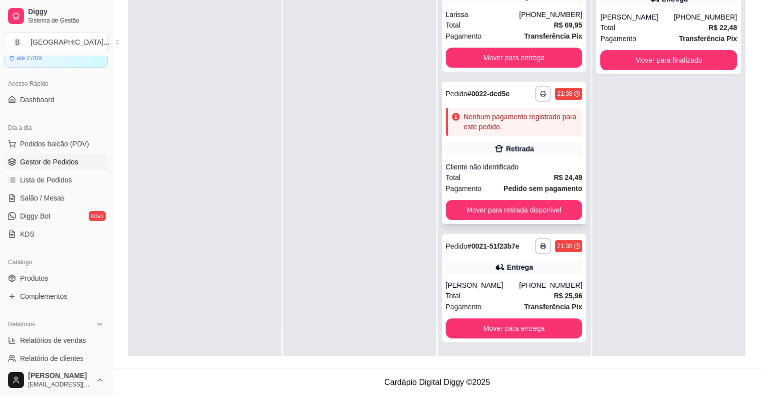
click at [503, 173] on div "Total R$ 24,49" at bounding box center [514, 177] width 137 height 11
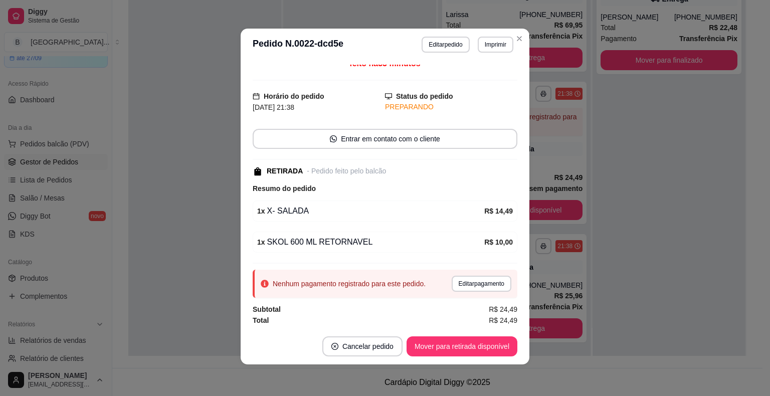
scroll to position [2, 0]
click at [429, 46] on button "Editar pedido" at bounding box center [445, 44] width 47 height 16
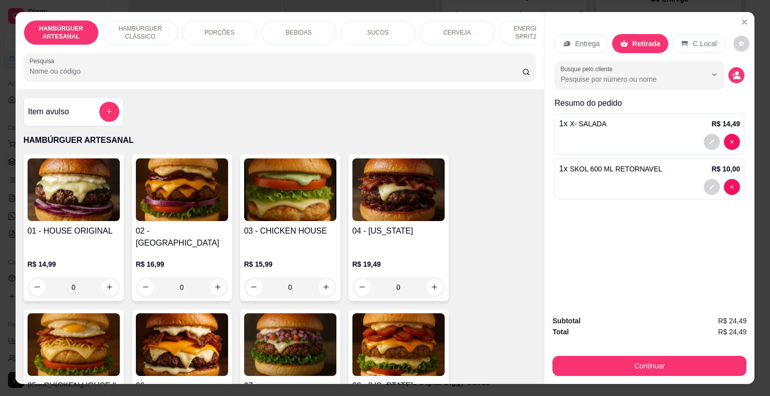
click at [306, 33] on div "BEBIDAS" at bounding box center [298, 32] width 75 height 25
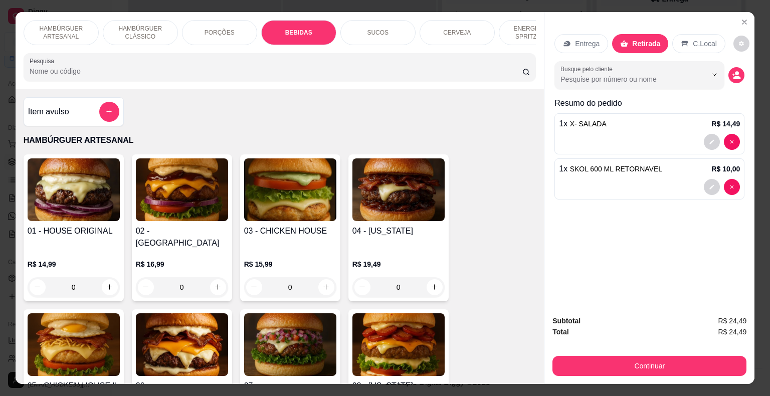
scroll to position [24, 0]
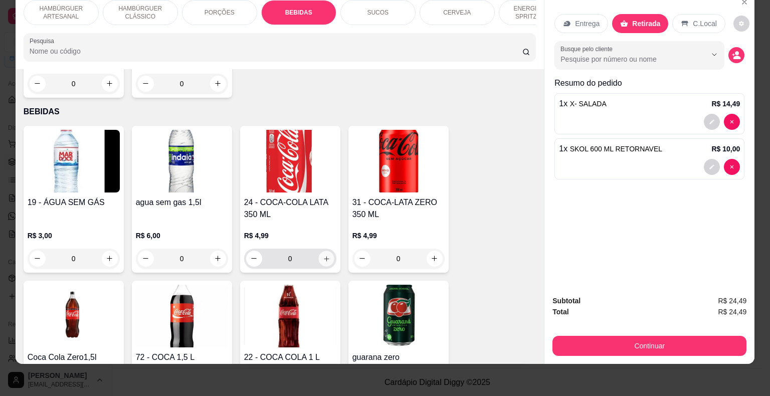
click at [329, 251] on button "increase-product-quantity" at bounding box center [326, 259] width 16 height 16
type input "1"
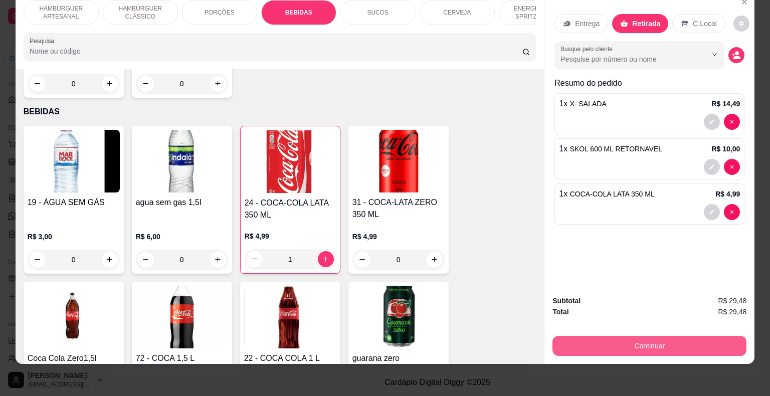
click at [634, 336] on button "Continuar" at bounding box center [649, 346] width 194 height 20
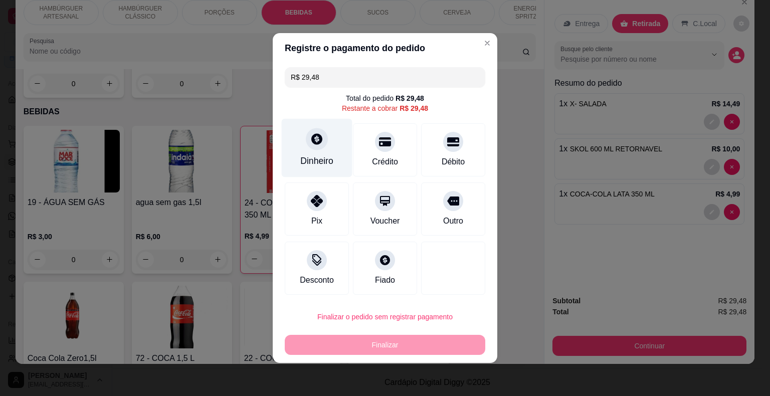
click at [303, 149] on div "Dinheiro" at bounding box center [317, 148] width 71 height 59
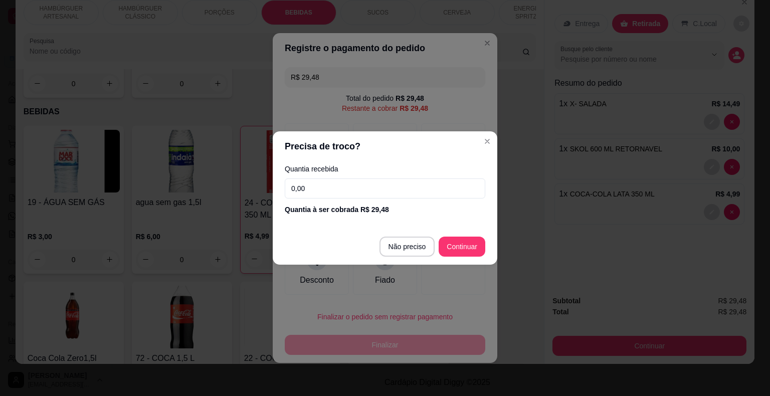
click at [384, 193] on input "0,00" at bounding box center [385, 188] width 200 height 20
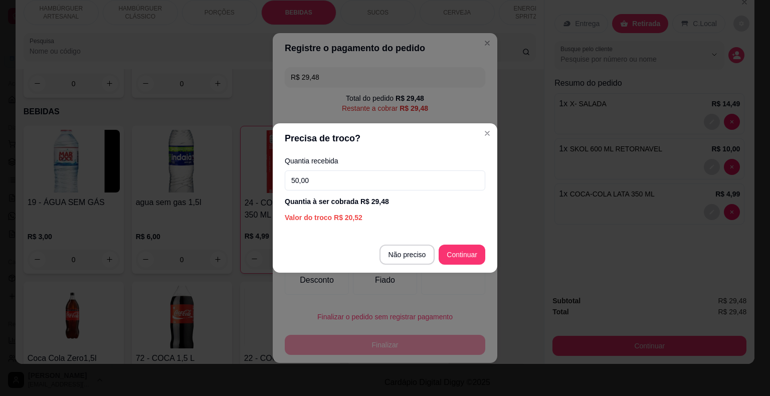
type input "50,00"
click at [462, 243] on footer "Não preciso Continuar" at bounding box center [385, 255] width 225 height 36
type input "R$ 0,00"
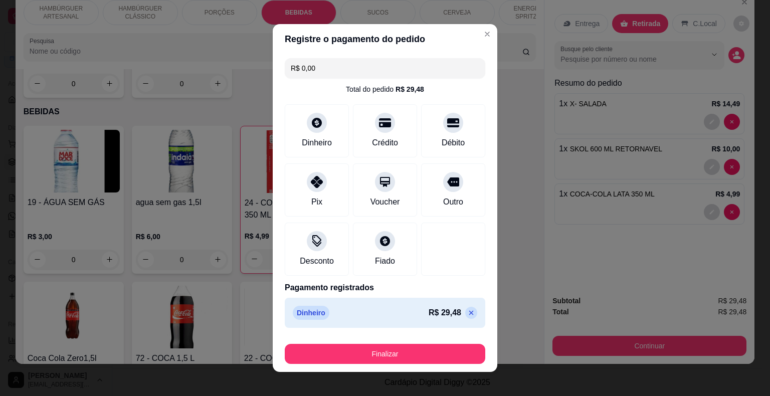
scroll to position [8, 0]
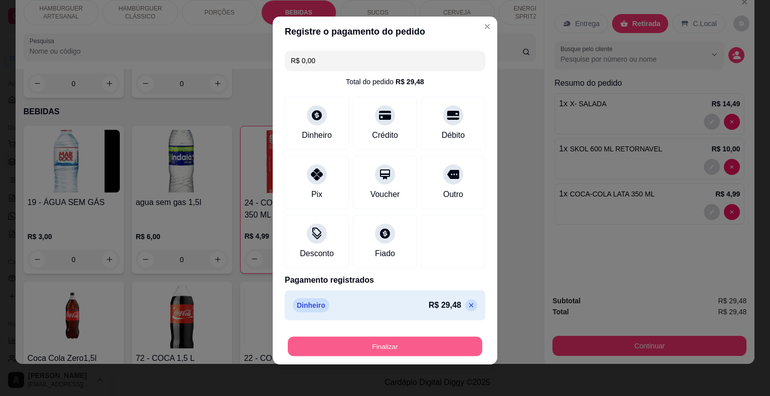
click at [396, 354] on button "Finalizar" at bounding box center [385, 347] width 194 height 20
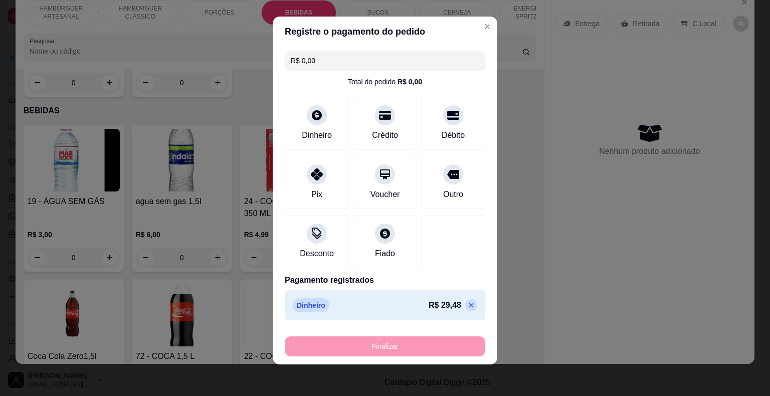
type input "0"
type input "-R$ 29,48"
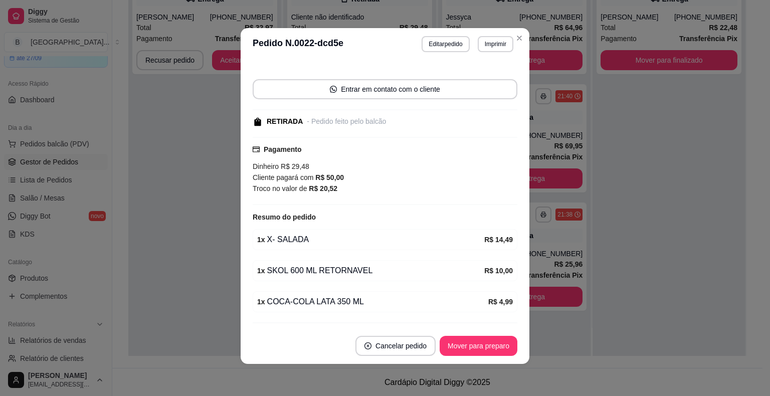
scroll to position [104, 0]
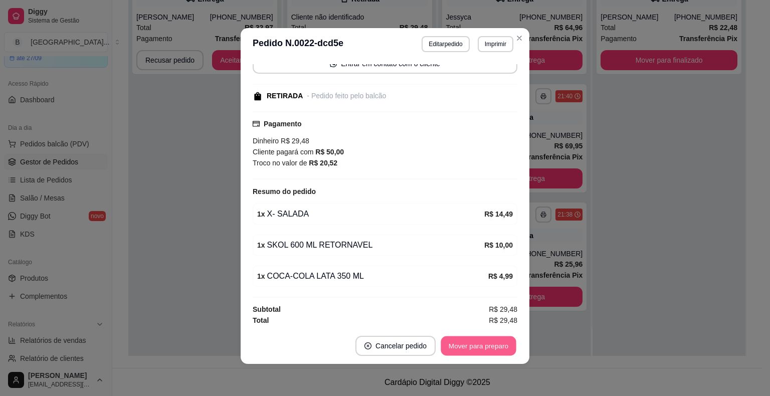
click at [483, 348] on button "Mover para preparo" at bounding box center [477, 346] width 75 height 20
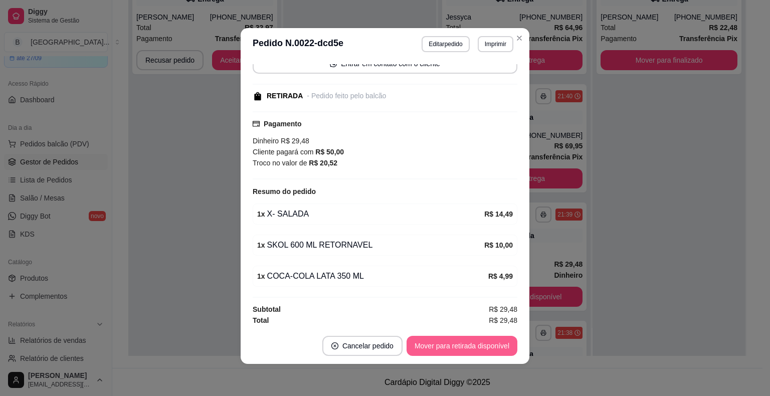
click at [483, 348] on button "Mover para retirada disponível" at bounding box center [461, 346] width 111 height 20
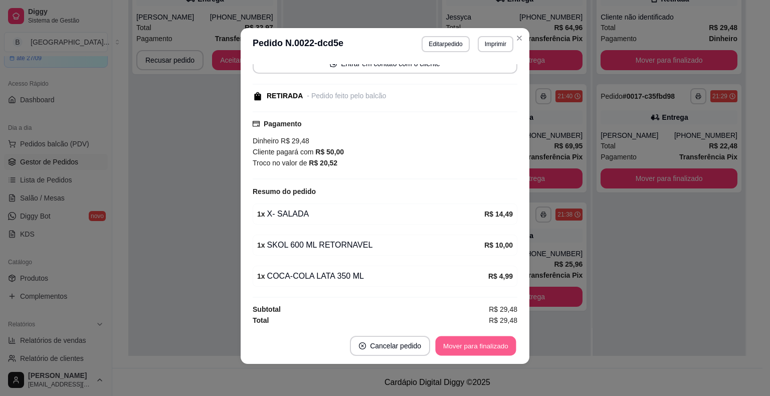
click at [483, 348] on button "Mover para finalizado" at bounding box center [475, 346] width 81 height 20
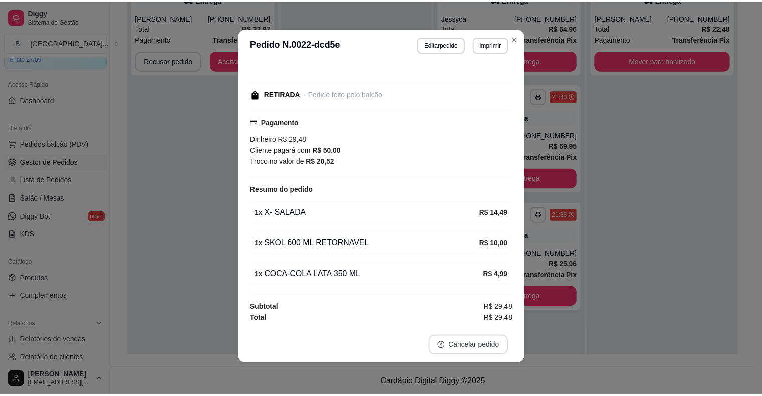
scroll to position [51, 0]
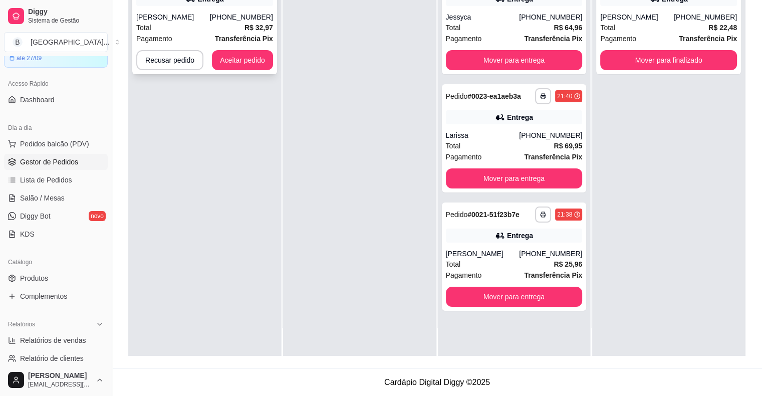
click at [218, 36] on strong "Transferência Pix" at bounding box center [244, 39] width 58 height 8
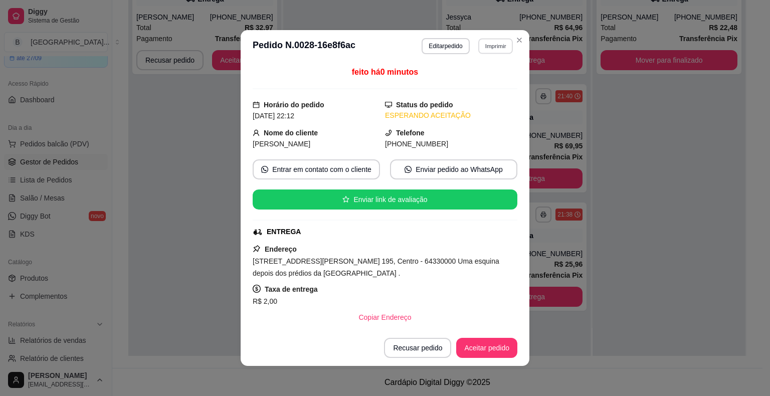
click at [483, 44] on button "Imprimir" at bounding box center [495, 46] width 35 height 16
click at [495, 74] on button "IMPRESSORA" at bounding box center [473, 82] width 70 height 16
click at [483, 347] on button "Aceitar pedido" at bounding box center [486, 348] width 59 height 20
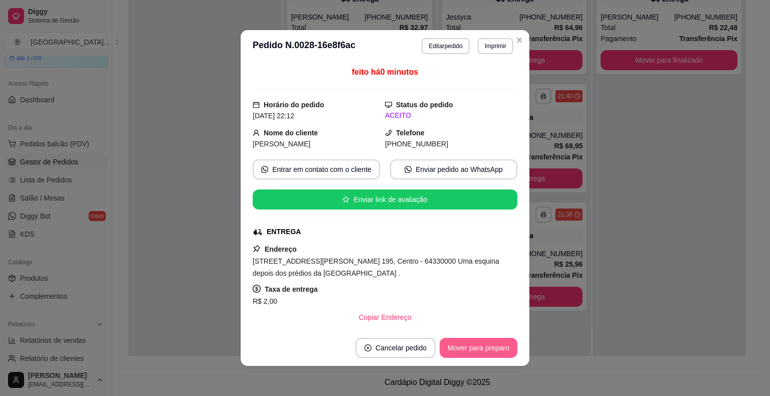
click at [481, 347] on button "Mover para preparo" at bounding box center [478, 348] width 78 height 20
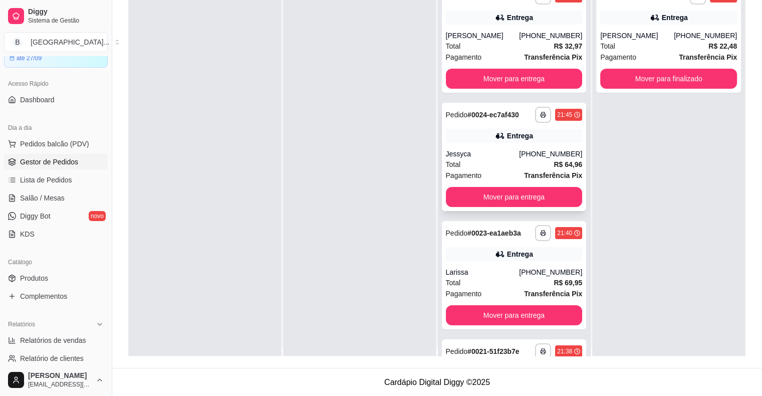
scroll to position [0, 0]
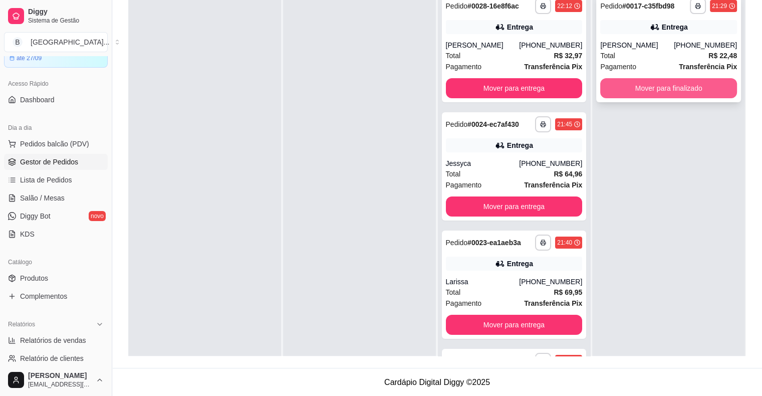
click at [676, 85] on button "Mover para finalizado" at bounding box center [668, 88] width 137 height 20
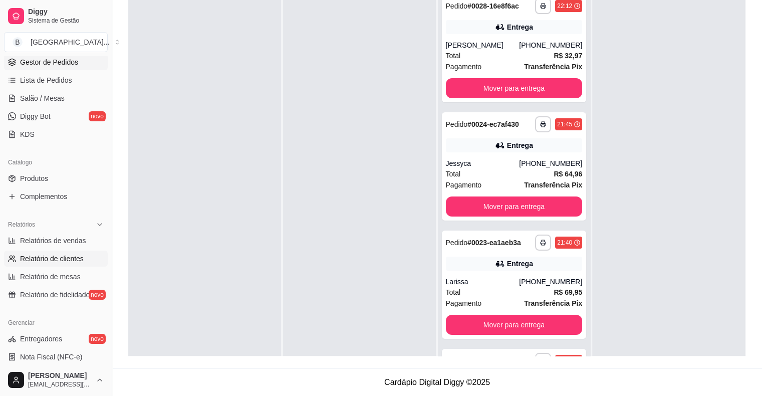
scroll to position [150, 0]
click at [61, 238] on span "Relatórios de vendas" at bounding box center [53, 240] width 66 height 10
select select "ALL"
select select "0"
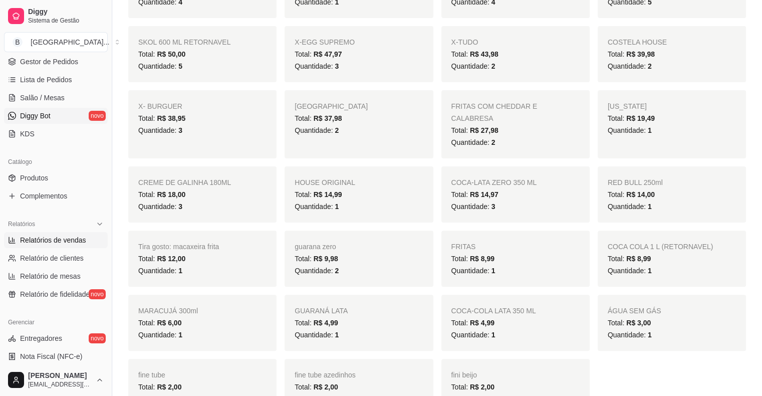
scroll to position [50, 0]
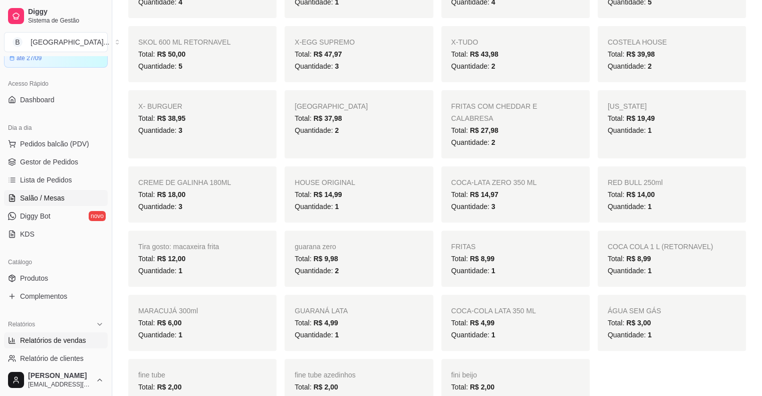
click at [46, 193] on span "Salão / Mesas" at bounding box center [42, 198] width 45 height 10
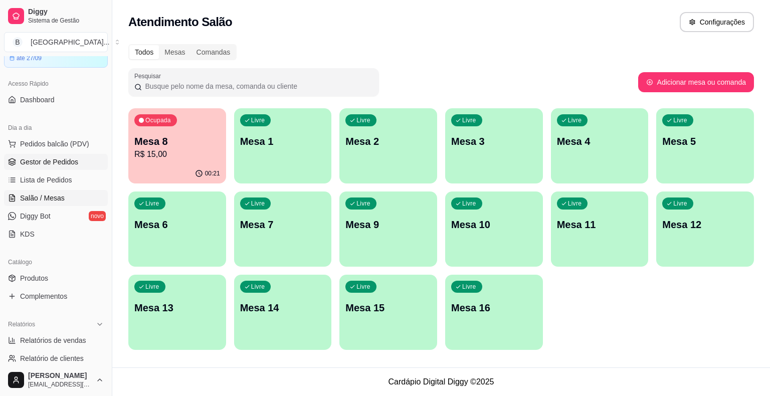
click at [72, 166] on link "Gestor de Pedidos" at bounding box center [56, 162] width 104 height 16
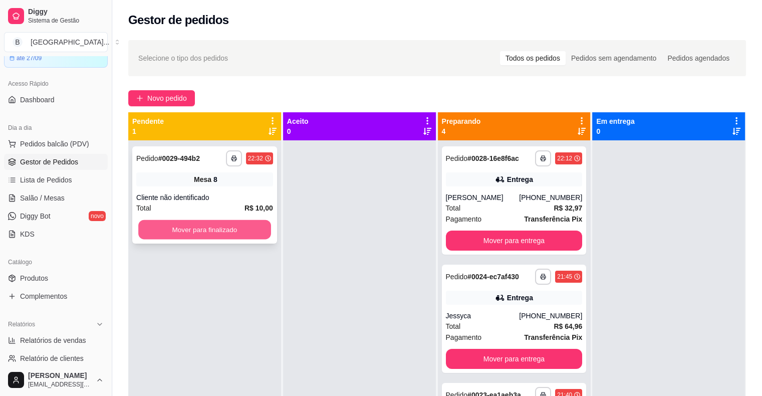
click at [182, 234] on button "Mover para finalizado" at bounding box center [204, 230] width 133 height 20
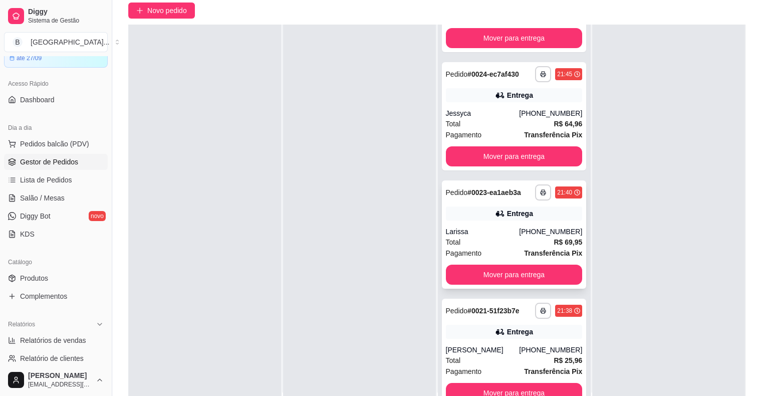
scroll to position [152, 0]
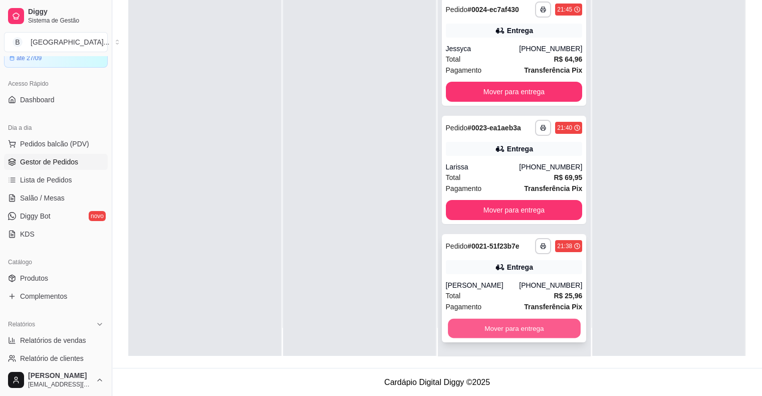
click at [538, 321] on button "Mover para entrega" at bounding box center [514, 329] width 133 height 20
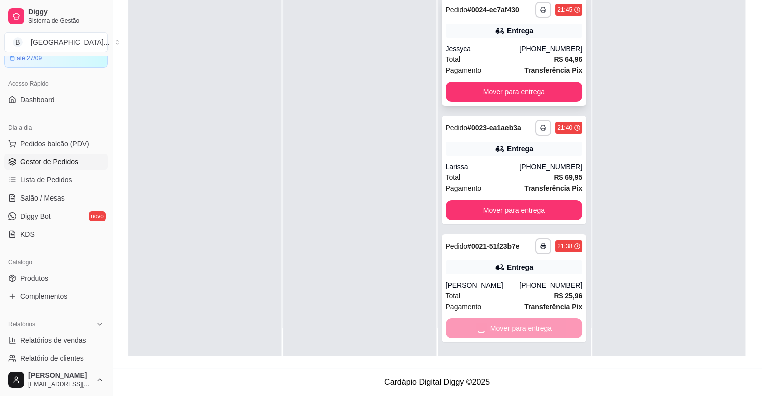
scroll to position [0, 0]
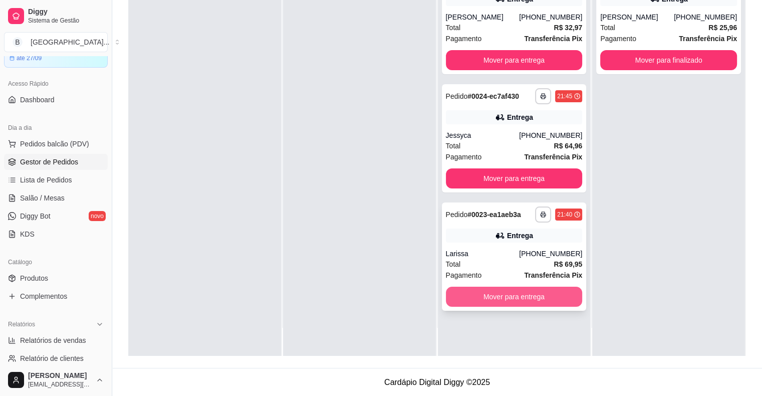
click at [483, 292] on button "Mover para entrega" at bounding box center [514, 297] width 137 height 20
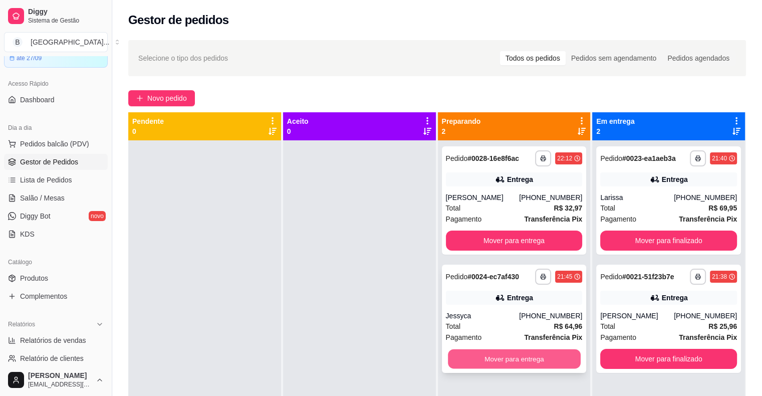
click at [497, 358] on button "Mover para entrega" at bounding box center [514, 359] width 133 height 20
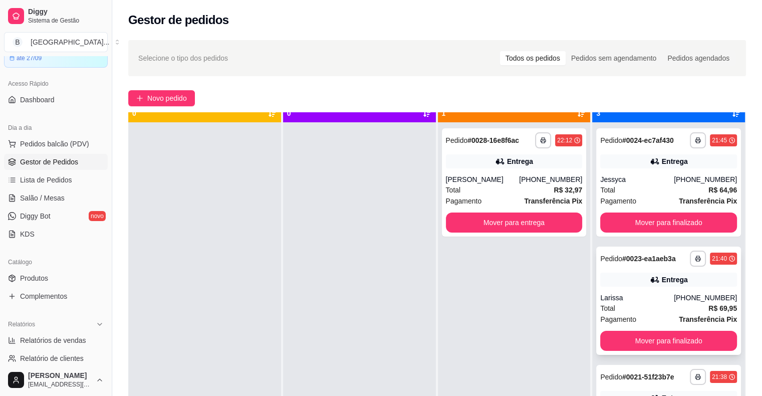
scroll to position [28, 0]
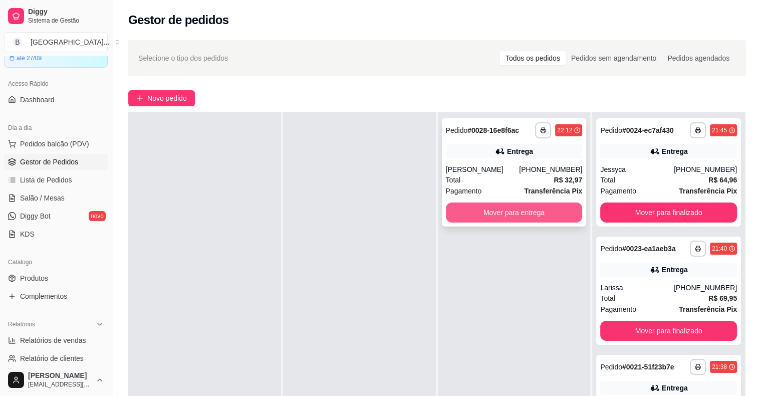
click at [509, 210] on button "Mover para entrega" at bounding box center [514, 212] width 137 height 20
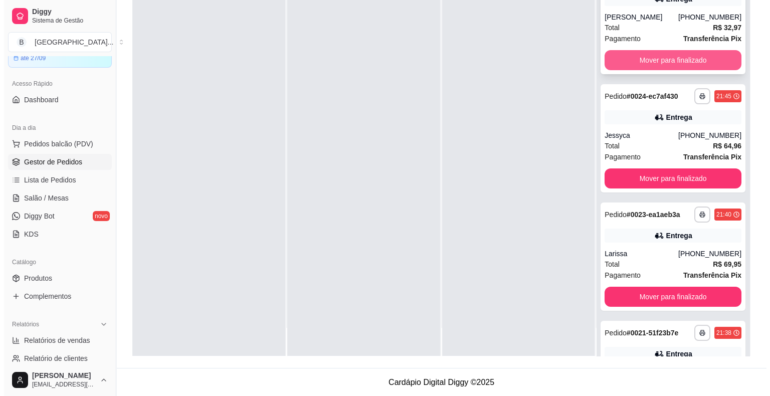
scroll to position [0, 0]
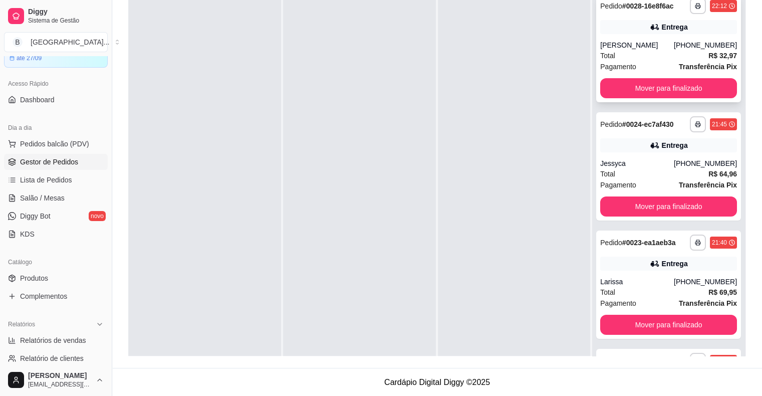
click at [654, 62] on div "Pagamento Transferência Pix" at bounding box center [668, 66] width 137 height 11
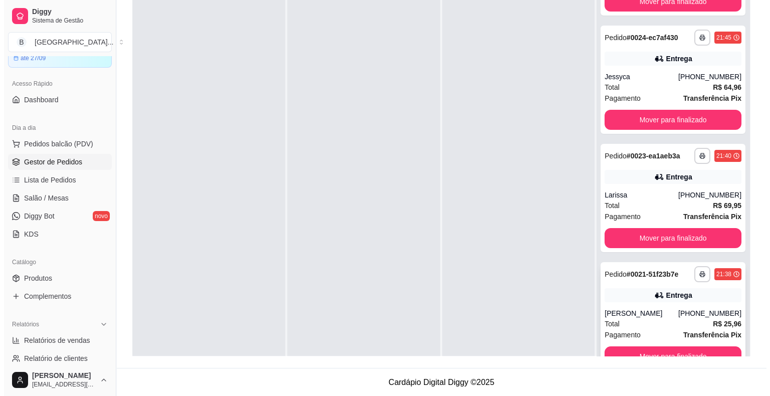
scroll to position [28, 0]
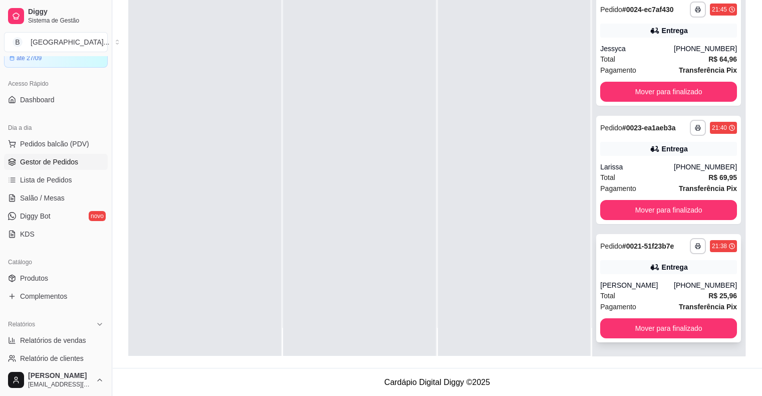
click at [630, 280] on div "[PERSON_NAME]" at bounding box center [637, 285] width 74 height 10
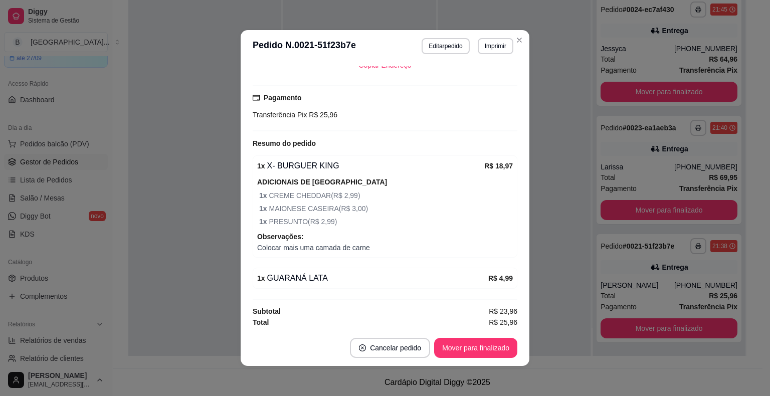
scroll to position [253, 0]
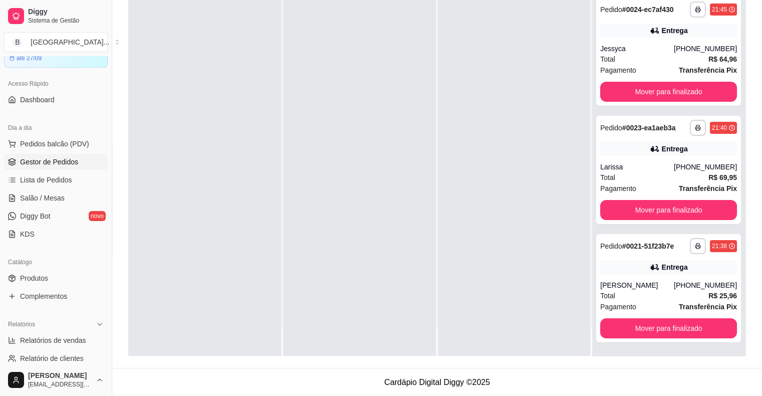
click at [608, 160] on div "**********" at bounding box center [668, 170] width 145 height 108
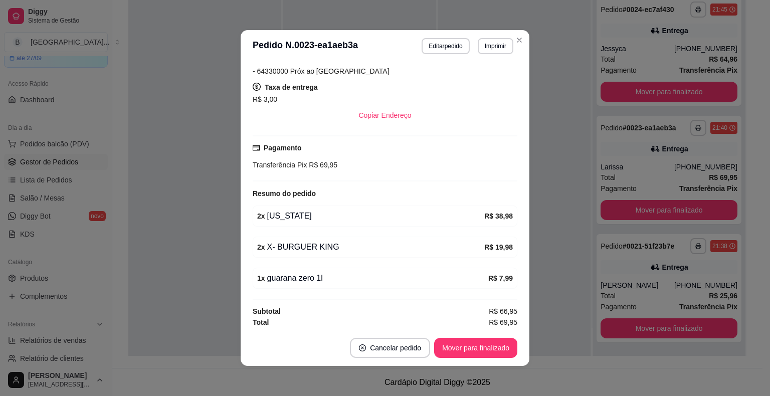
scroll to position [2, 0]
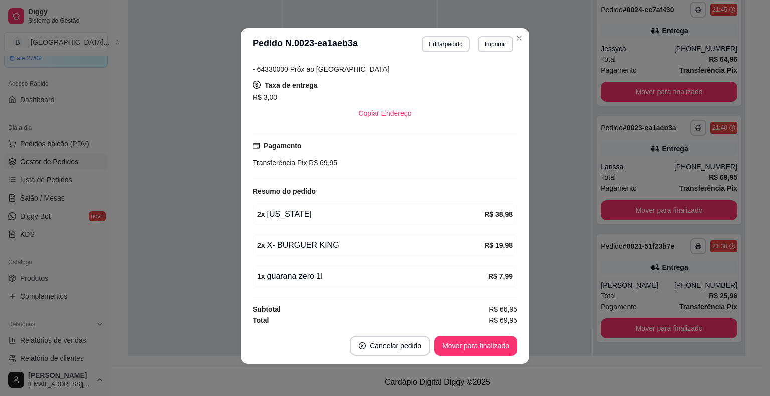
click at [621, 160] on div "**********" at bounding box center [668, 170] width 145 height 108
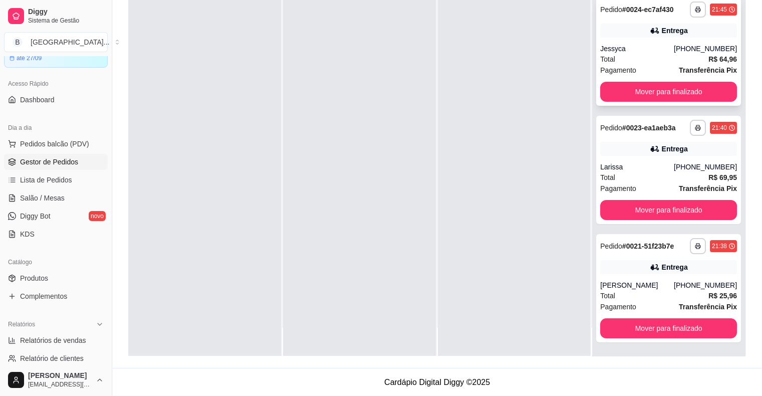
click at [613, 59] on div "Total R$ 64,96" at bounding box center [668, 59] width 137 height 11
click at [634, 162] on div "Larissa" at bounding box center [637, 167] width 74 height 10
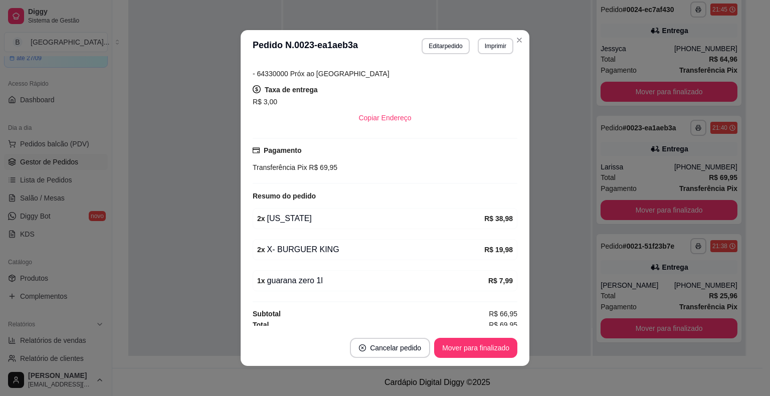
scroll to position [202, 0]
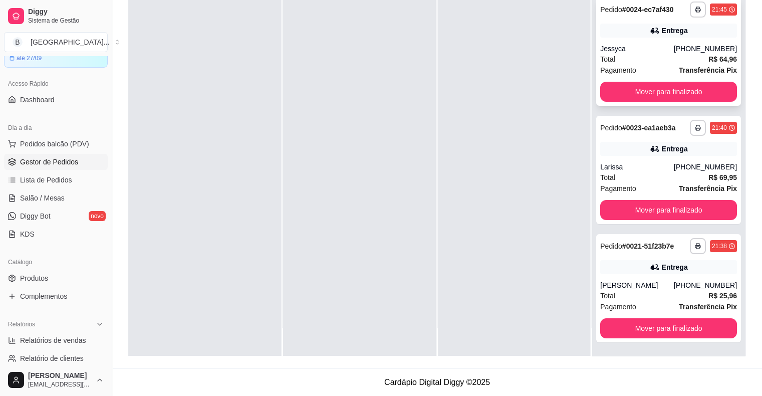
click at [634, 48] on div "Jessyca" at bounding box center [637, 49] width 74 height 10
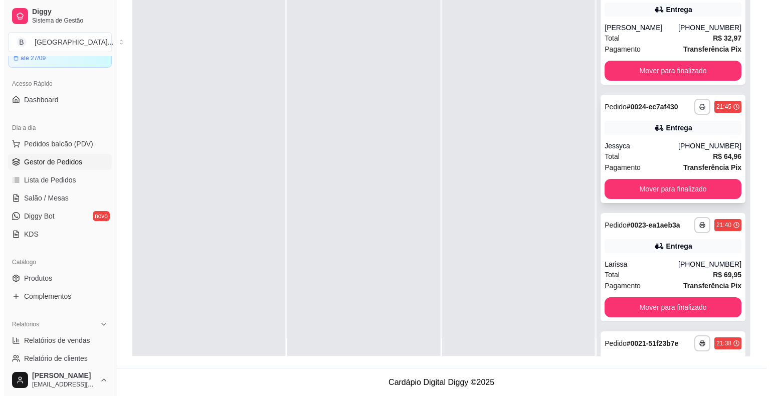
scroll to position [0, 0]
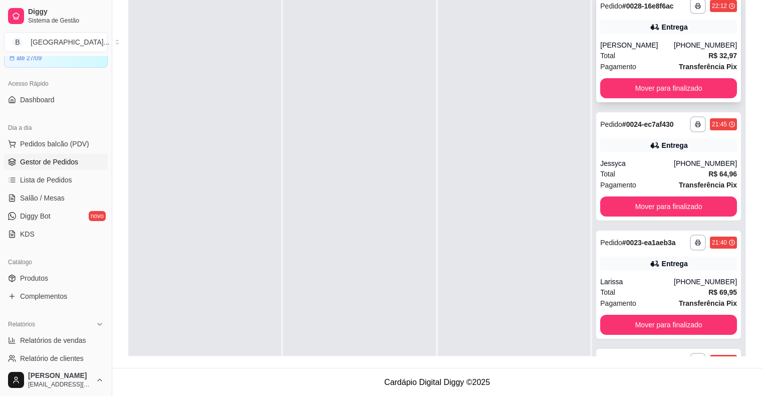
click at [632, 55] on div "Total R$ 32,97" at bounding box center [668, 55] width 137 height 11
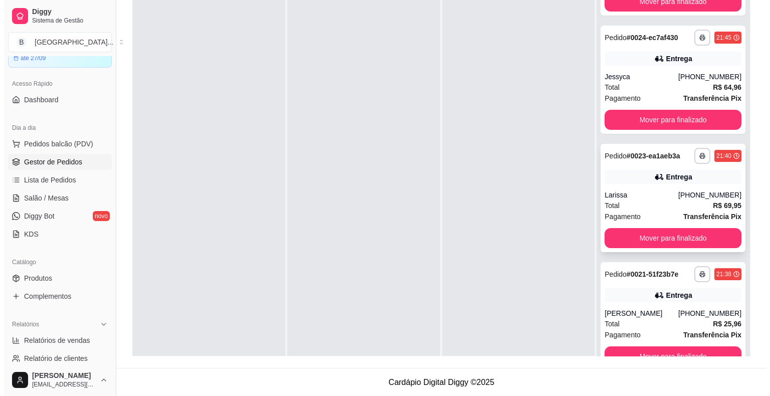
scroll to position [28, 0]
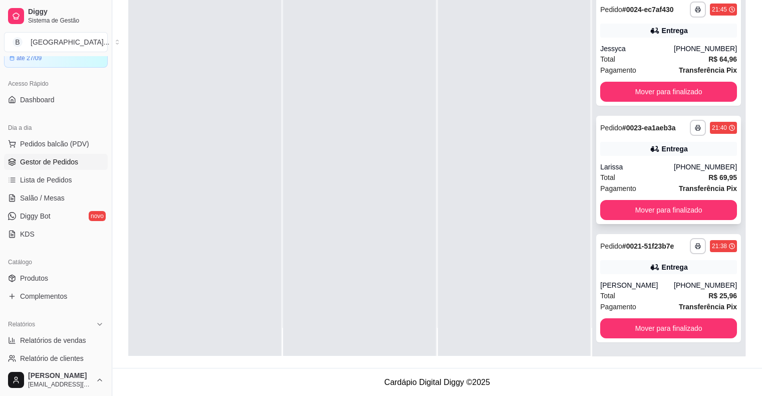
click at [622, 162] on div "Larissa" at bounding box center [637, 167] width 74 height 10
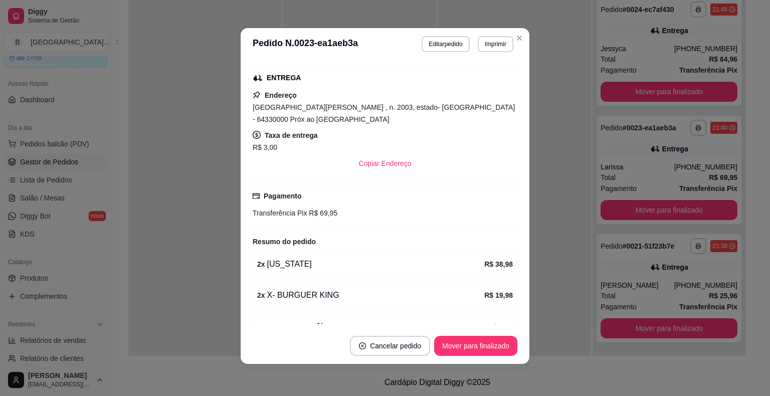
scroll to position [202, 0]
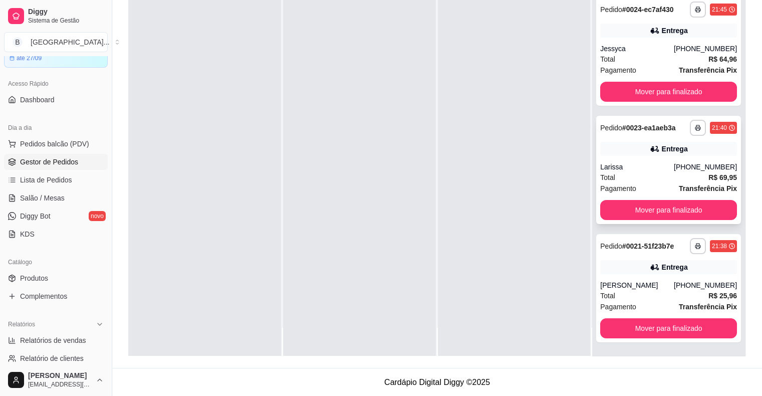
click at [641, 164] on div "Larissa" at bounding box center [637, 167] width 74 height 10
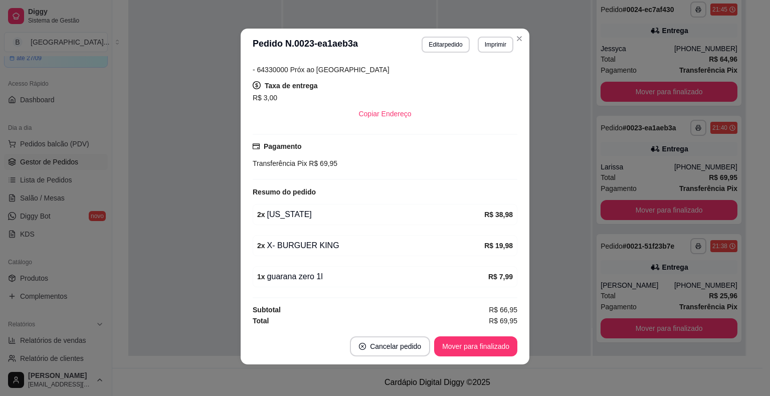
scroll to position [2, 0]
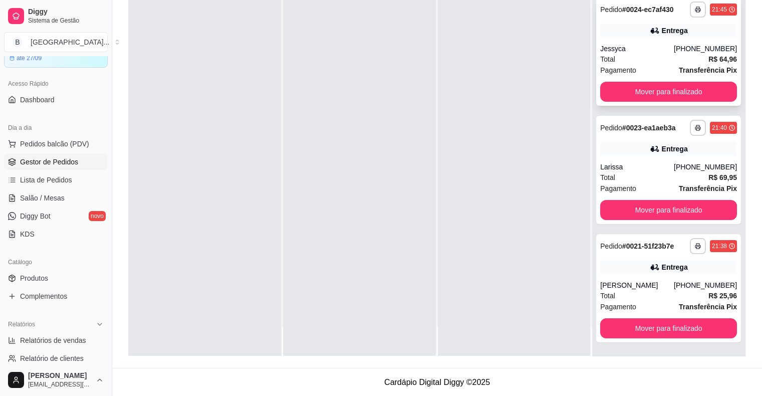
click at [622, 53] on div "Jessyca" at bounding box center [637, 49] width 74 height 10
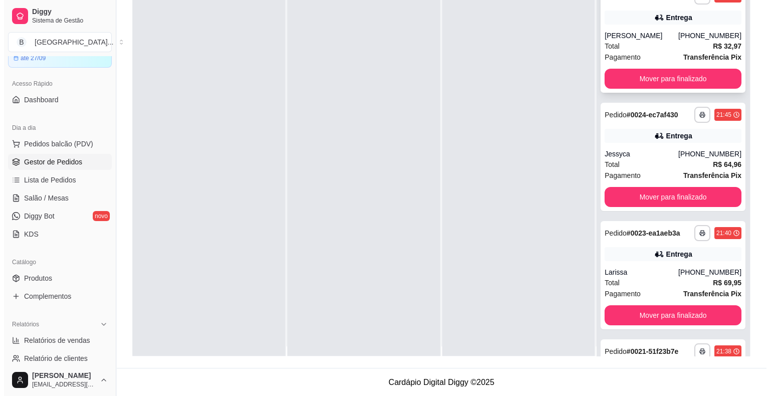
scroll to position [0, 0]
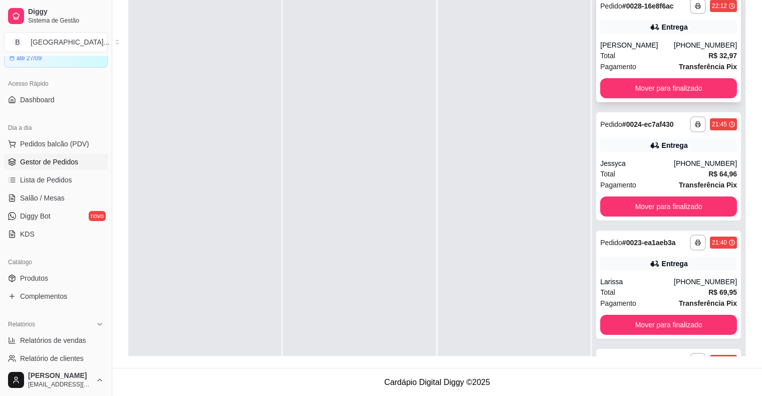
click at [637, 40] on div "[PERSON_NAME]" at bounding box center [637, 45] width 74 height 10
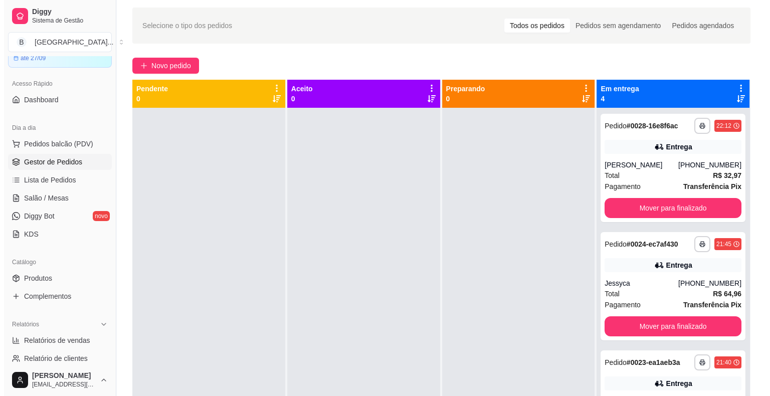
scroll to position [2, 0]
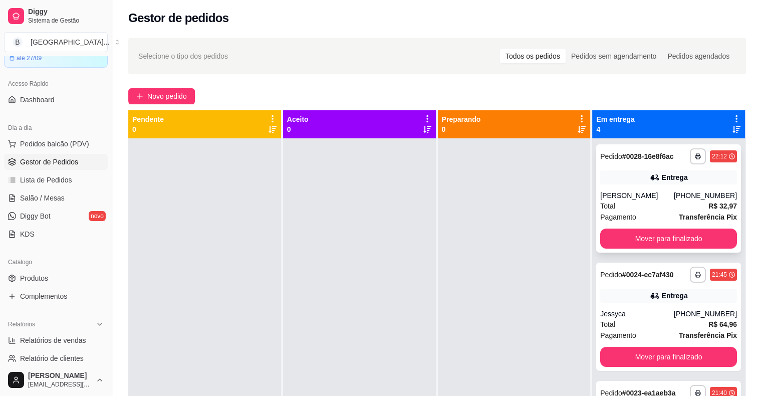
click at [639, 191] on div "[PERSON_NAME]" at bounding box center [637, 195] width 74 height 10
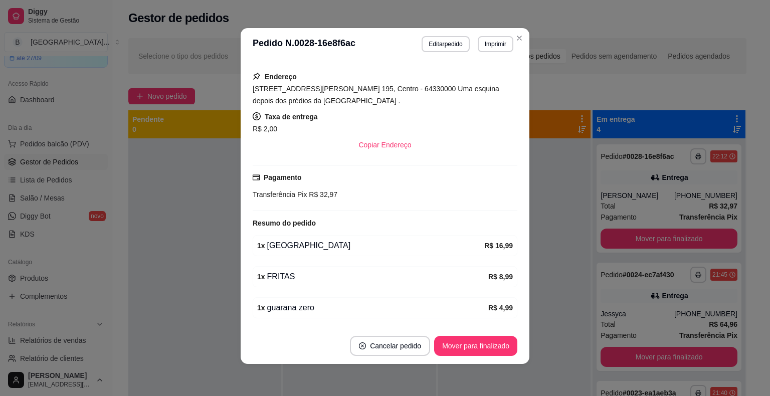
scroll to position [202, 0]
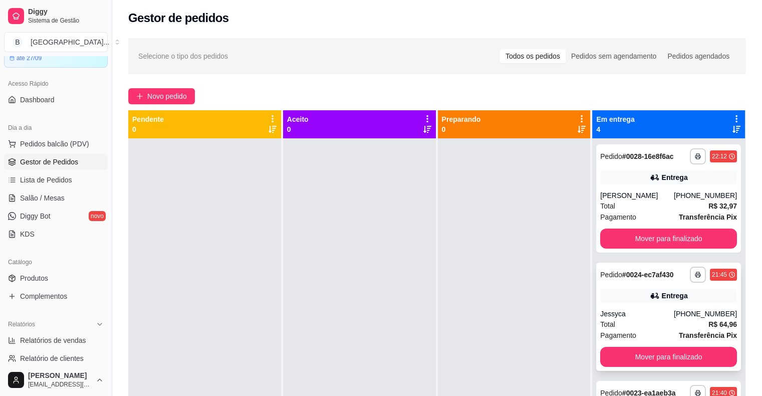
click at [635, 310] on div "Jessyca" at bounding box center [637, 314] width 74 height 10
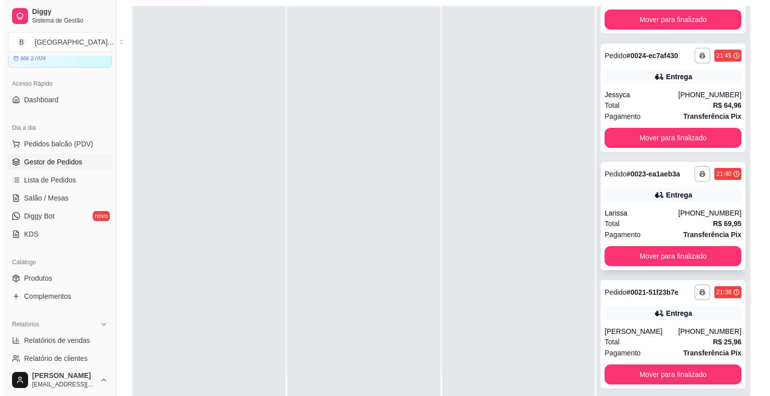
scroll to position [152, 0]
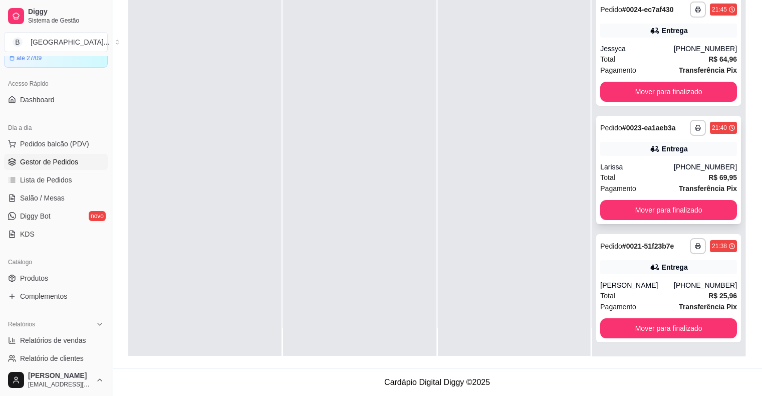
click at [645, 168] on div "Larissa" at bounding box center [637, 167] width 74 height 10
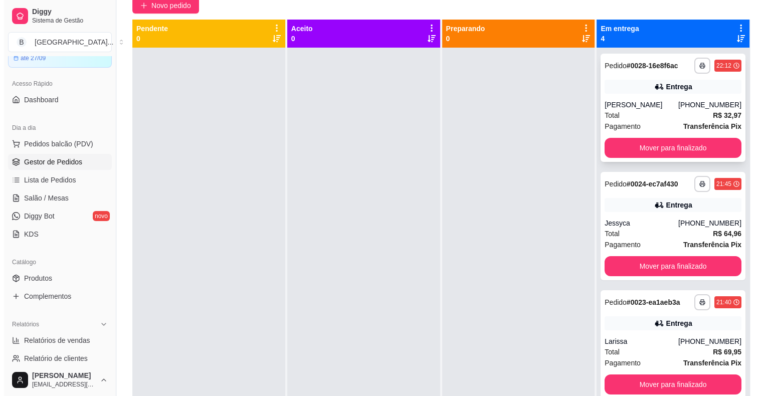
scroll to position [52, 0]
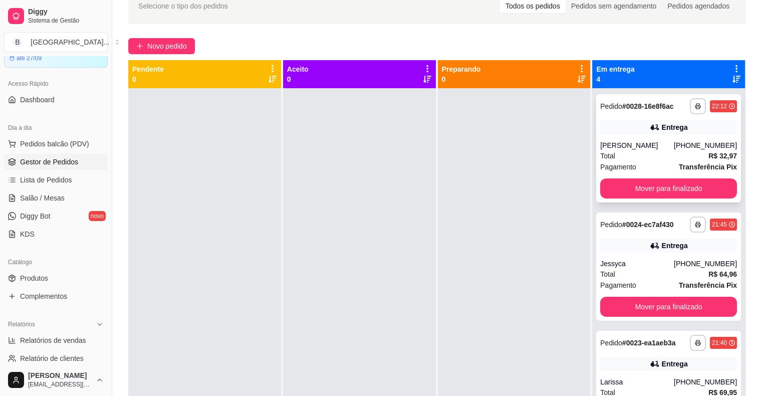
click at [638, 148] on div "[PERSON_NAME]" at bounding box center [637, 145] width 74 height 10
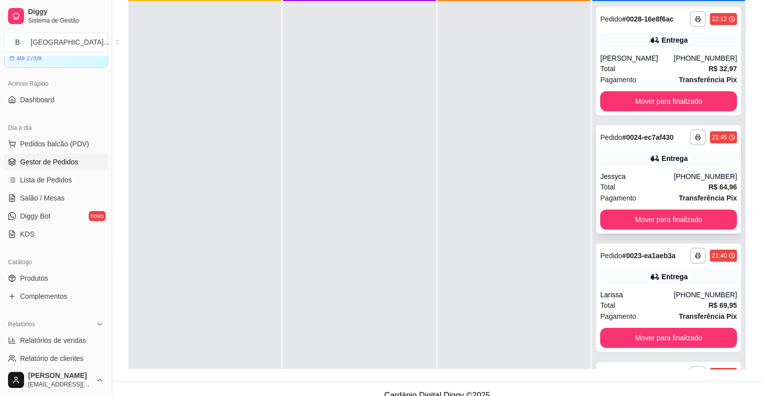
scroll to position [0, 0]
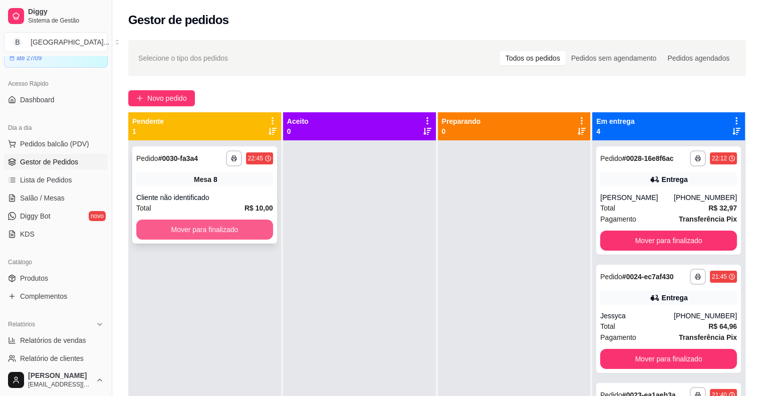
click at [223, 228] on button "Mover para finalizado" at bounding box center [204, 229] width 137 height 20
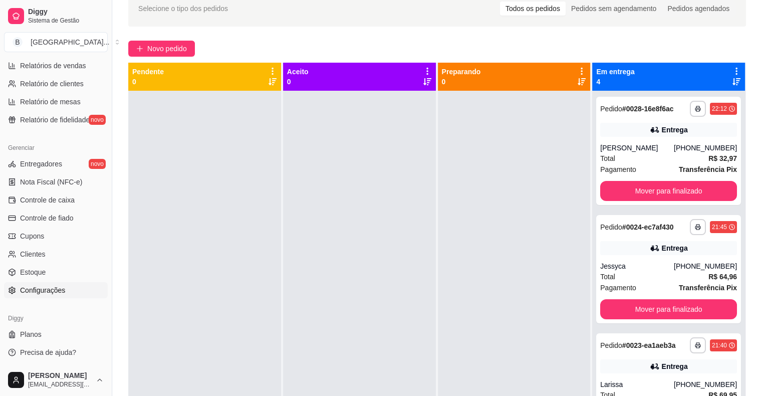
scroll to position [50, 0]
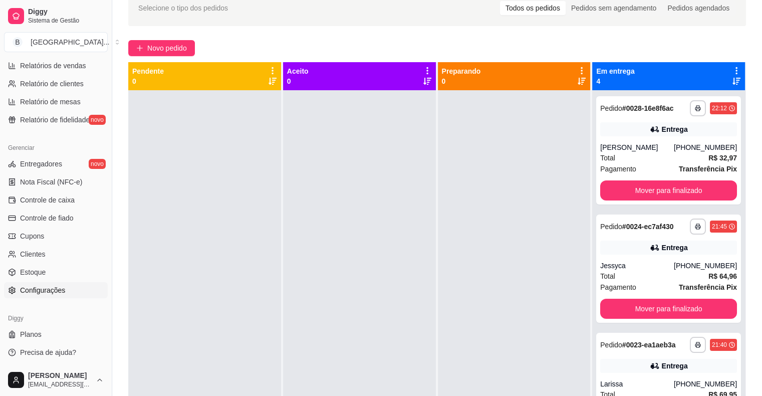
click at [50, 294] on span "Configurações" at bounding box center [42, 290] width 45 height 10
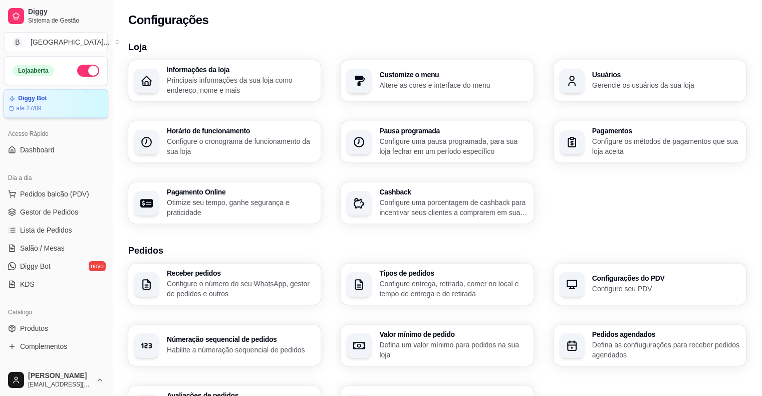
click at [31, 98] on article "Diggy Bot" at bounding box center [32, 99] width 29 height 8
